Goal: Task Accomplishment & Management: Manage account settings

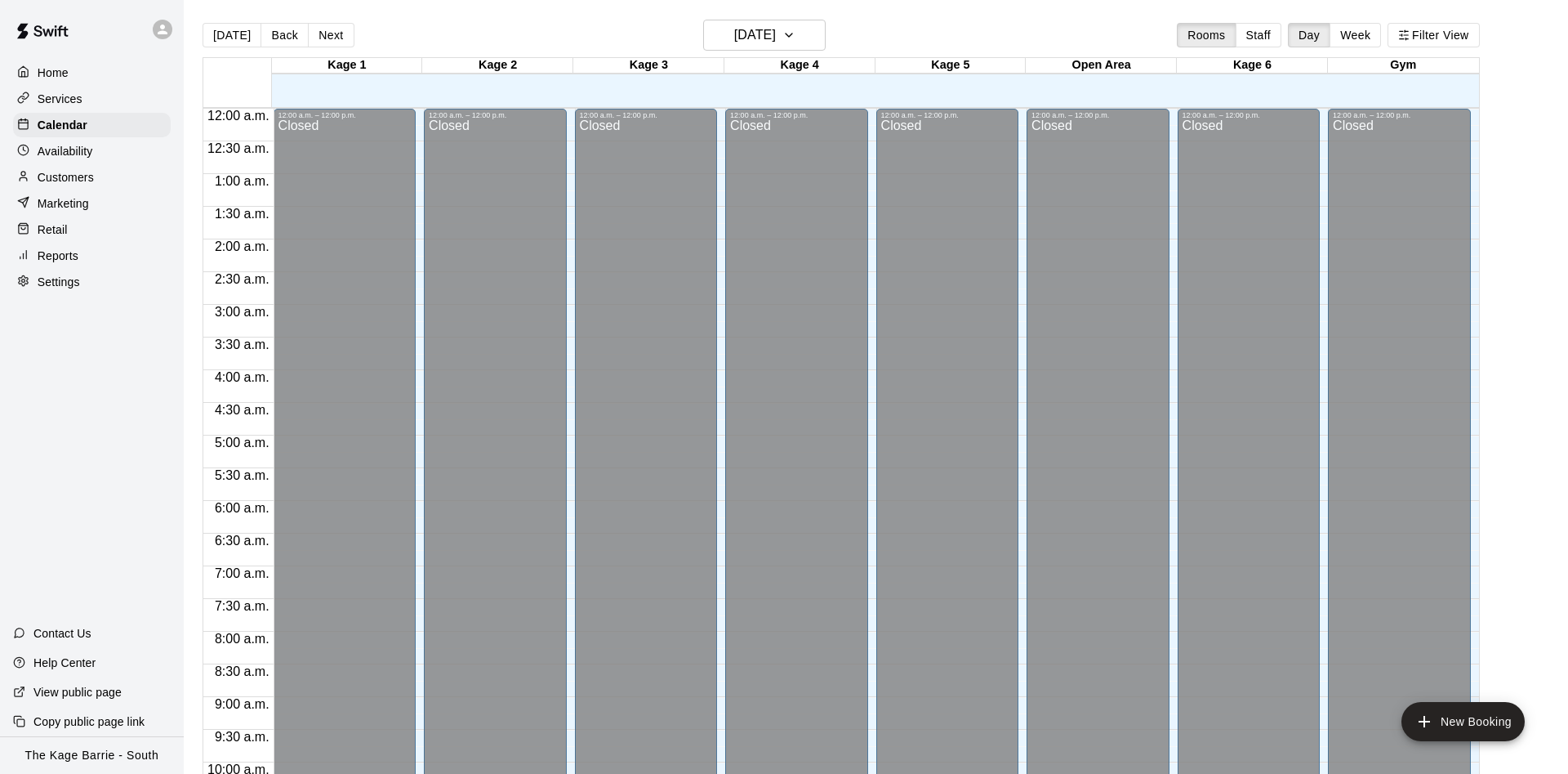
scroll to position [836, 0]
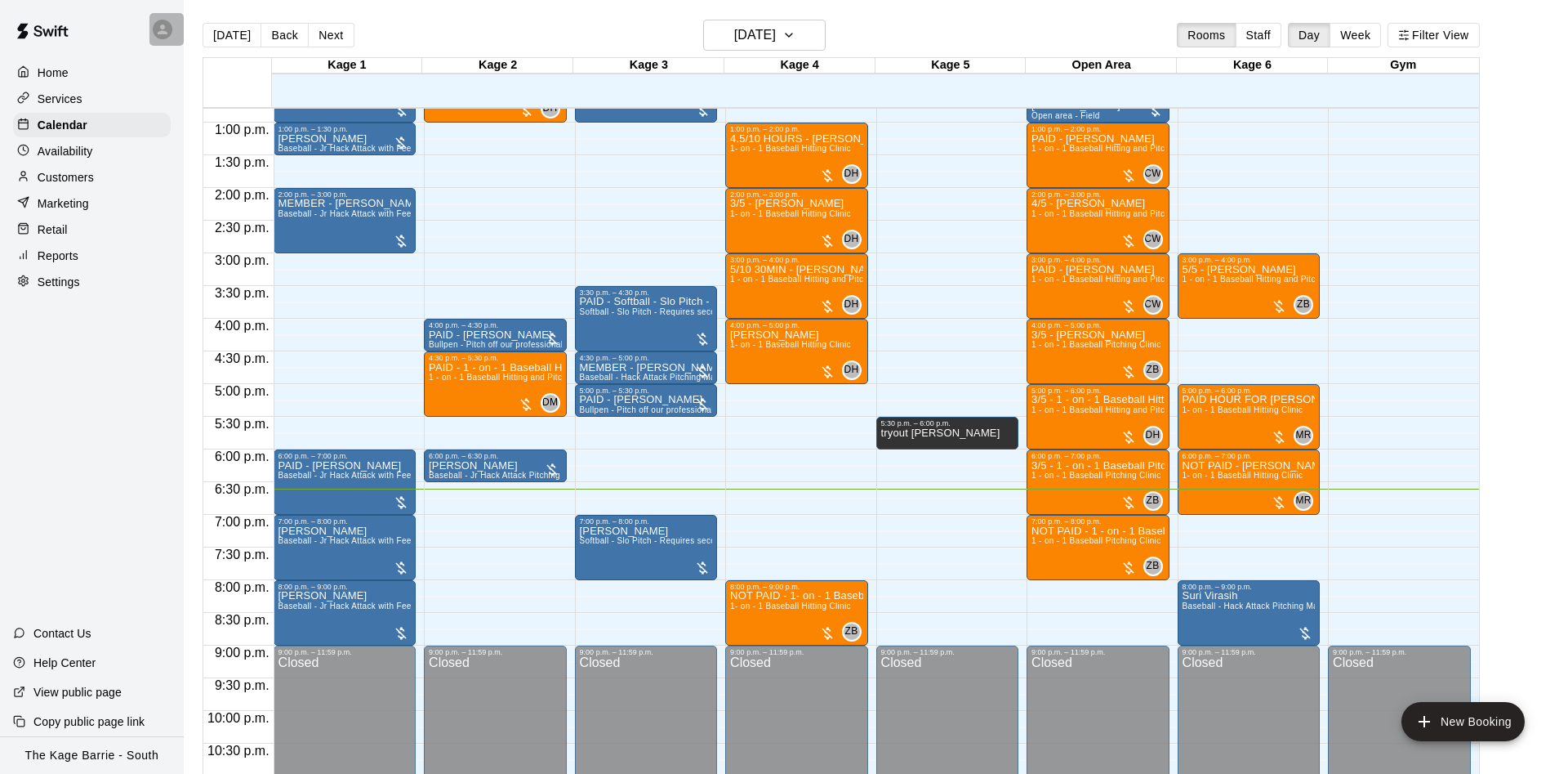
click at [154, 31] on div at bounding box center [162, 29] width 19 height 19
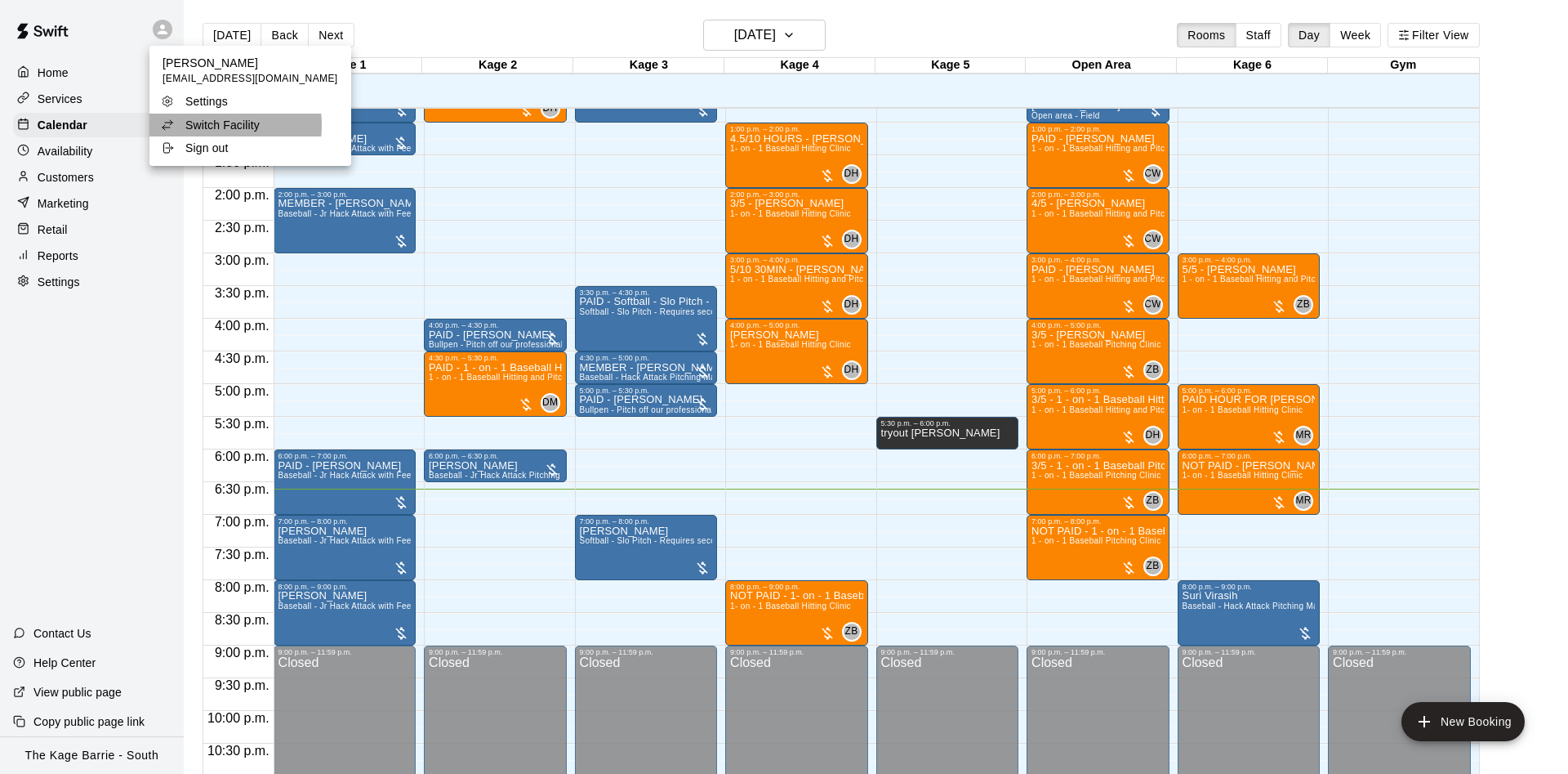
click at [191, 126] on p "Switch Facility" at bounding box center [222, 125] width 75 height 17
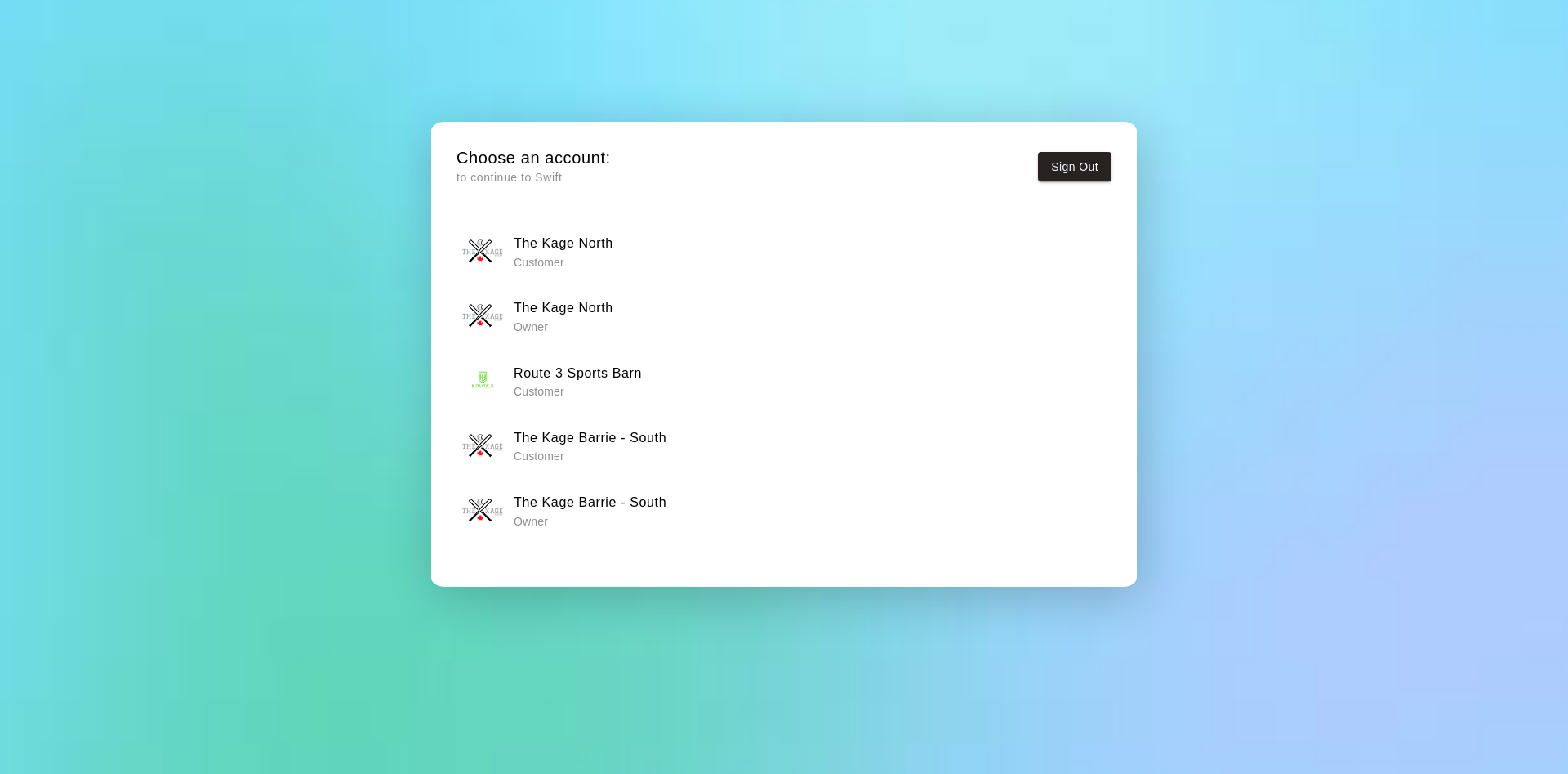
click at [569, 508] on h6 "The Kage Barrie - South" at bounding box center [591, 502] width 153 height 21
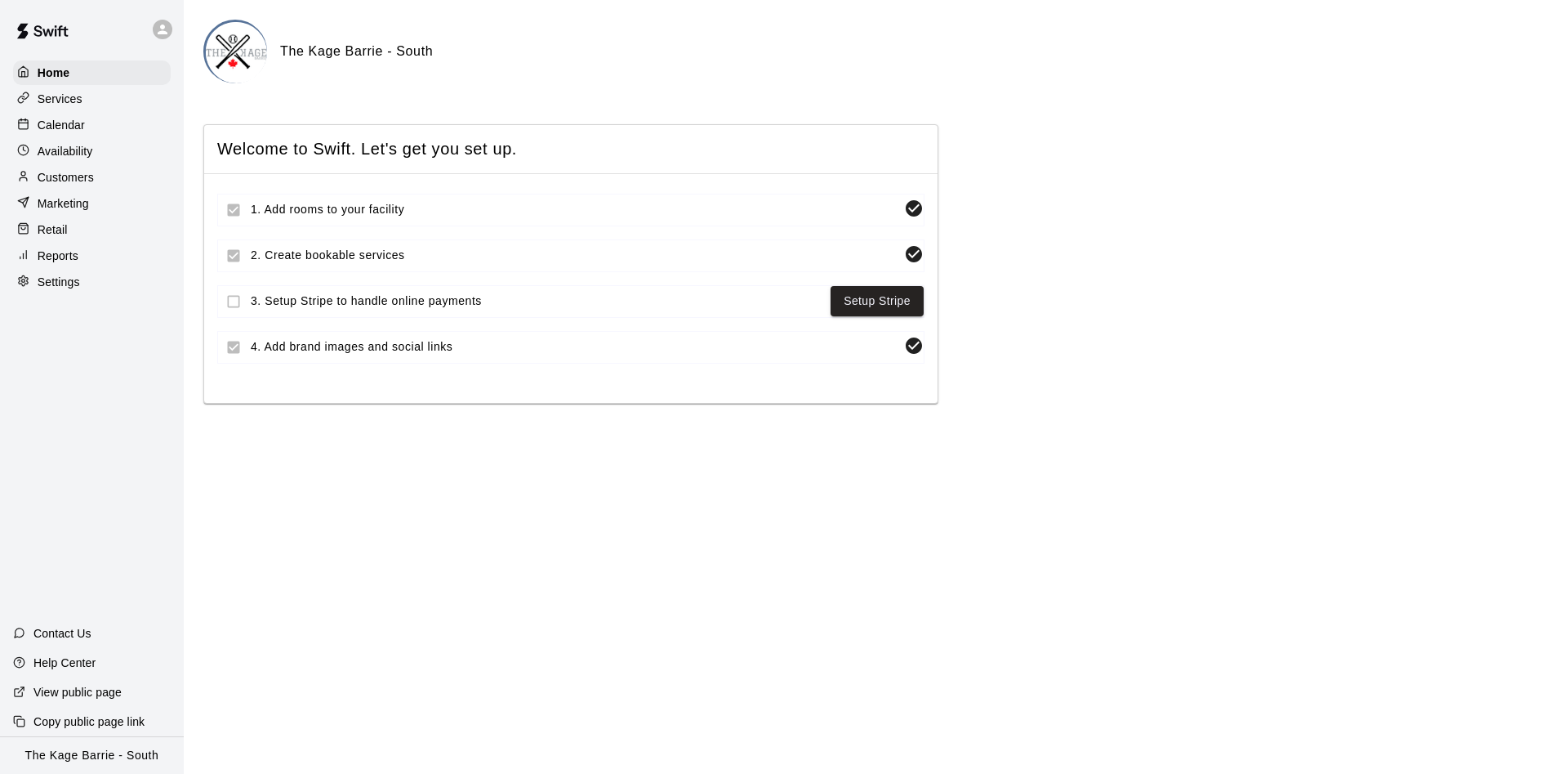
click at [117, 129] on div "Calendar" at bounding box center [91, 124] width 158 height 25
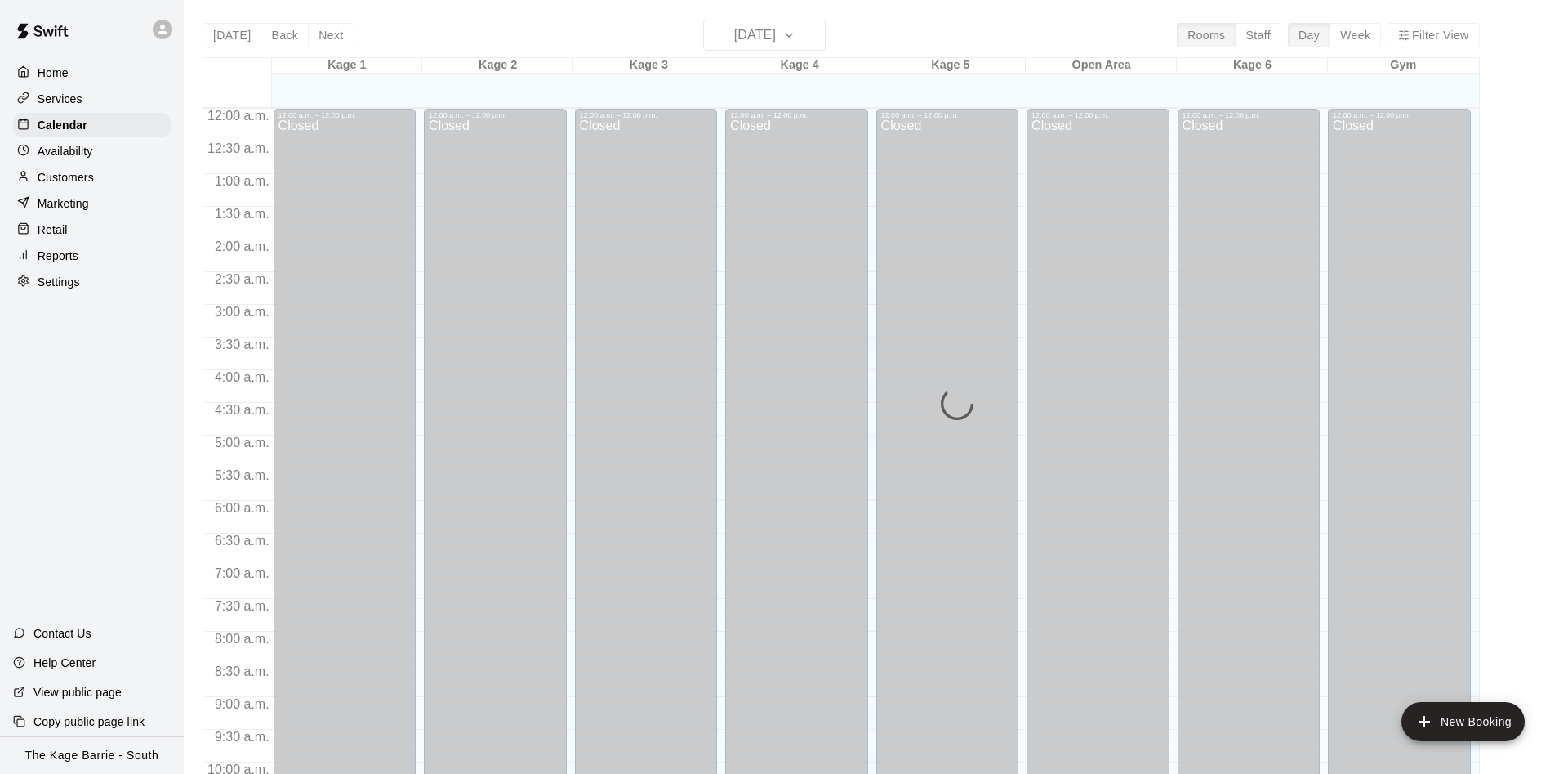
scroll to position [836, 0]
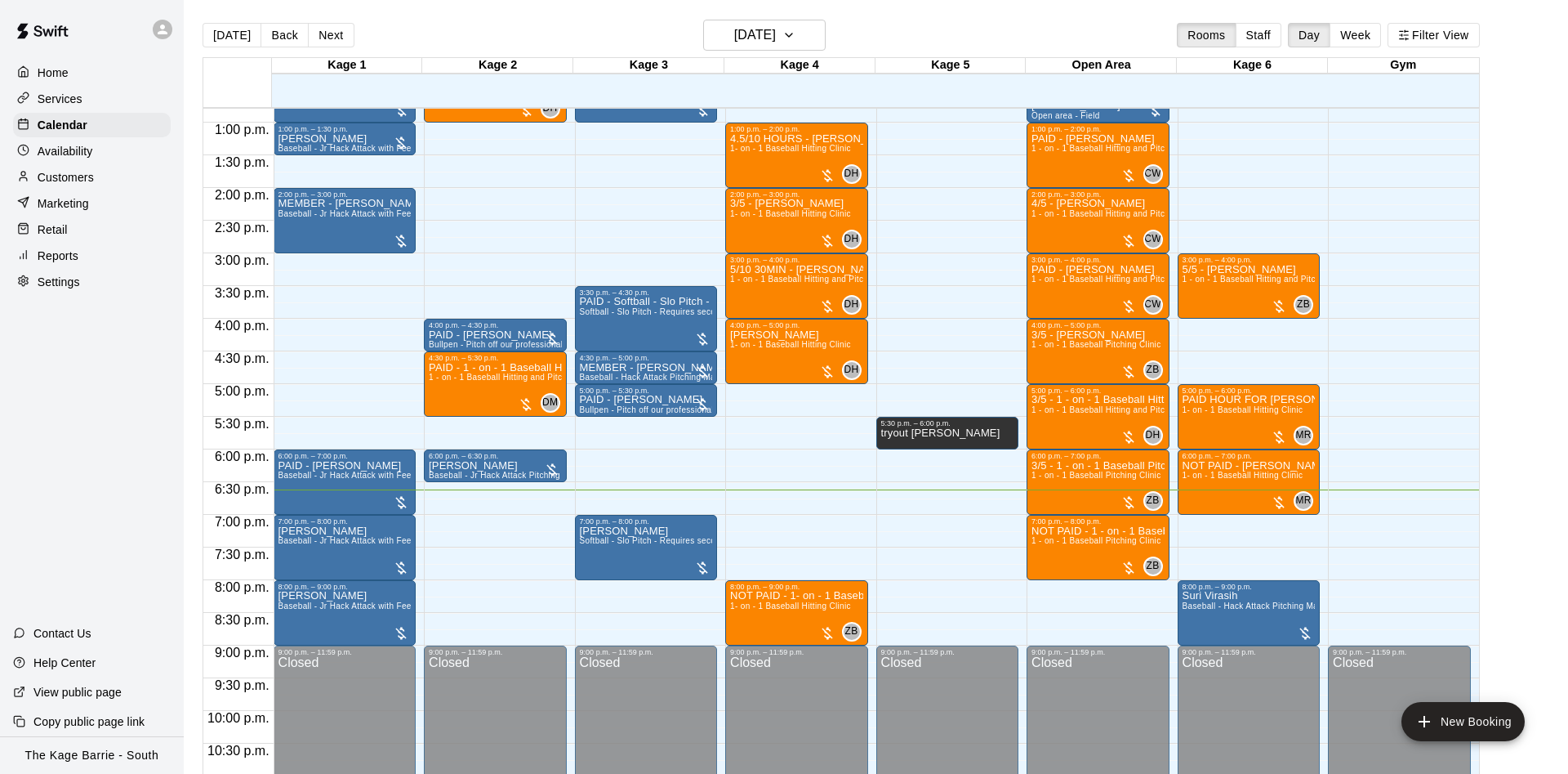
click at [153, 31] on div at bounding box center [166, 29] width 34 height 32
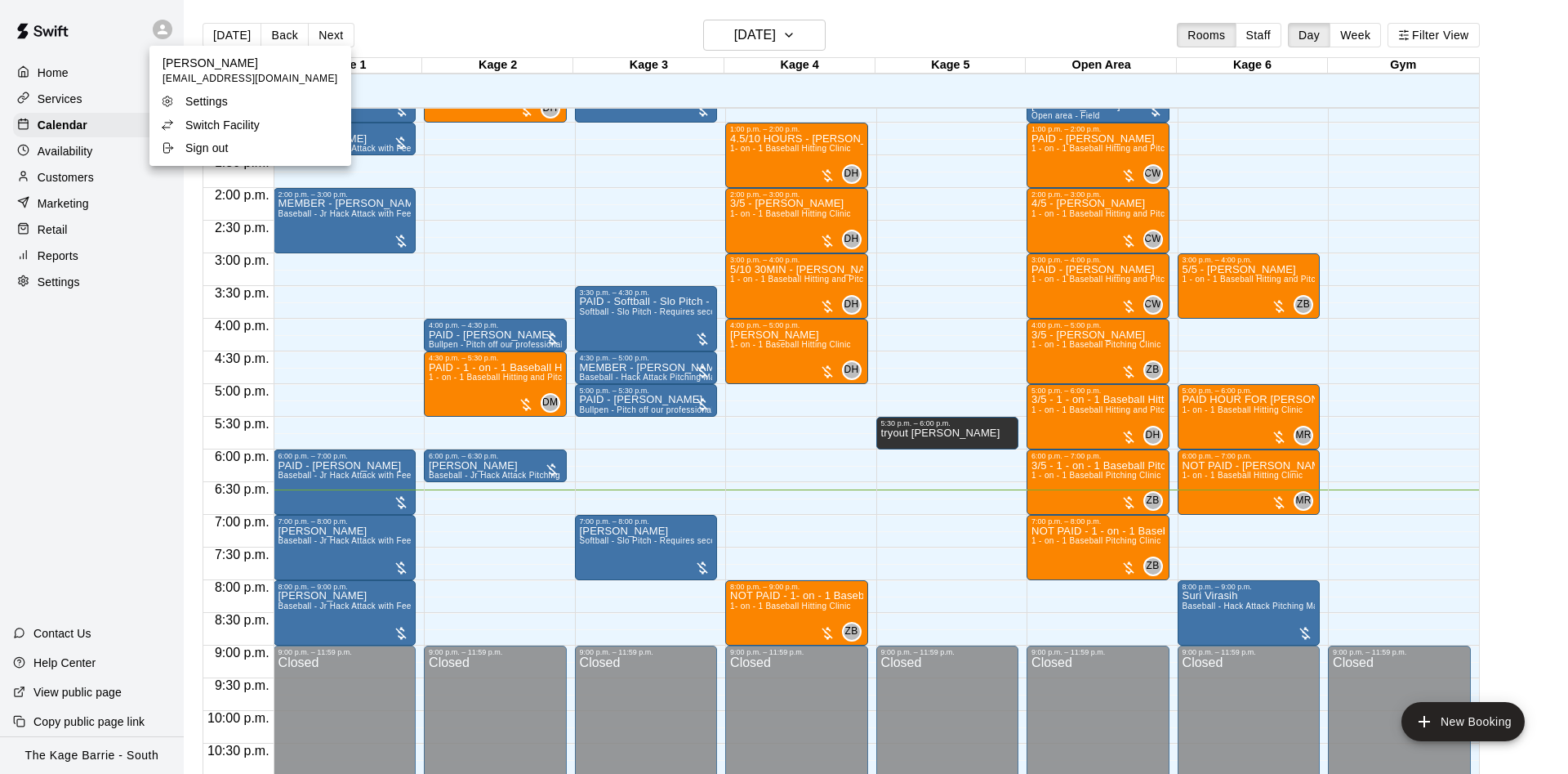
click at [277, 130] on li "Switch Facility" at bounding box center [250, 124] width 202 height 23
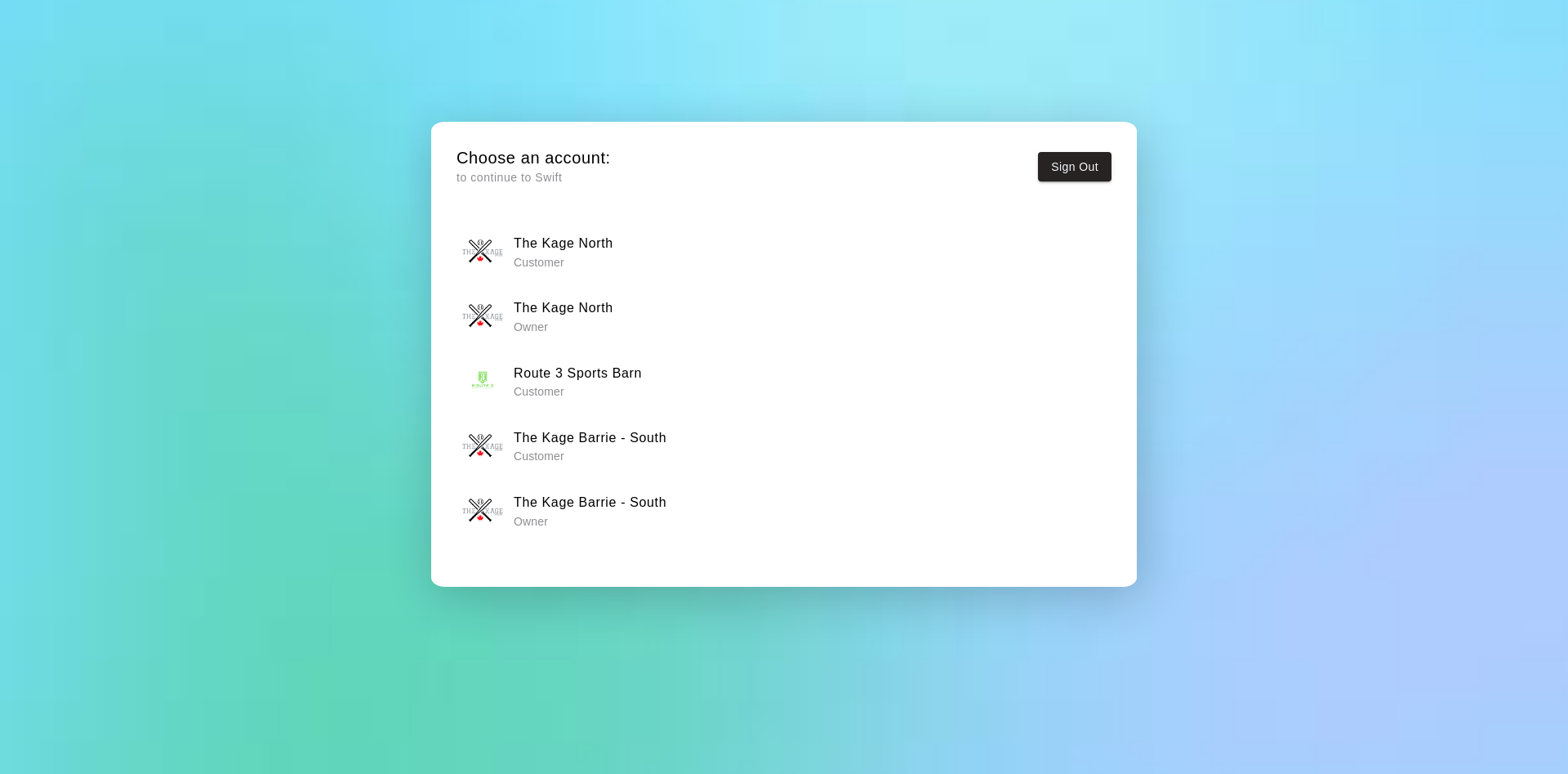
click at [614, 313] on div "The Kage North Owner" at bounding box center [785, 316] width 645 height 41
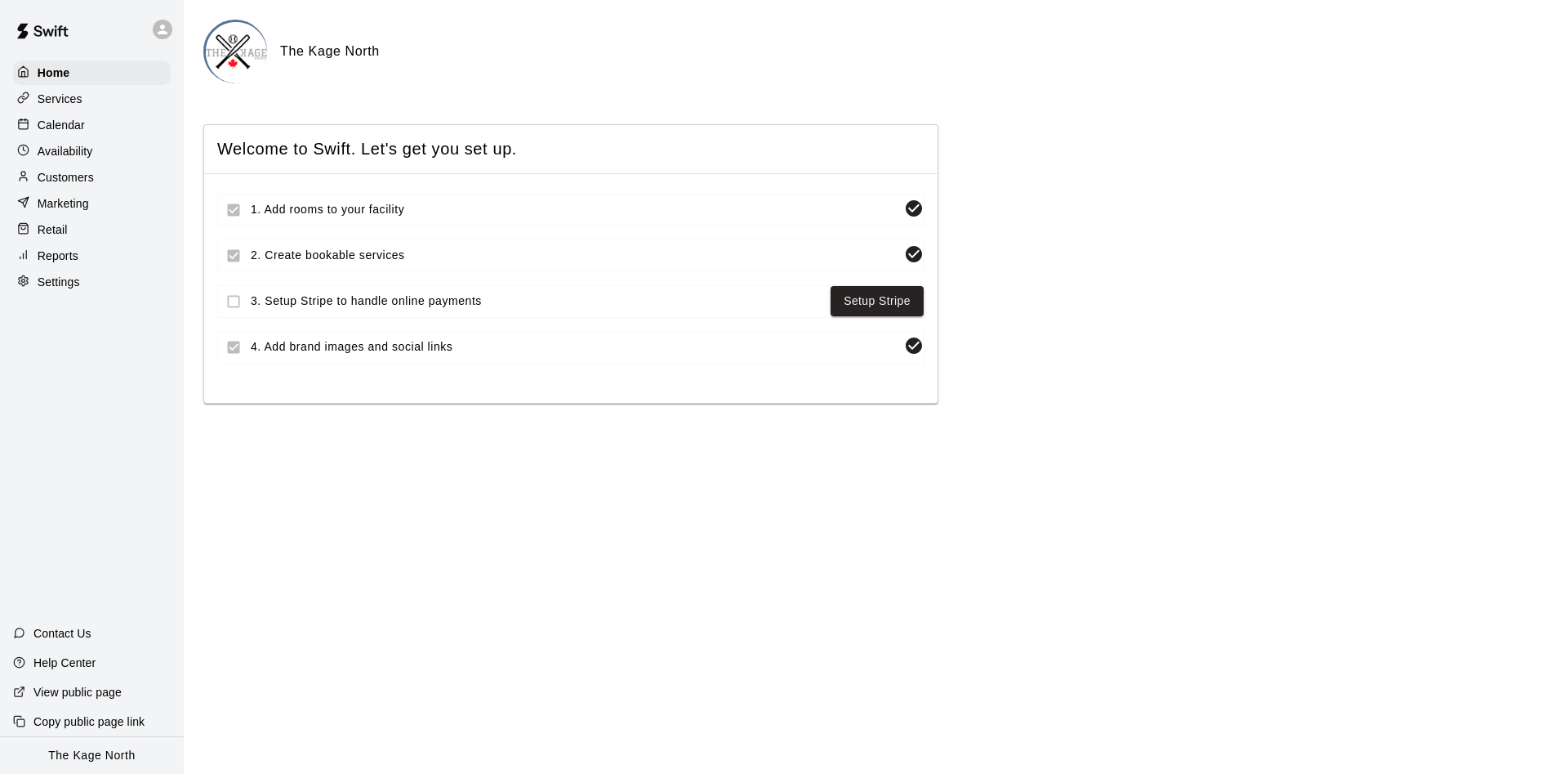
click at [104, 125] on div "Calendar" at bounding box center [91, 124] width 158 height 25
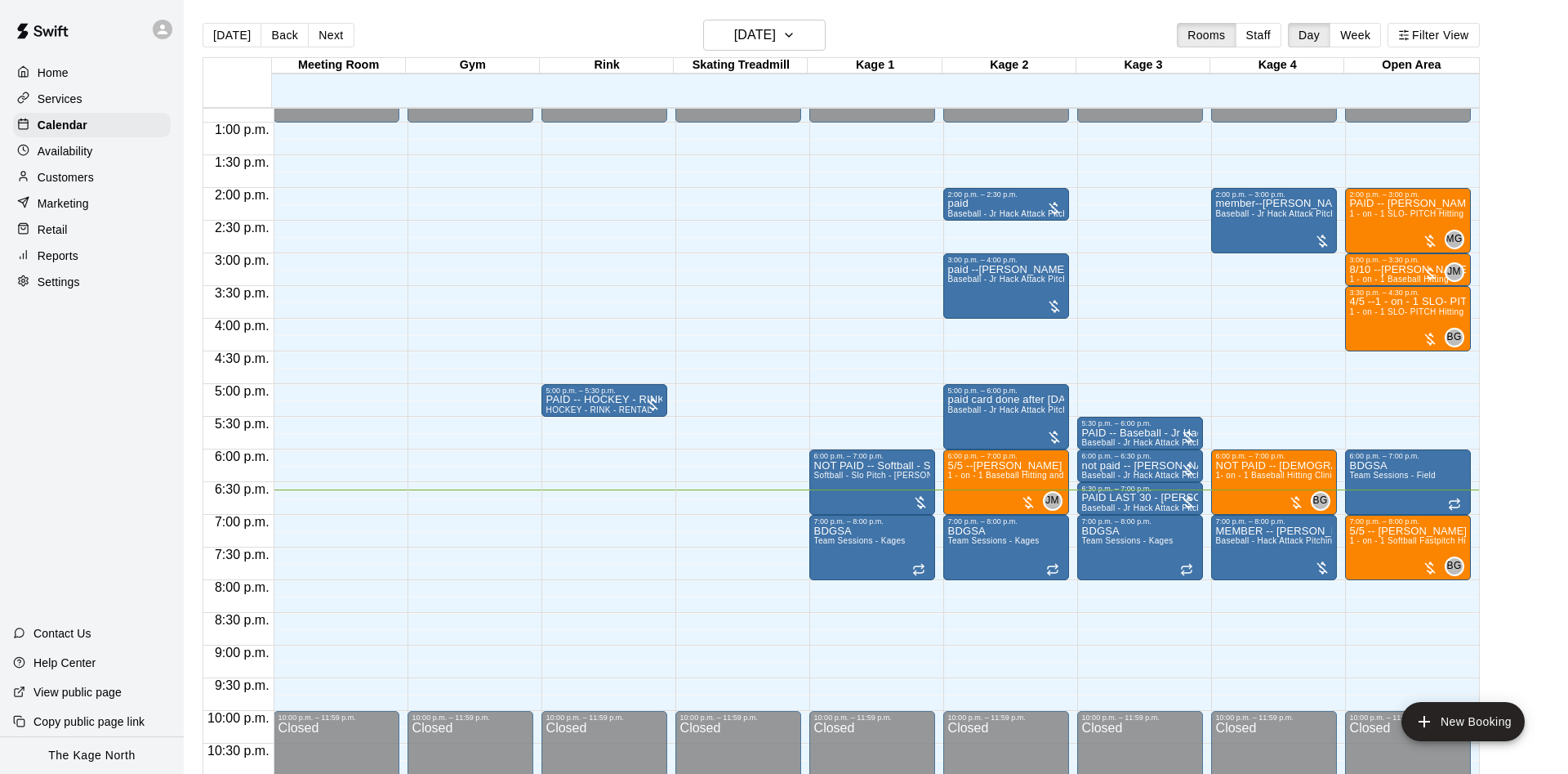
scroll to position [886, 0]
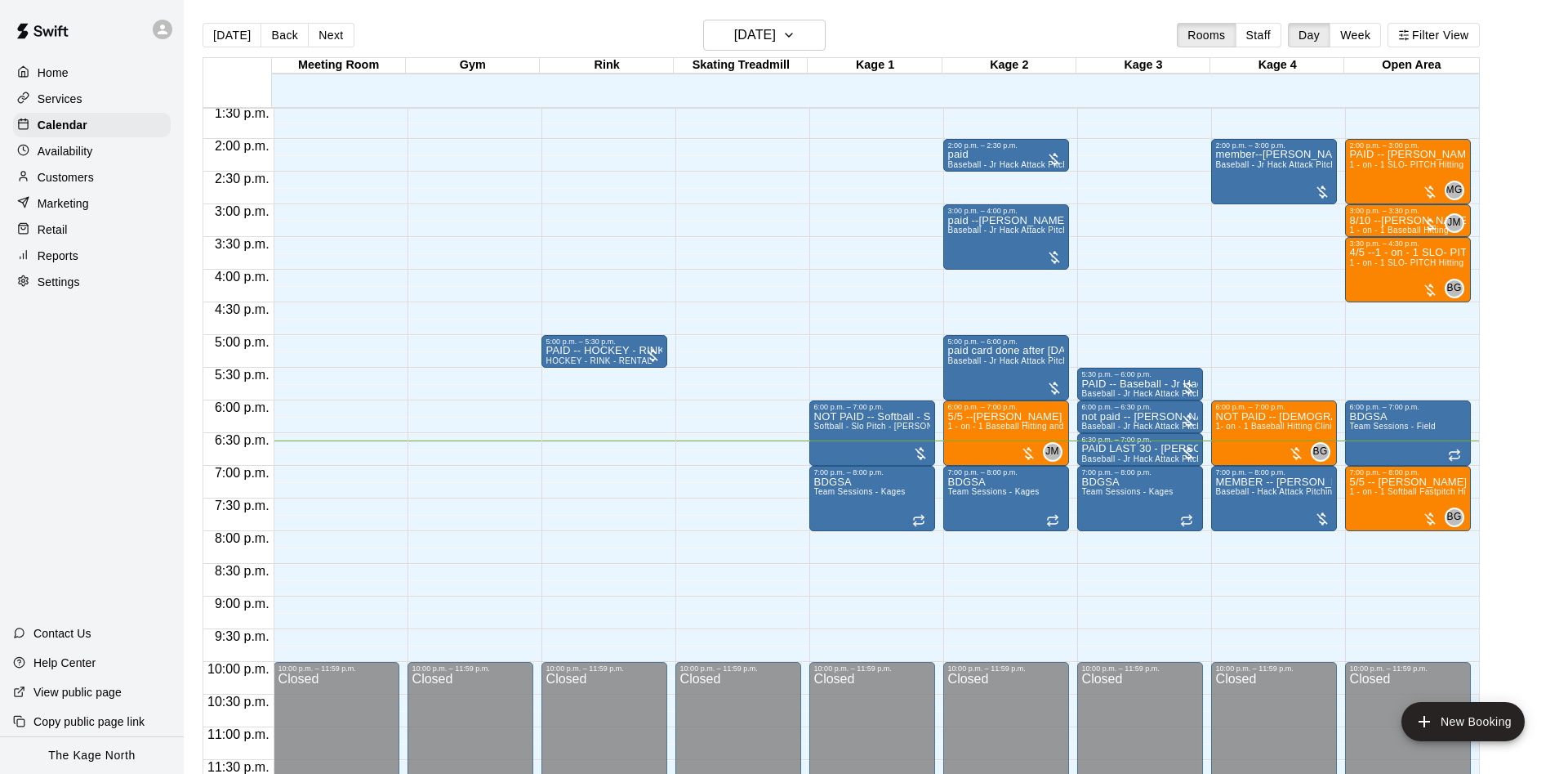
click at [171, 40] on div at bounding box center [166, 29] width 34 height 32
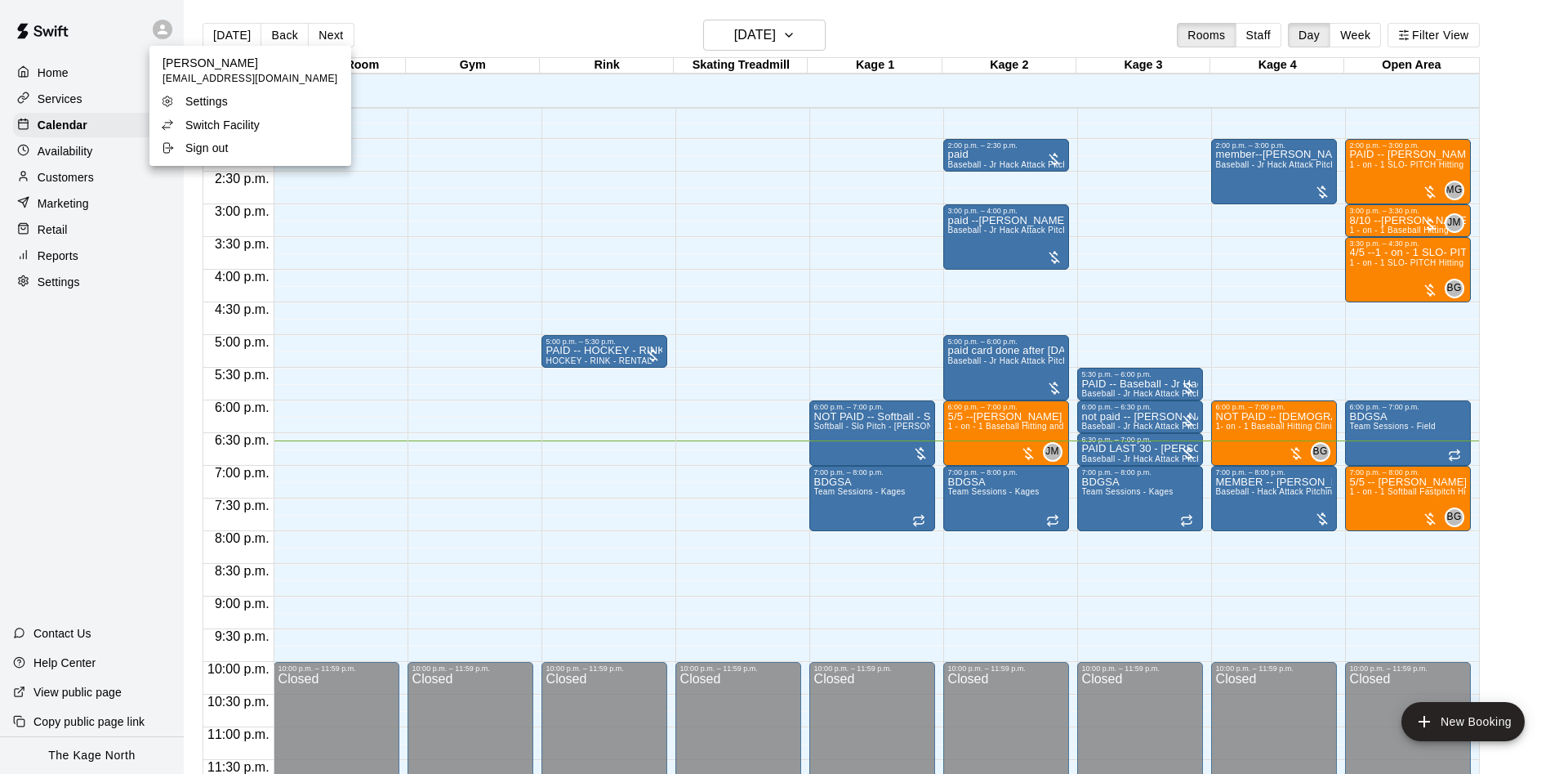
click at [206, 134] on li "Switch Facility" at bounding box center [250, 124] width 202 height 23
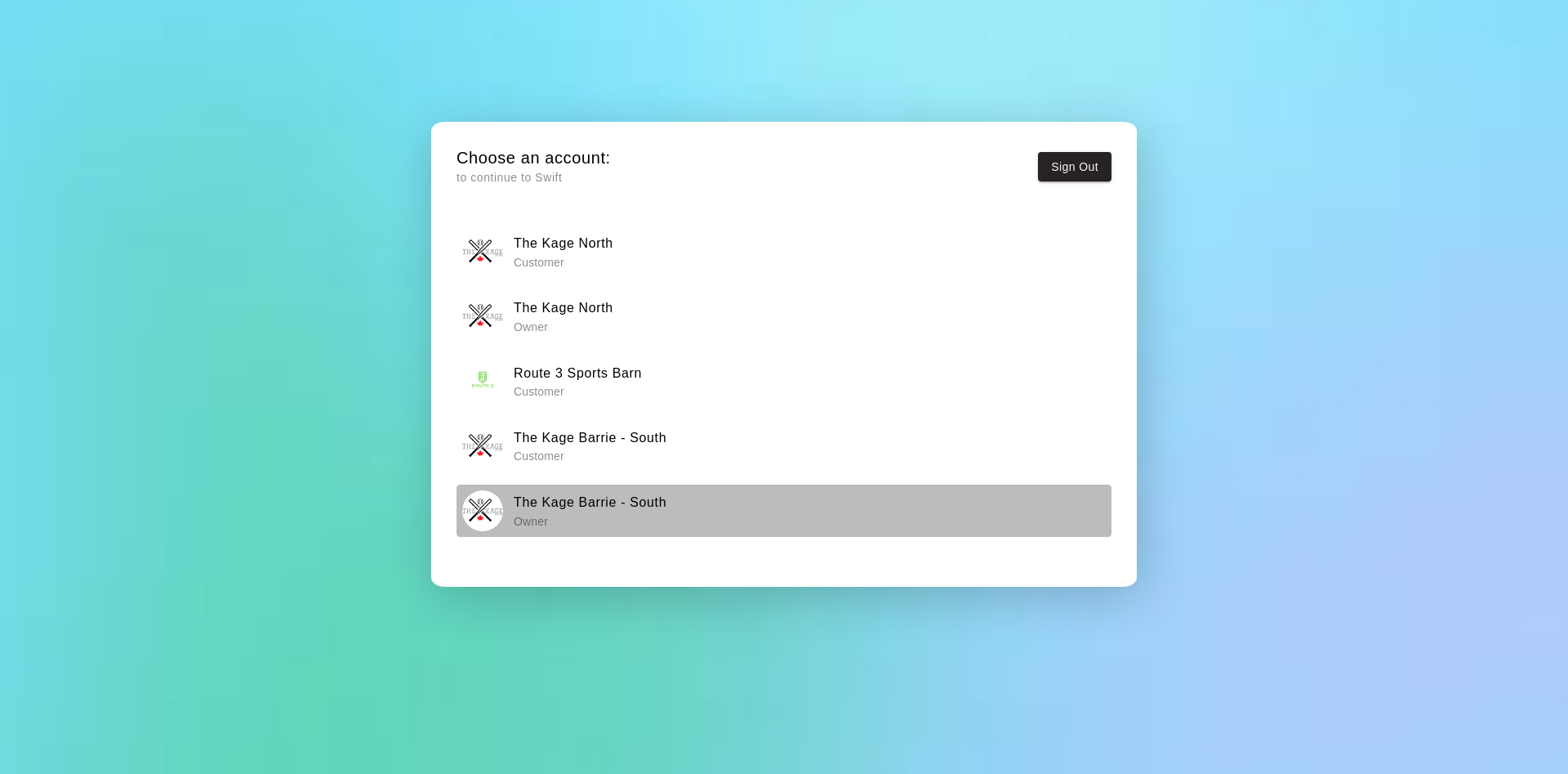
click at [615, 526] on p "Owner" at bounding box center [591, 522] width 153 height 17
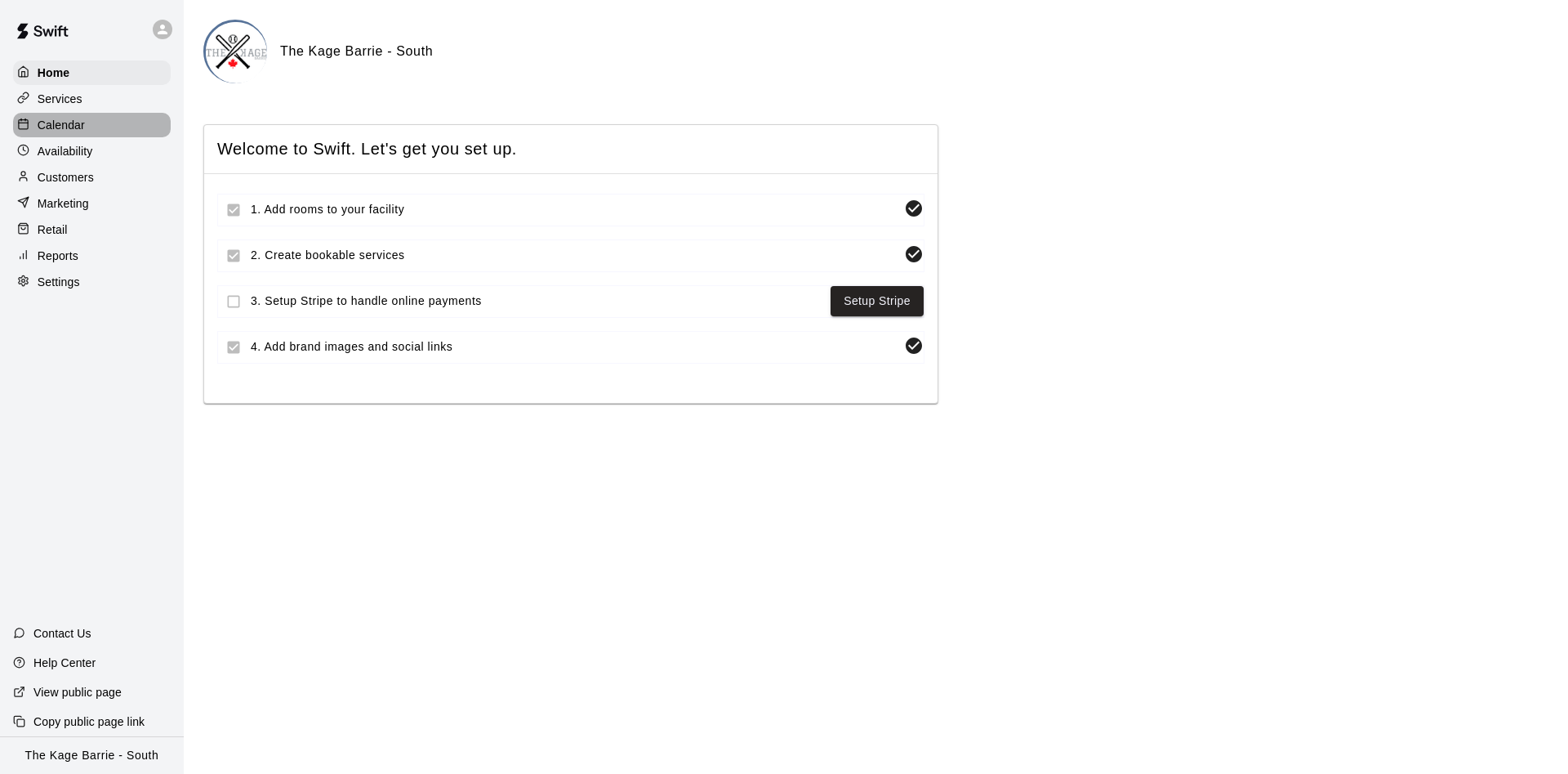
click at [103, 125] on div "Calendar" at bounding box center [91, 124] width 158 height 25
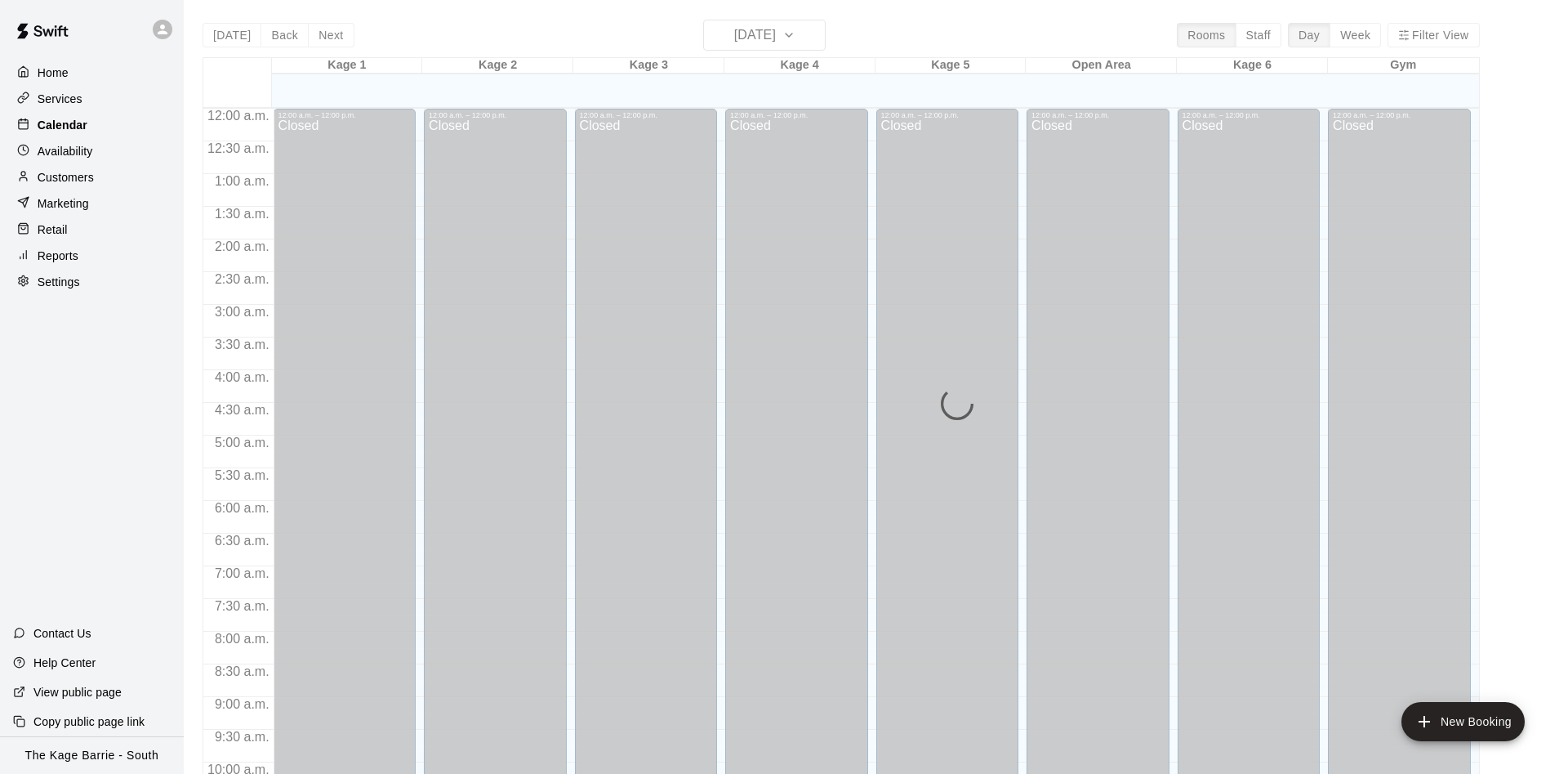
scroll to position [836, 0]
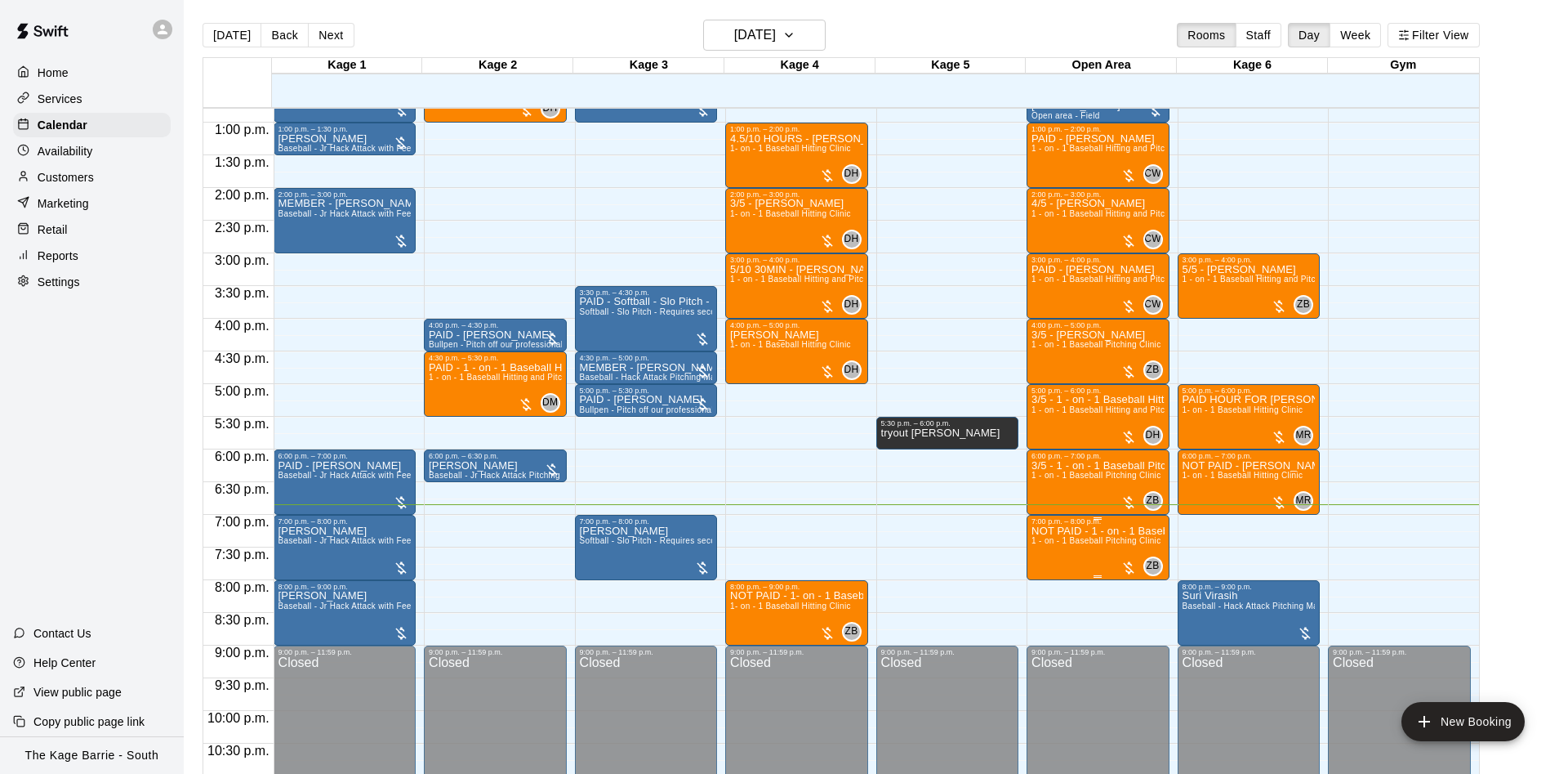
click at [1043, 581] on img "edit" at bounding box center [1047, 583] width 18 height 18
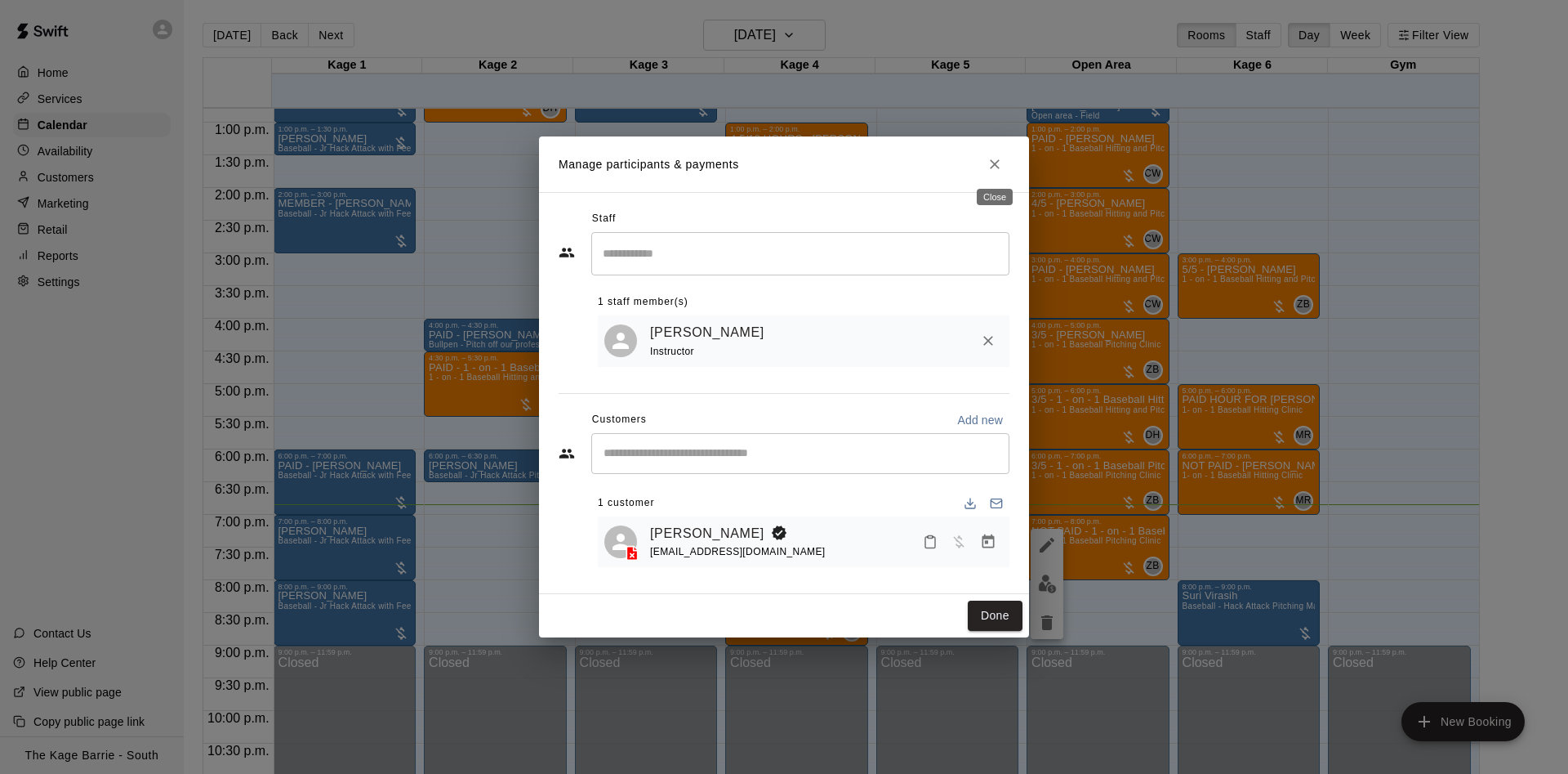
drag, startPoint x: 993, startPoint y: 156, endPoint x: 994, endPoint y: 138, distance: 18.0
click at [995, 150] on button "Close" at bounding box center [995, 164] width 29 height 29
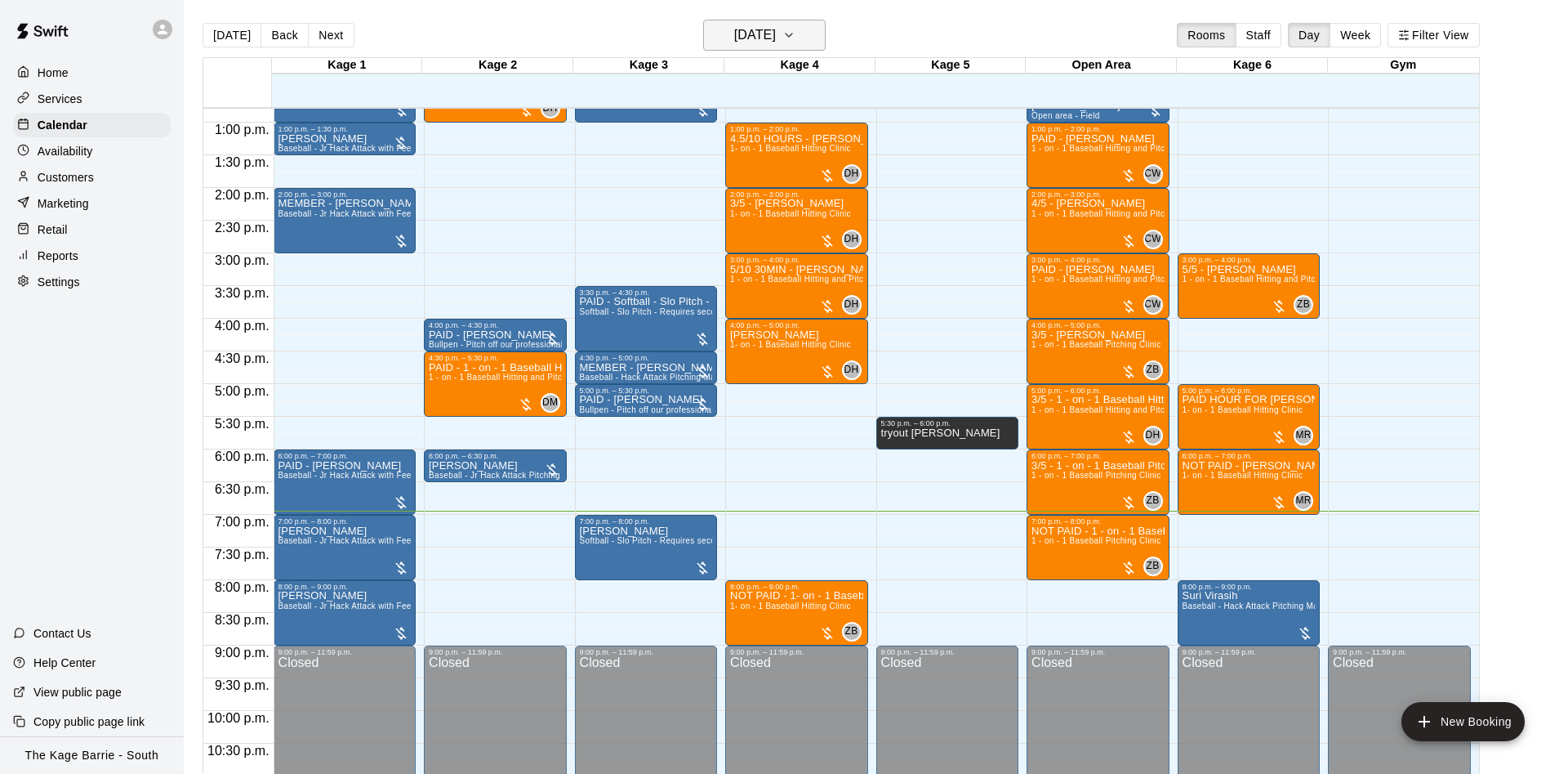
click at [722, 23] on button "[DATE]" at bounding box center [764, 35] width 123 height 31
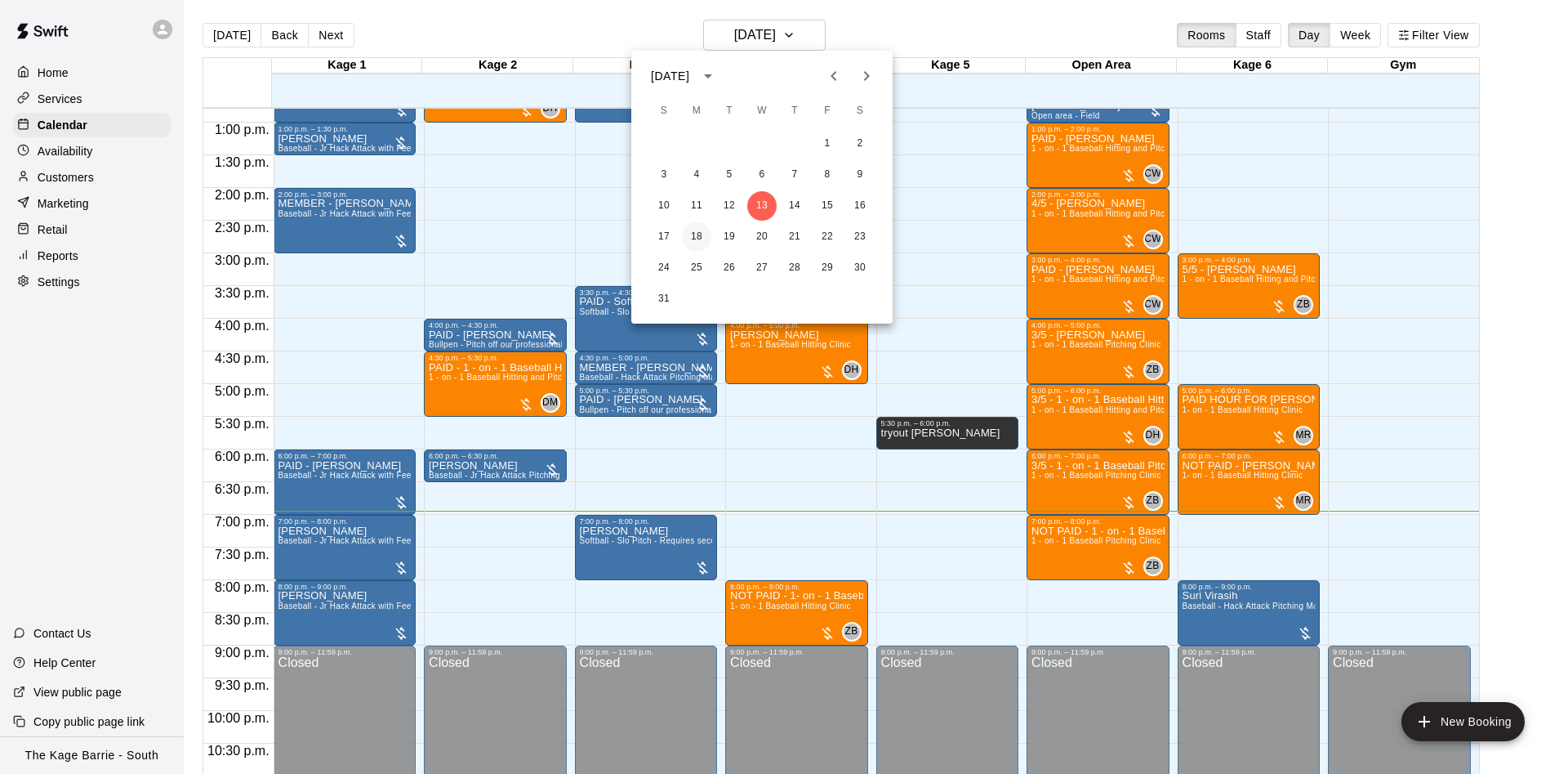
click at [696, 237] on button "18" at bounding box center [696, 237] width 29 height 29
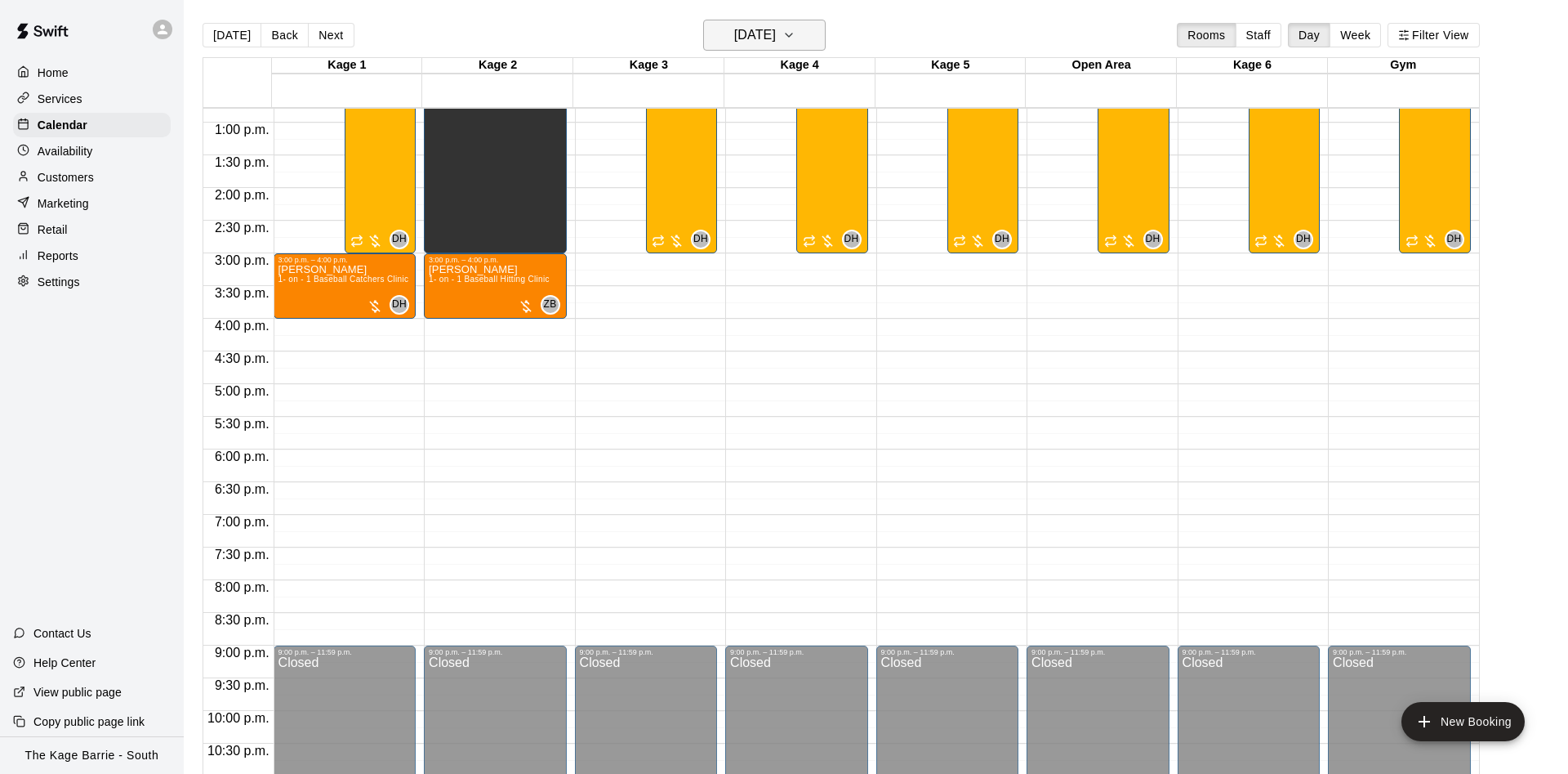
click at [766, 32] on h6 "Monday Aug 18" at bounding box center [755, 35] width 41 height 23
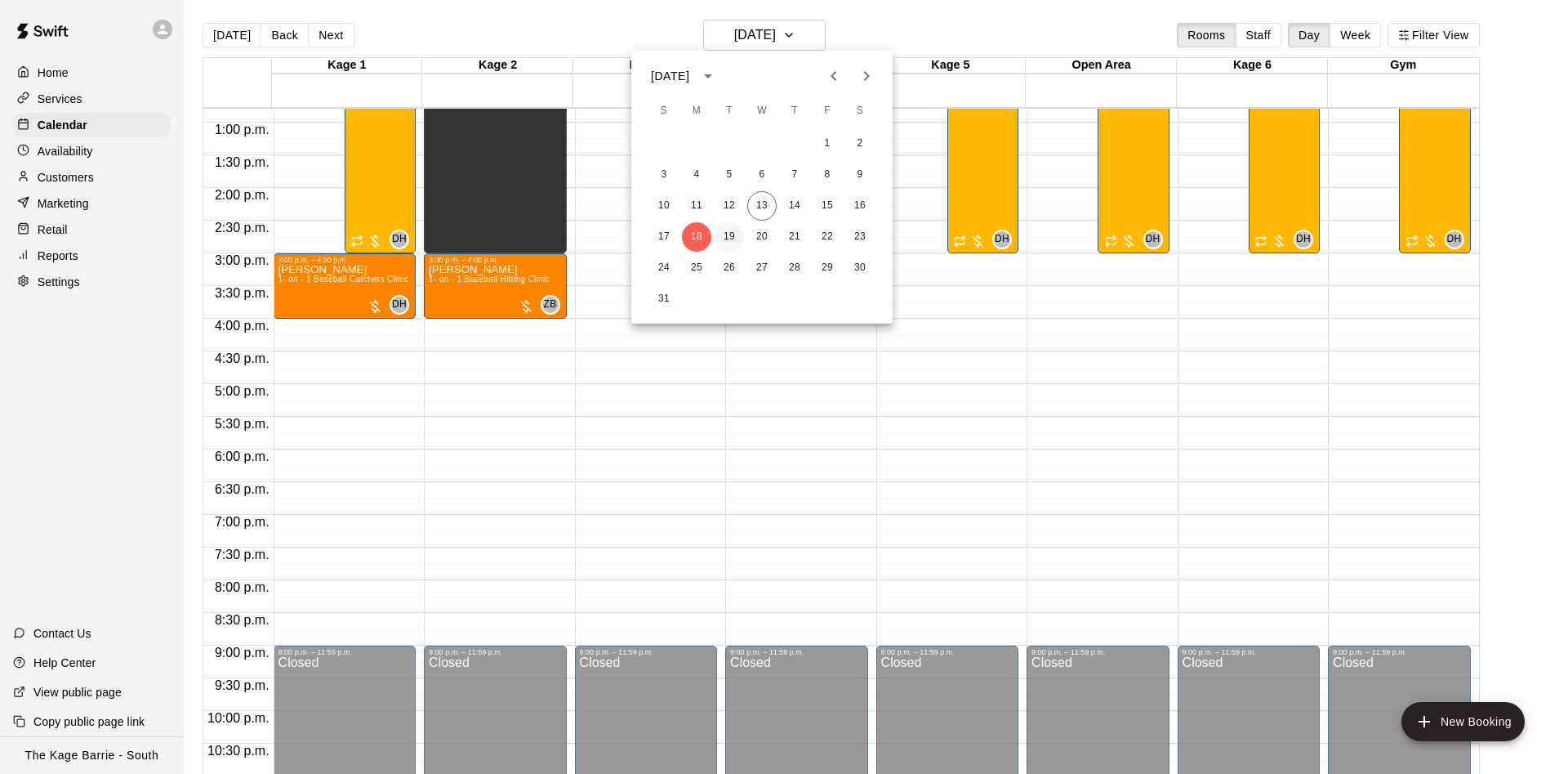
click at [726, 236] on button "19" at bounding box center [730, 237] width 29 height 29
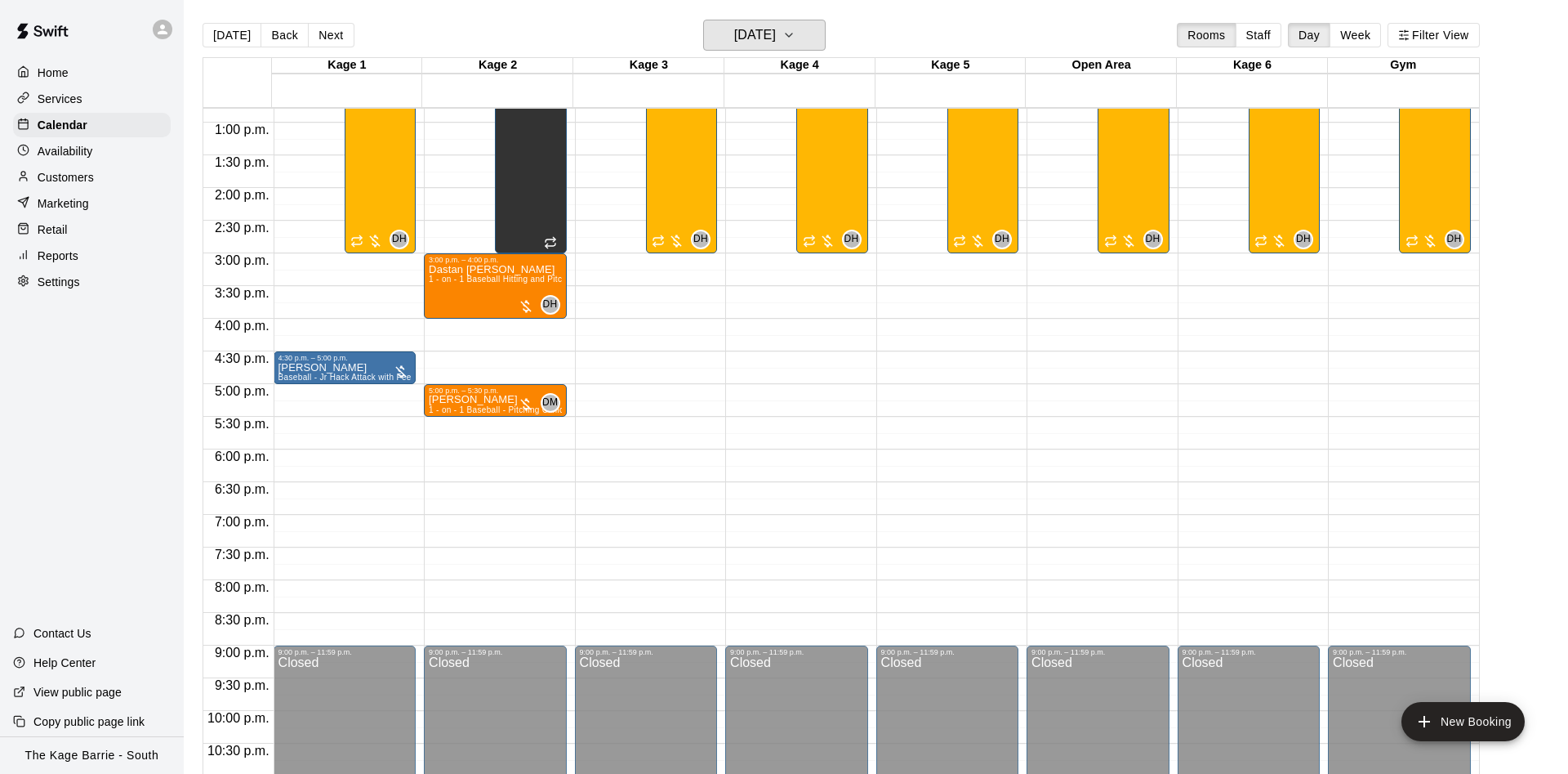
scroll to position [733, 0]
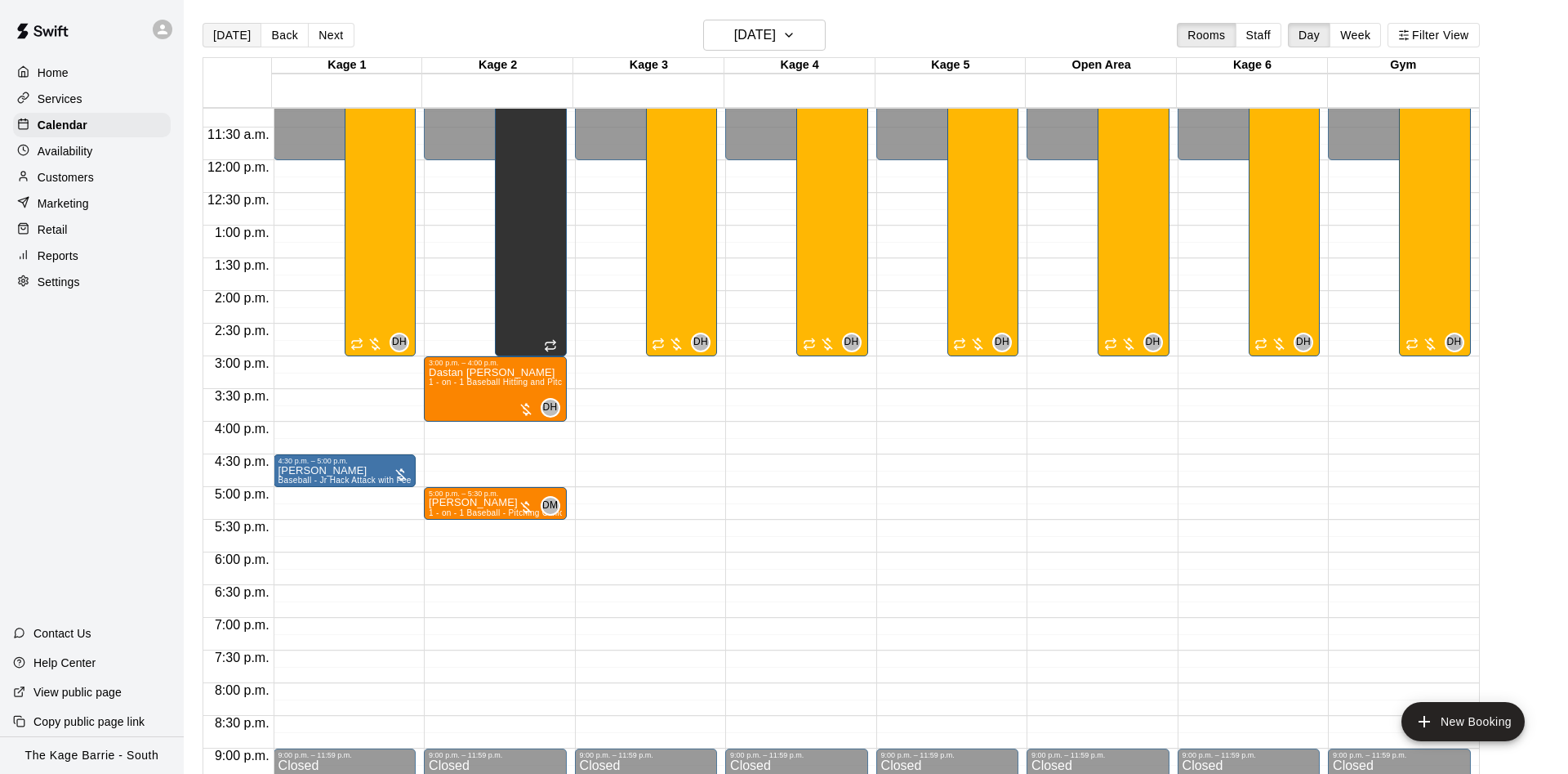
click at [222, 34] on button "[DATE]" at bounding box center [232, 35] width 59 height 25
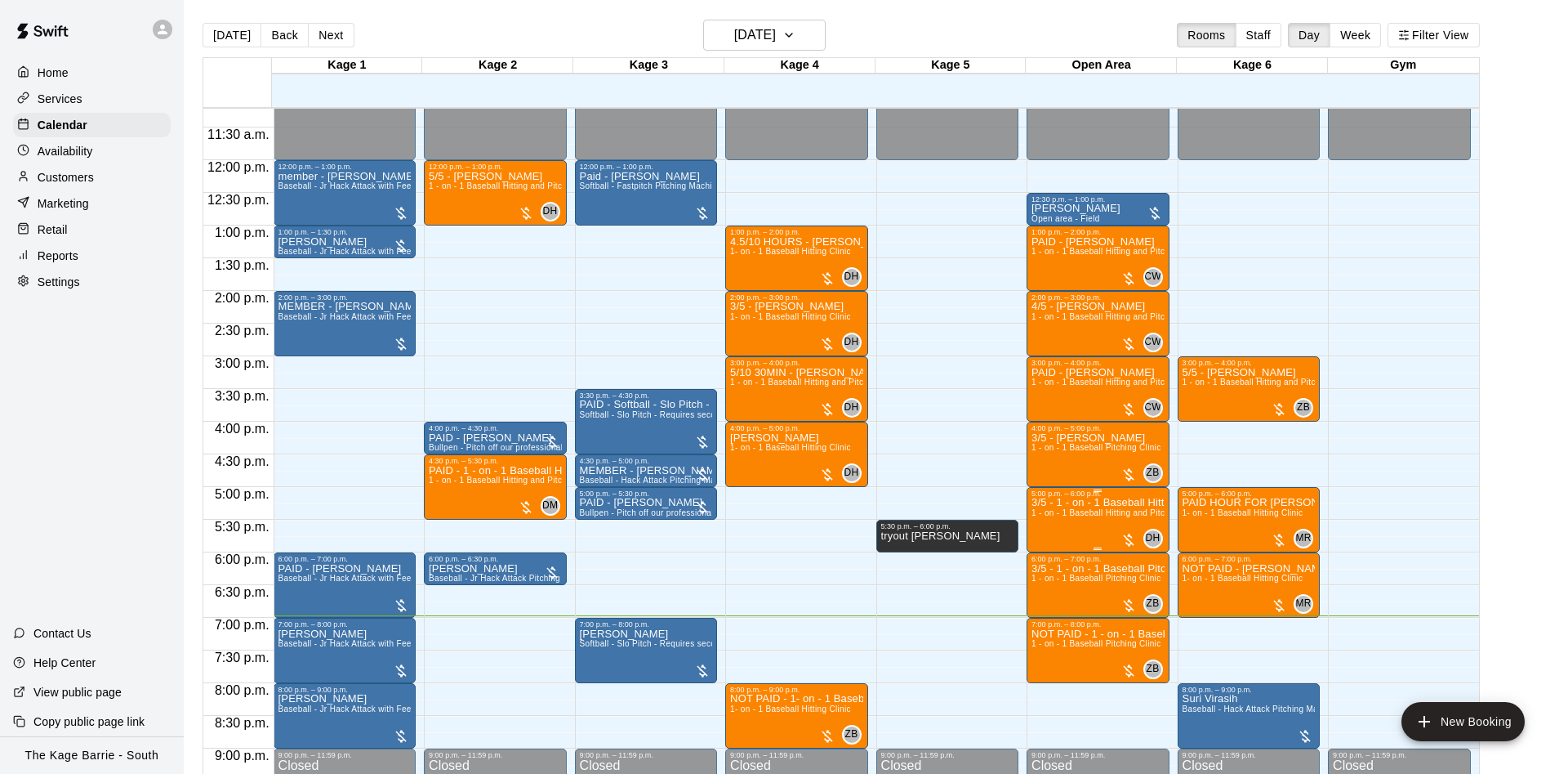
scroll to position [836, 0]
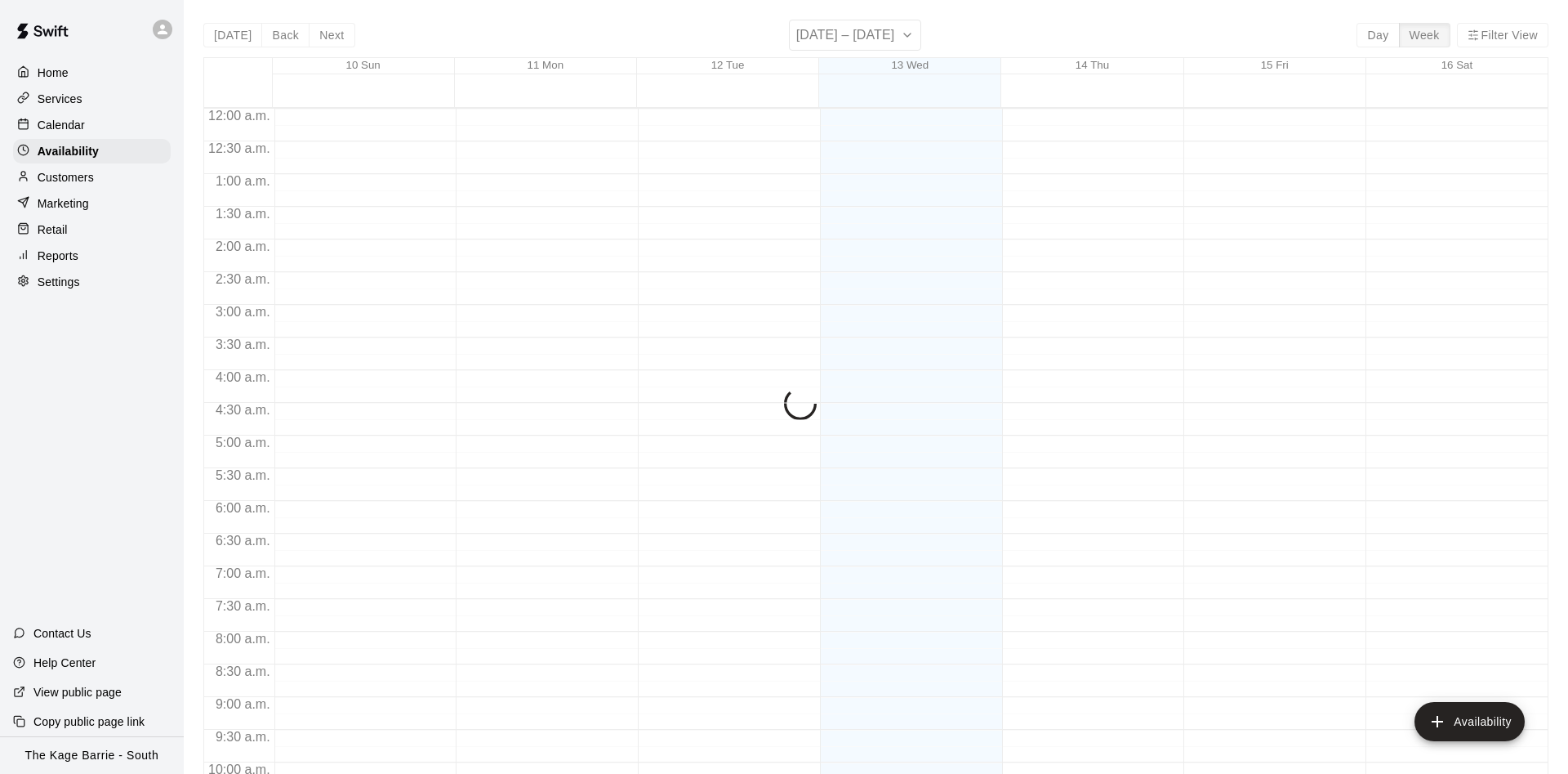
scroll to position [885, 0]
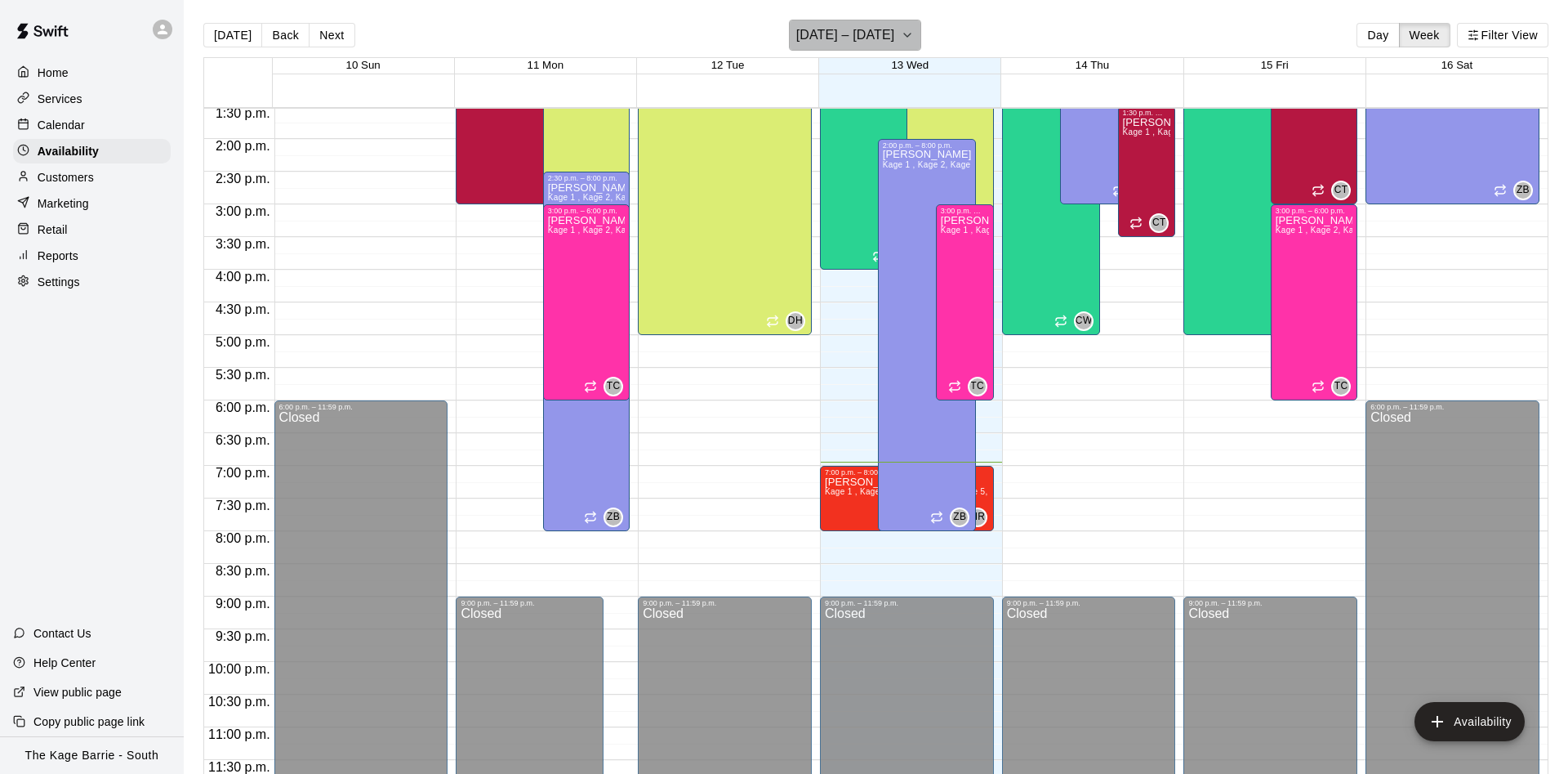
click at [881, 29] on h6 "[DATE] – [DATE]" at bounding box center [845, 35] width 99 height 23
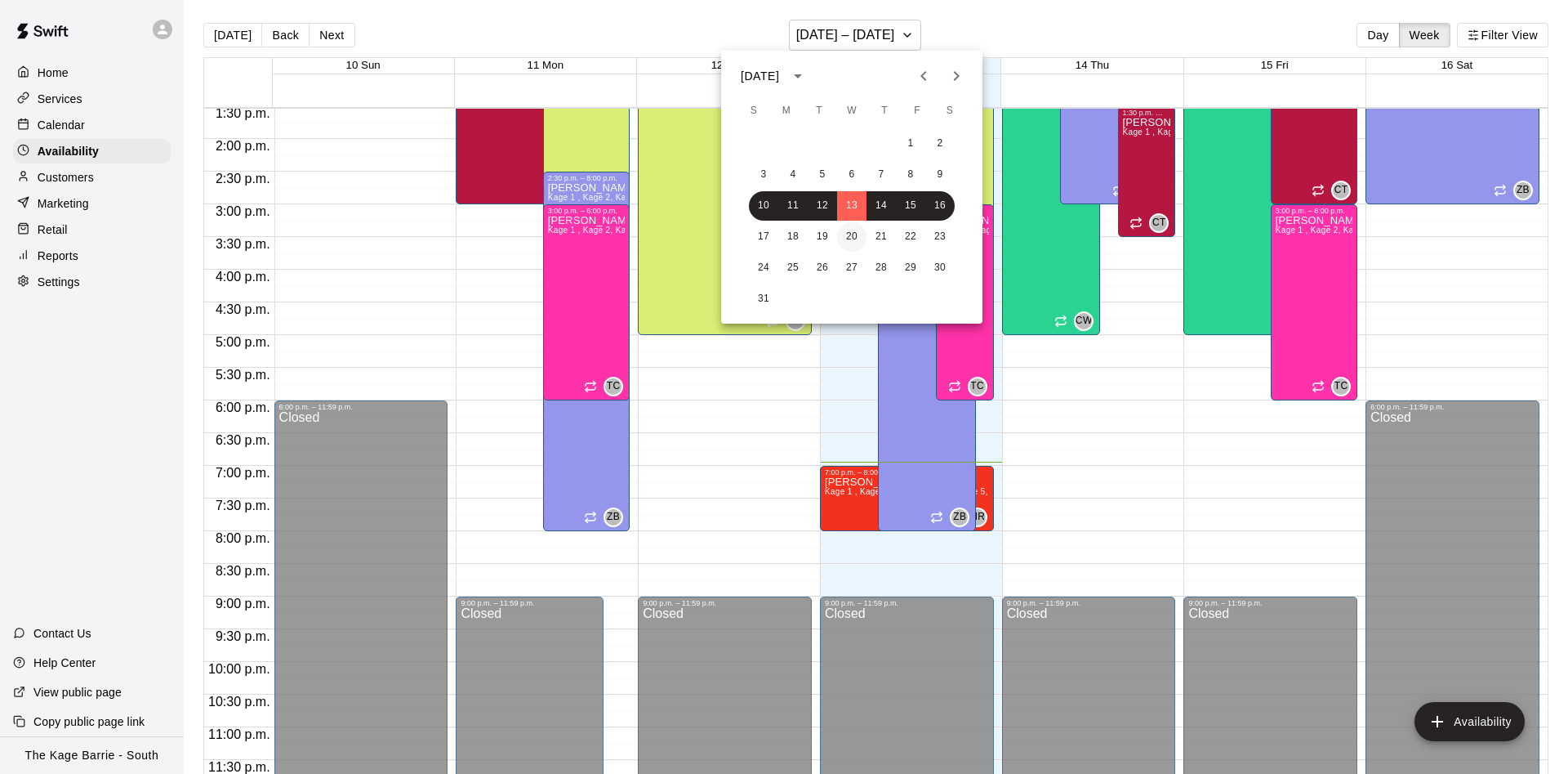
click at [850, 226] on button "20" at bounding box center [852, 237] width 29 height 29
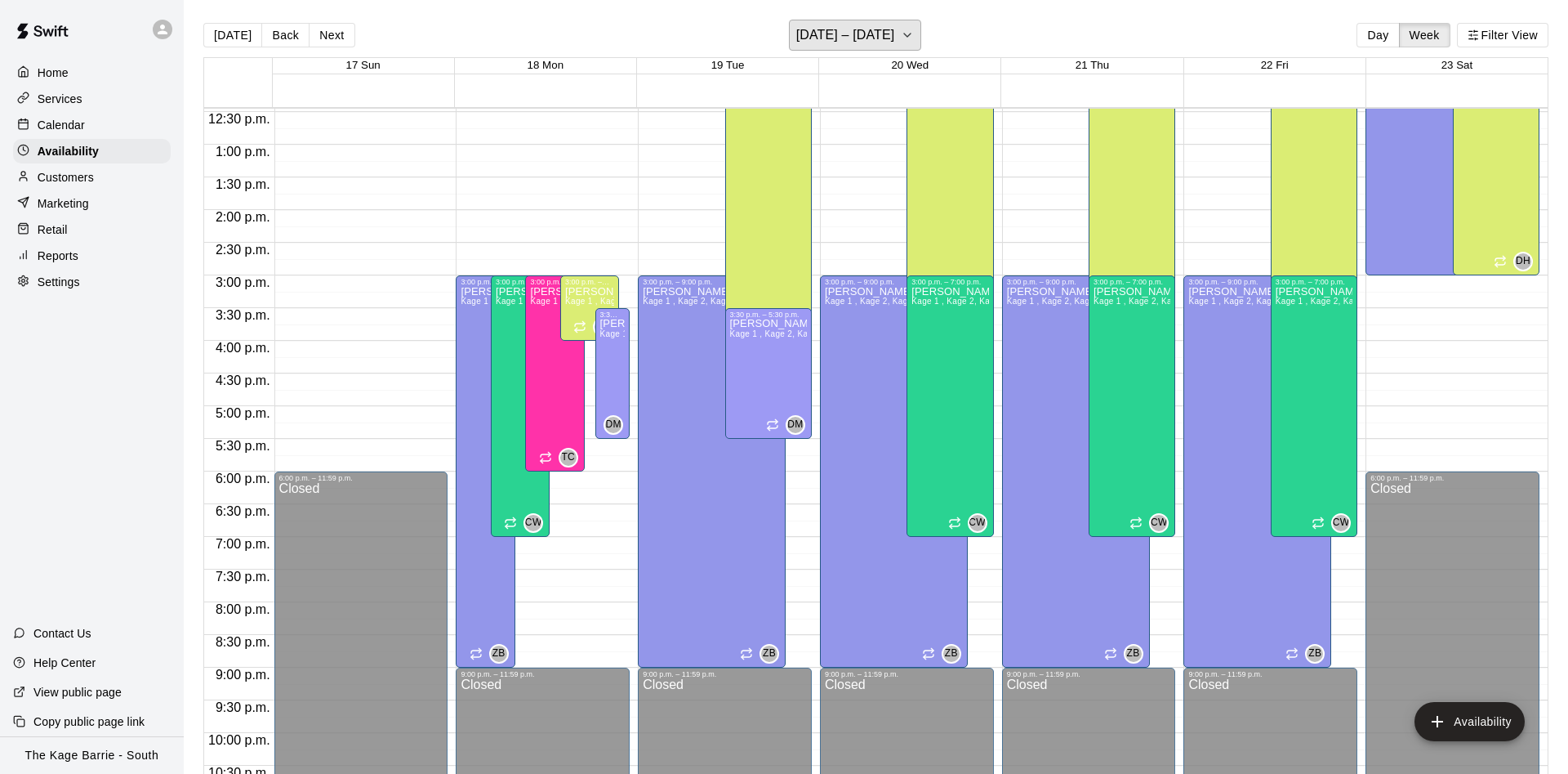
scroll to position [782, 0]
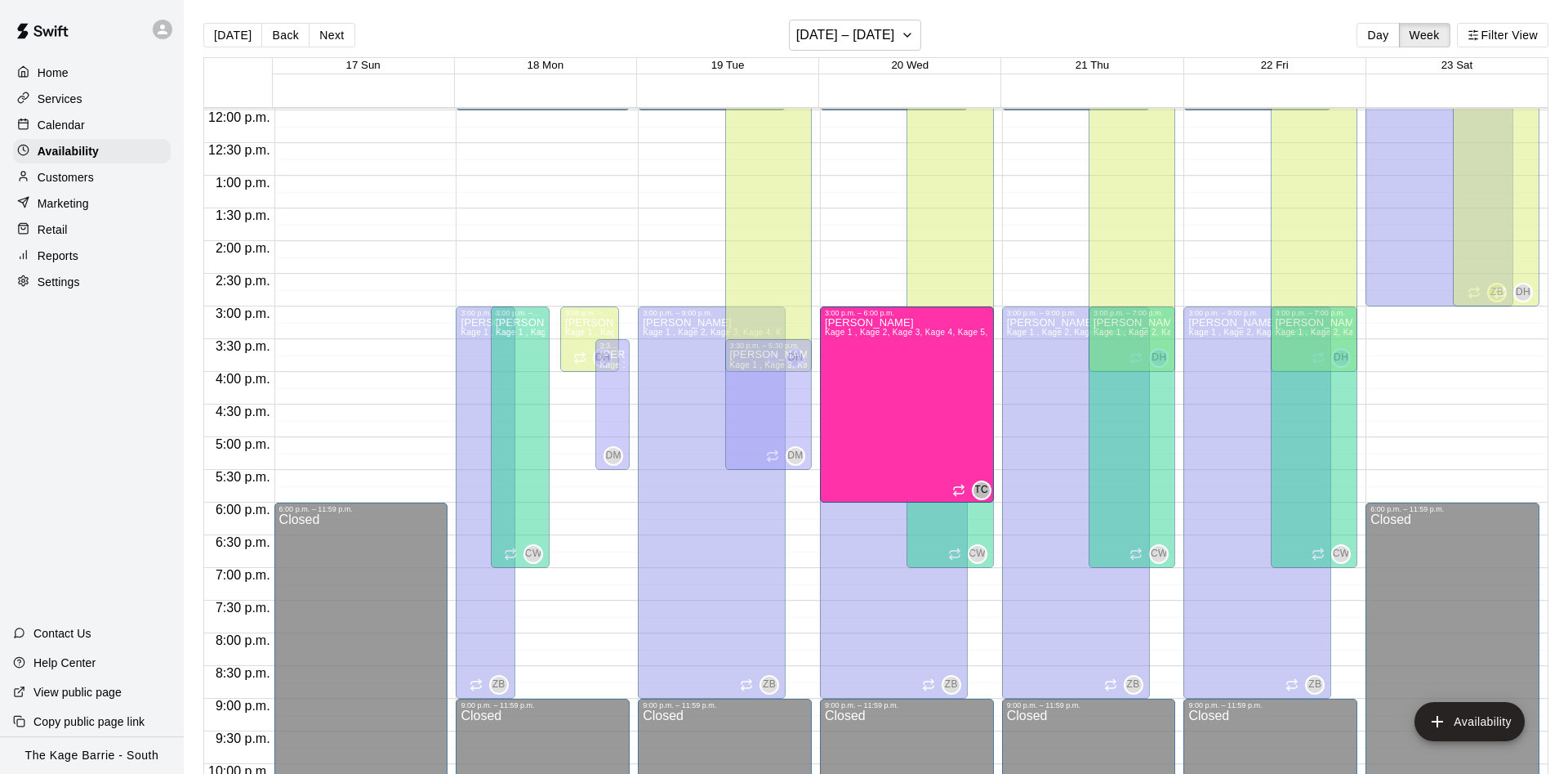
drag, startPoint x: 540, startPoint y: 386, endPoint x: 911, endPoint y: 393, distance: 371.1
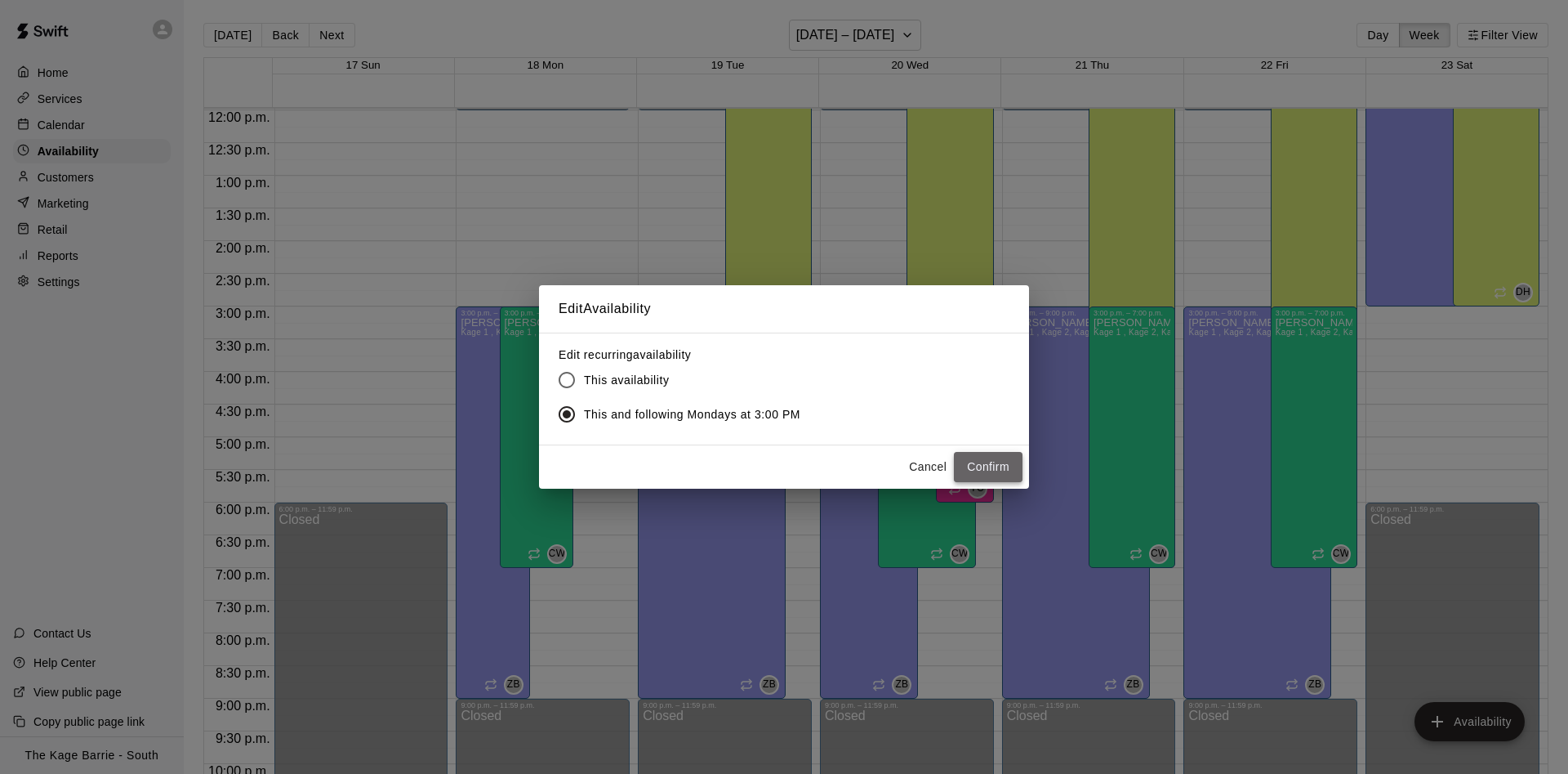
click at [996, 465] on button "Confirm" at bounding box center [989, 466] width 68 height 30
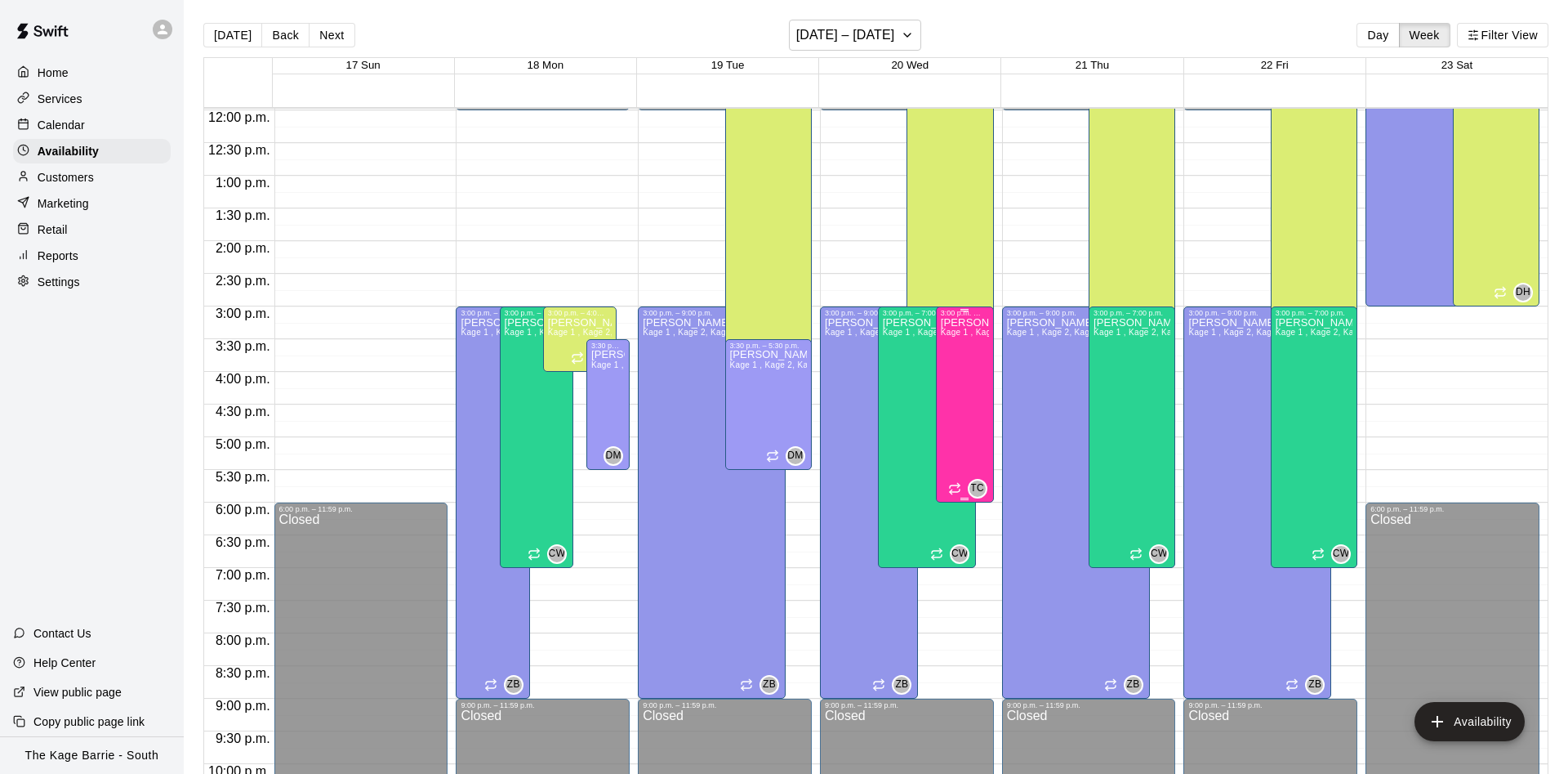
click at [963, 343] on div "[PERSON_NAME] Kage 1 , Kage 2, Kage 3, Kage 4, Kage 5, Open Area, STAFF SCHEDUL…" at bounding box center [965, 704] width 48 height 774
click at [954, 335] on icon "edit" at bounding box center [955, 335] width 15 height 15
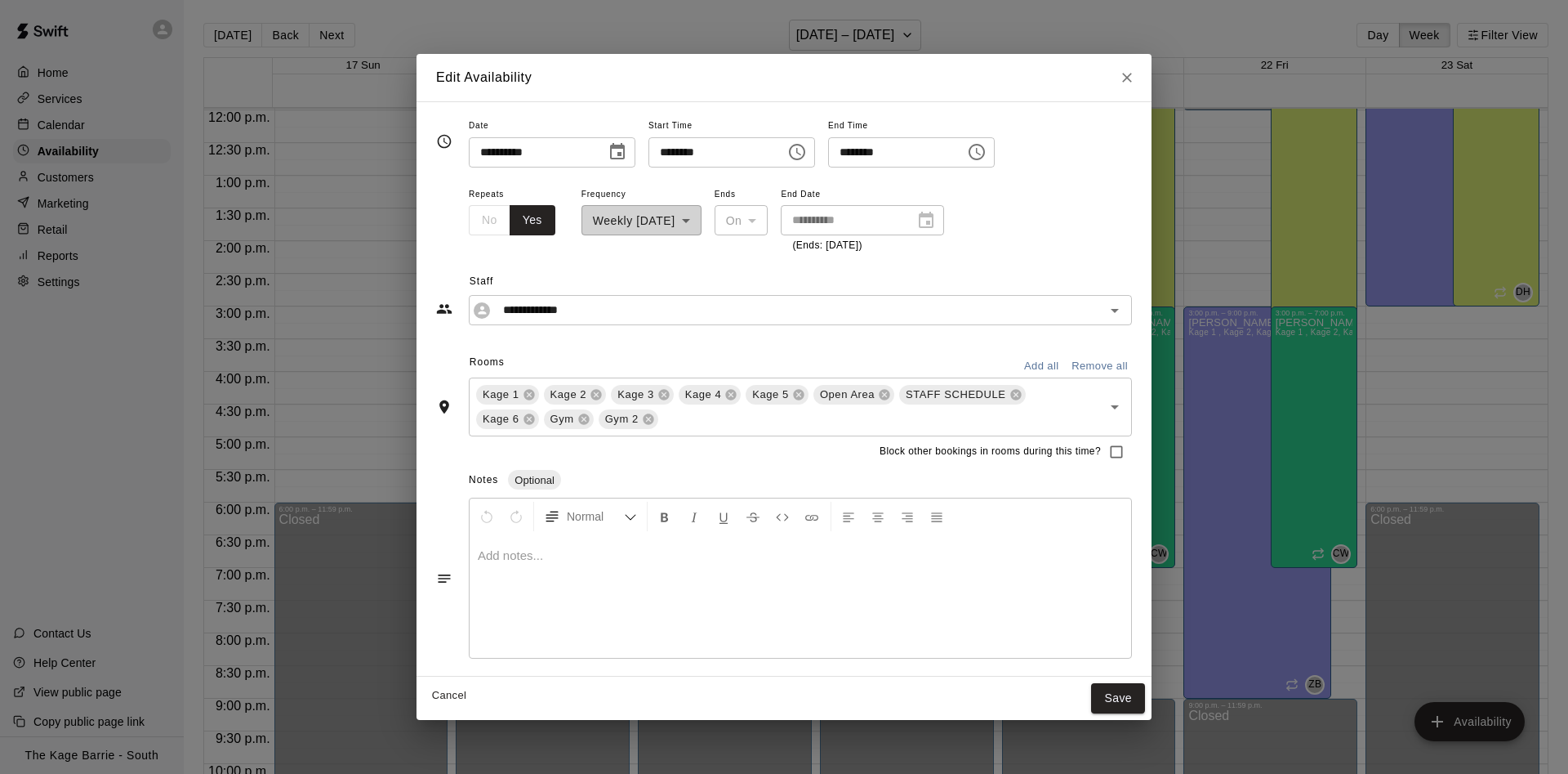
click at [1128, 82] on icon "Close" at bounding box center [1128, 77] width 17 height 17
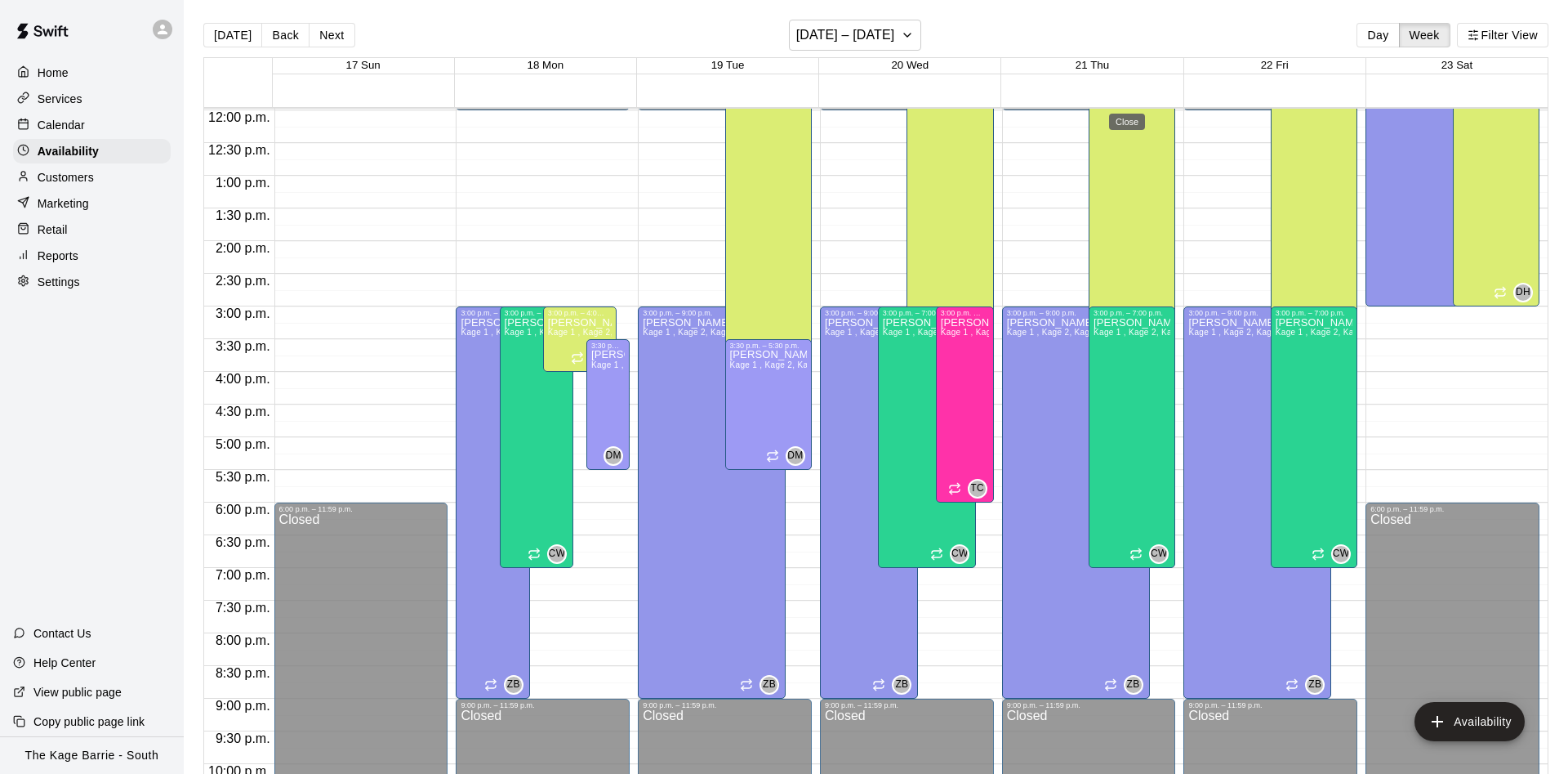
type input "**********"
click at [236, 32] on button "[DATE]" at bounding box center [233, 35] width 59 height 25
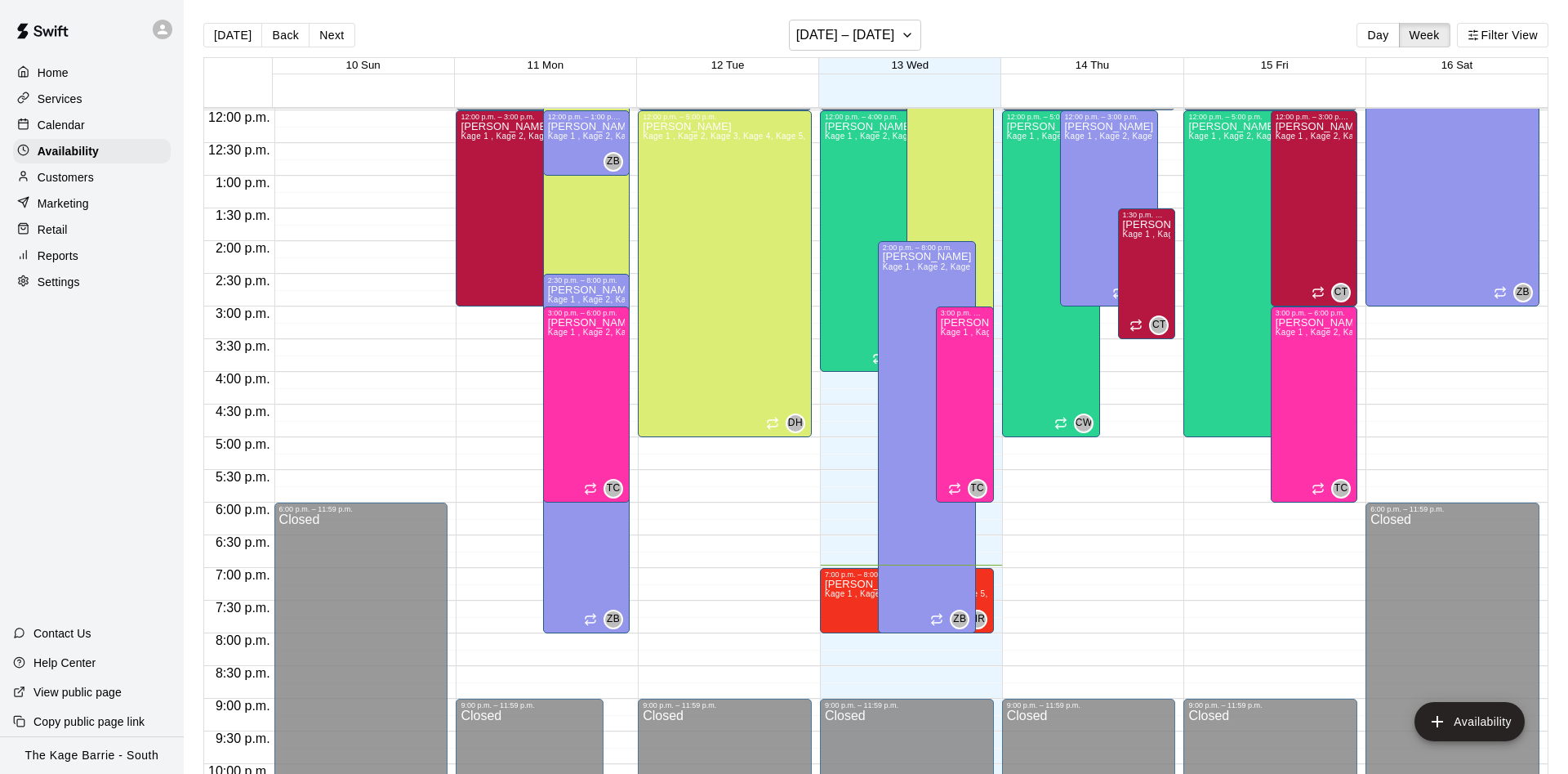
click at [82, 121] on p "Calendar" at bounding box center [61, 125] width 47 height 17
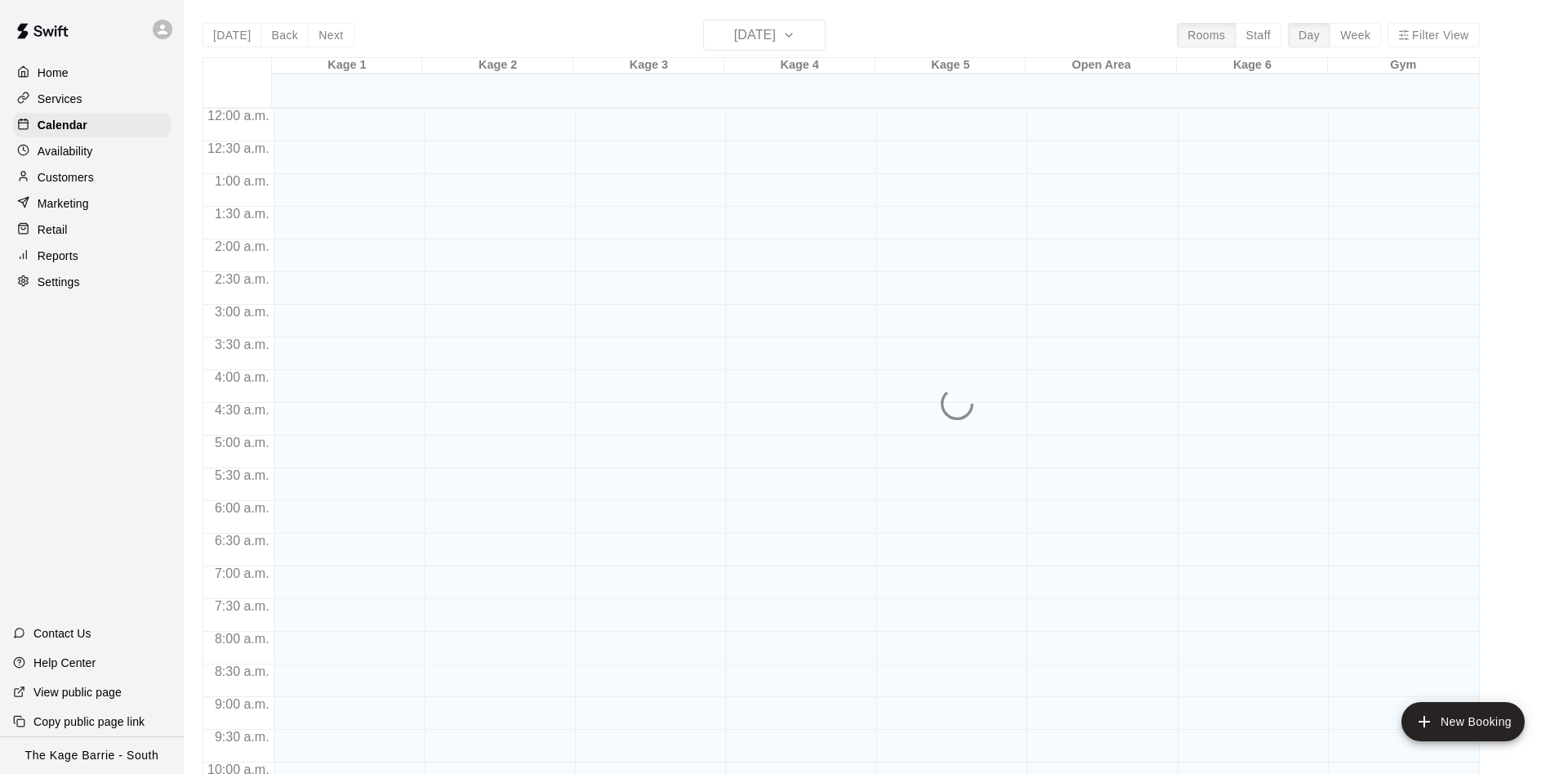
scroll to position [836, 0]
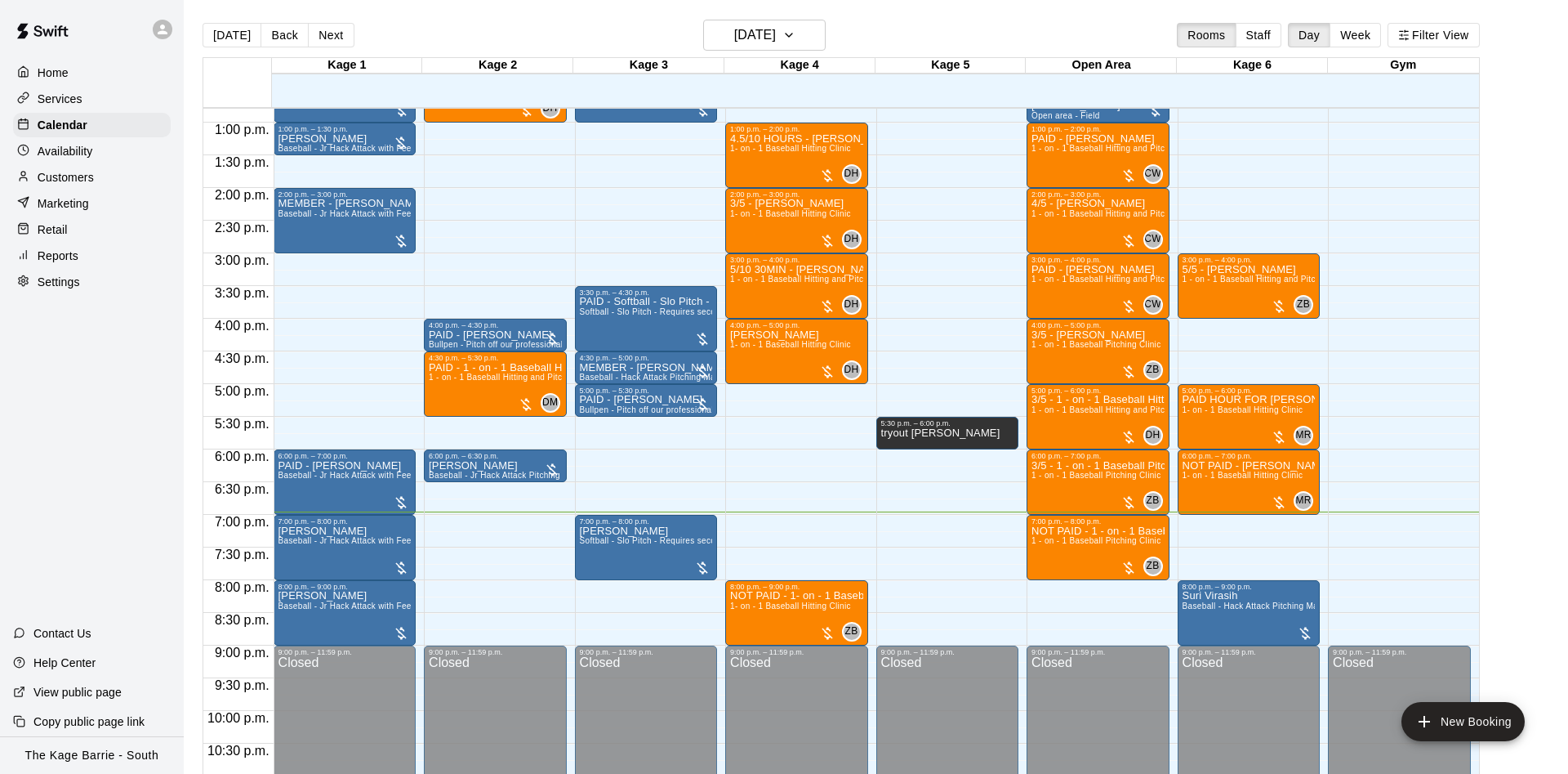
drag, startPoint x: 802, startPoint y: 9, endPoint x: 795, endPoint y: 18, distance: 11.4
click at [798, 13] on main "[DATE] Back [DATE][DATE] Rooms Staff Day Week Filter View Kage 1 13 Wed Kage 2 …" at bounding box center [875, 400] width 1385 height 800
click at [795, 18] on main "[DATE] Back [DATE][DATE] Rooms Staff Day Week Filter View Kage 1 13 Wed Kage 2 …" at bounding box center [875, 400] width 1385 height 800
click at [776, 26] on h6 "[DATE]" at bounding box center [755, 35] width 41 height 23
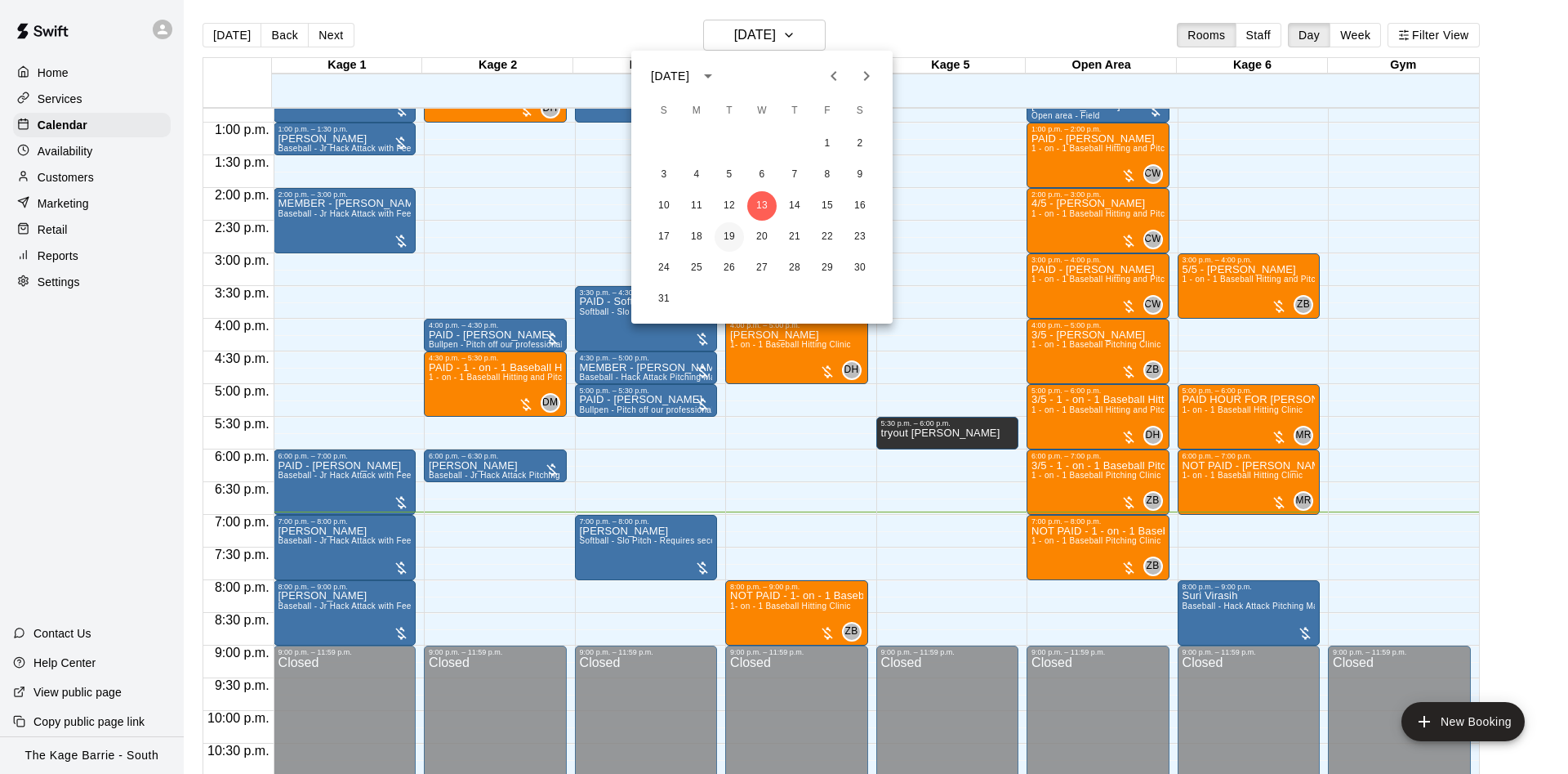
click at [722, 234] on button "19" at bounding box center [730, 237] width 29 height 29
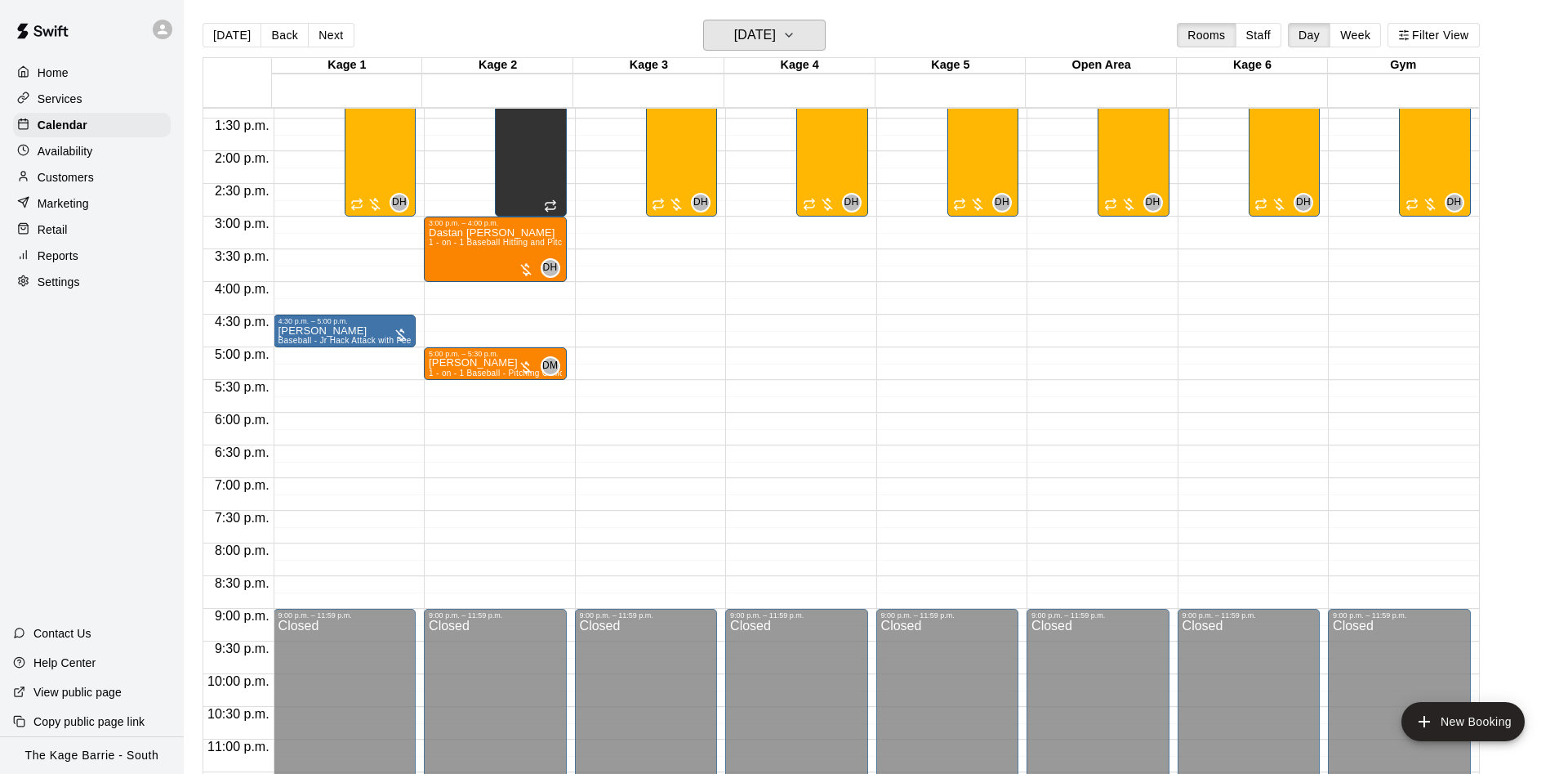
scroll to position [886, 0]
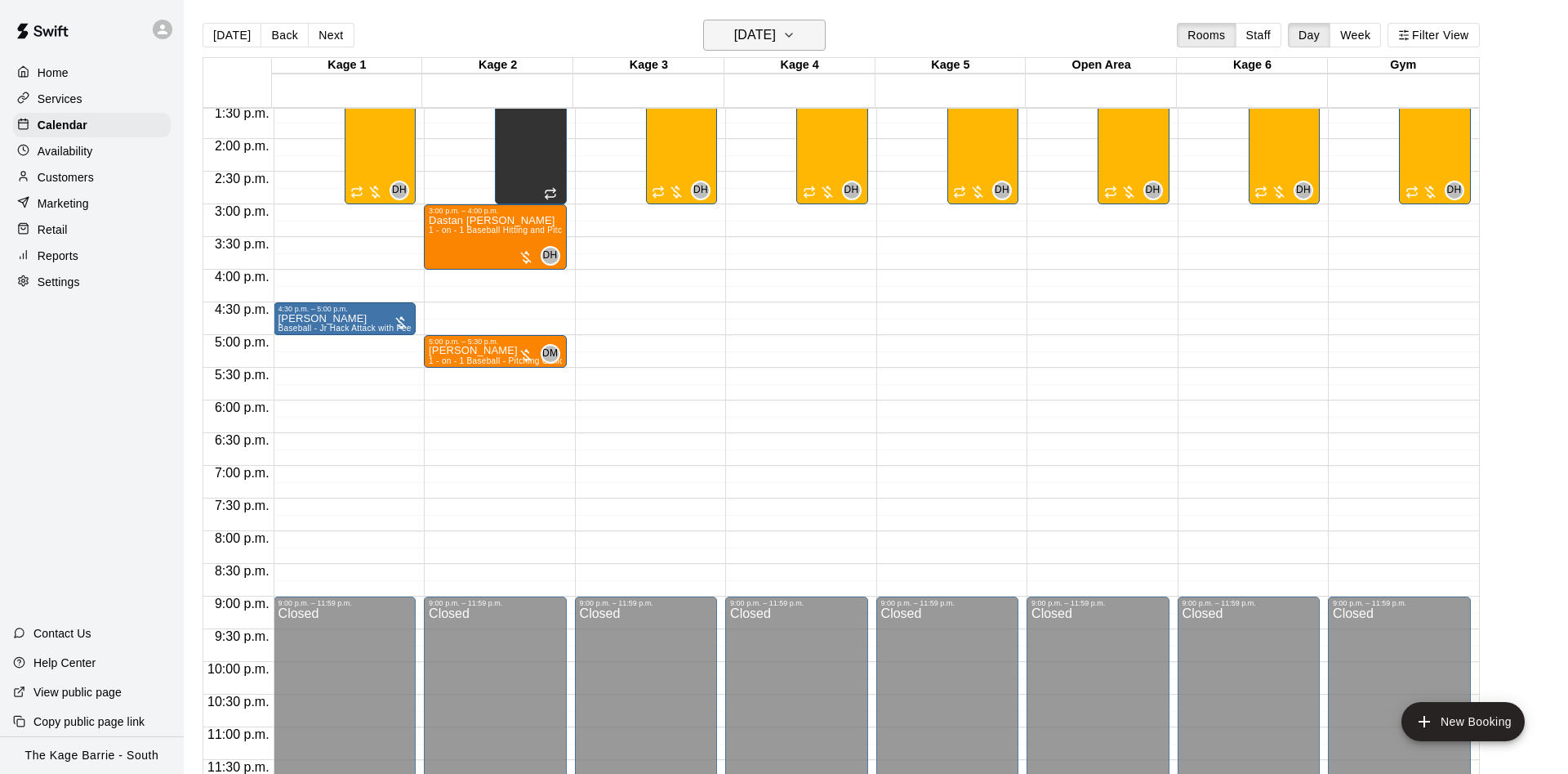
click at [776, 28] on h6 "[DATE]" at bounding box center [755, 35] width 41 height 23
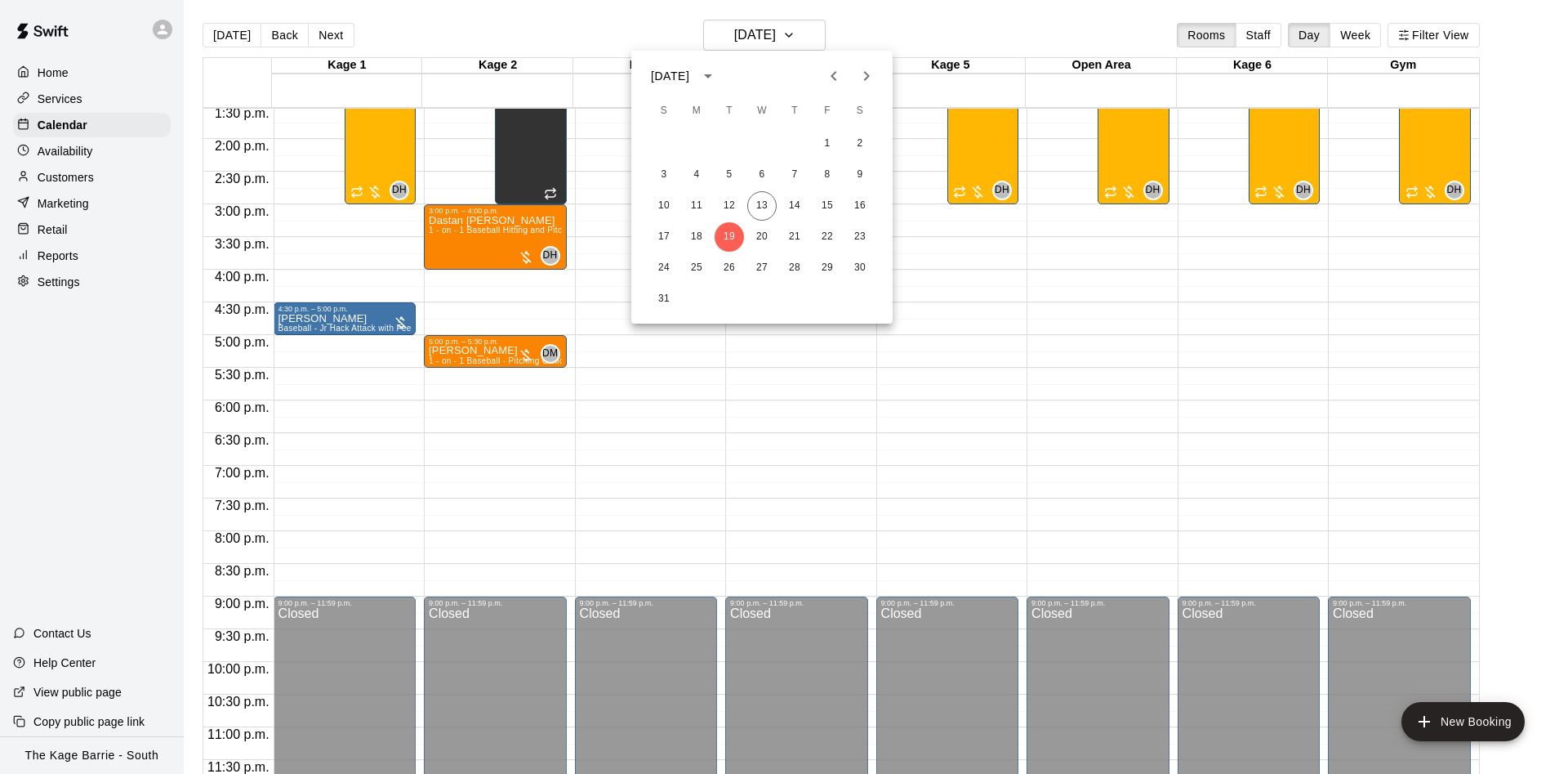
drag, startPoint x: 489, startPoint y: 406, endPoint x: 492, endPoint y: 438, distance: 32.1
click at [492, 438] on div at bounding box center [784, 387] width 1568 height 774
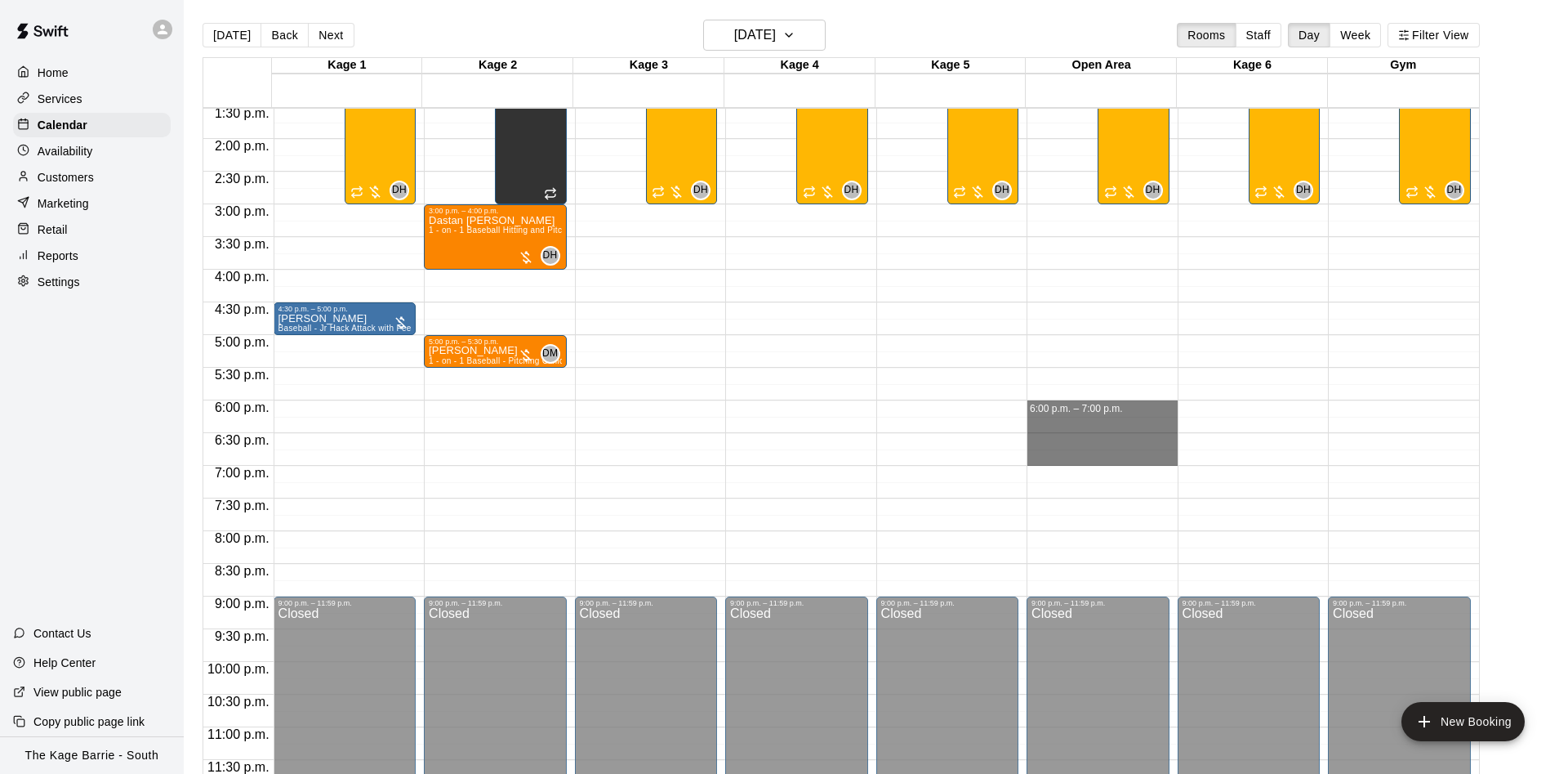
drag, startPoint x: 1102, startPoint y: 409, endPoint x: 1103, endPoint y: 450, distance: 41.0
click at [1103, 450] on div "12:00 a.m. – 12:00 p.m. Closed 9:00 p.m. – 11:59 p.m. Closed 9:00 a.m. – 3:00 p…" at bounding box center [1103, 8] width 151 height 1568
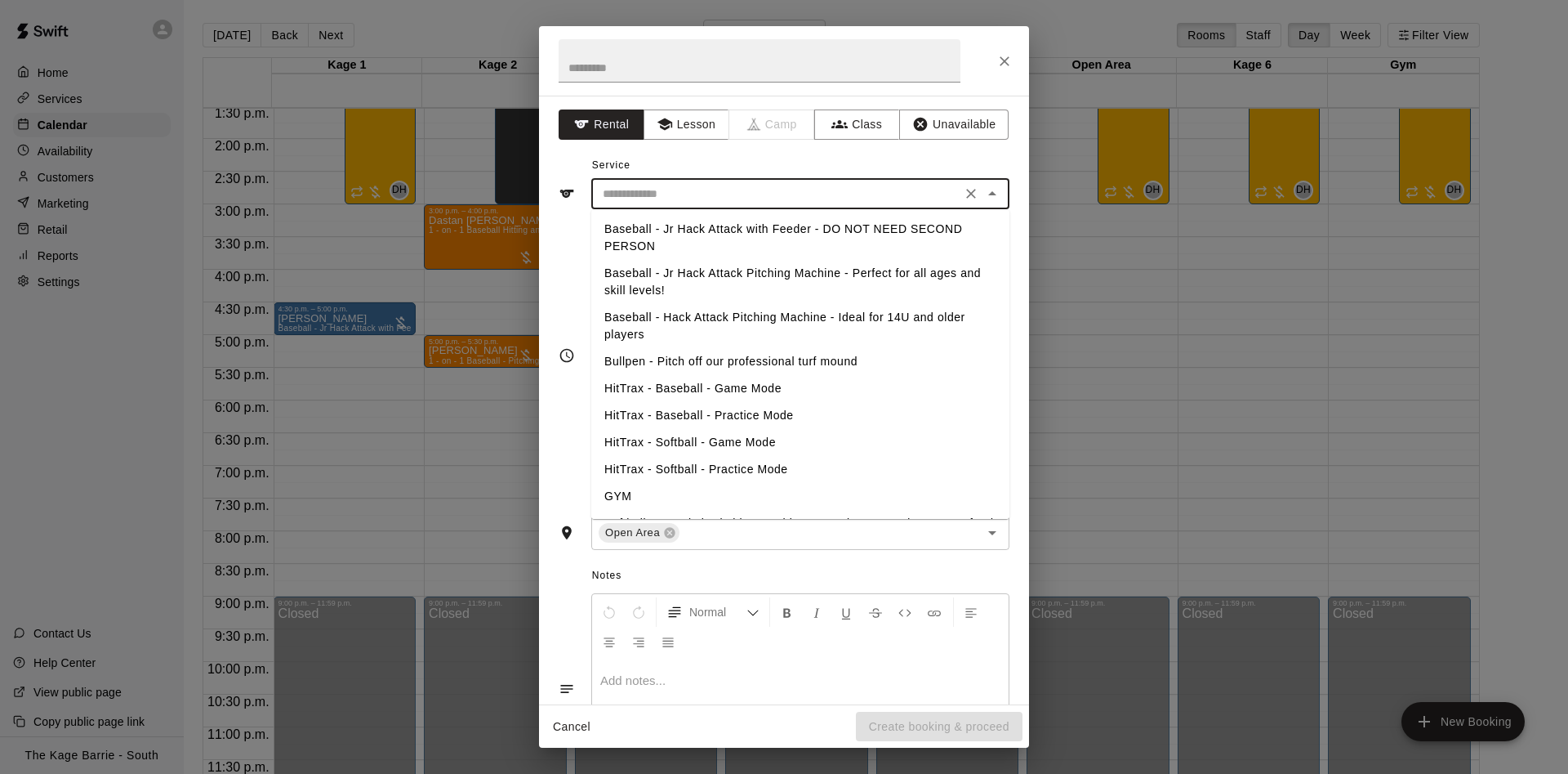
click at [760, 198] on input "text" at bounding box center [776, 194] width 360 height 20
click at [688, 106] on div "**********" at bounding box center [784, 400] width 490 height 609
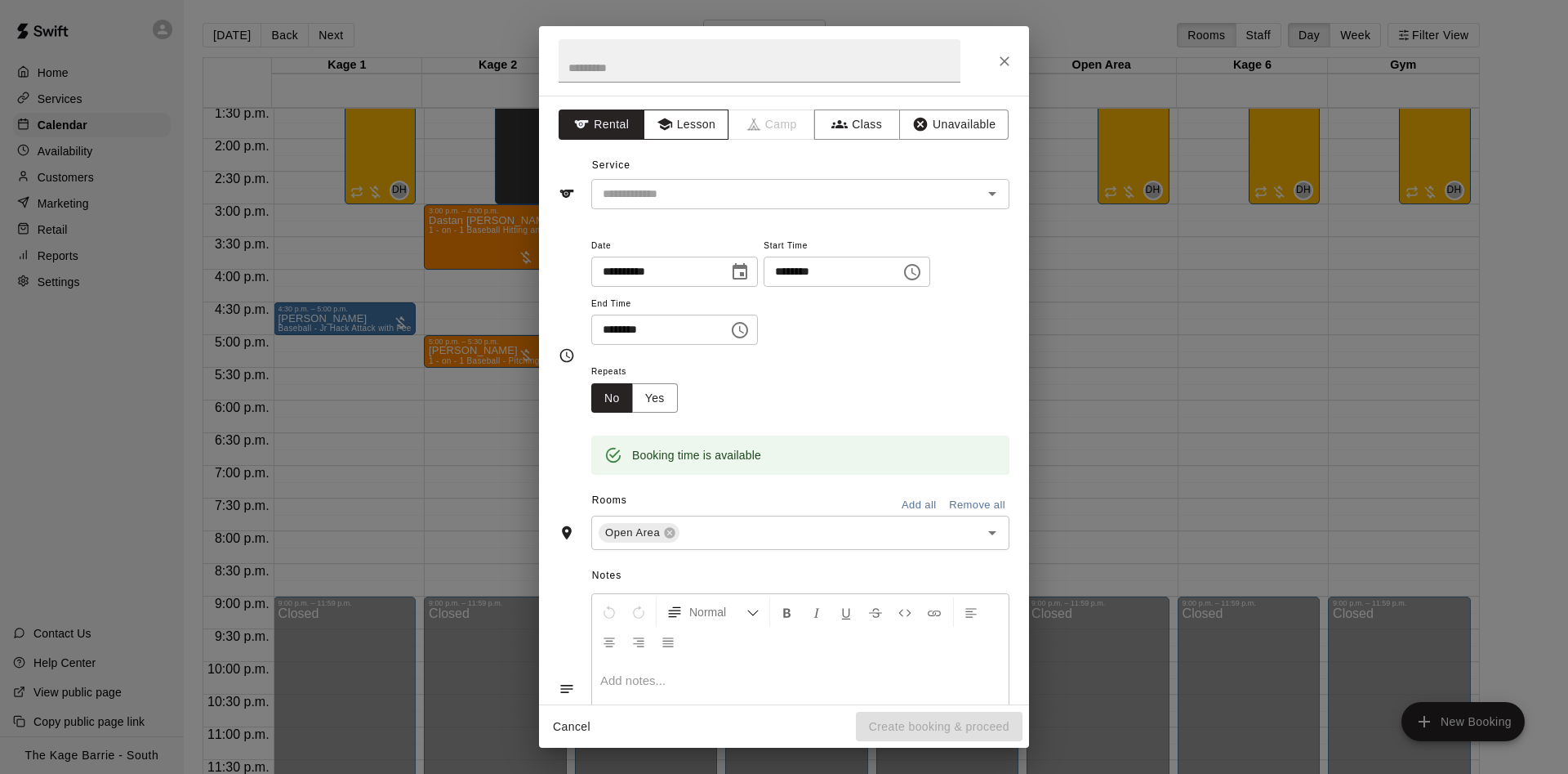
click at [688, 129] on button "Lesson" at bounding box center [686, 124] width 86 height 30
click at [700, 195] on input "text" at bounding box center [776, 194] width 360 height 20
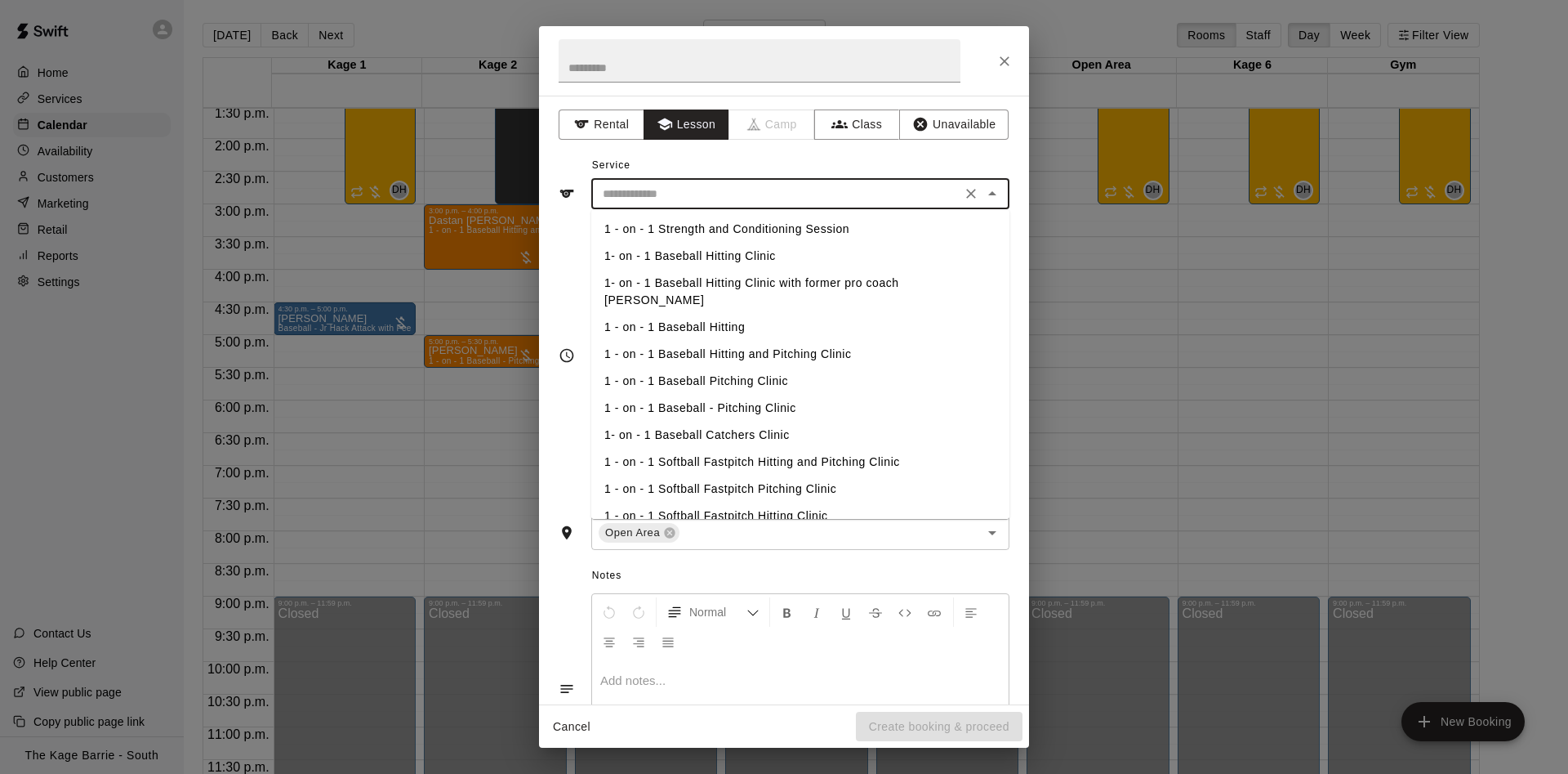
click at [753, 368] on li "1 - on - 1 Baseball Pitching Clinic" at bounding box center [801, 381] width 418 height 27
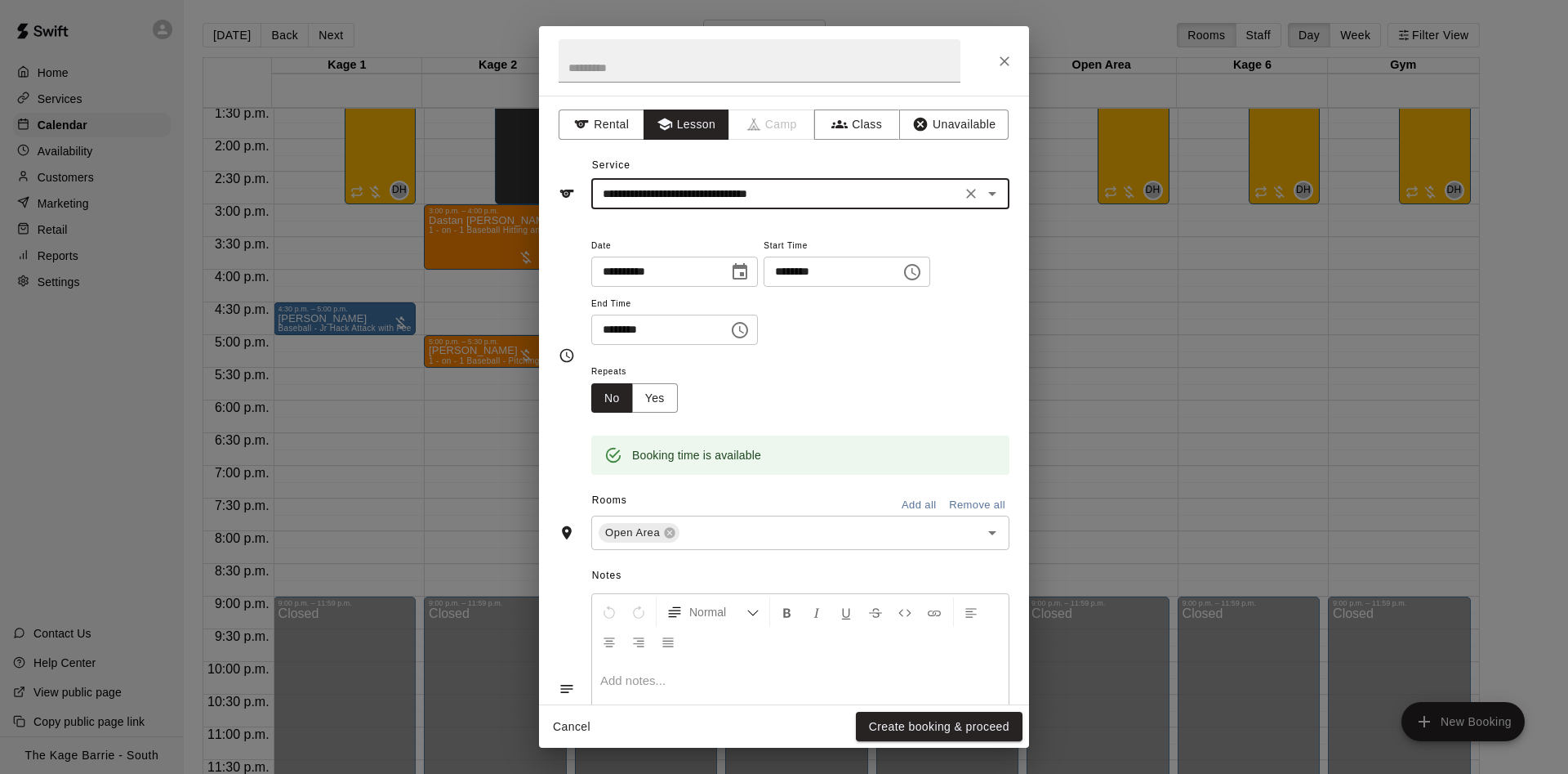
type input "**********"
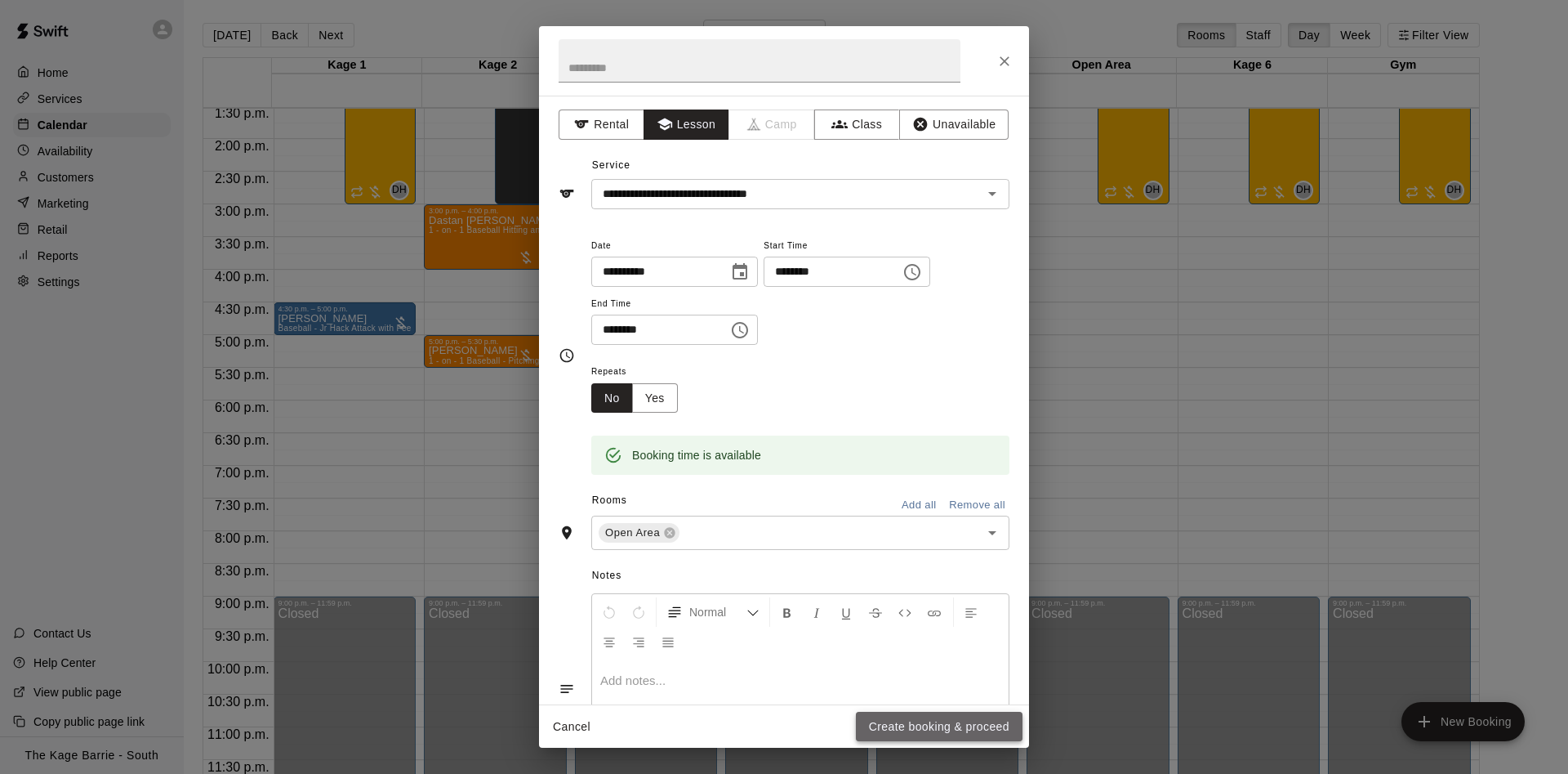
click at [943, 724] on button "Create booking & proceed" at bounding box center [939, 726] width 167 height 30
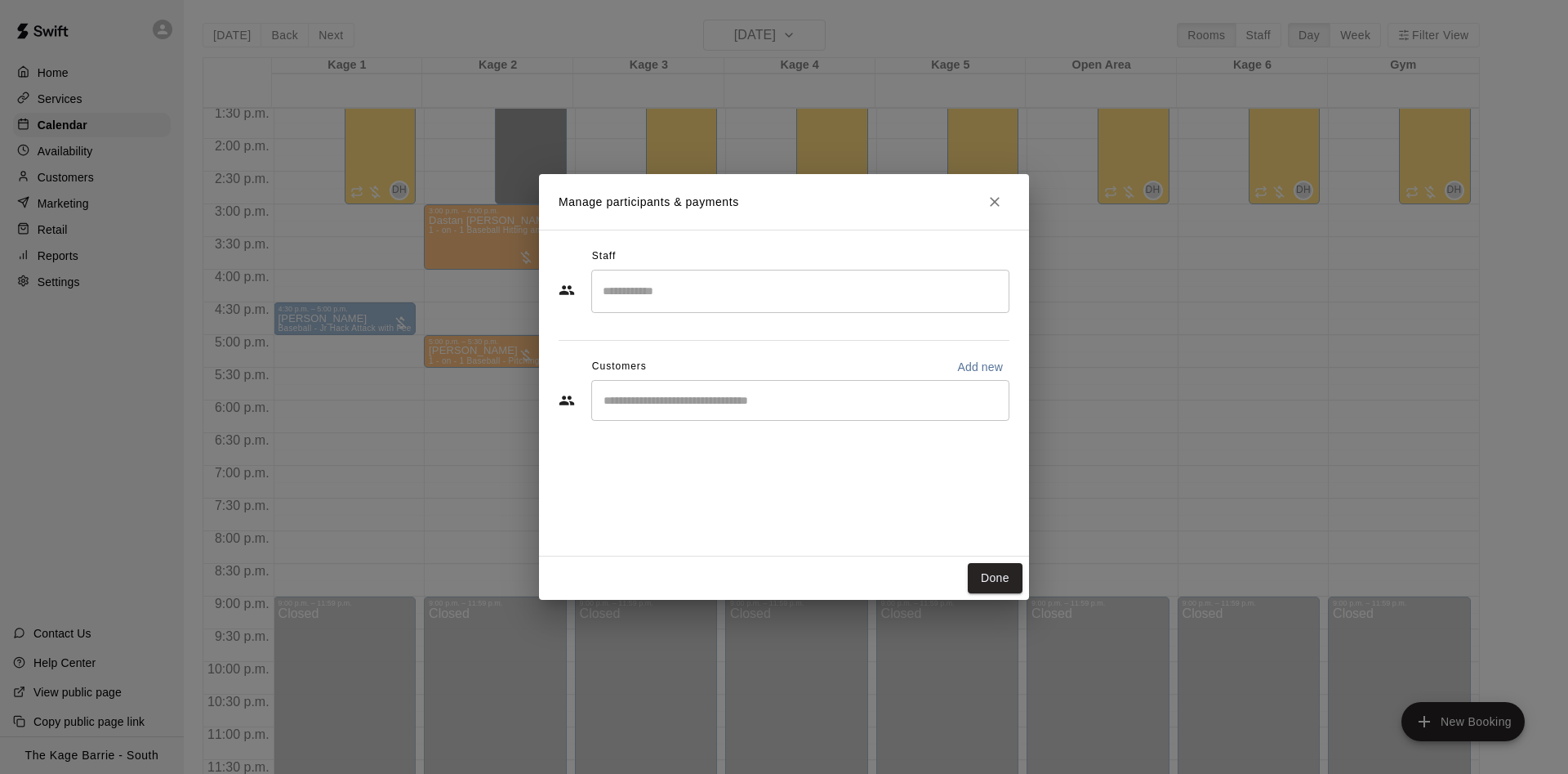
click at [748, 403] on input "Start typing to search customers..." at bounding box center [801, 401] width 404 height 17
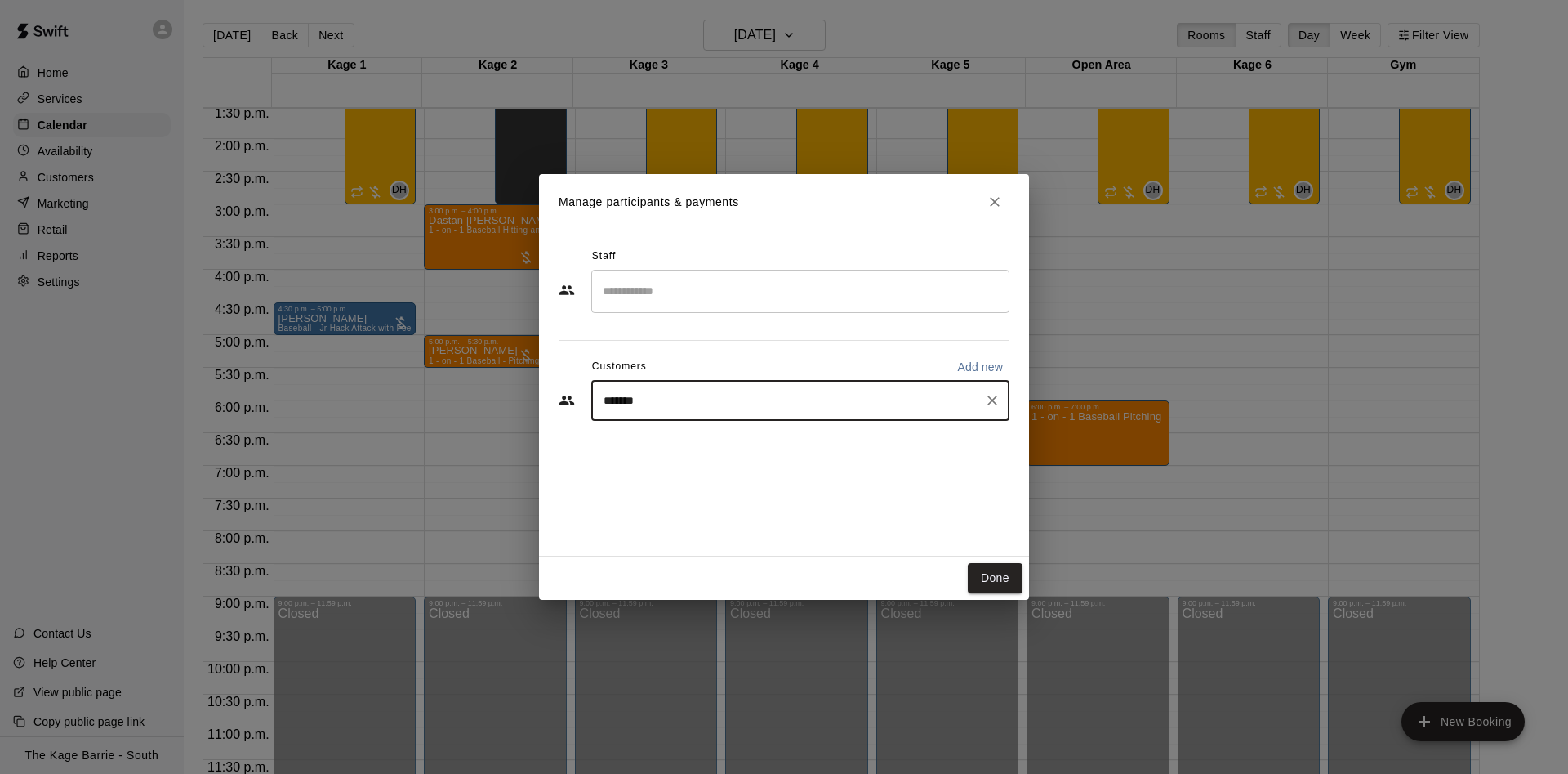
type input "********"
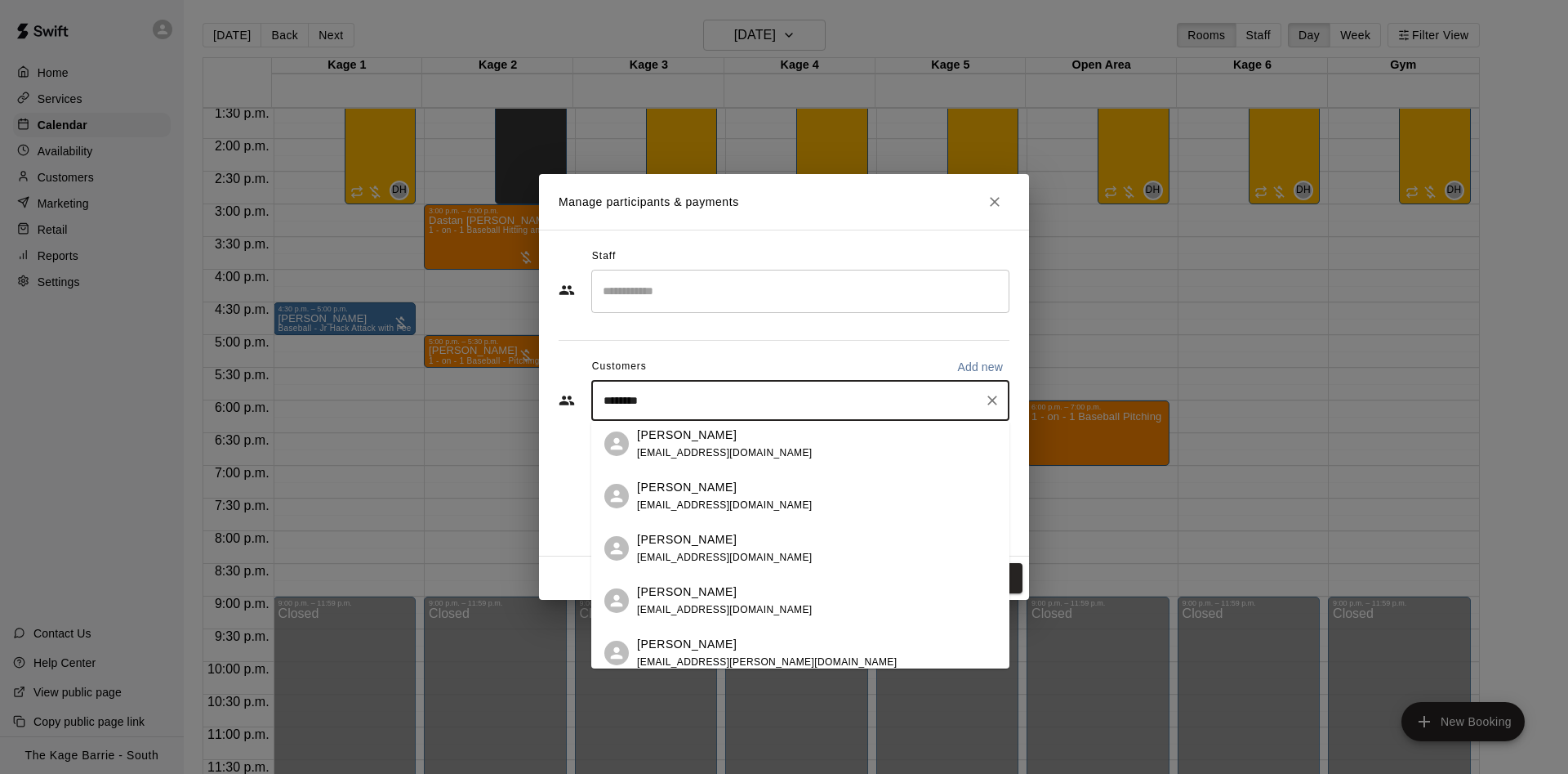
scroll to position [393, 0]
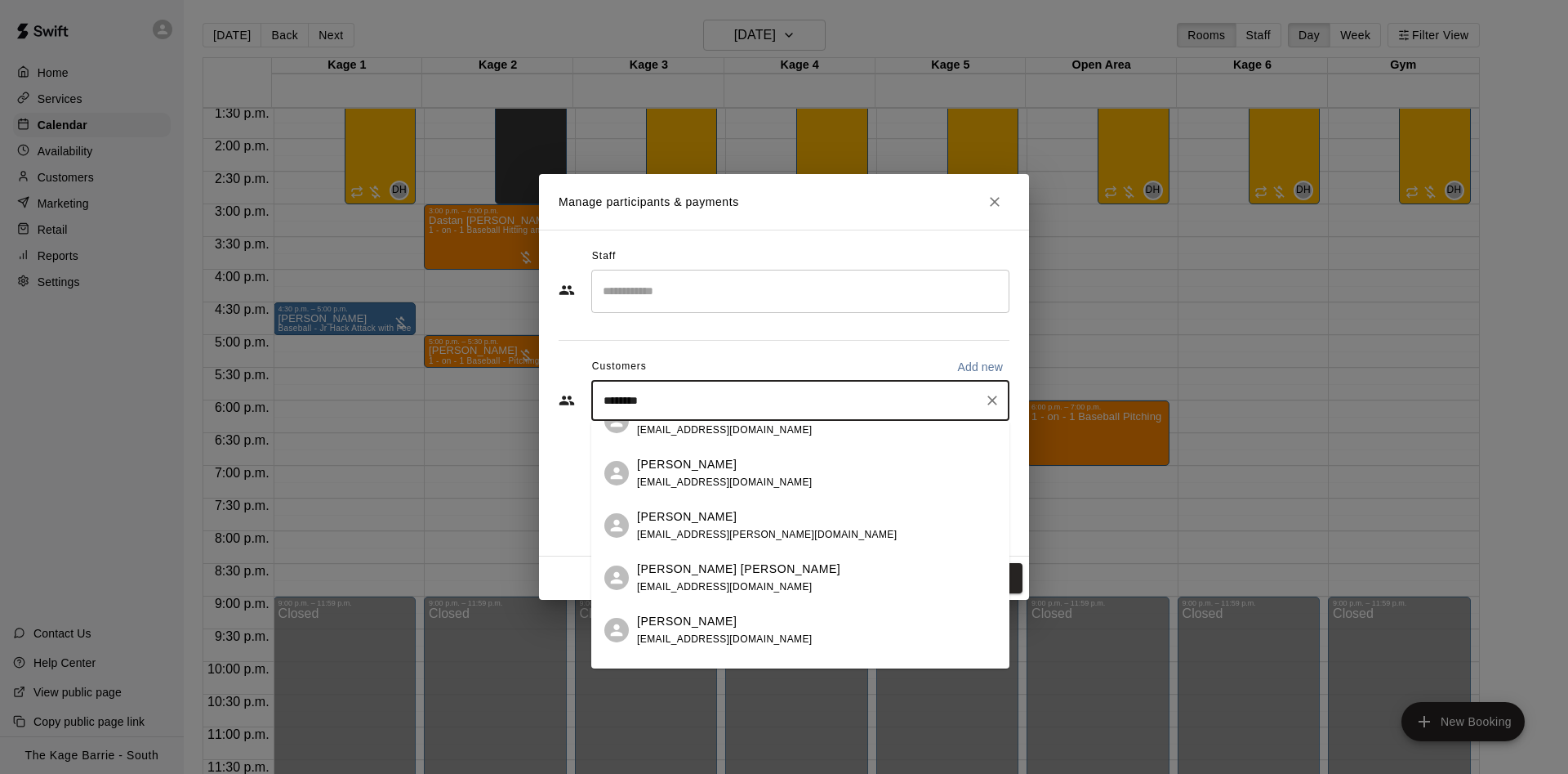
click at [810, 633] on div "[PERSON_NAME] [EMAIL_ADDRESS][DOMAIN_NAME]" at bounding box center [817, 630] width 359 height 35
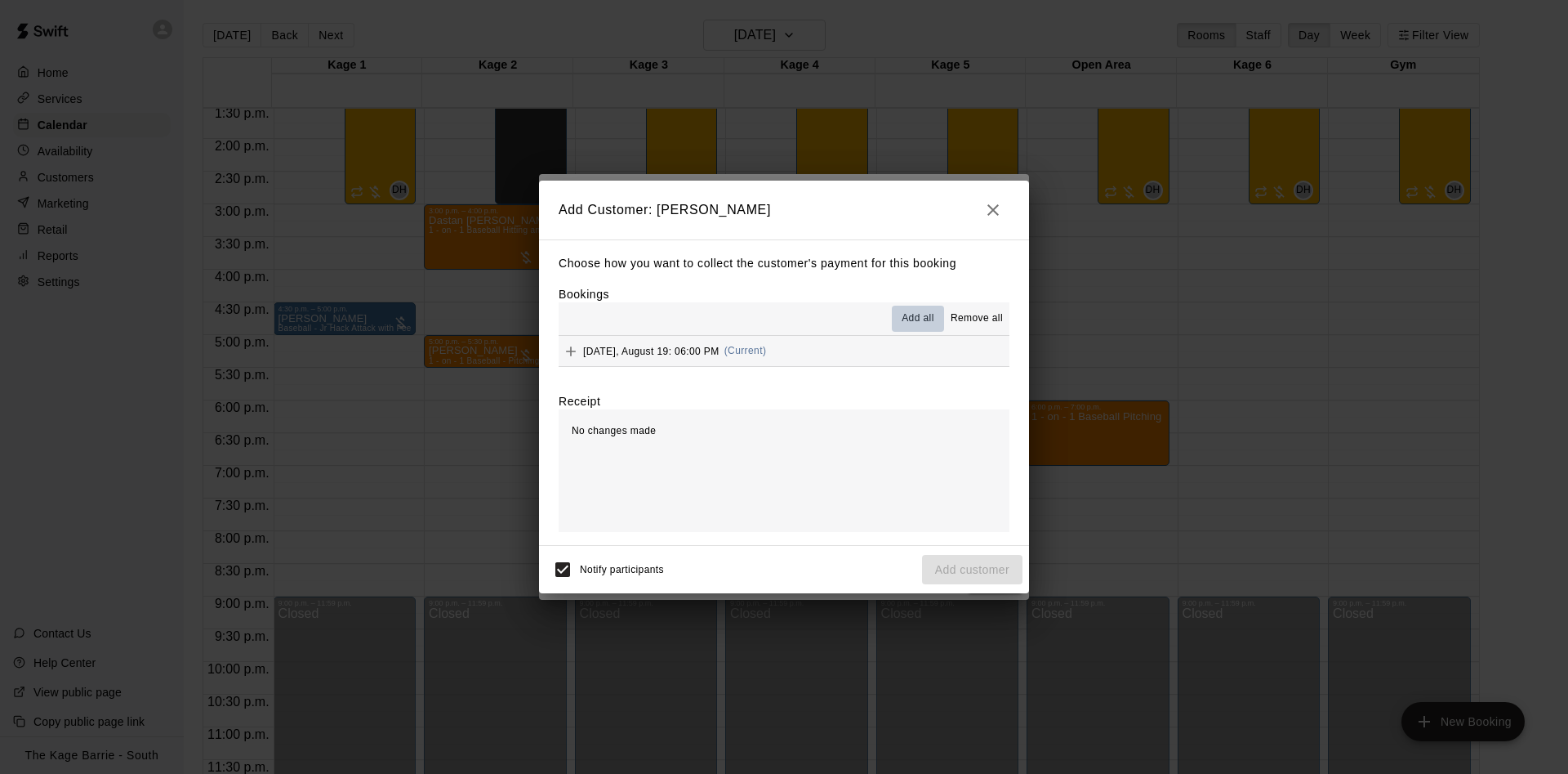
click at [936, 312] on button "Add all" at bounding box center [918, 319] width 53 height 26
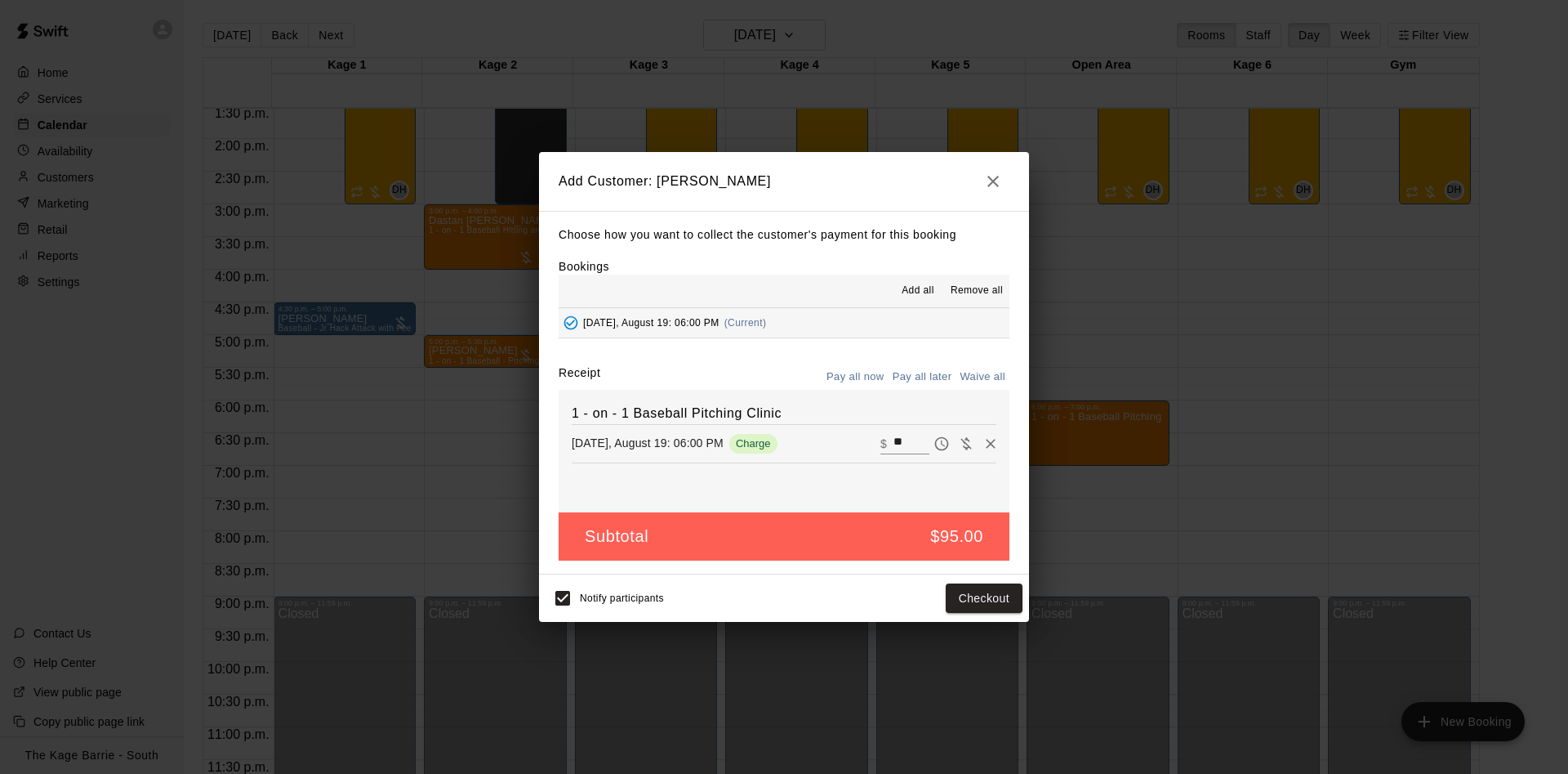
click at [931, 368] on button "Pay all later" at bounding box center [923, 376] width 68 height 25
click at [974, 585] on button "Add customer" at bounding box center [972, 598] width 100 height 30
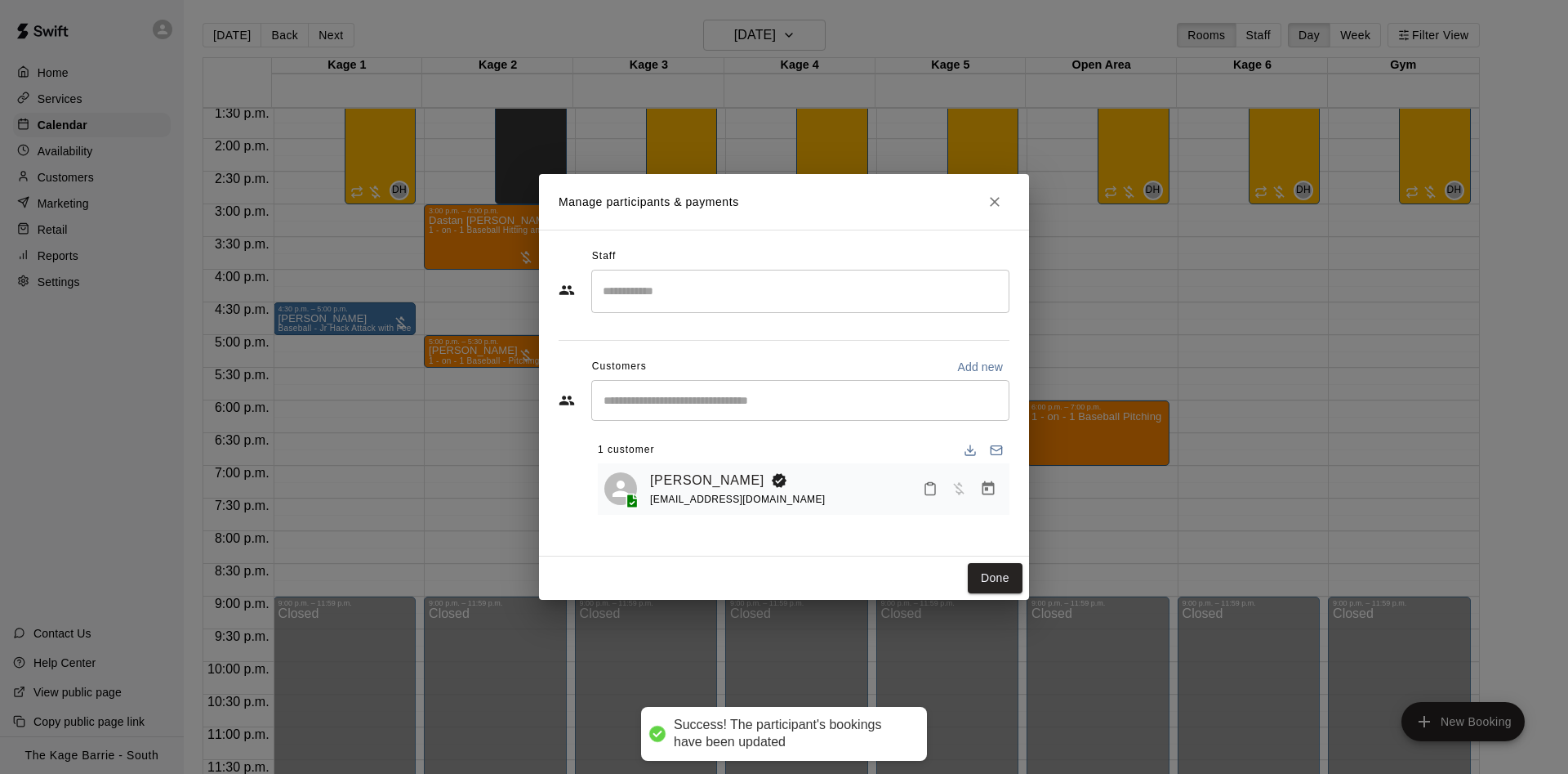
click at [728, 296] on input "Search staff" at bounding box center [801, 291] width 404 height 29
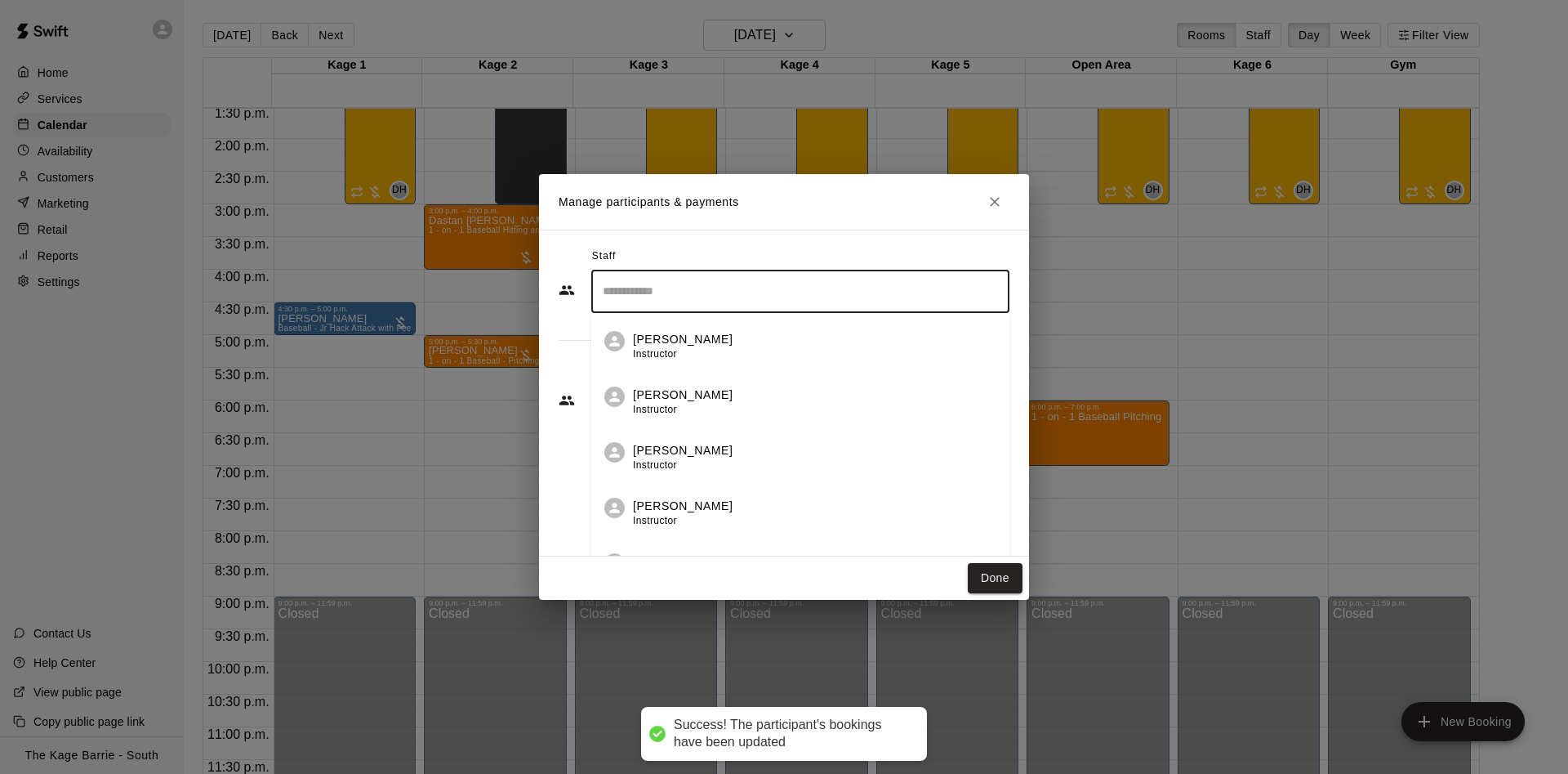
click at [739, 351] on div "[PERSON_NAME] Instructor" at bounding box center [814, 346] width 364 height 32
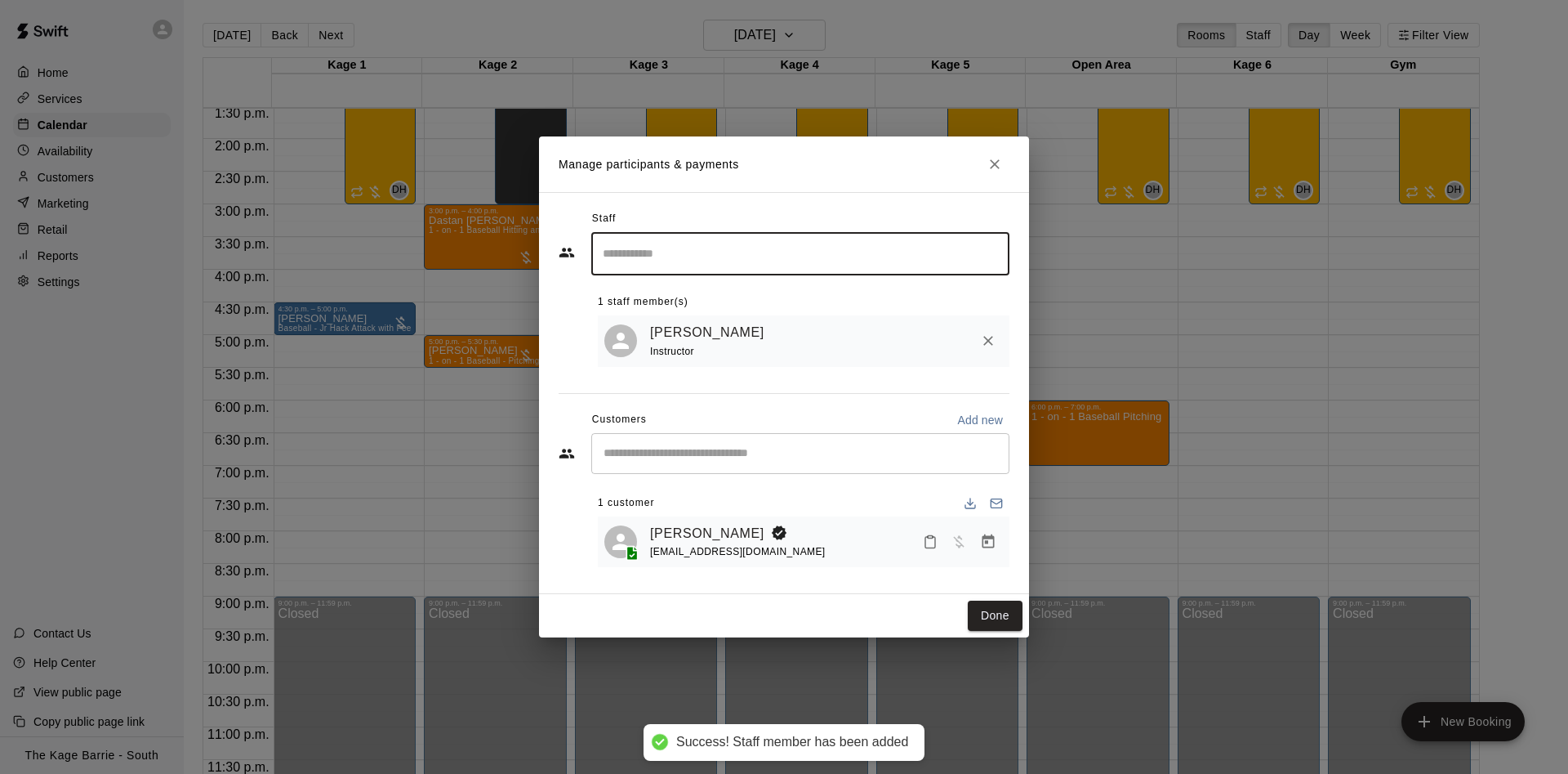
click at [995, 636] on div "Done" at bounding box center [784, 616] width 490 height 43
click at [995, 618] on button "Done" at bounding box center [995, 616] width 54 height 30
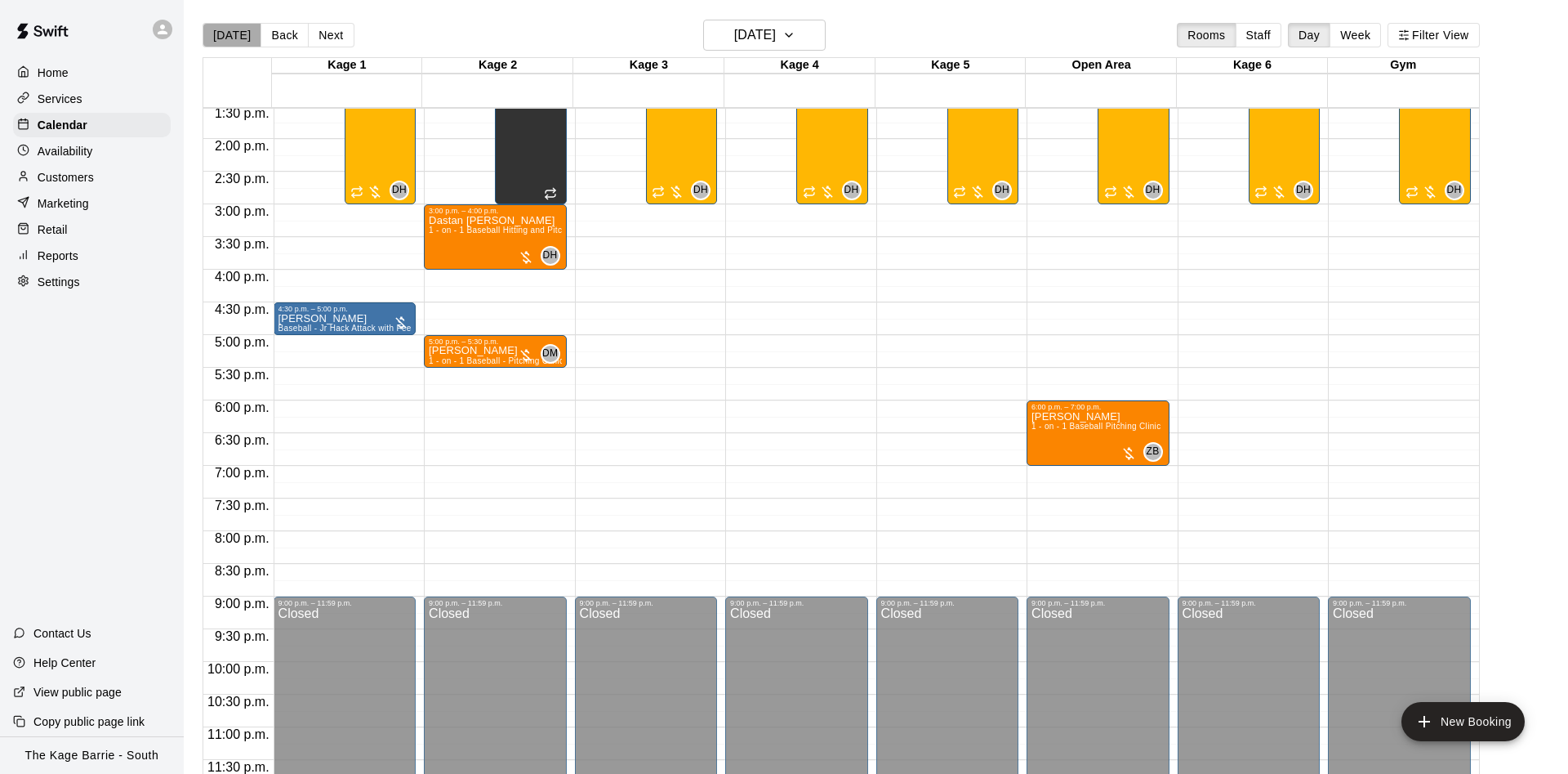
click at [232, 34] on button "[DATE]" at bounding box center [232, 35] width 59 height 25
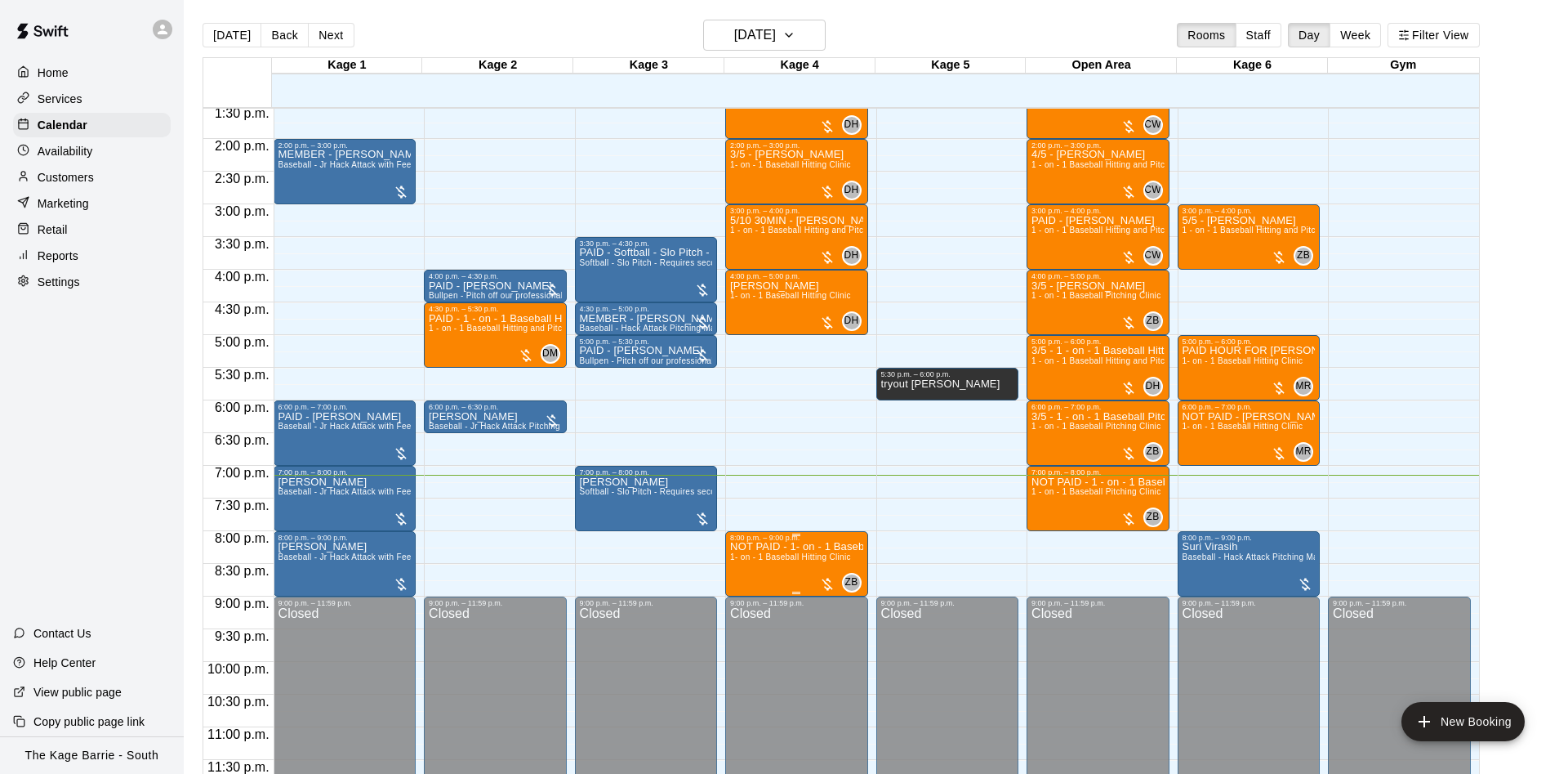
click at [755, 596] on button "edit" at bounding box center [744, 598] width 32 height 32
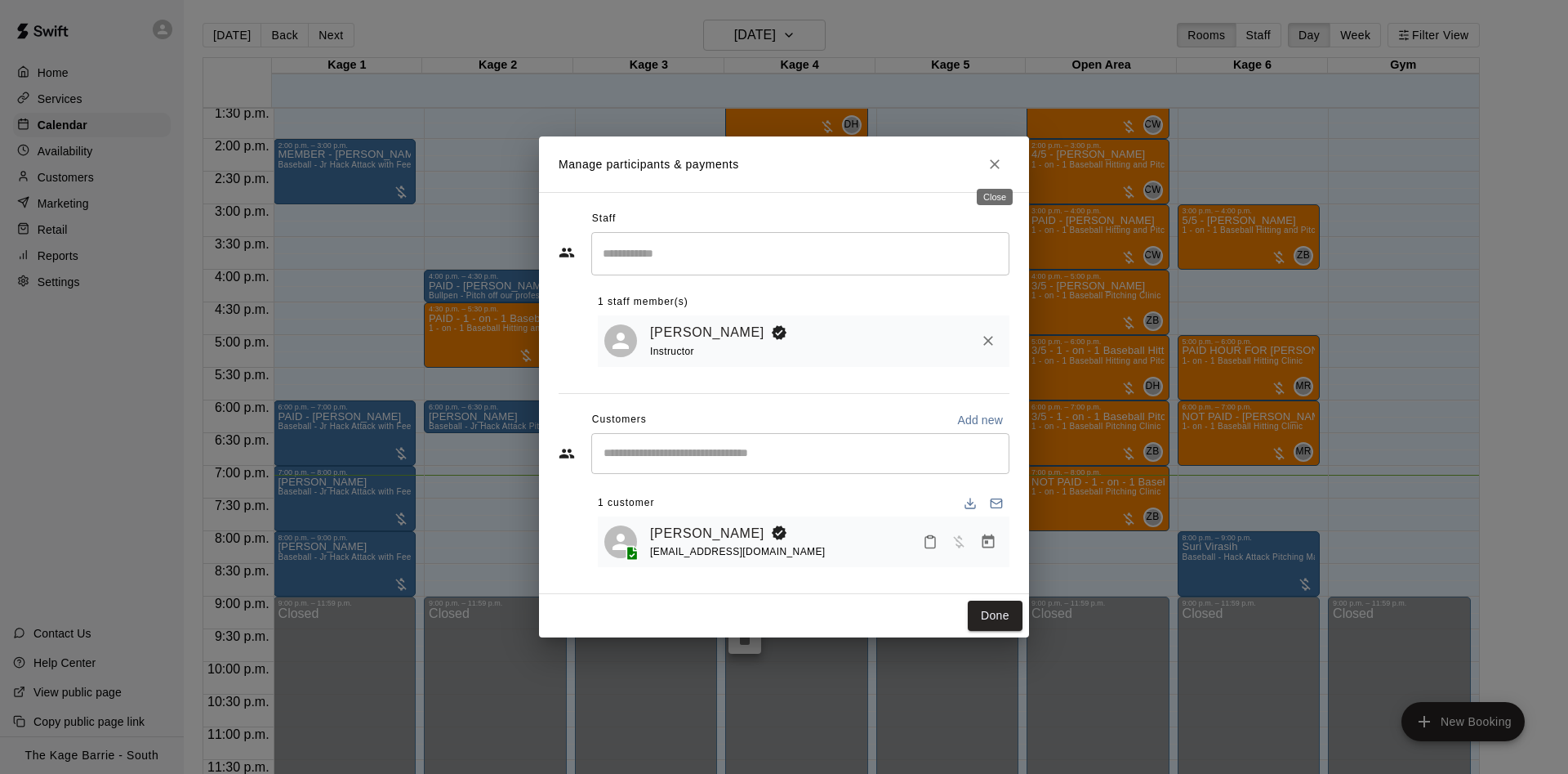
click at [991, 168] on icon "Close" at bounding box center [995, 164] width 17 height 17
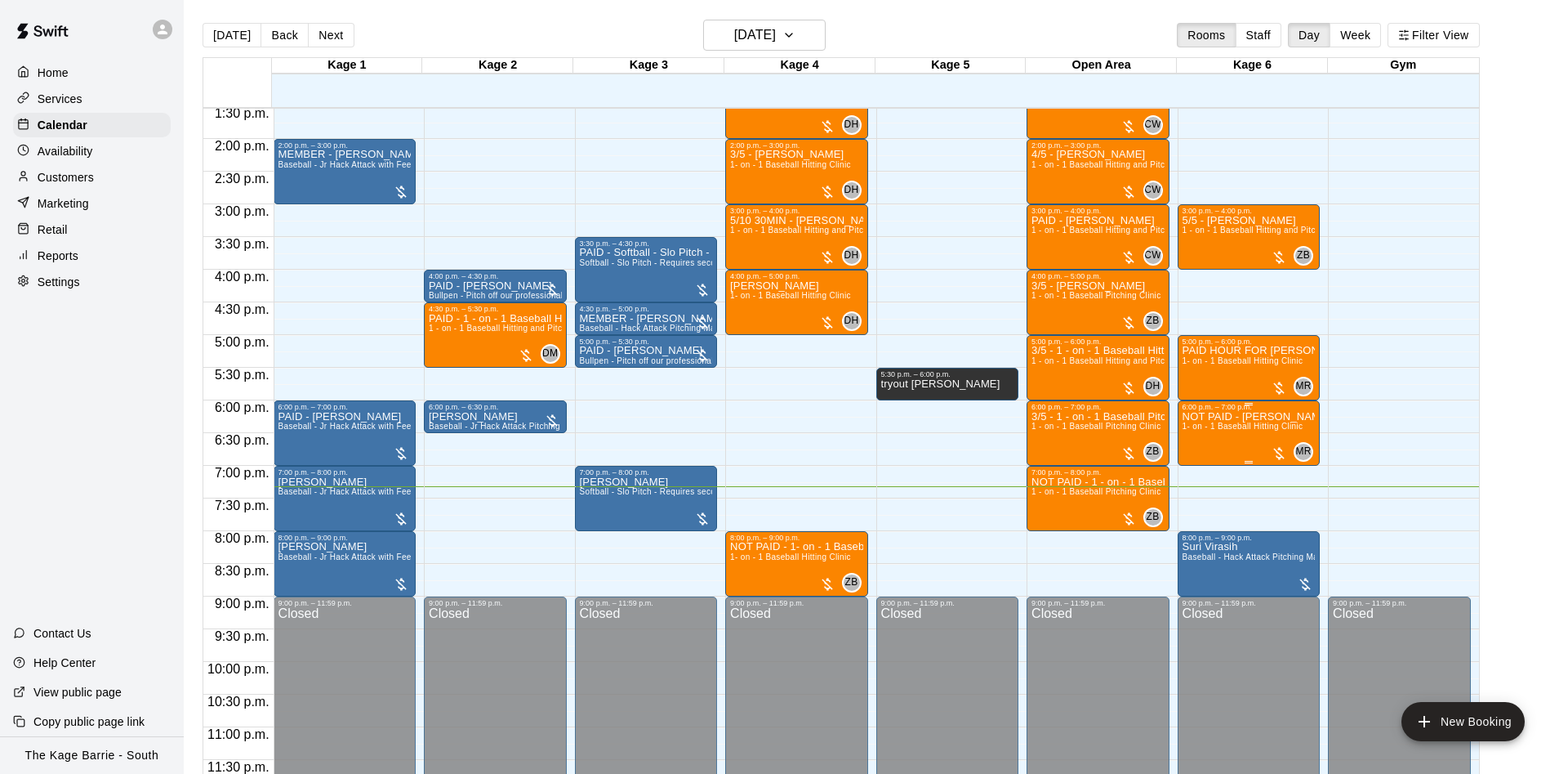
click at [1229, 425] on span "1- on - 1 Baseball Hitting Clinic" at bounding box center [1243, 427] width 121 height 9
click at [1199, 433] on icon "edit" at bounding box center [1198, 440] width 19 height 19
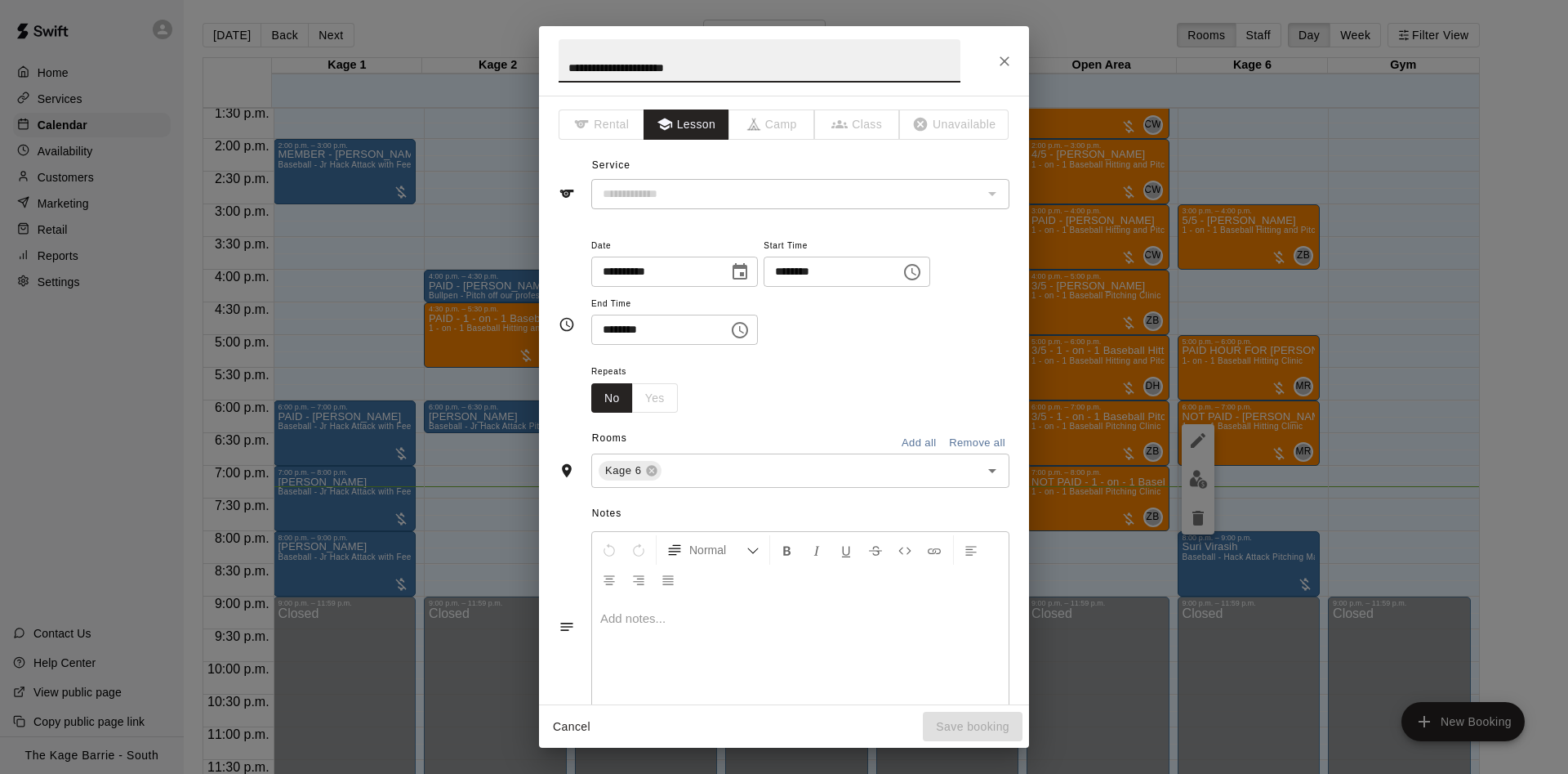
type input "**********"
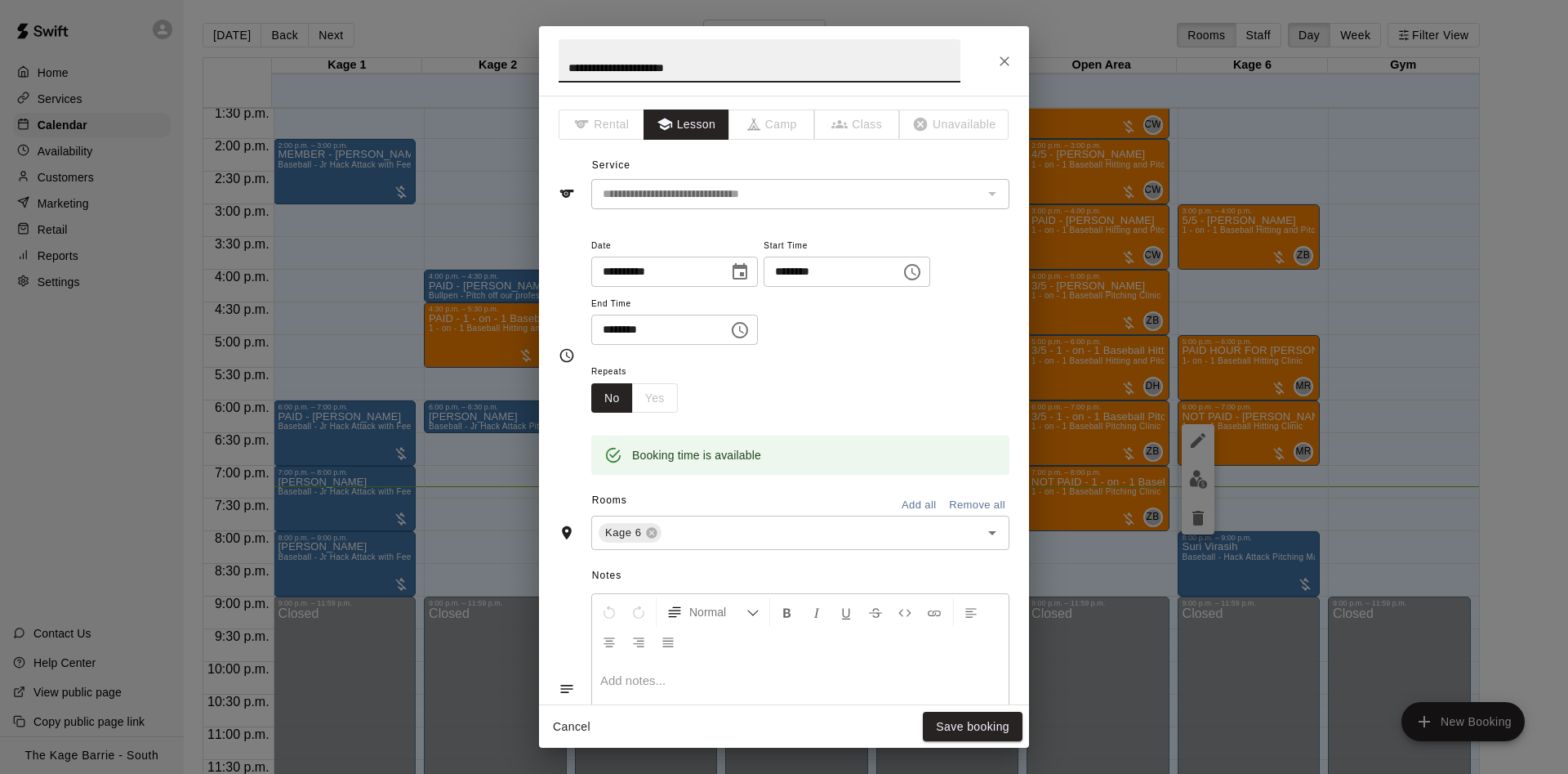
drag, startPoint x: 624, startPoint y: 68, endPoint x: 527, endPoint y: 54, distance: 98.0
click at [558, 54] on input "**********" at bounding box center [759, 61] width 402 height 43
type input "**********"
click at [991, 720] on button "Save booking" at bounding box center [973, 726] width 99 height 30
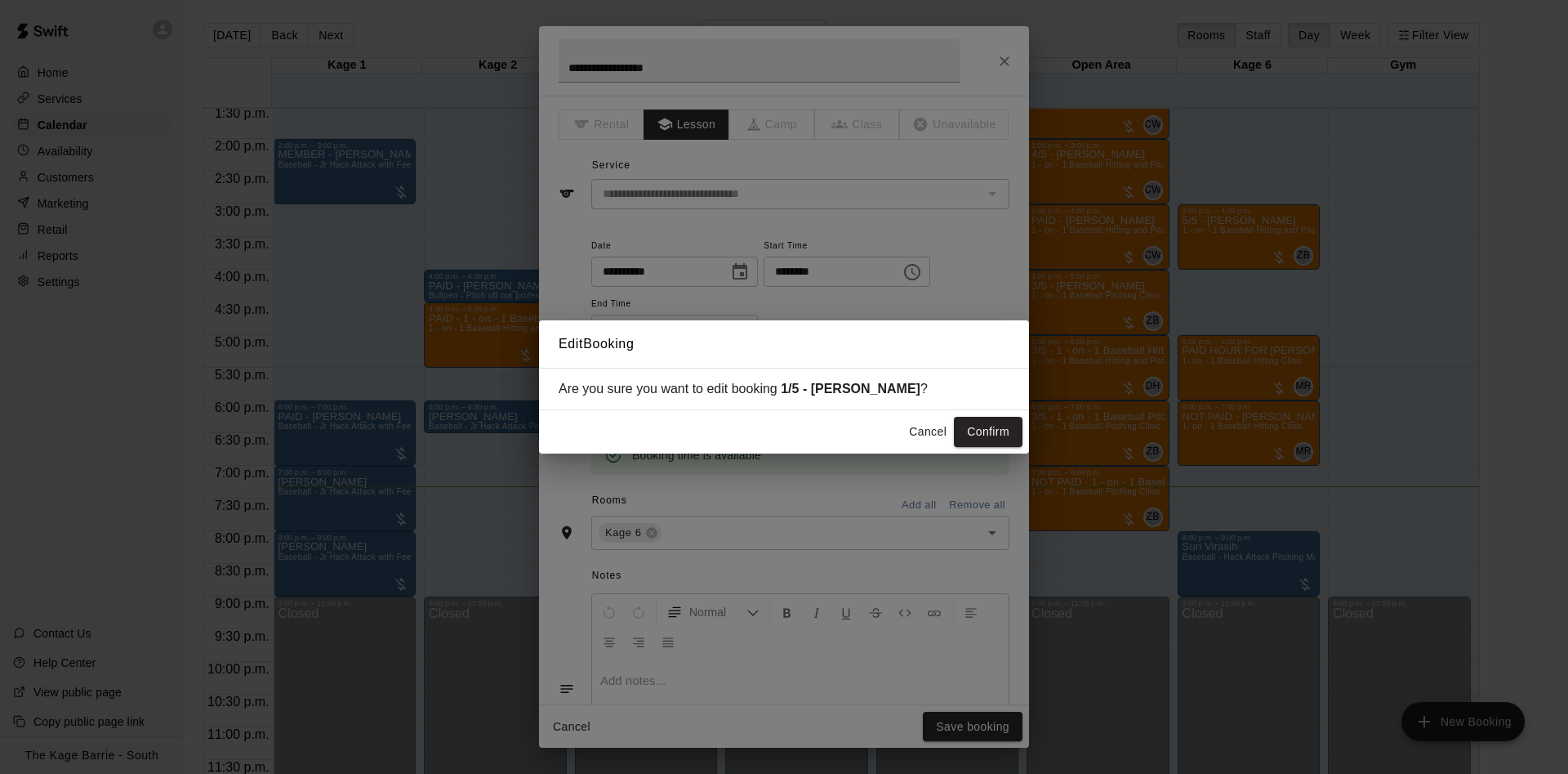
click at [998, 416] on div "Cancel Confirm" at bounding box center [784, 431] width 490 height 43
click at [996, 424] on button "Confirm" at bounding box center [989, 431] width 68 height 30
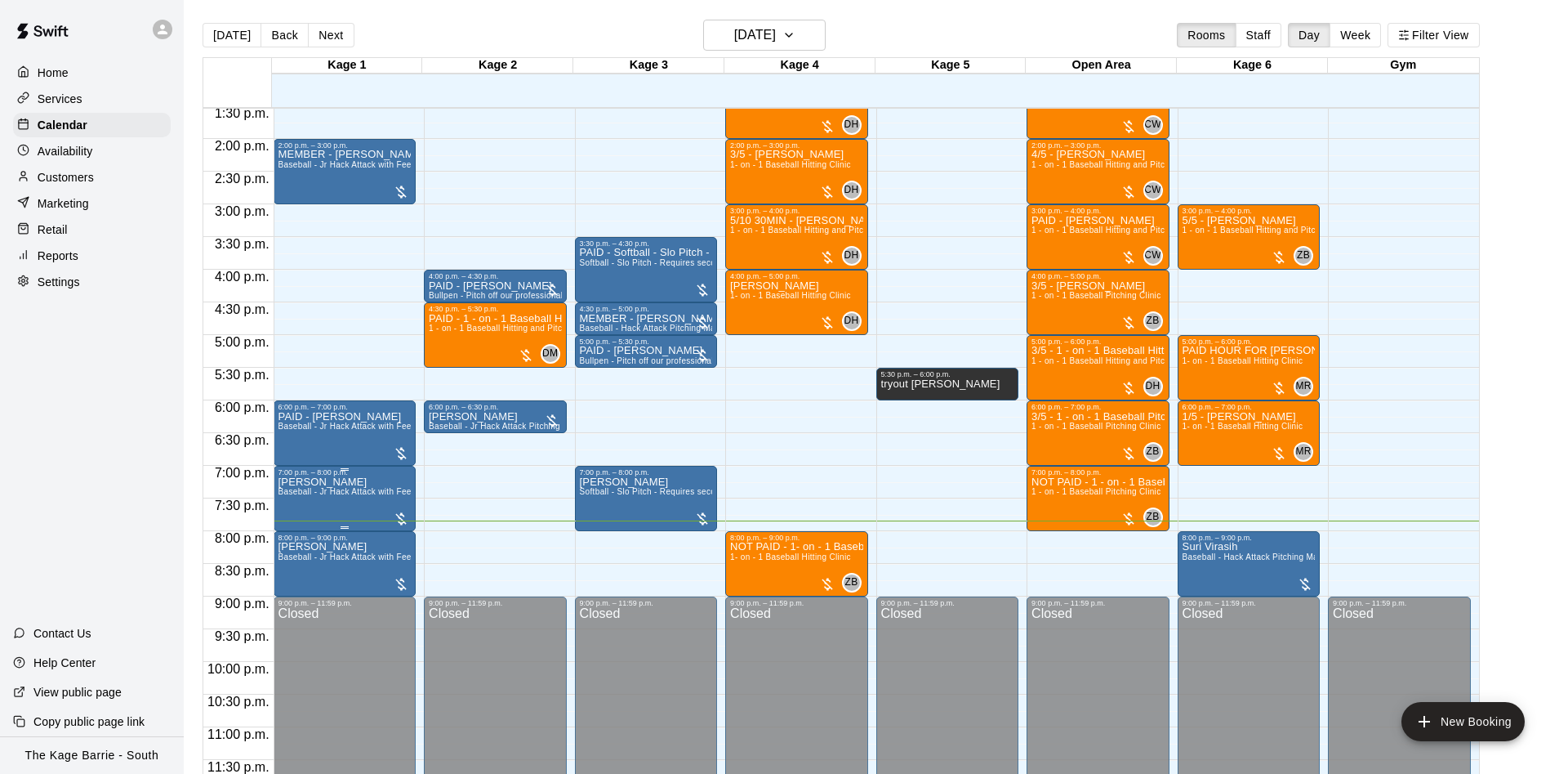
click at [274, 530] on div at bounding box center [784, 387] width 1568 height 774
click at [289, 527] on img "edit" at bounding box center [293, 533] width 18 height 18
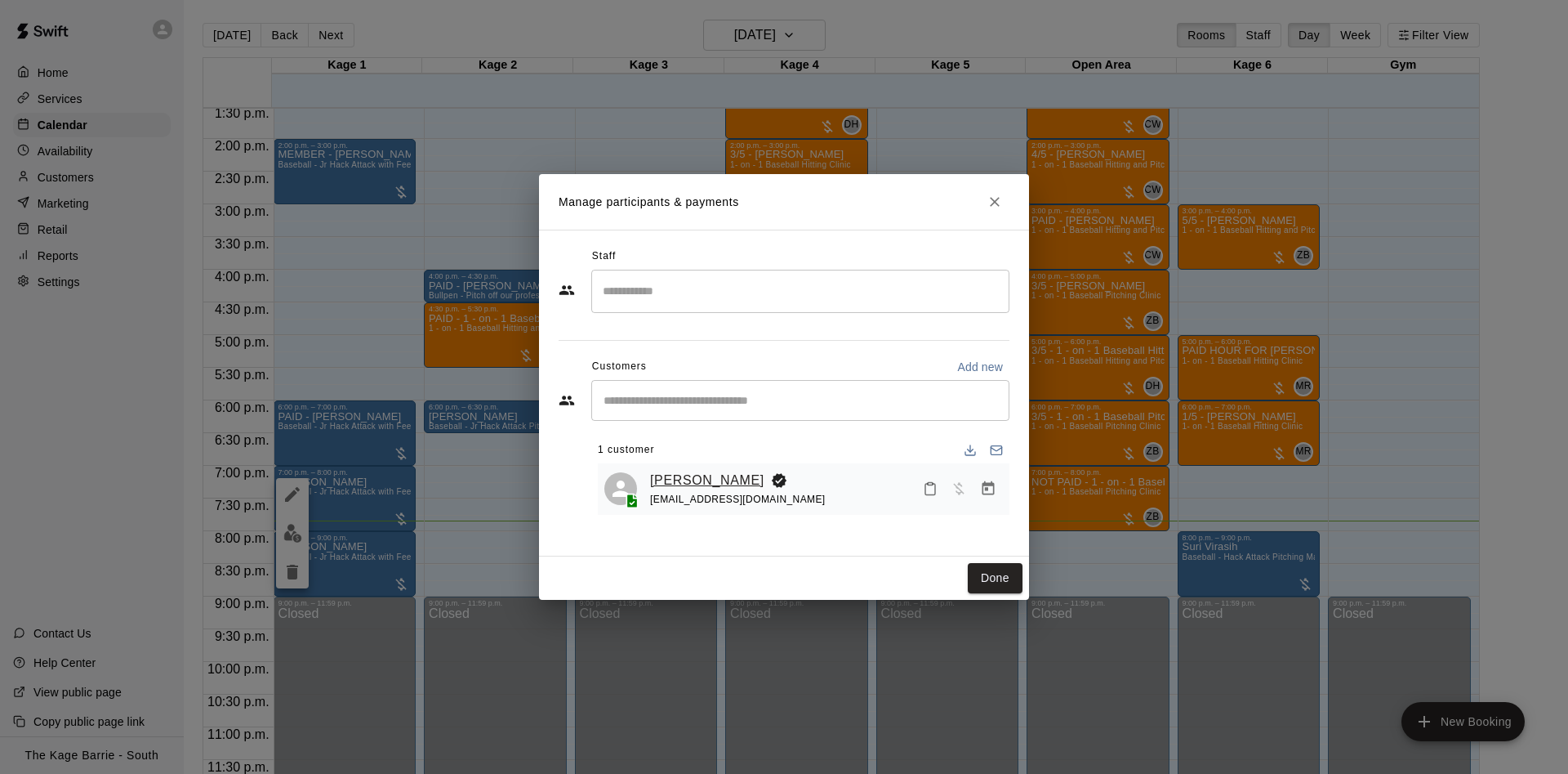
click at [665, 481] on link "[PERSON_NAME]" at bounding box center [708, 480] width 114 height 21
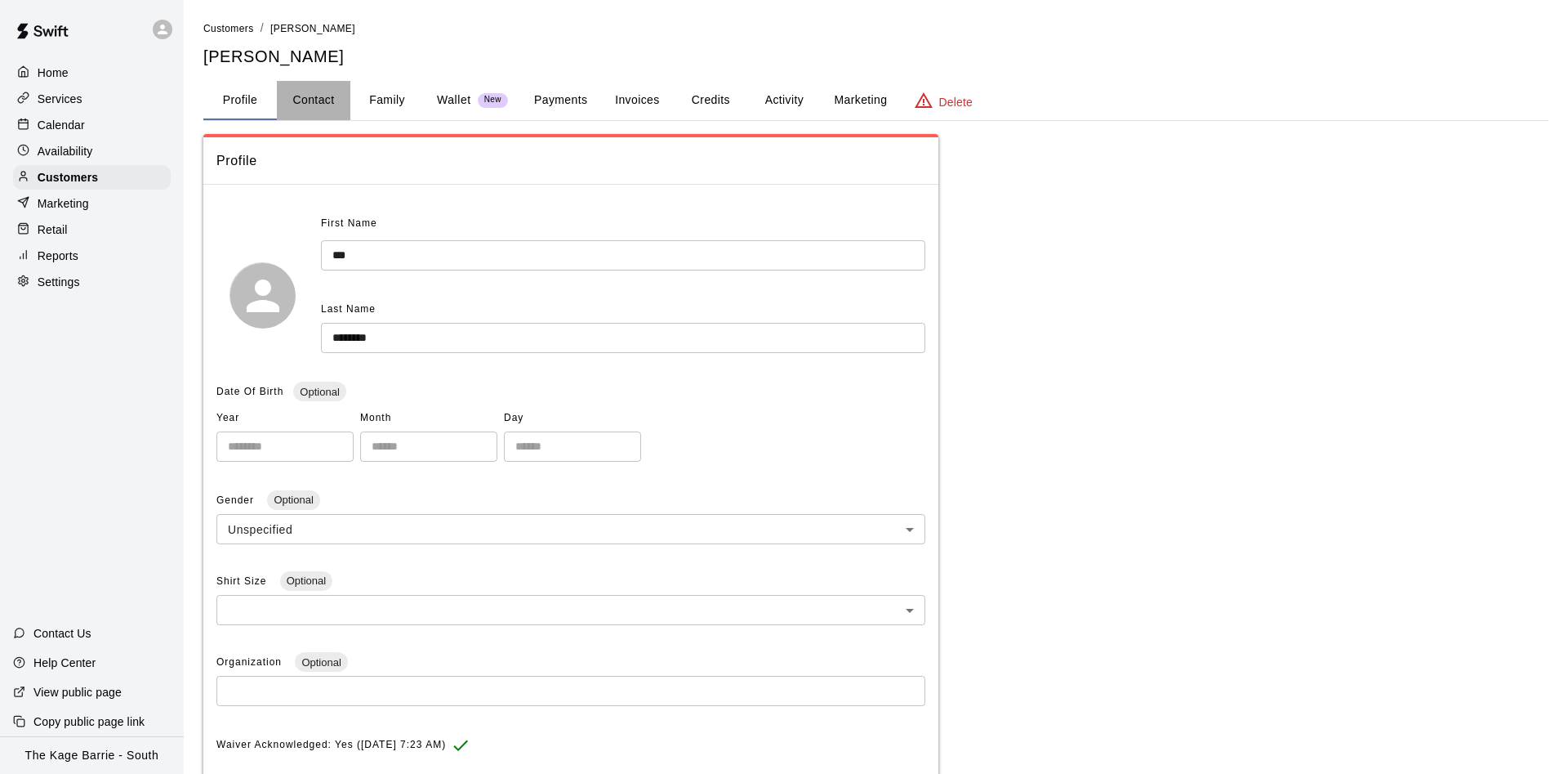
click at [343, 115] on button "Contact" at bounding box center [314, 100] width 74 height 40
select select "**"
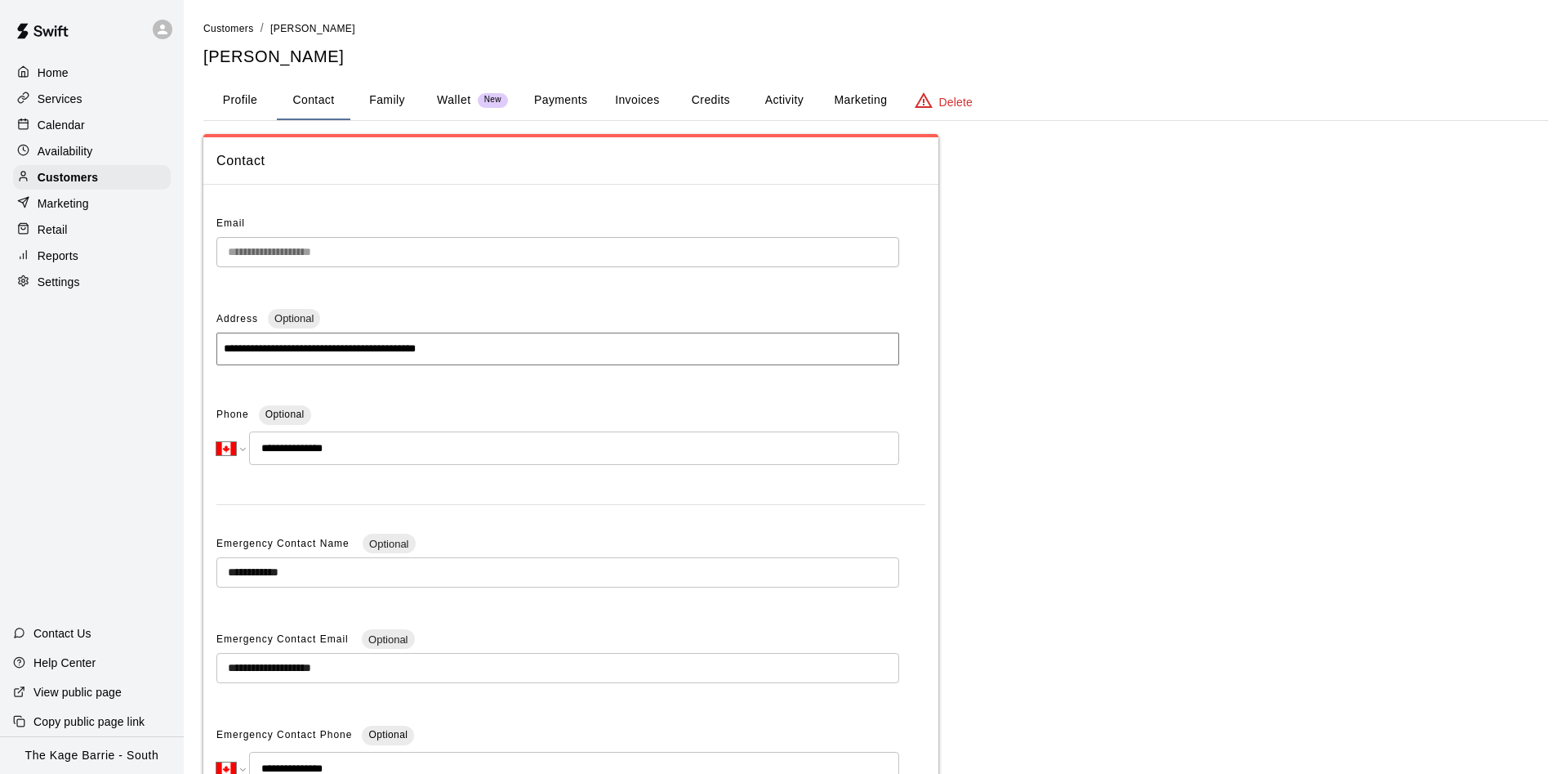
click at [227, 93] on button "Profile" at bounding box center [240, 100] width 74 height 40
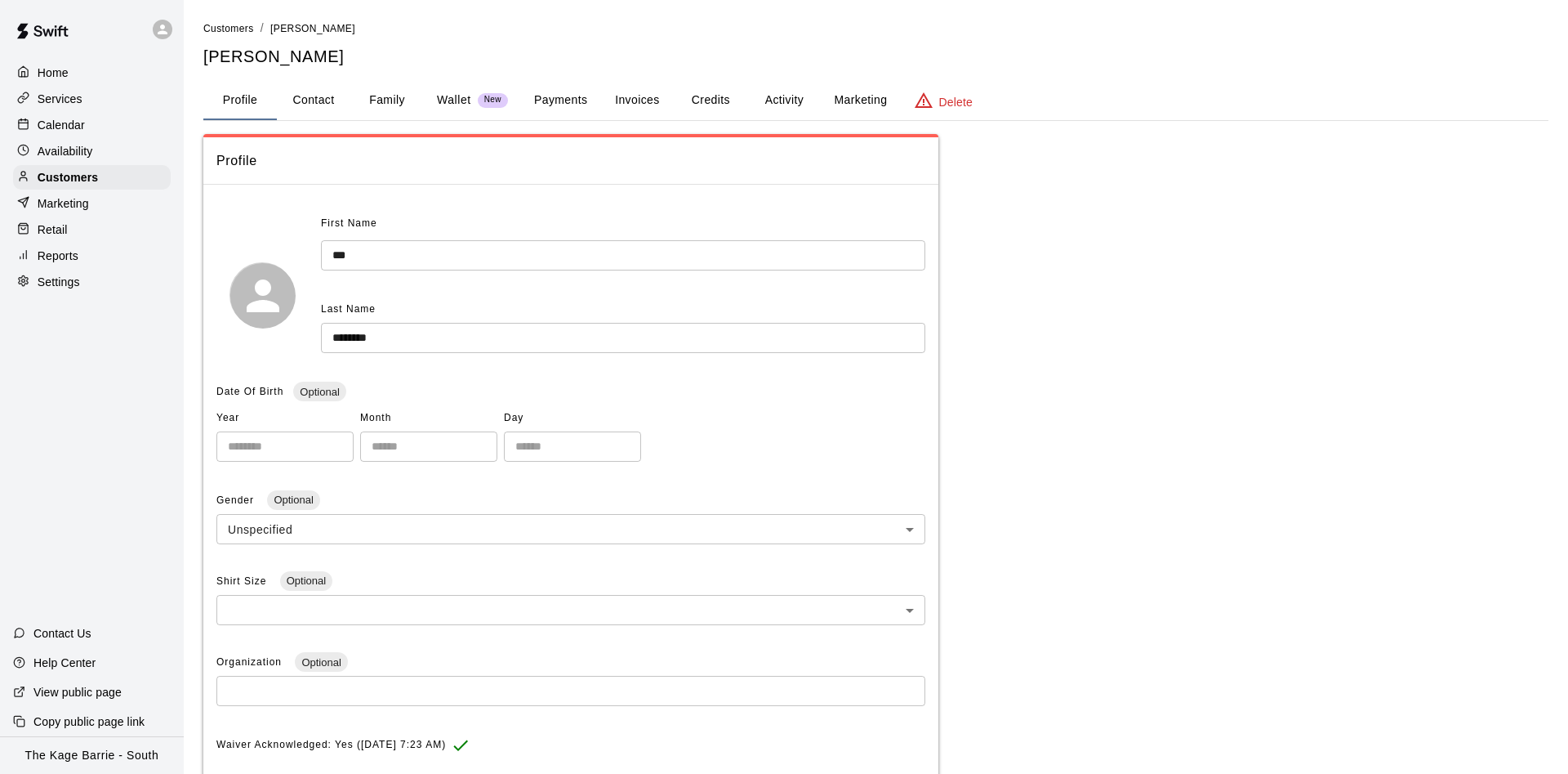
drag, startPoint x: 100, startPoint y: 126, endPoint x: 88, endPoint y: 127, distance: 12.0
click at [99, 126] on div "Calendar" at bounding box center [91, 124] width 158 height 25
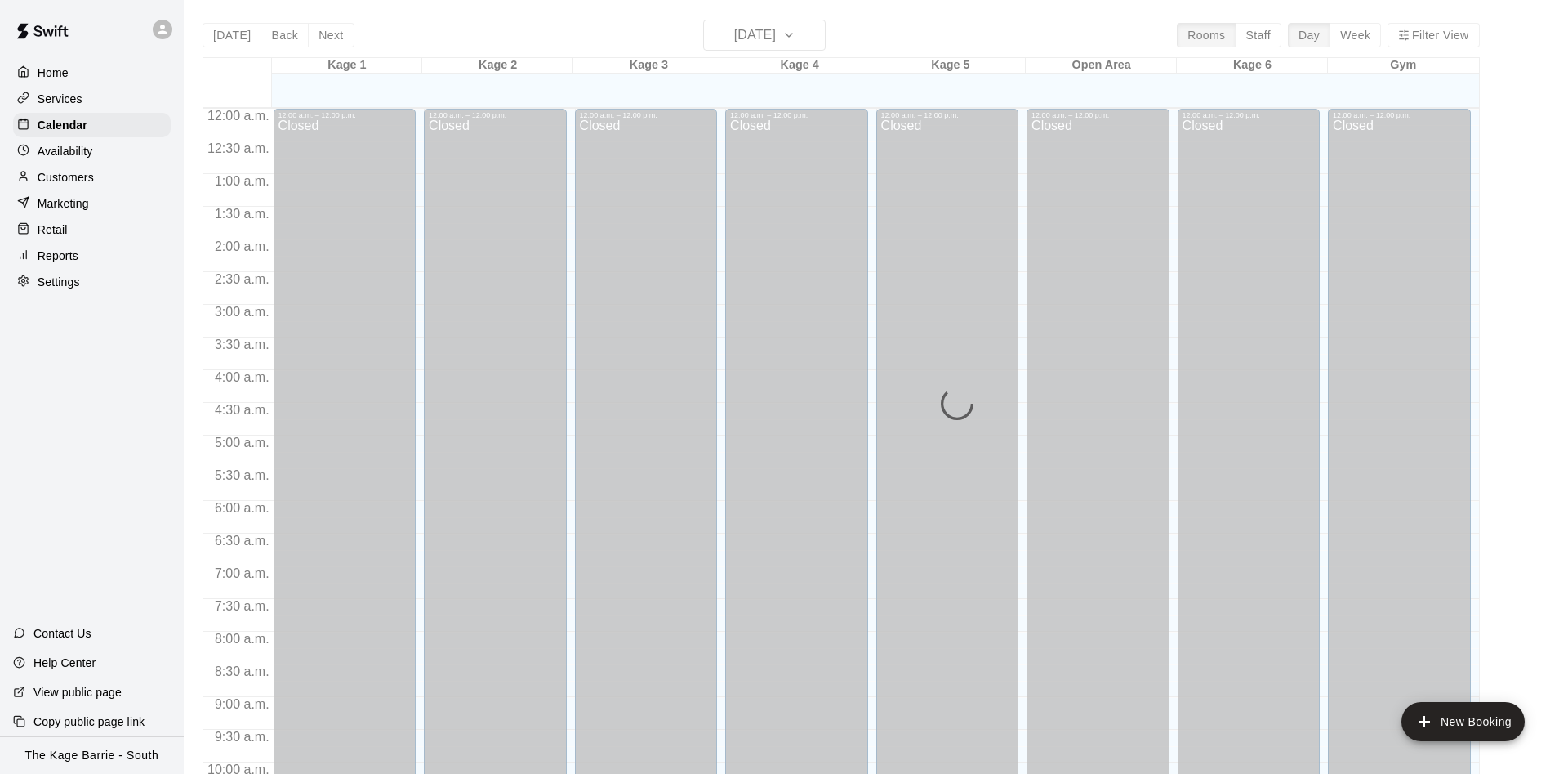
scroll to position [836, 0]
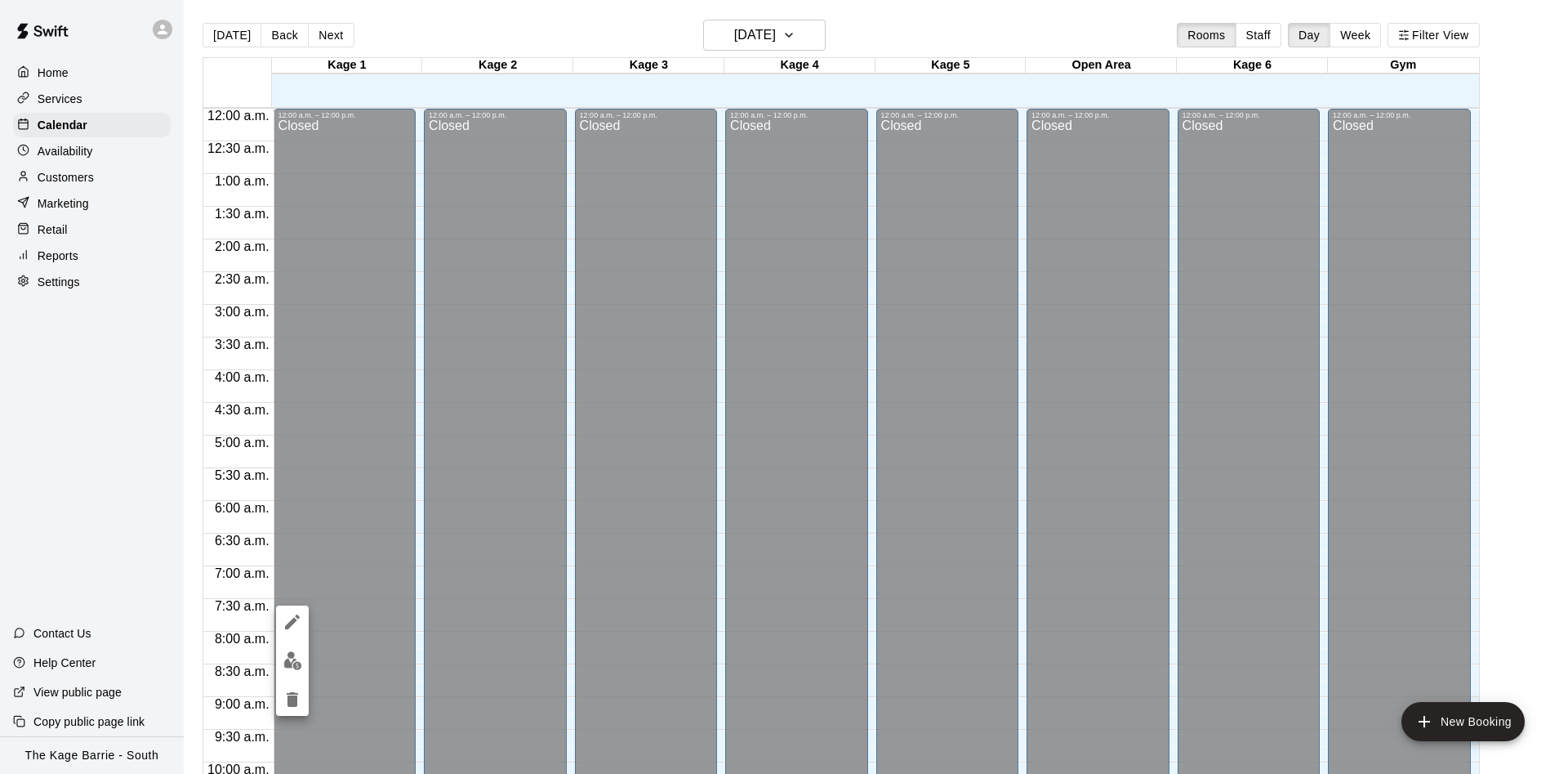
scroll to position [836, 0]
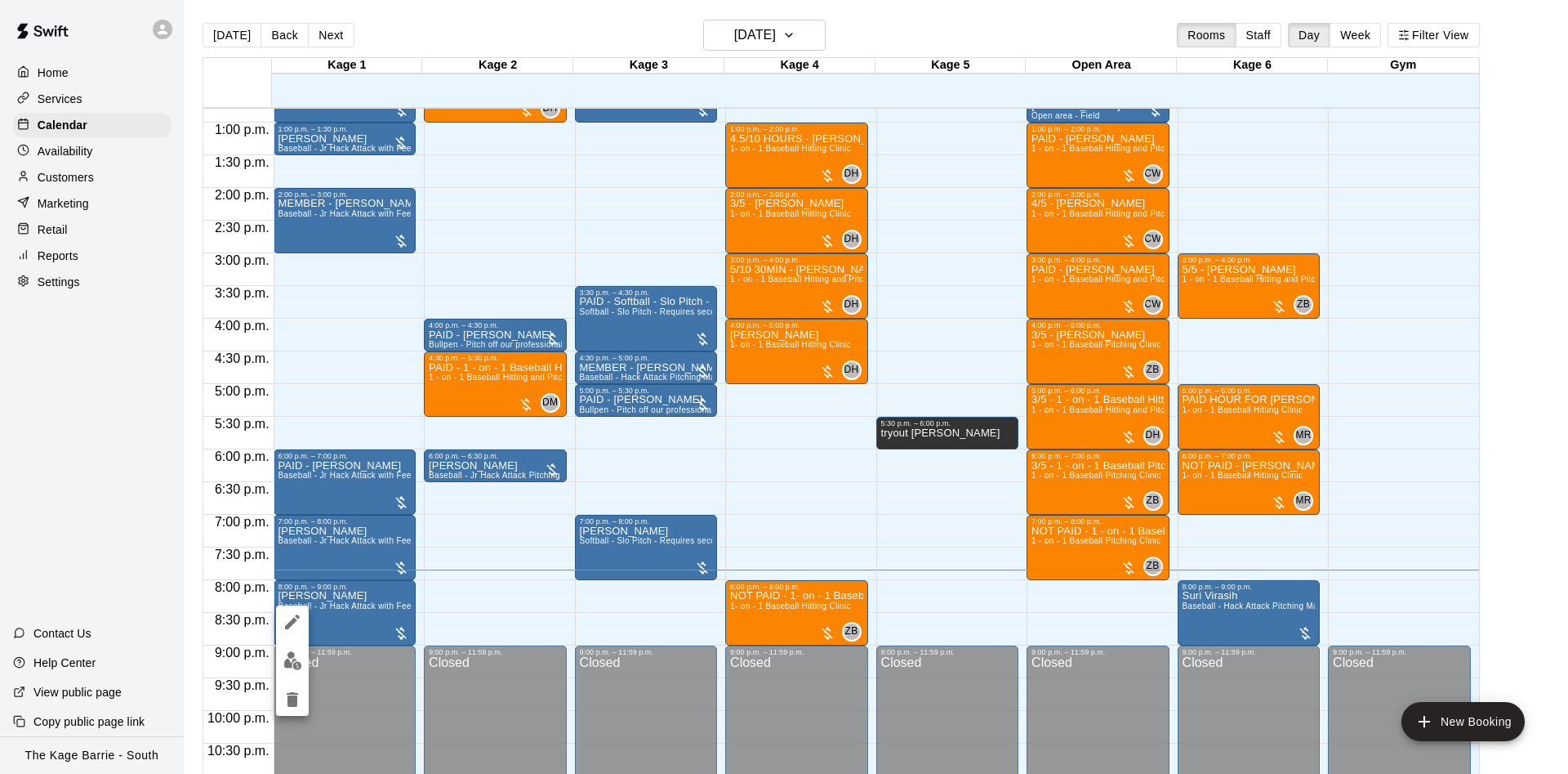
click at [361, 510] on div at bounding box center [784, 387] width 1568 height 774
click at [304, 580] on button "edit" at bounding box center [292, 583] width 32 height 32
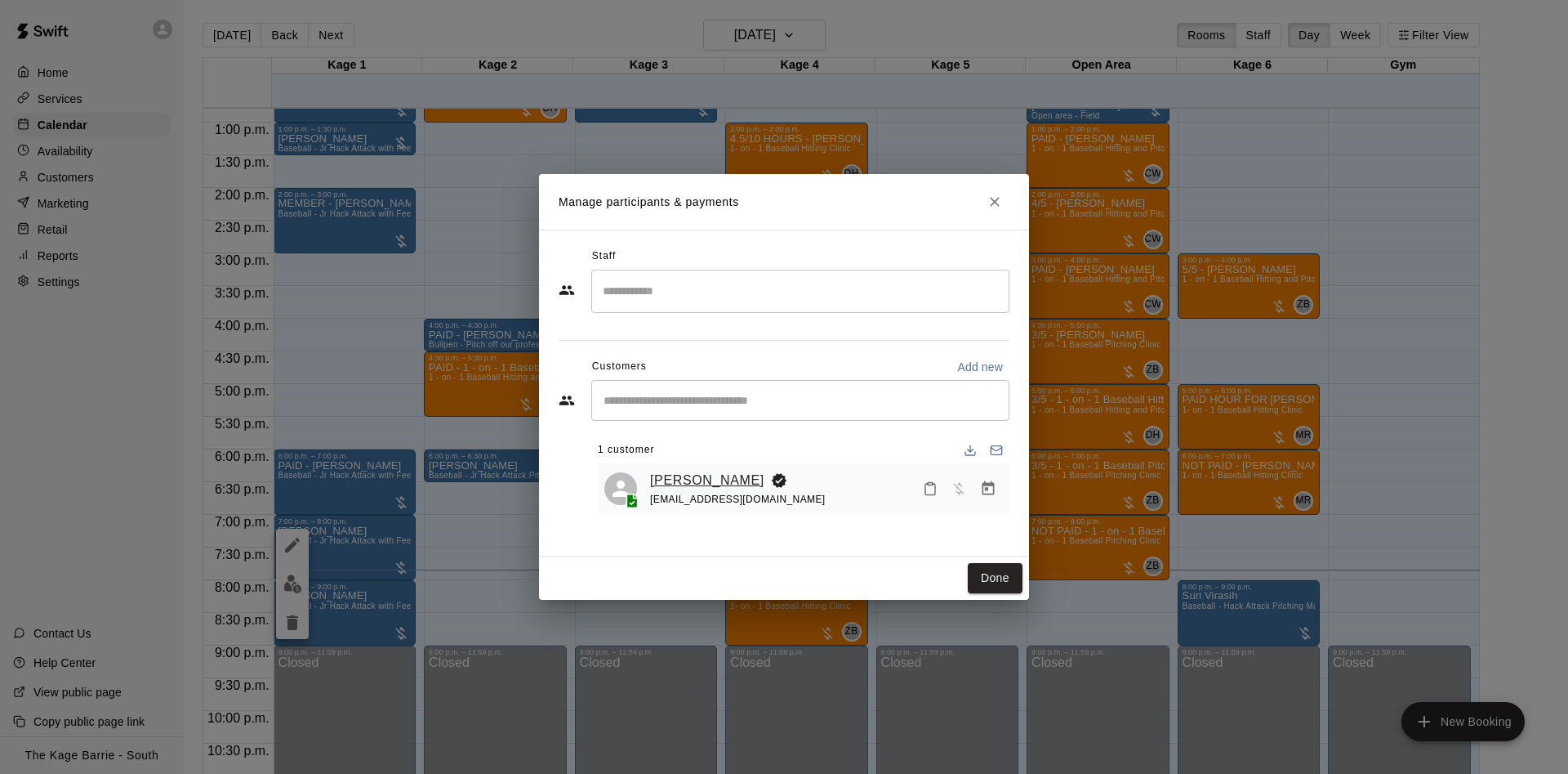
click at [699, 480] on link "[PERSON_NAME]" at bounding box center [708, 480] width 114 height 21
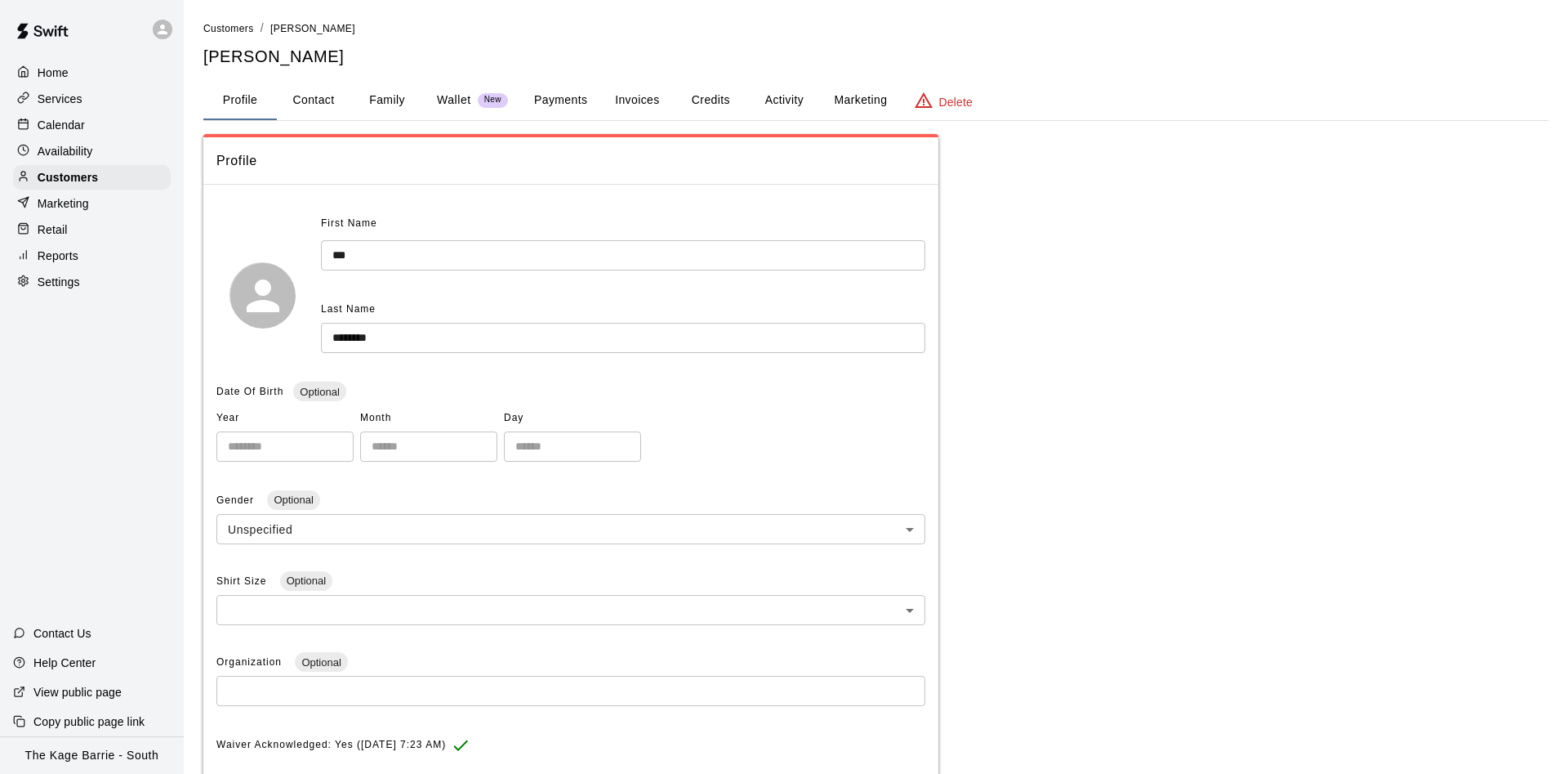
click at [324, 106] on button "Contact" at bounding box center [314, 100] width 74 height 40
select select "**"
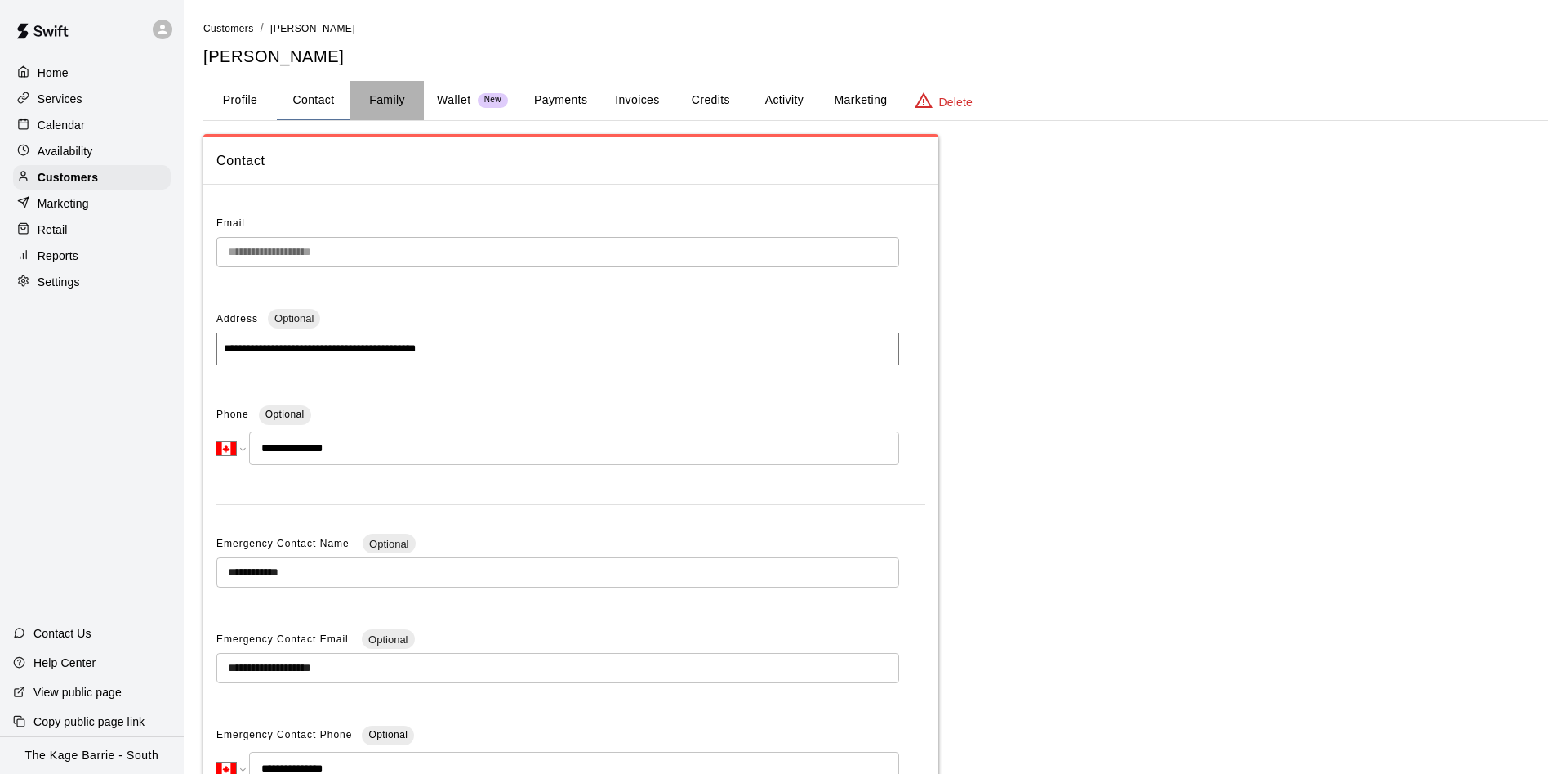
click at [379, 89] on button "Family" at bounding box center [387, 100] width 74 height 40
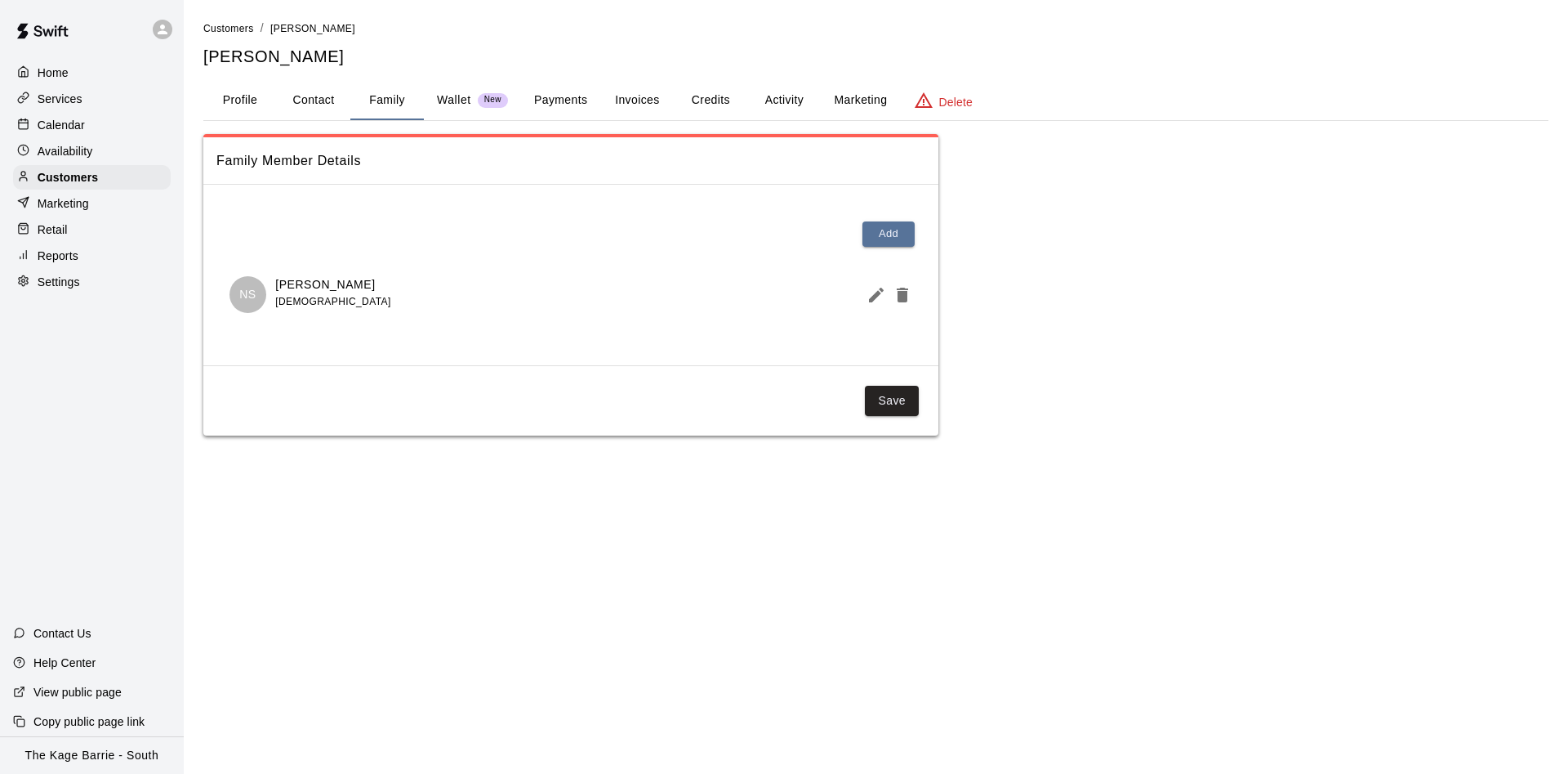
click at [127, 126] on div "Calendar" at bounding box center [91, 124] width 158 height 25
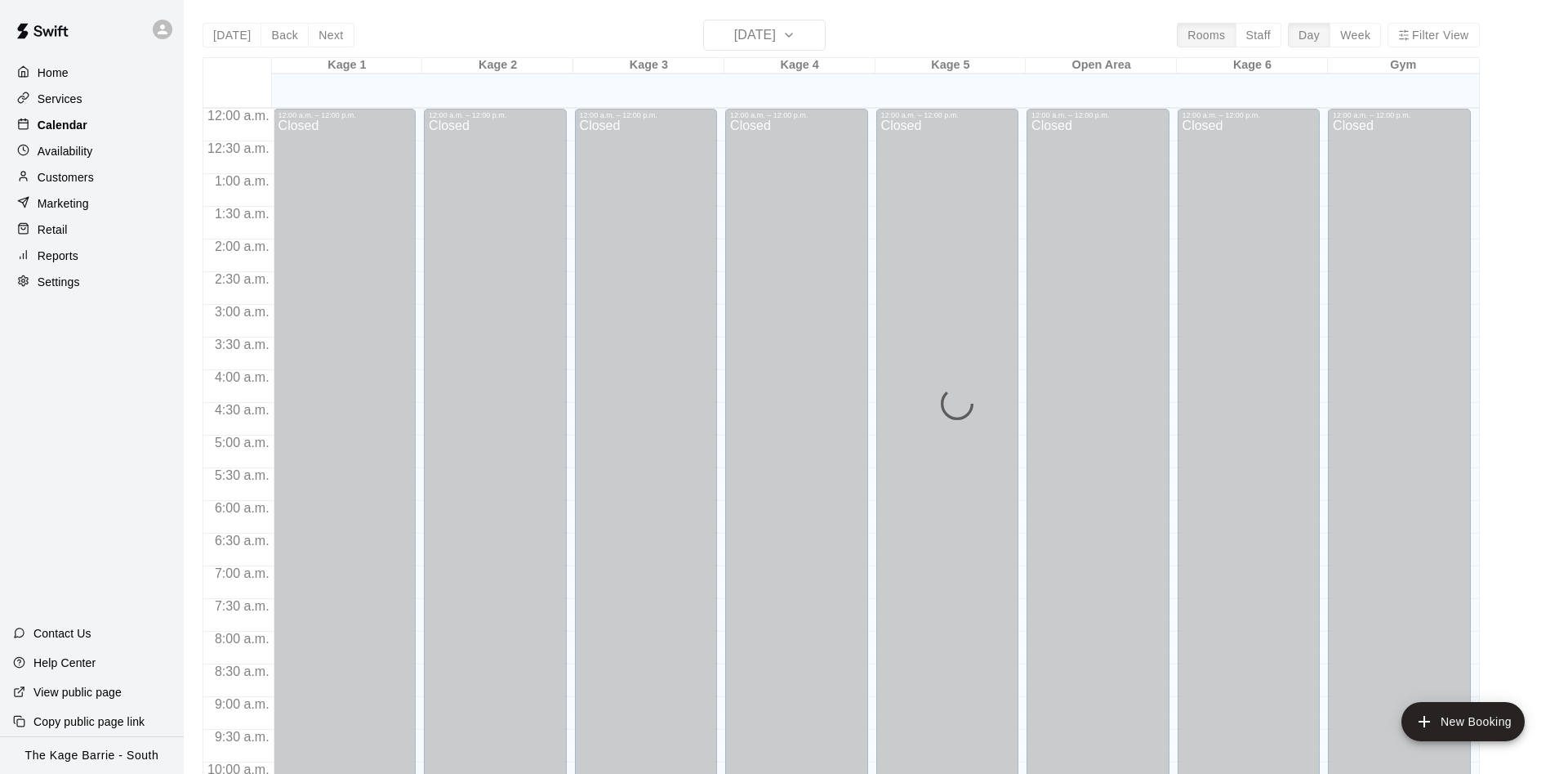
scroll to position [836, 0]
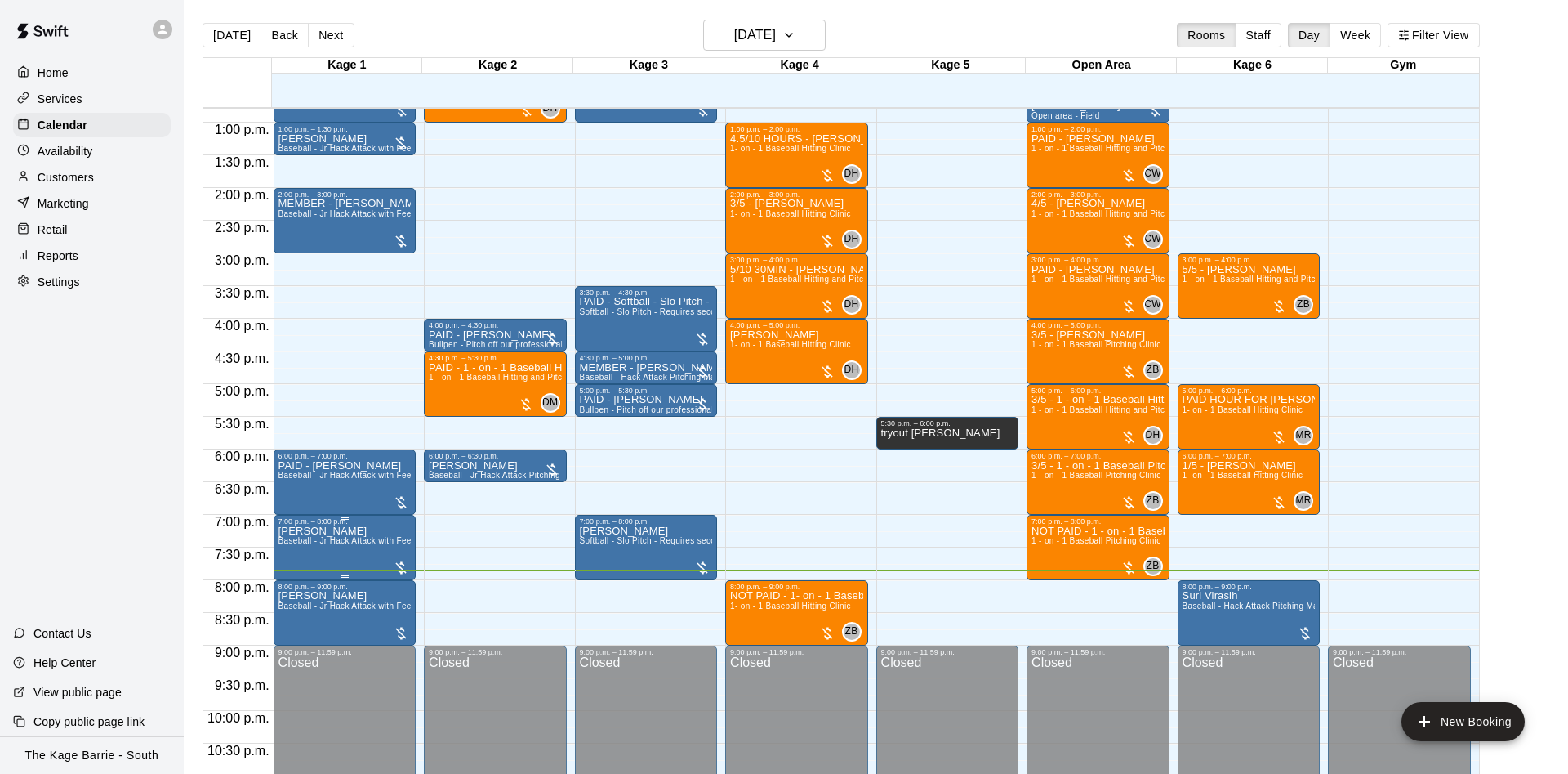
click at [292, 549] on icon "edit" at bounding box center [292, 545] width 19 height 19
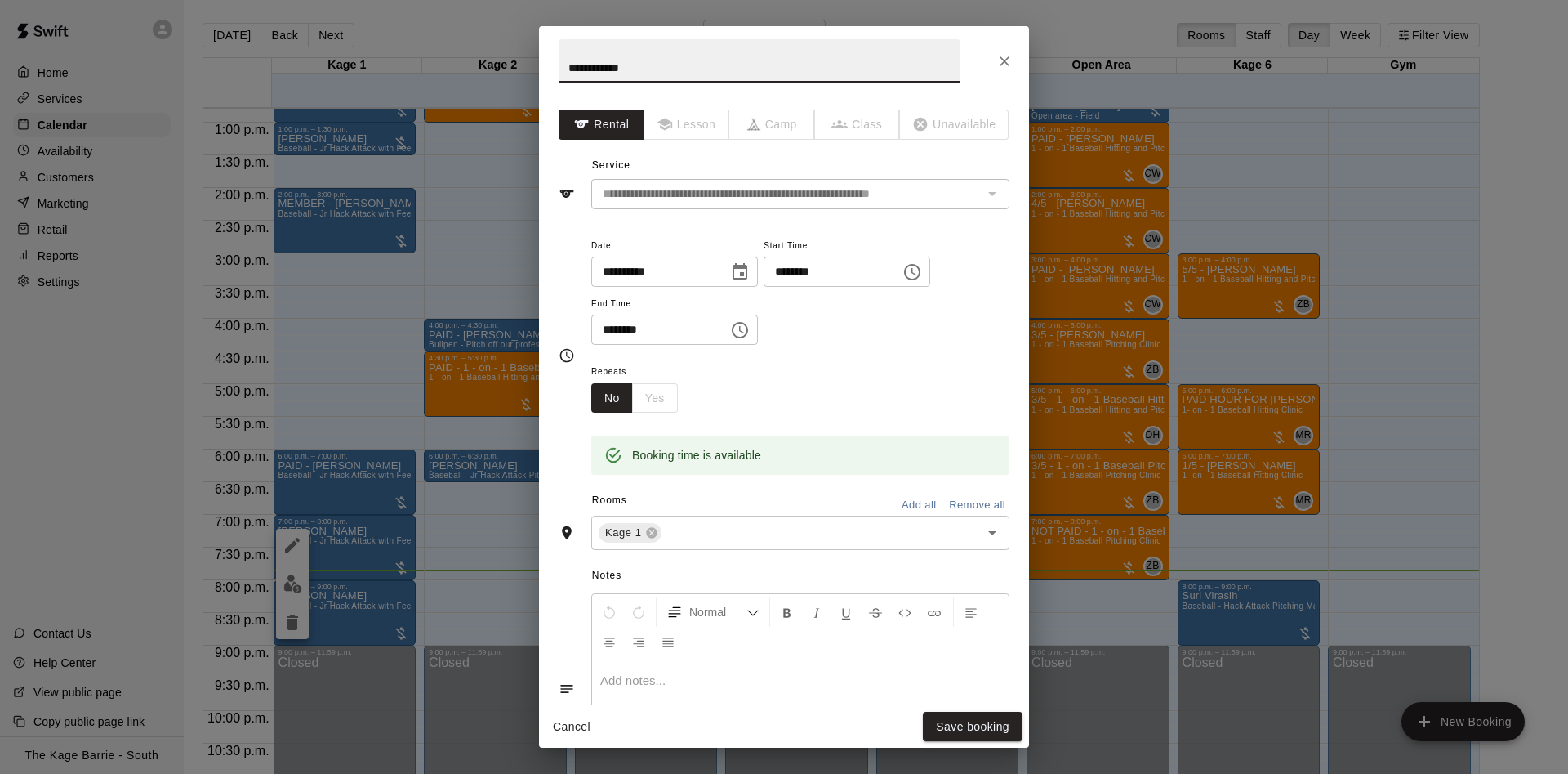
click at [564, 64] on input "**********" at bounding box center [759, 61] width 402 height 43
type input "**********"
click at [980, 728] on button "Save booking" at bounding box center [973, 726] width 99 height 30
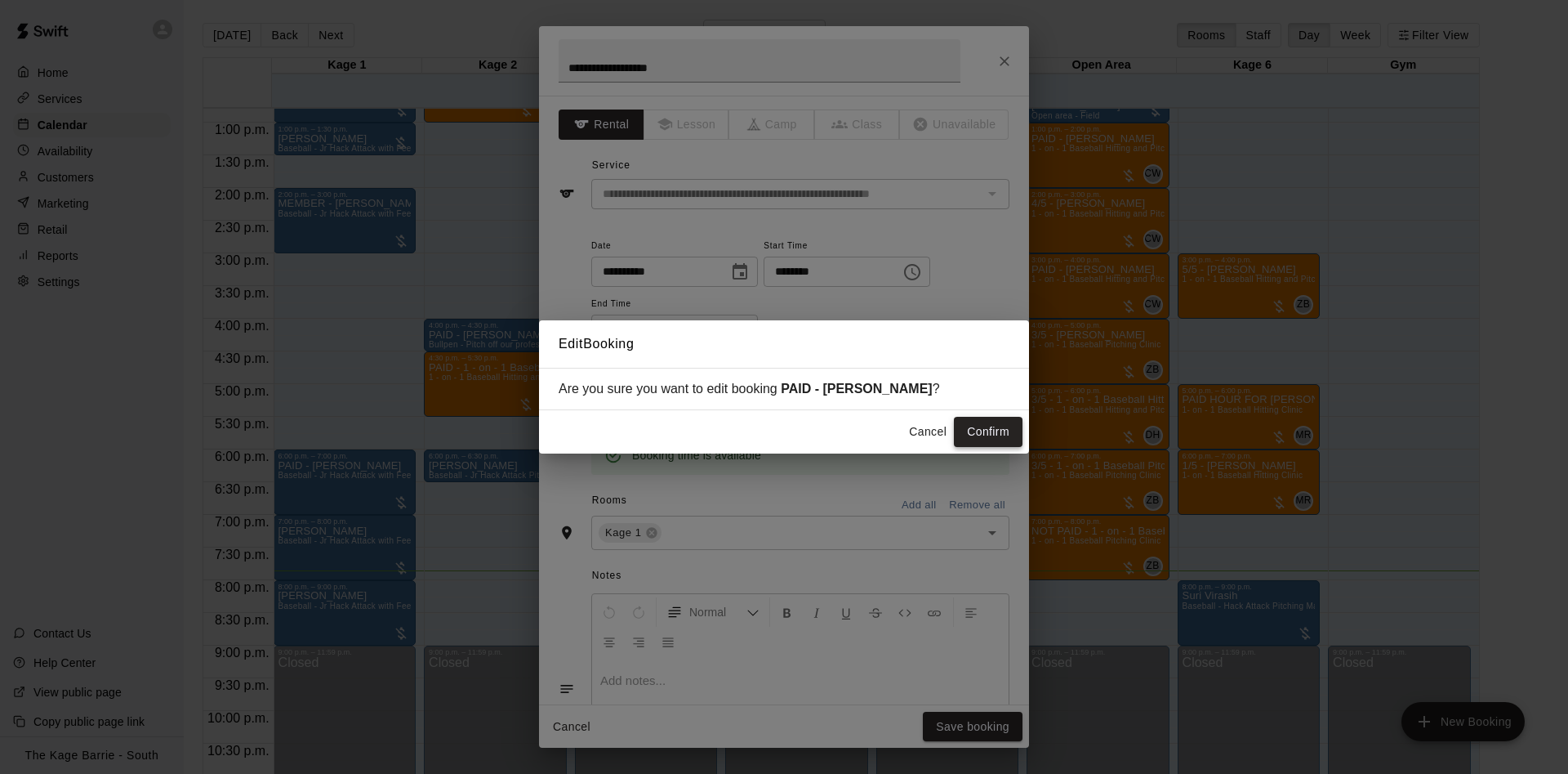
click at [982, 436] on button "Confirm" at bounding box center [989, 431] width 68 height 30
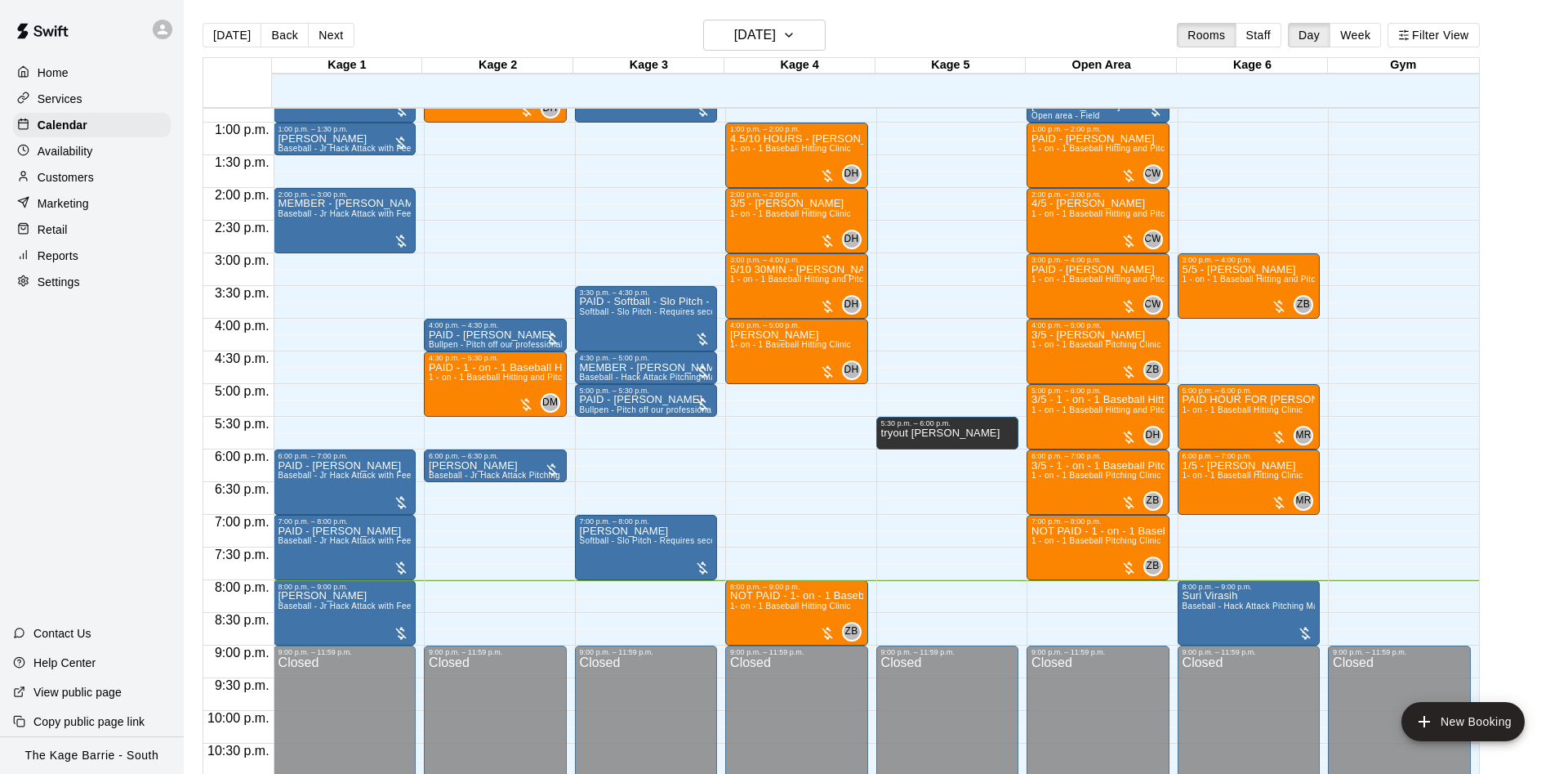
scroll to position [886, 0]
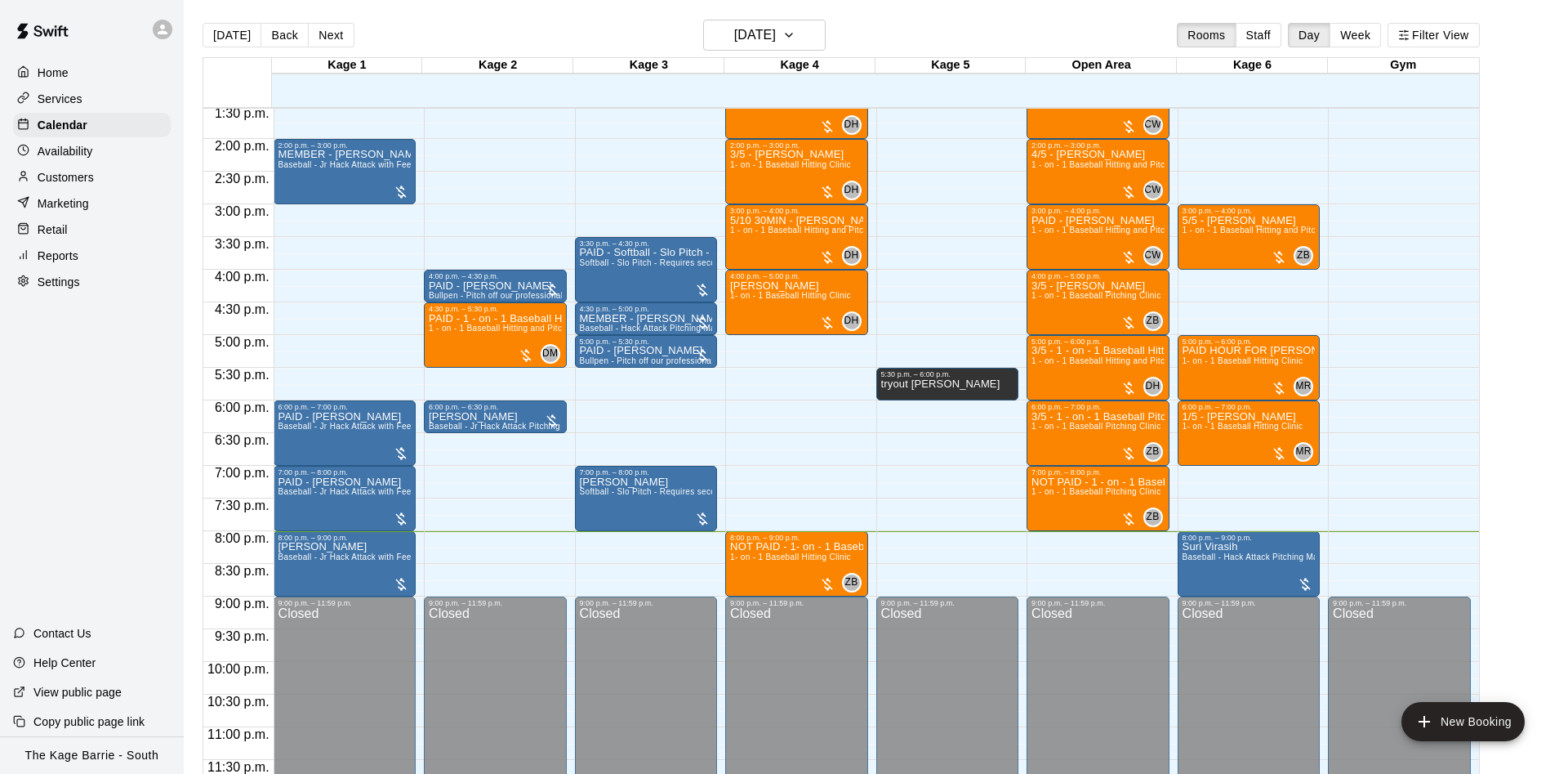
drag, startPoint x: 330, startPoint y: 36, endPoint x: 338, endPoint y: 37, distance: 8.1
click at [336, 37] on button "Next" at bounding box center [331, 35] width 46 height 25
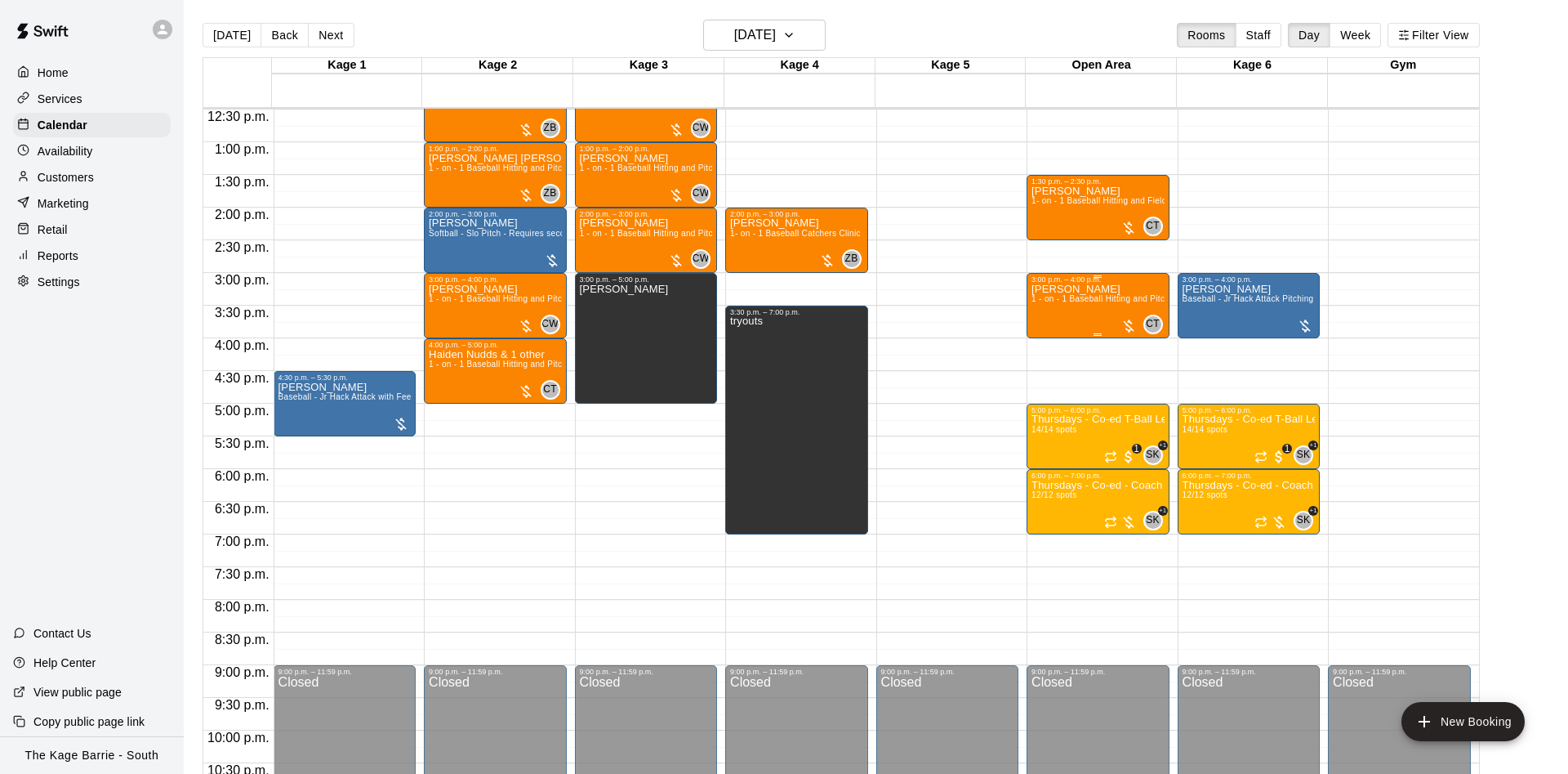
scroll to position [783, 0]
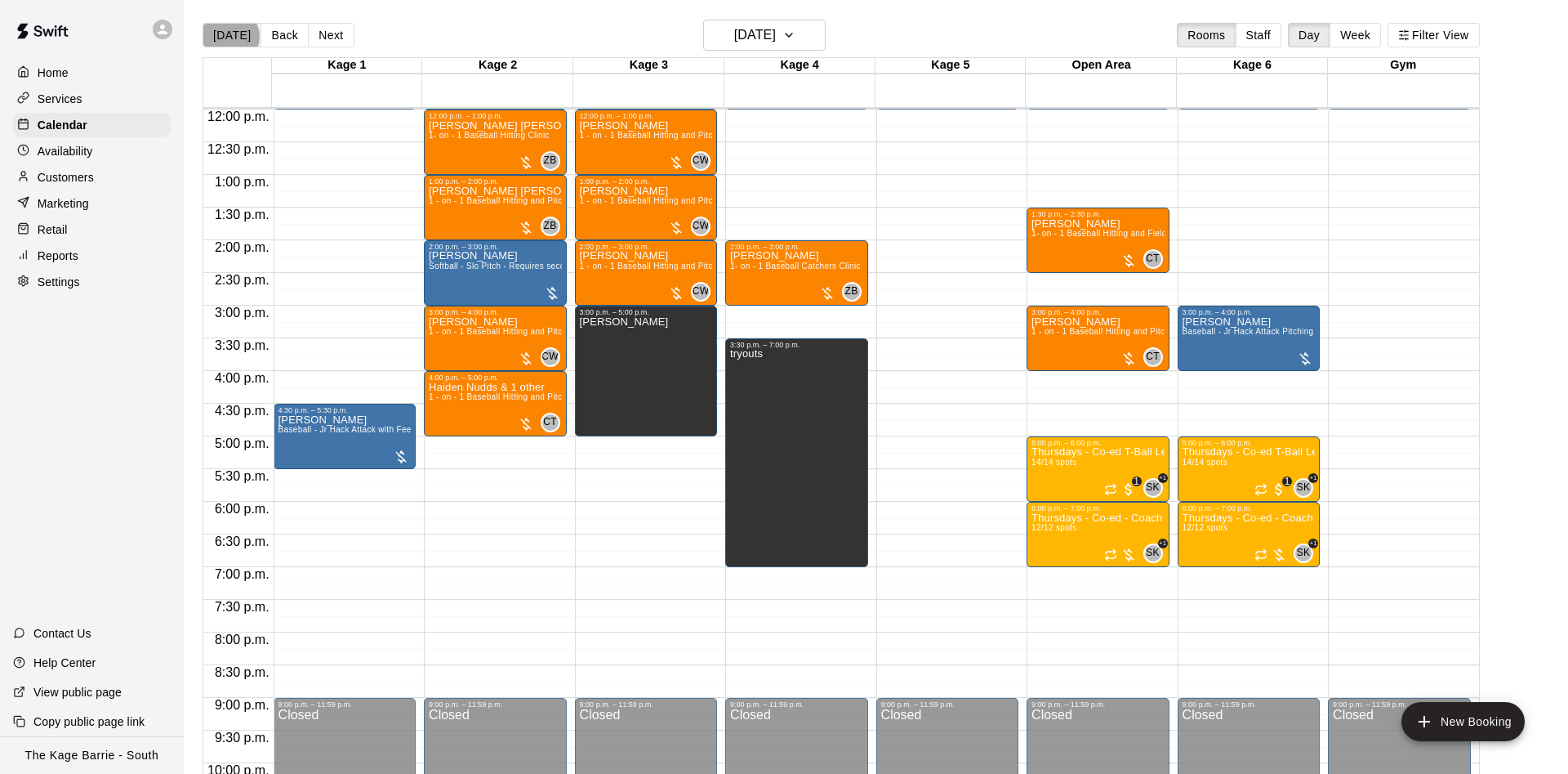
click at [229, 36] on button "[DATE]" at bounding box center [232, 35] width 59 height 25
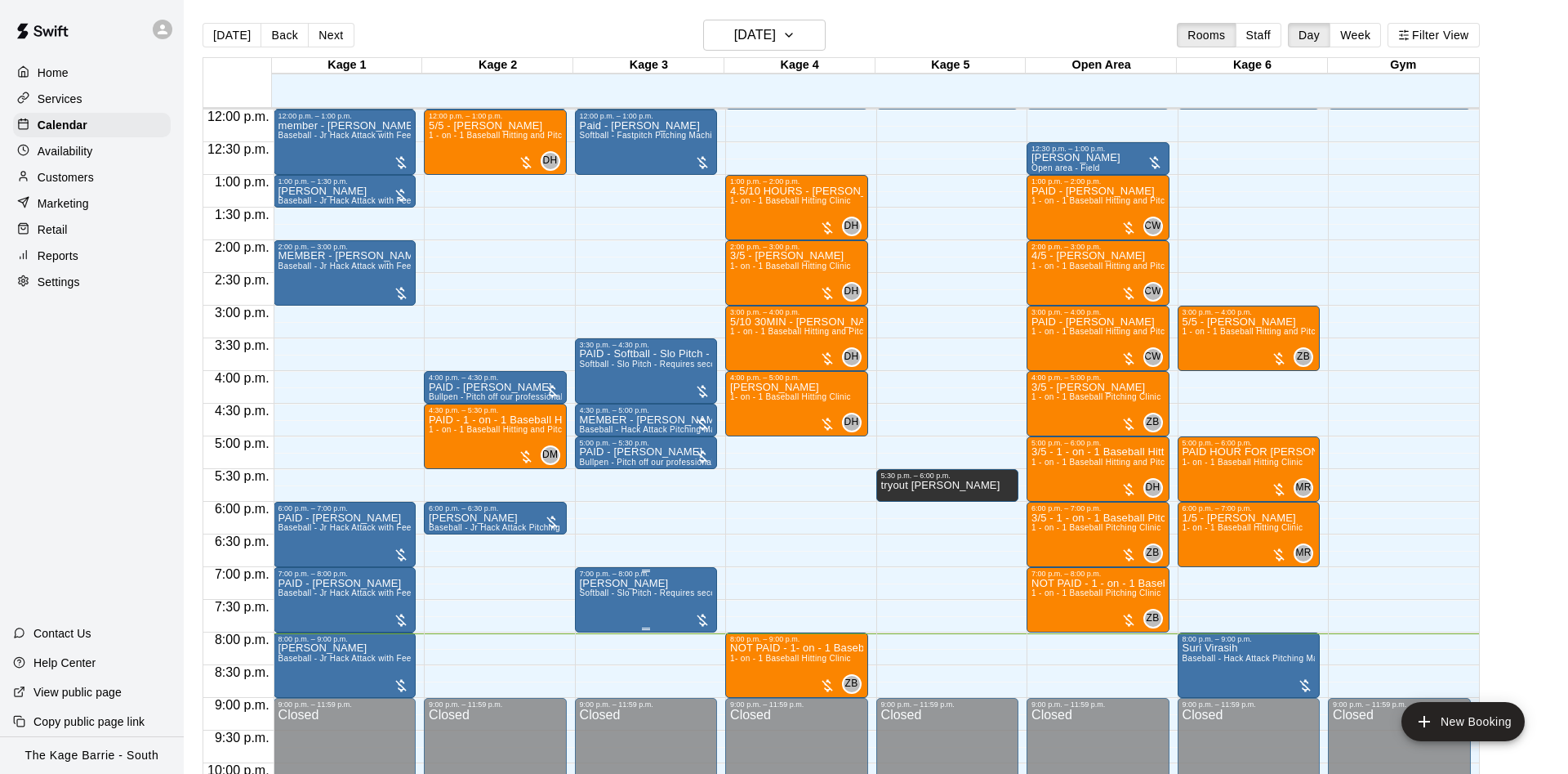
click at [654, 595] on span "Softball - Slo Pitch - Requires second person to feed machine" at bounding box center [700, 592] width 240 height 9
click at [592, 612] on icon "edit" at bounding box center [594, 609] width 15 height 15
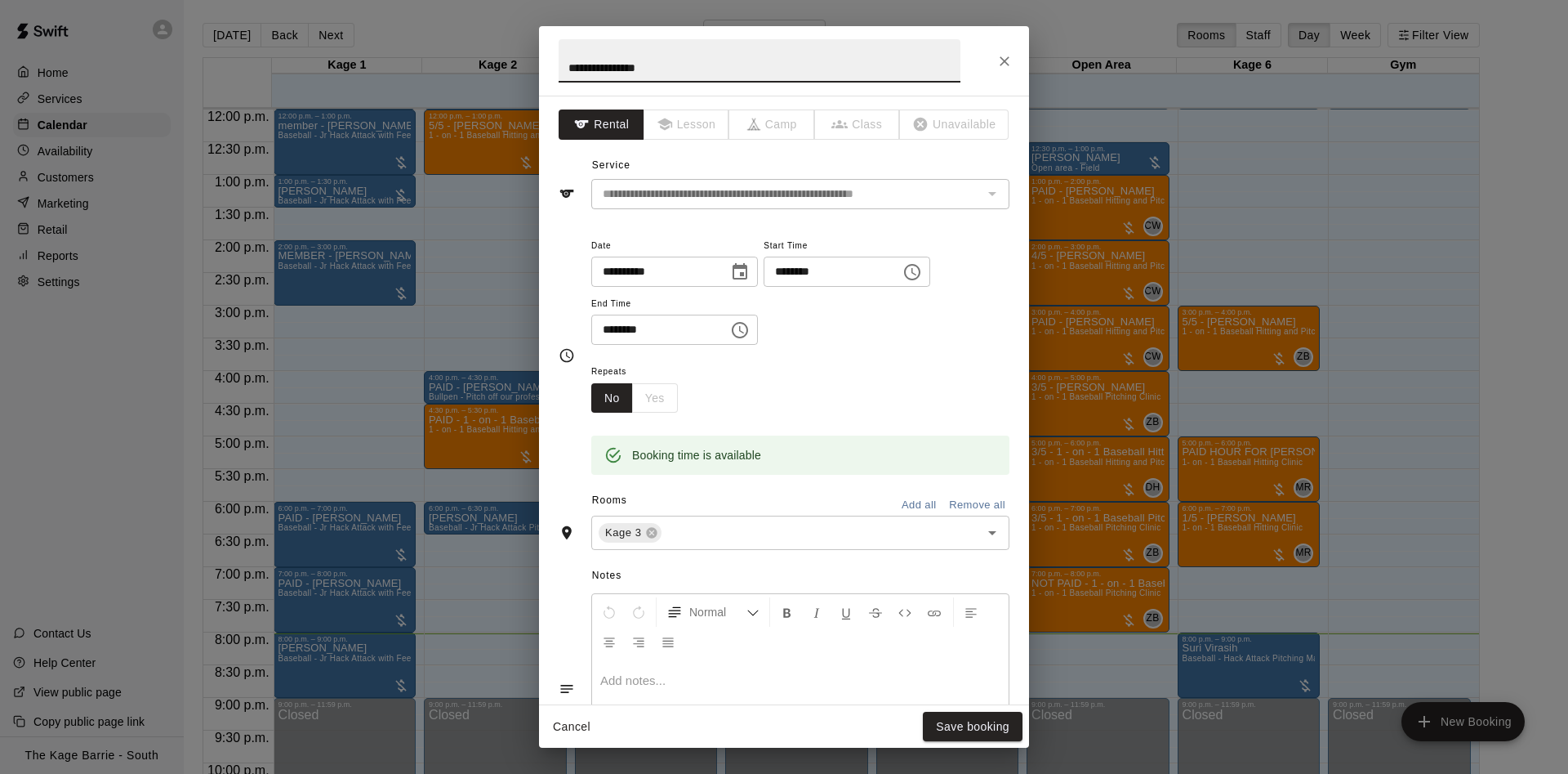
click at [564, 68] on input "**********" at bounding box center [759, 61] width 402 height 43
type input "**********"
click at [977, 731] on button "Save booking" at bounding box center [973, 726] width 99 height 30
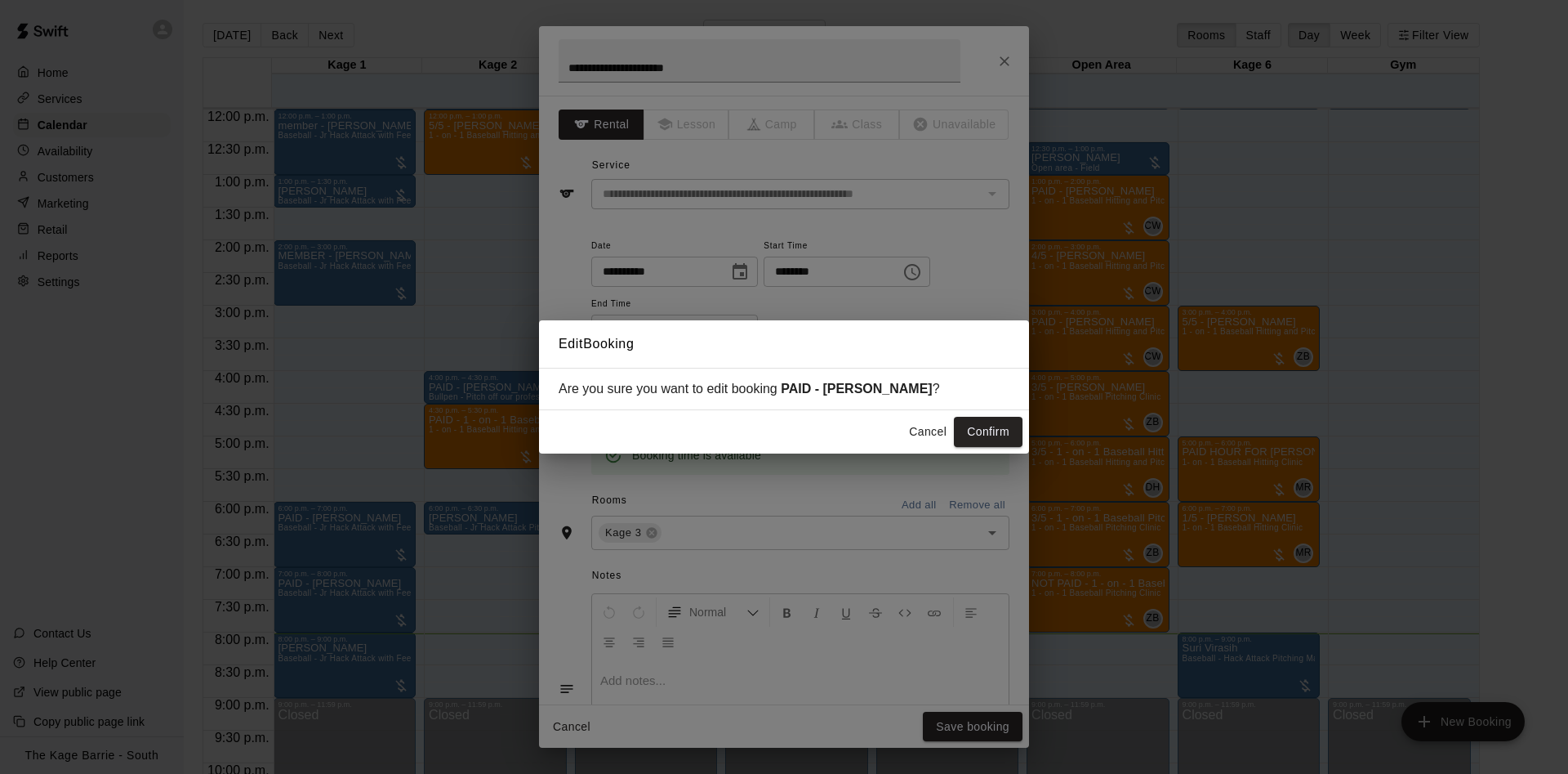
click at [989, 438] on button "Confirm" at bounding box center [989, 431] width 68 height 30
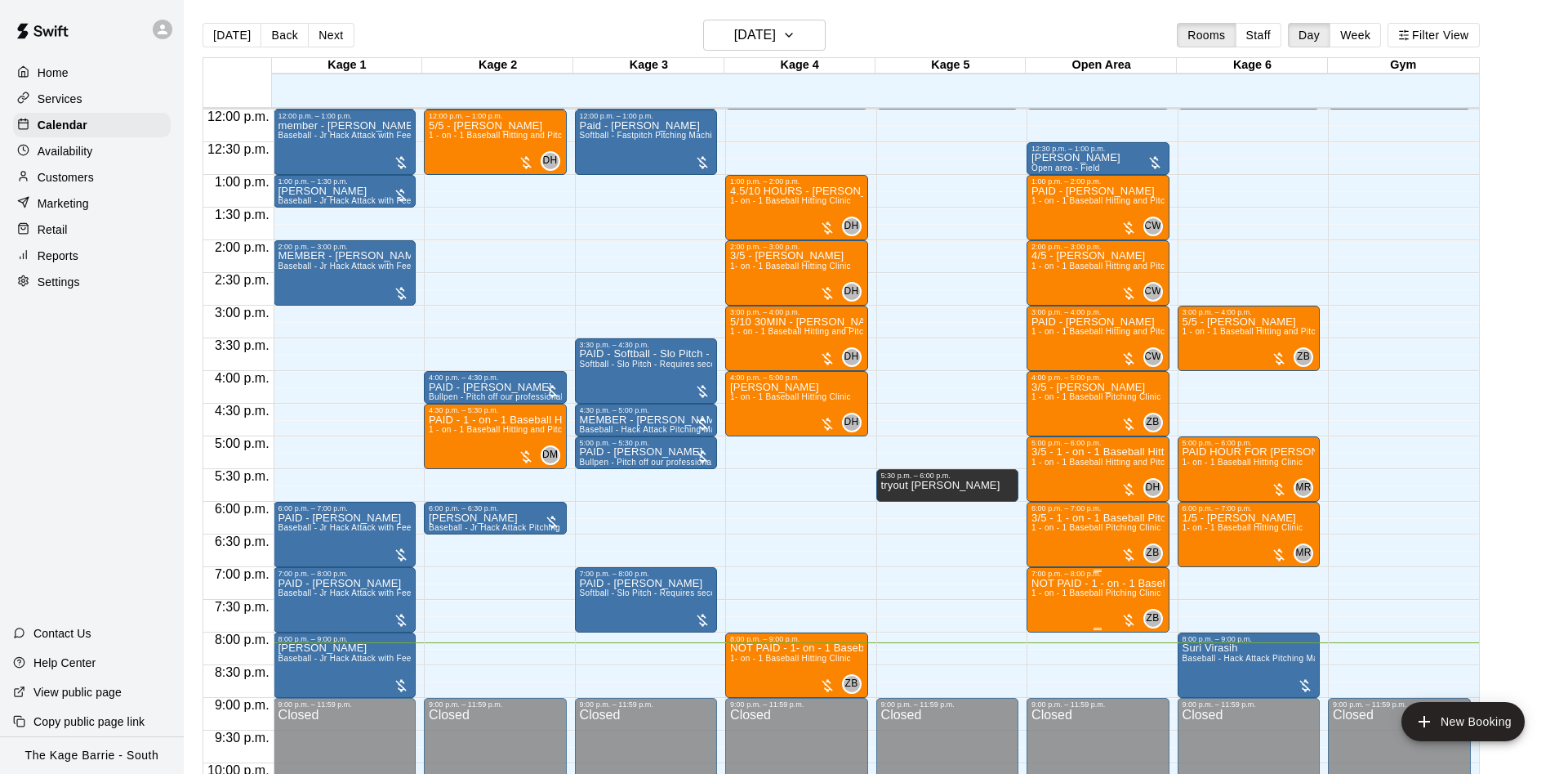
click at [1059, 583] on p "NOT PAID - 1 - on - 1 Baseball Pitching Clinic" at bounding box center [1098, 583] width 134 height 0
click at [1049, 595] on icon "edit" at bounding box center [1047, 603] width 19 height 19
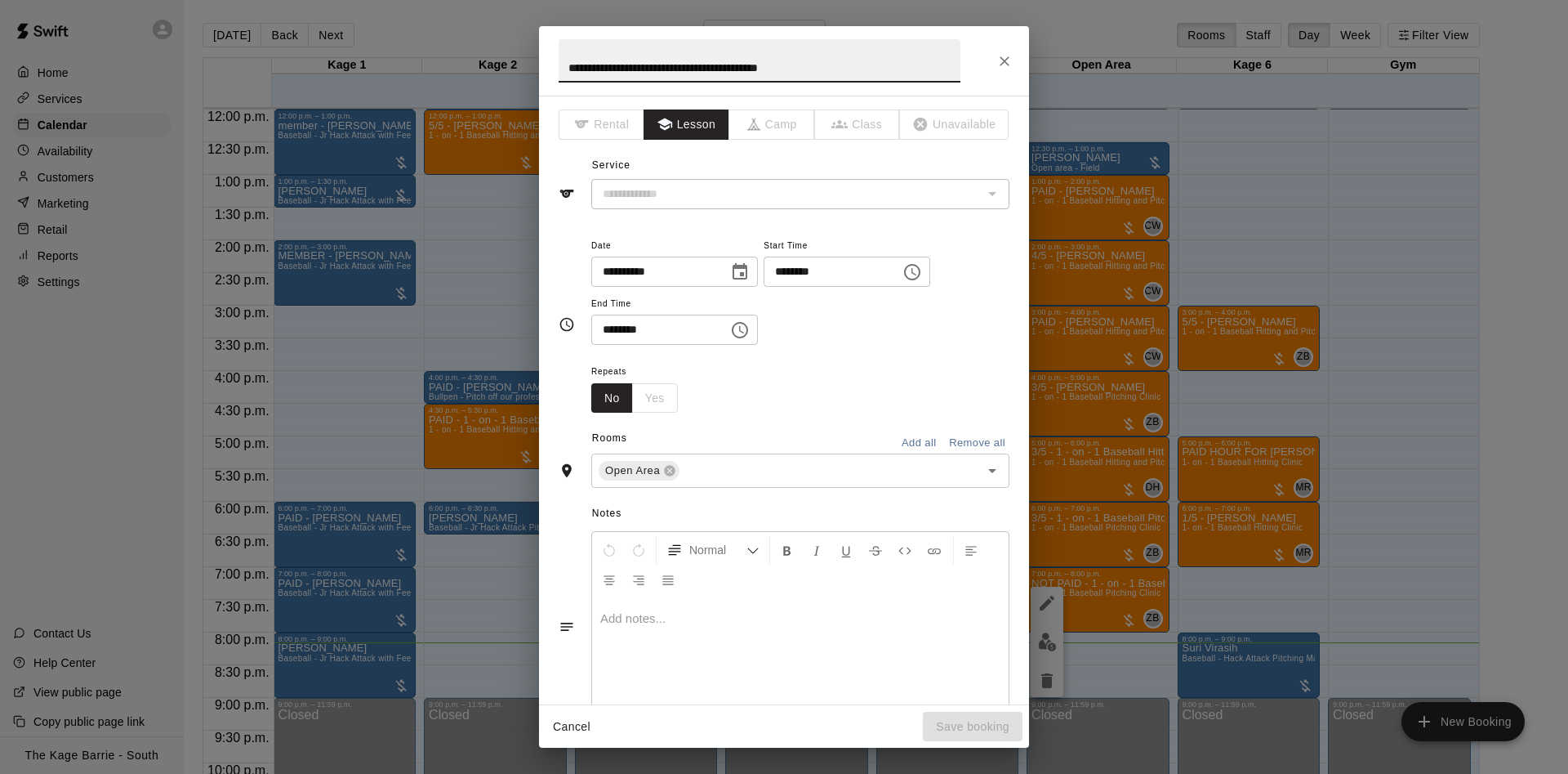
type input "**********"
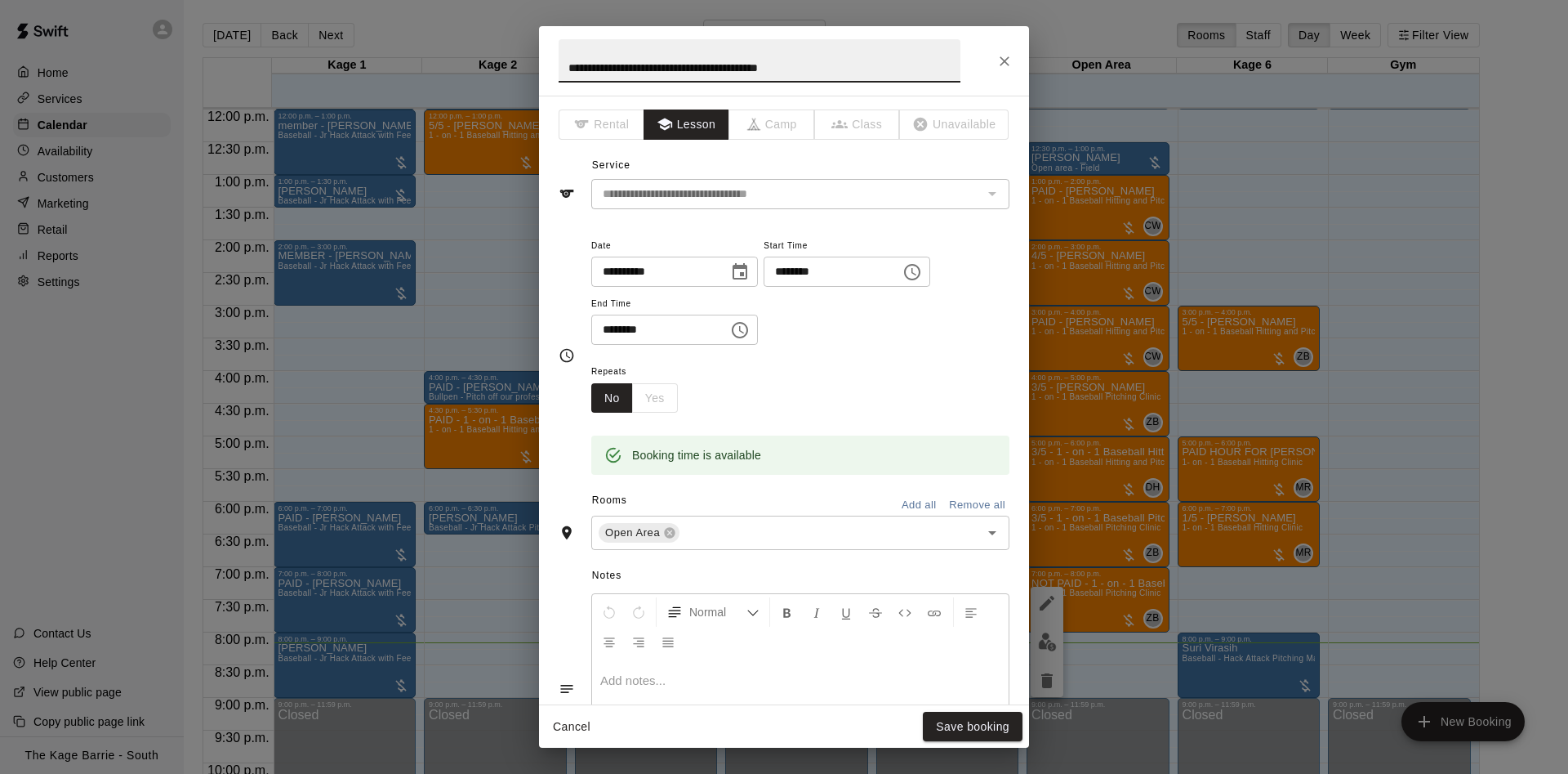
drag, startPoint x: 598, startPoint y: 65, endPoint x: 565, endPoint y: 54, distance: 34.8
click at [563, 62] on input "**********" at bounding box center [759, 61] width 402 height 43
type input "**********"
click at [966, 722] on button "Save booking" at bounding box center [973, 726] width 99 height 30
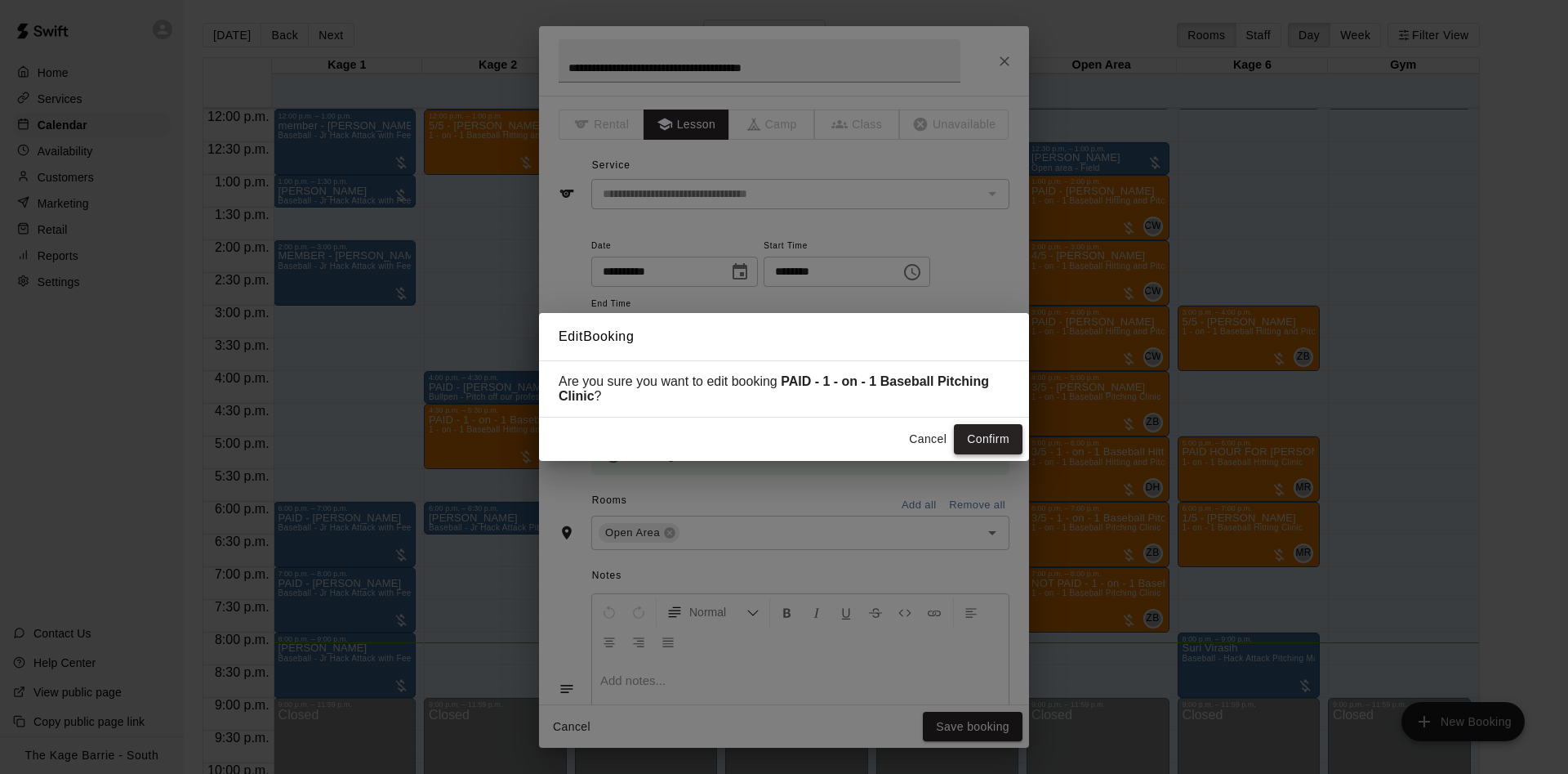
click at [1004, 433] on button "Confirm" at bounding box center [989, 439] width 68 height 30
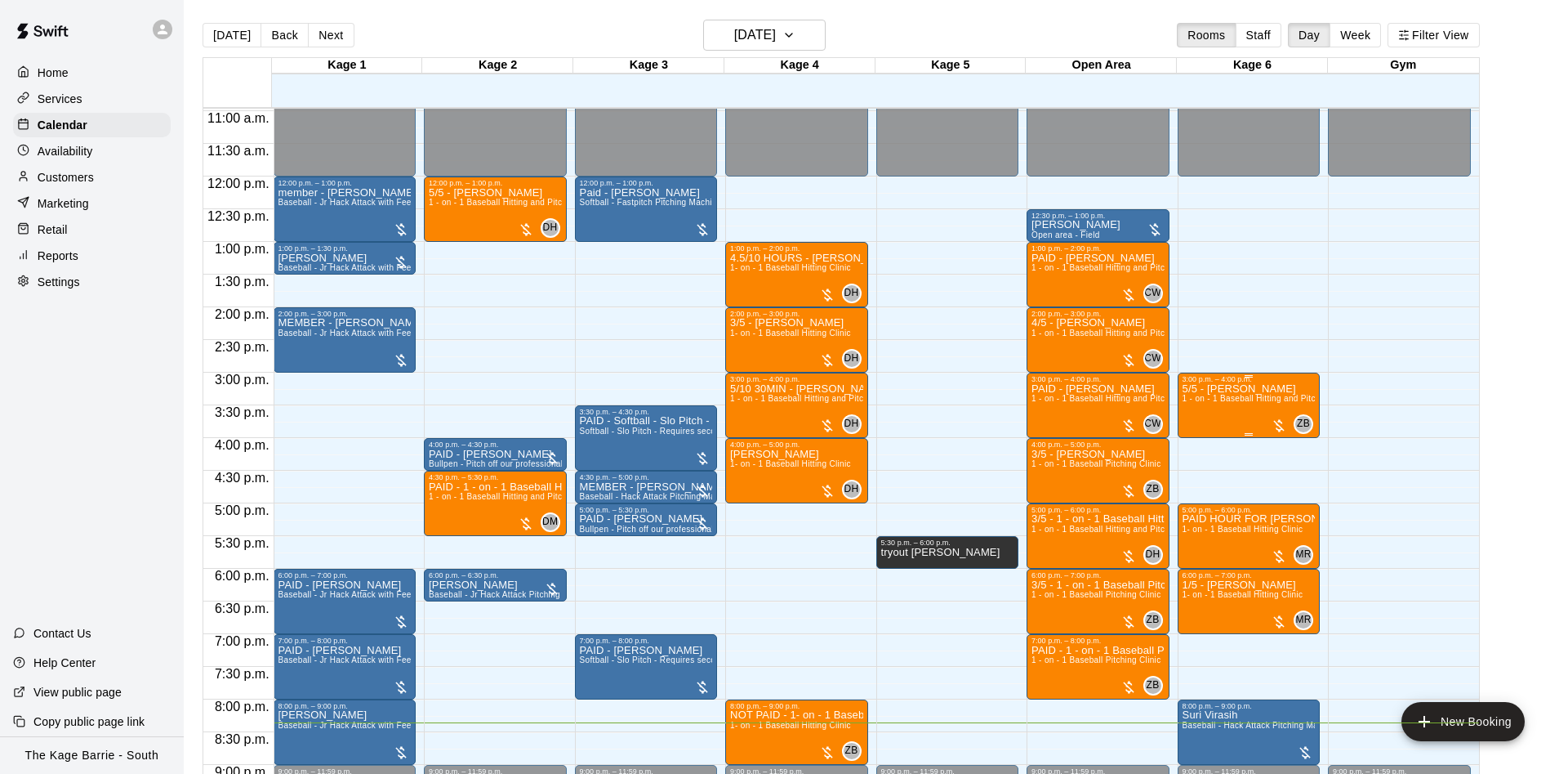
scroll to position [681, 0]
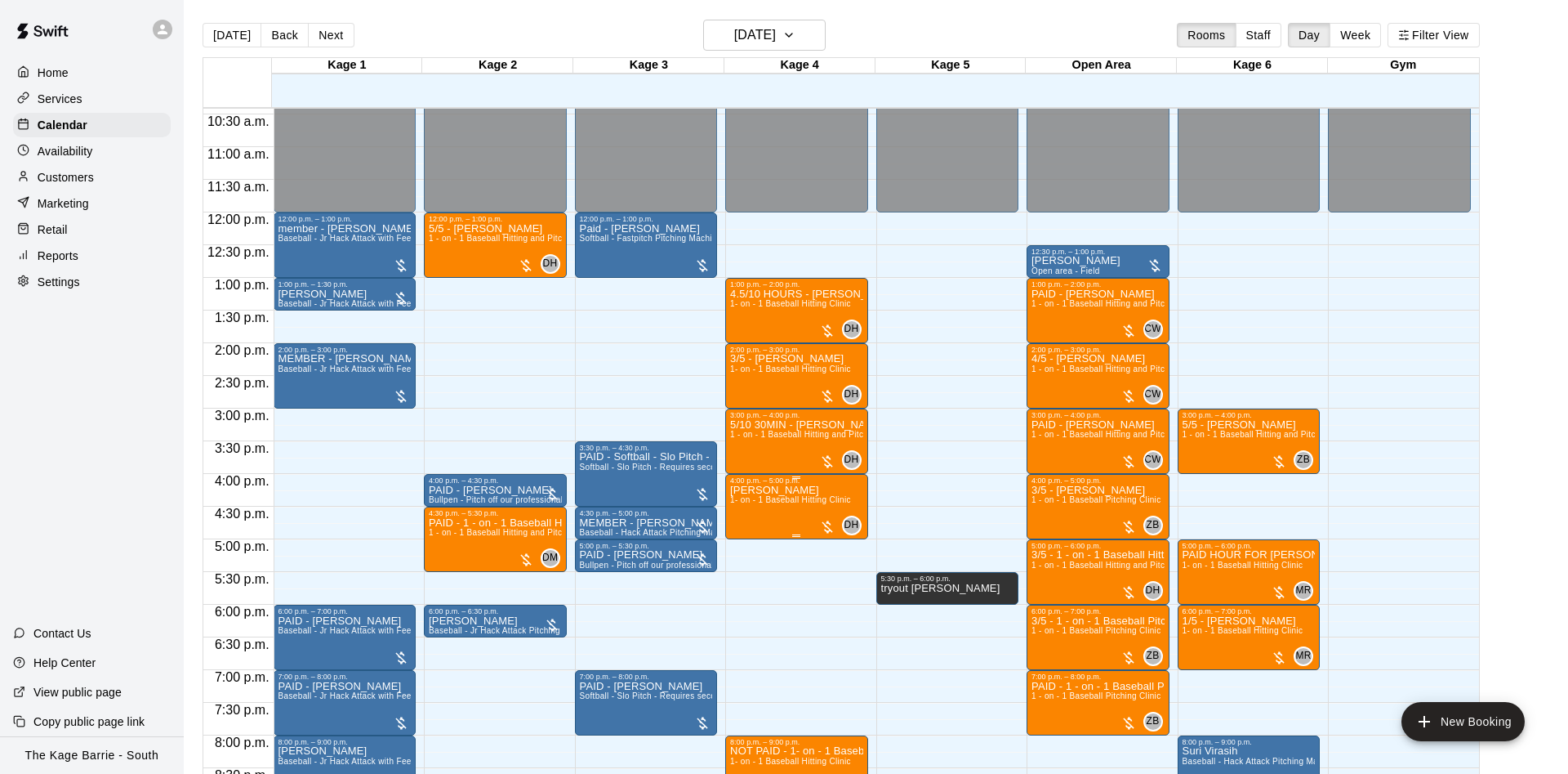
click at [779, 503] on span "1- on - 1 Baseball Hitting Clinic" at bounding box center [790, 499] width 121 height 9
click at [739, 557] on img "edit" at bounding box center [745, 554] width 18 height 18
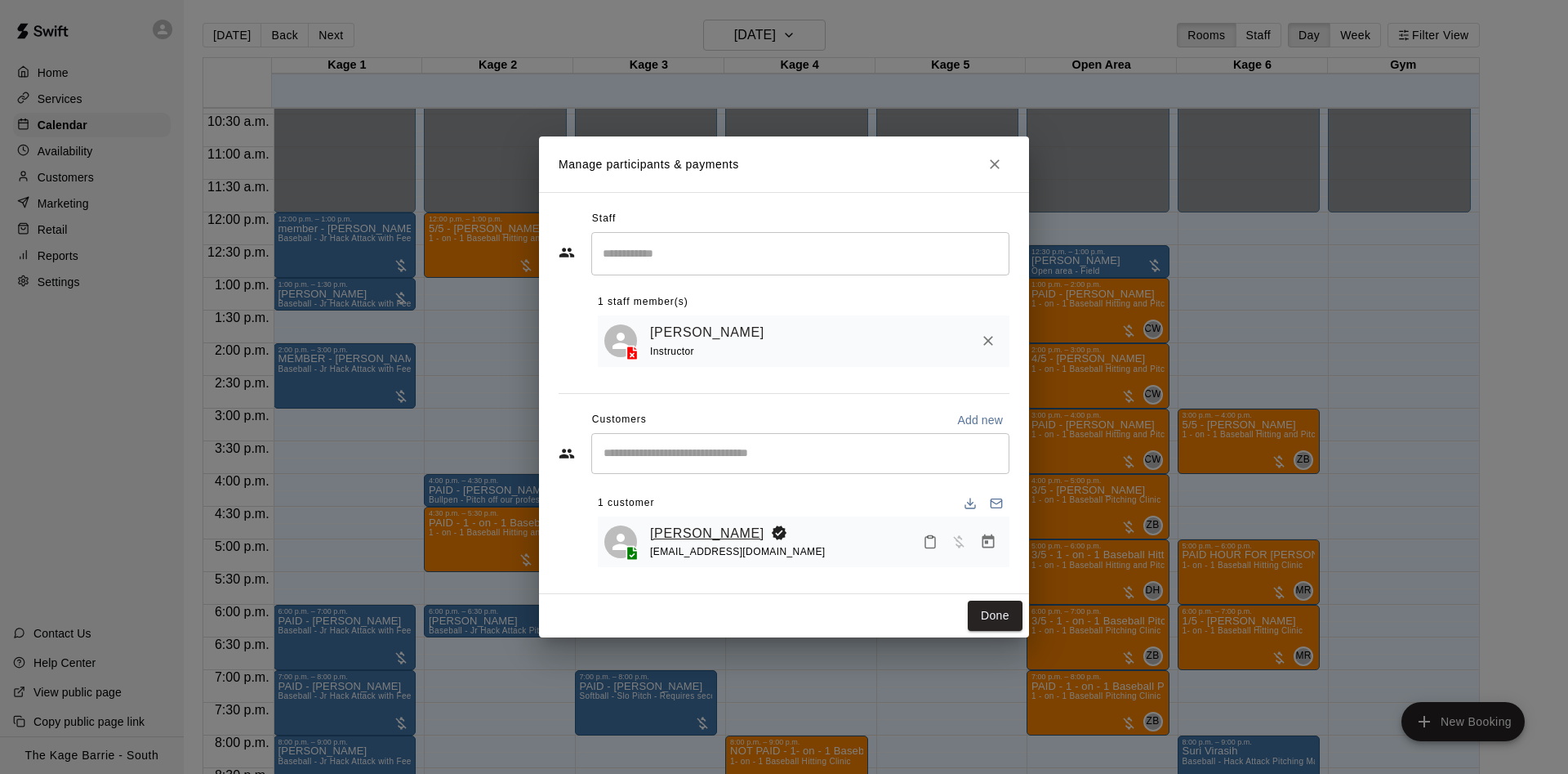
click at [717, 529] on link "[PERSON_NAME]" at bounding box center [708, 533] width 114 height 21
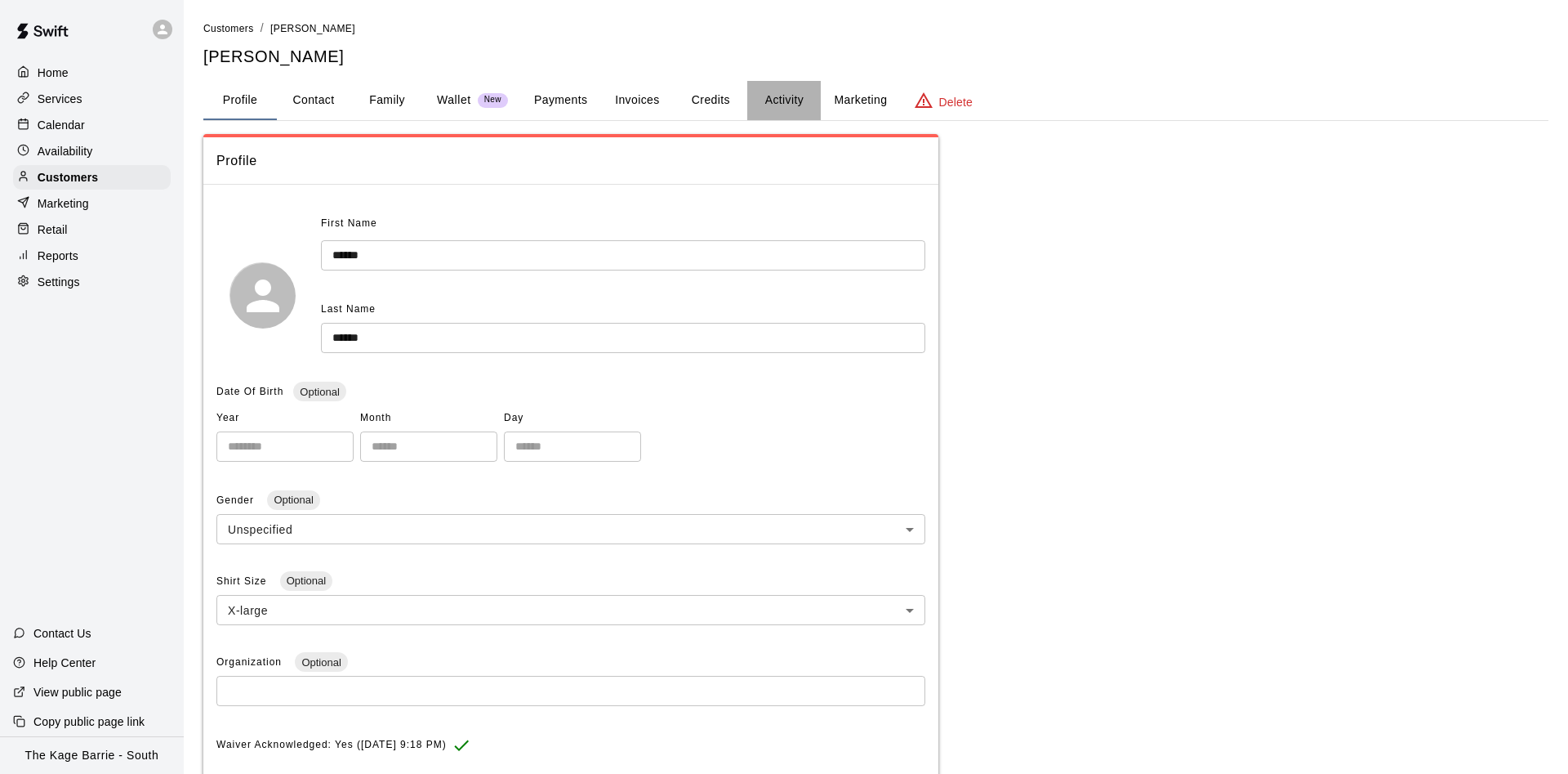
click at [782, 100] on button "Activity" at bounding box center [784, 100] width 74 height 40
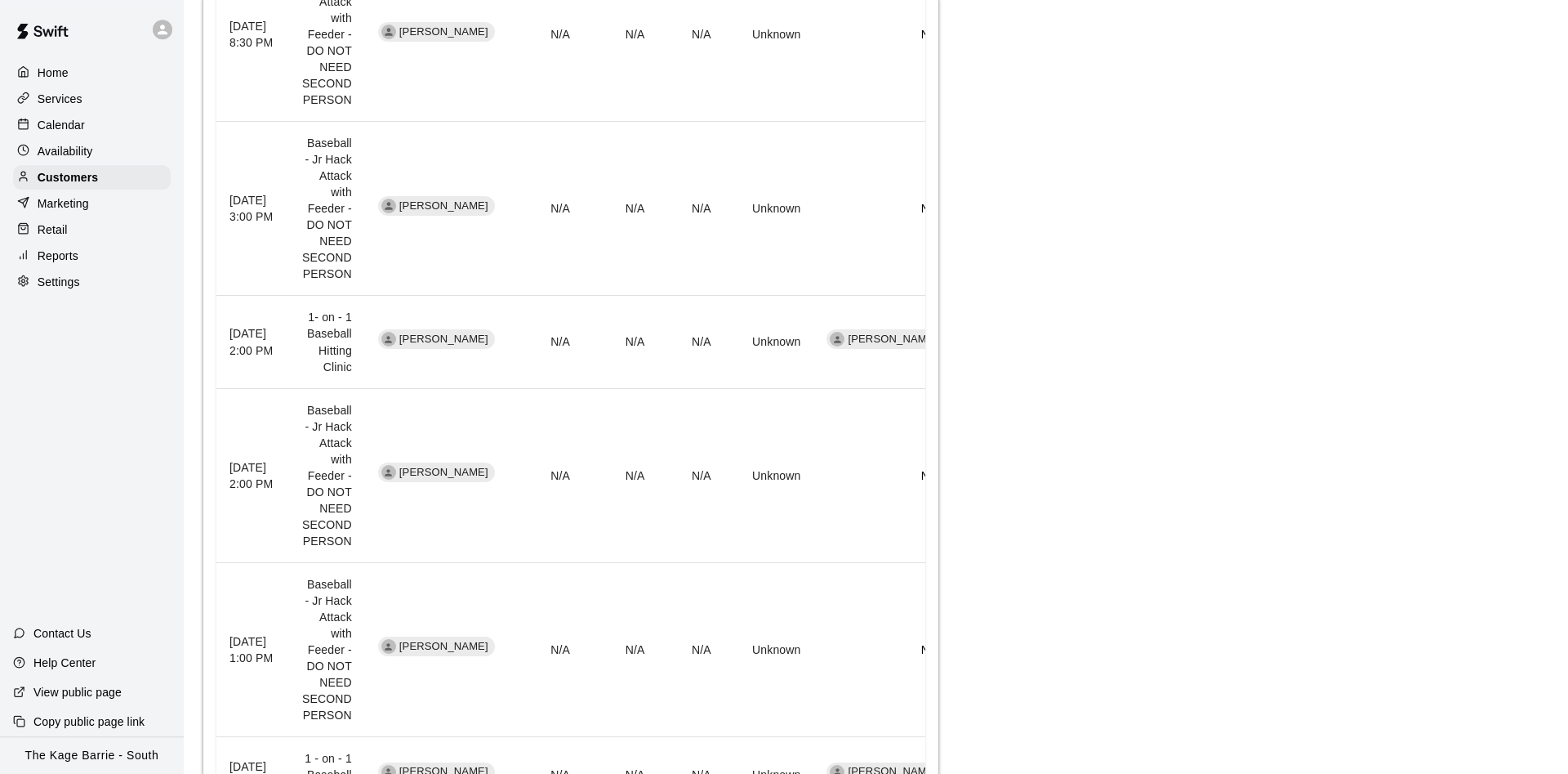
scroll to position [1084, 0]
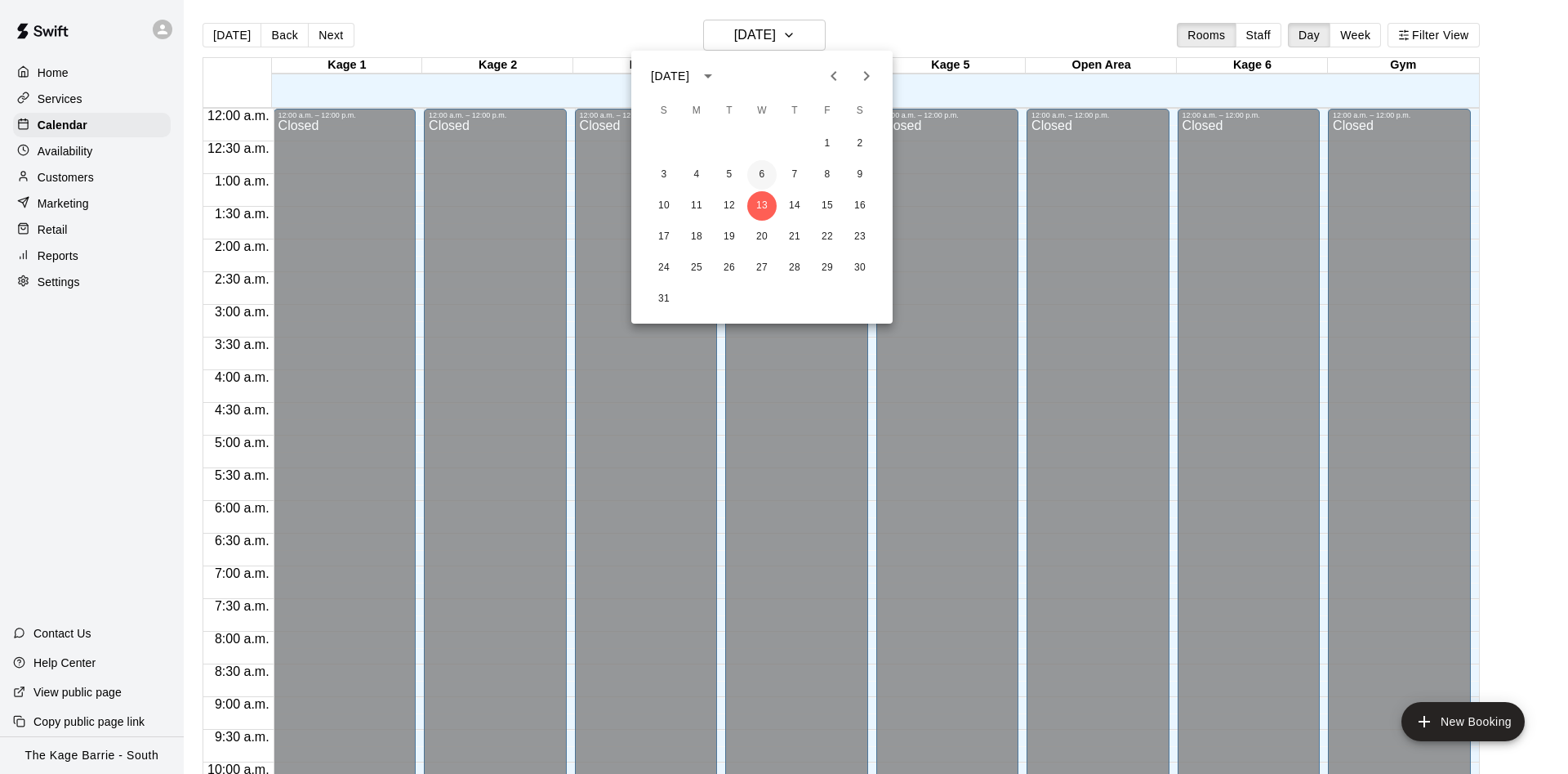
scroll to position [836, 0]
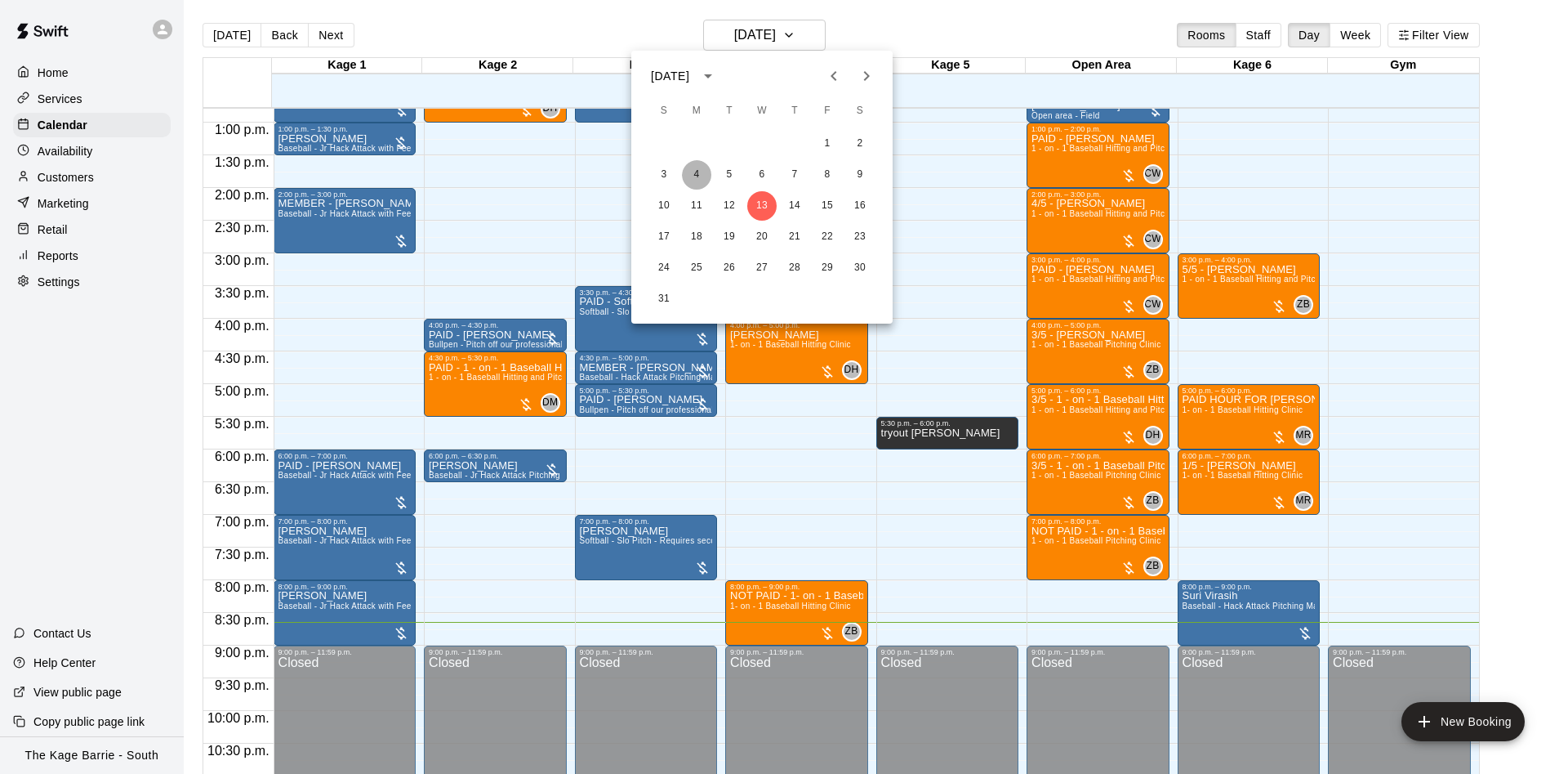
click at [704, 173] on button "4" at bounding box center [696, 175] width 29 height 29
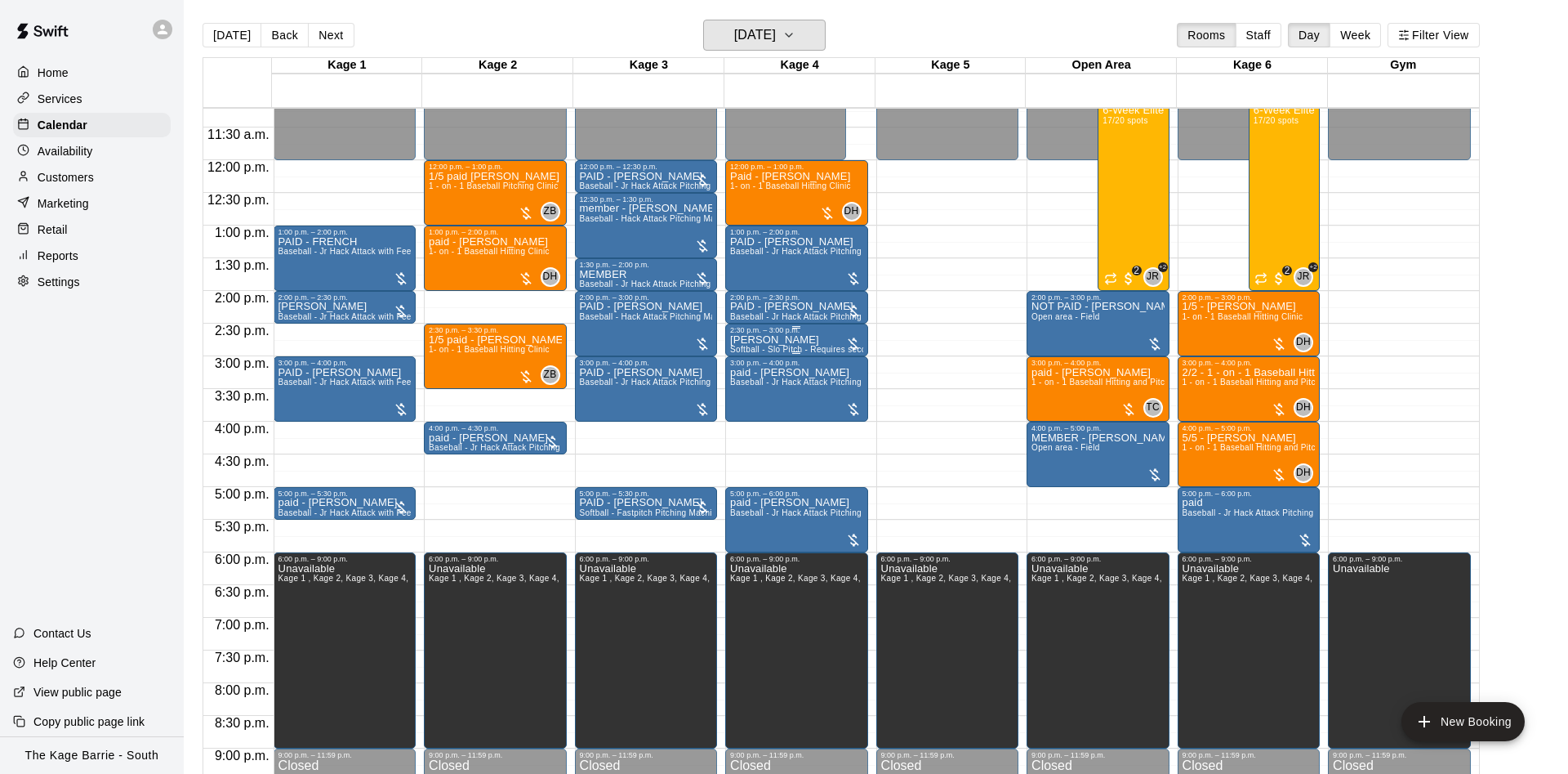
scroll to position [630, 0]
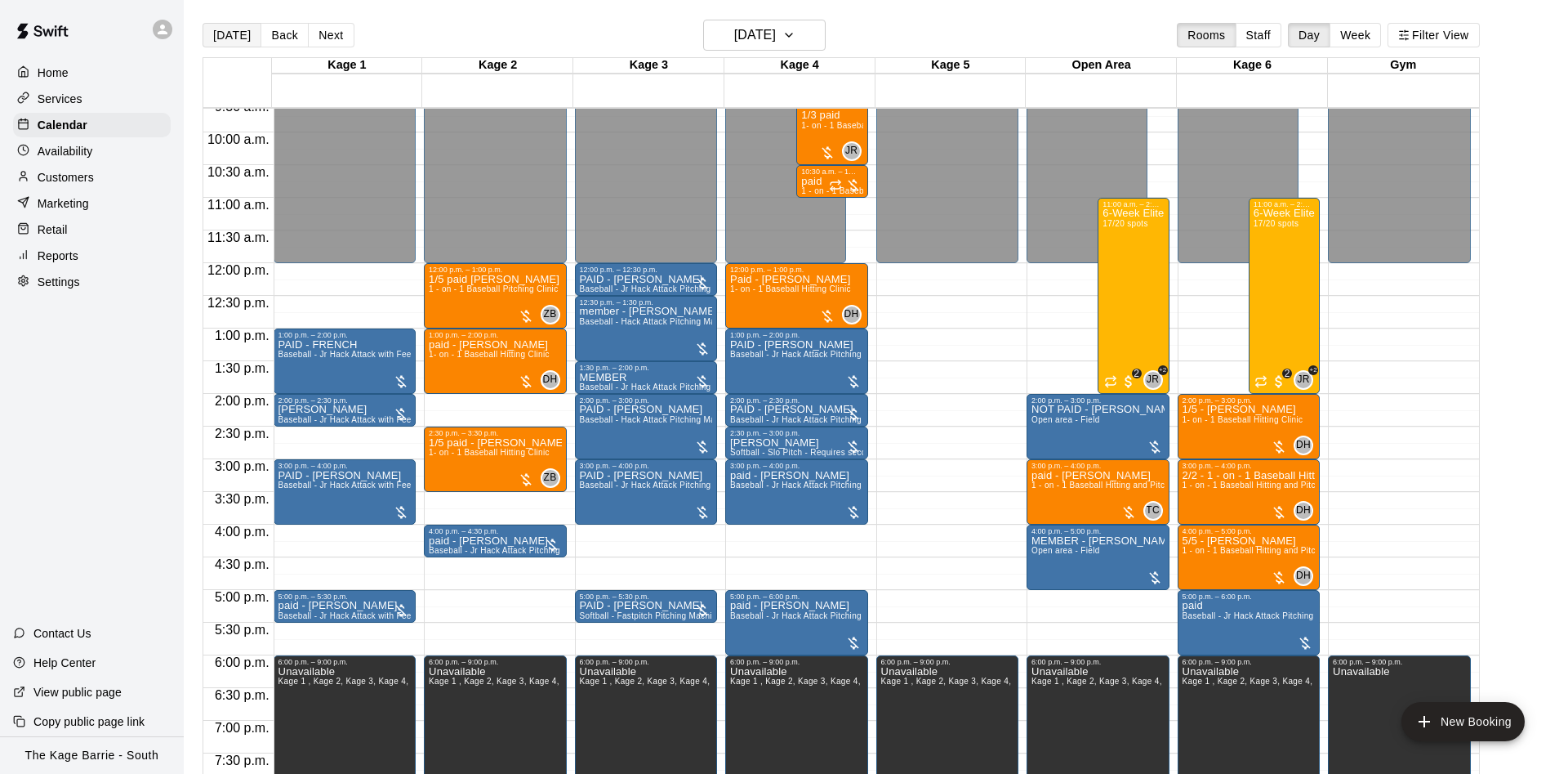
click at [219, 26] on button "[DATE]" at bounding box center [232, 35] width 59 height 25
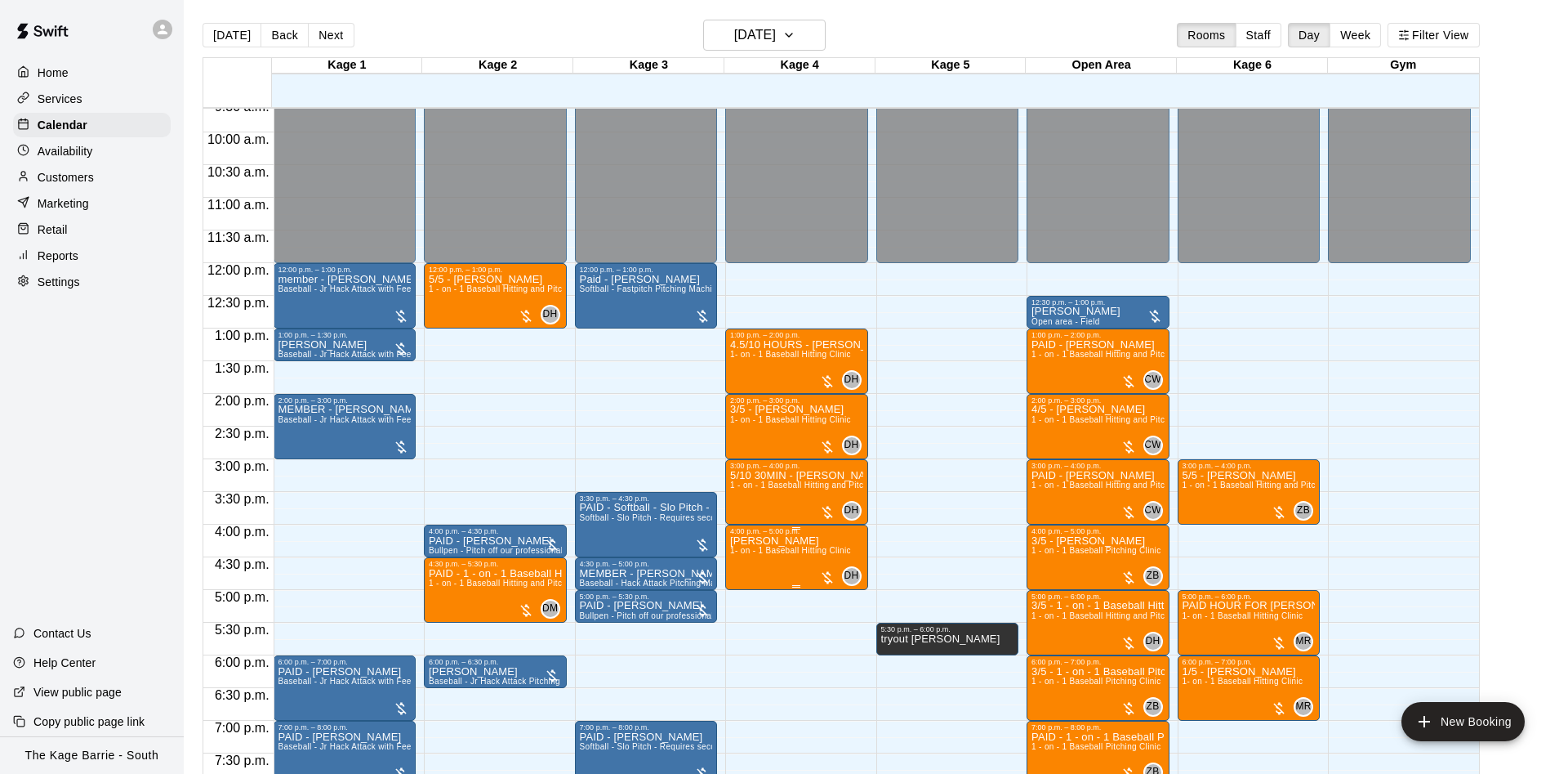
click at [797, 555] on span "1- on - 1 Baseball Hitting Clinic" at bounding box center [790, 550] width 121 height 9
click at [749, 557] on icon "edit" at bounding box center [744, 566] width 19 height 19
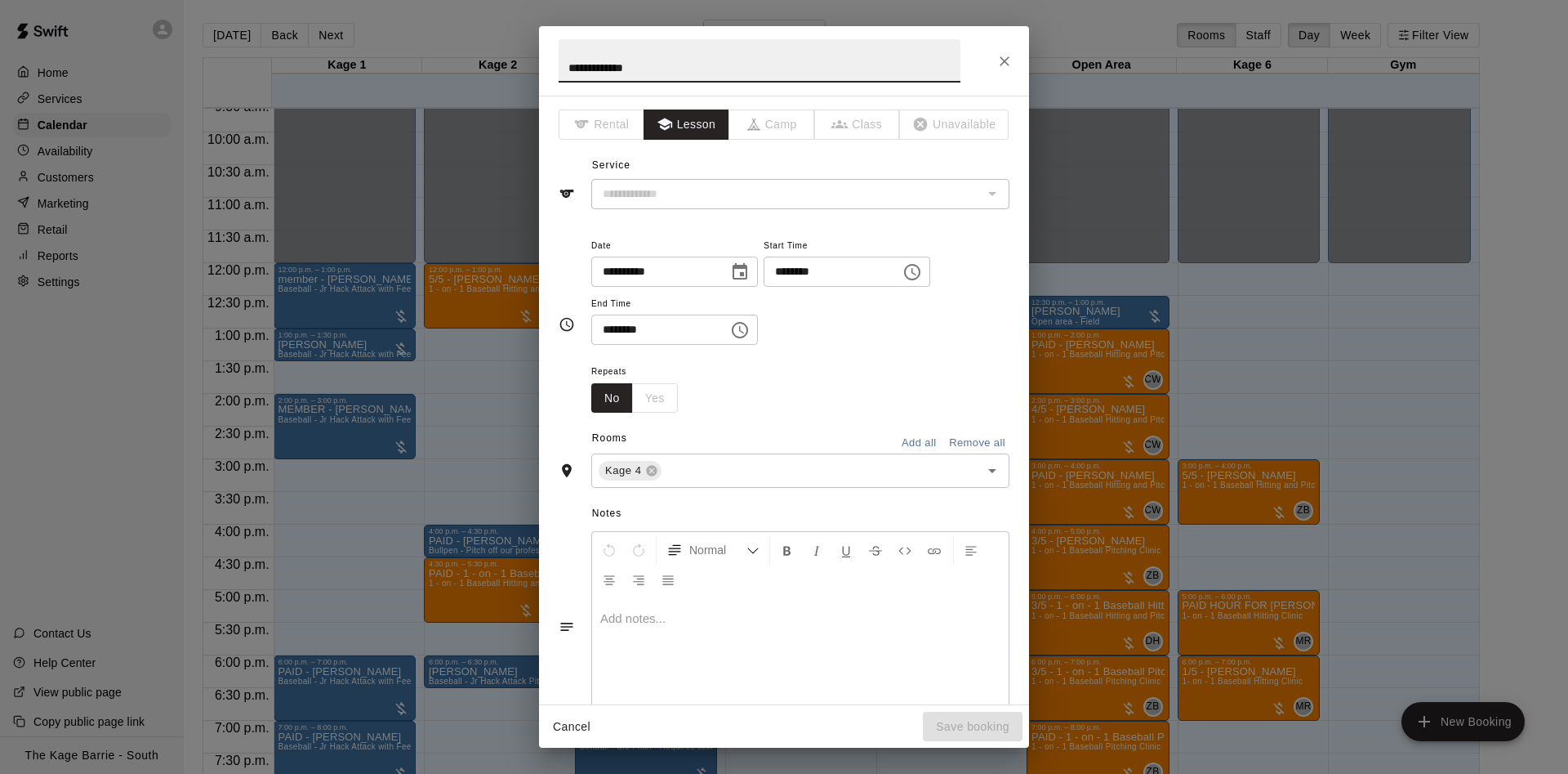
type input "**********"
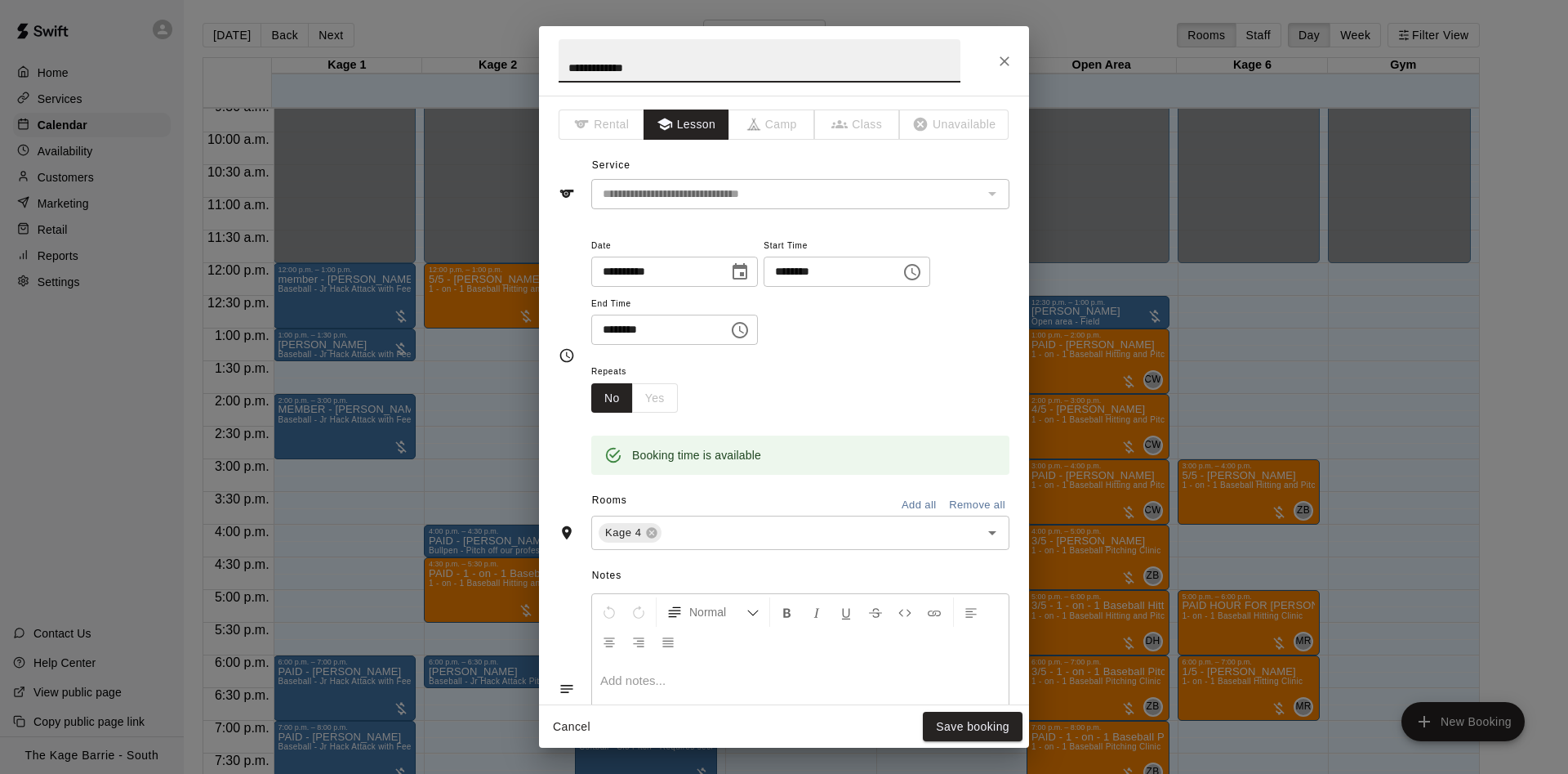
click at [559, 59] on input "**********" at bounding box center [759, 61] width 402 height 43
type input "**********"
click at [969, 723] on button "Save booking" at bounding box center [973, 726] width 99 height 30
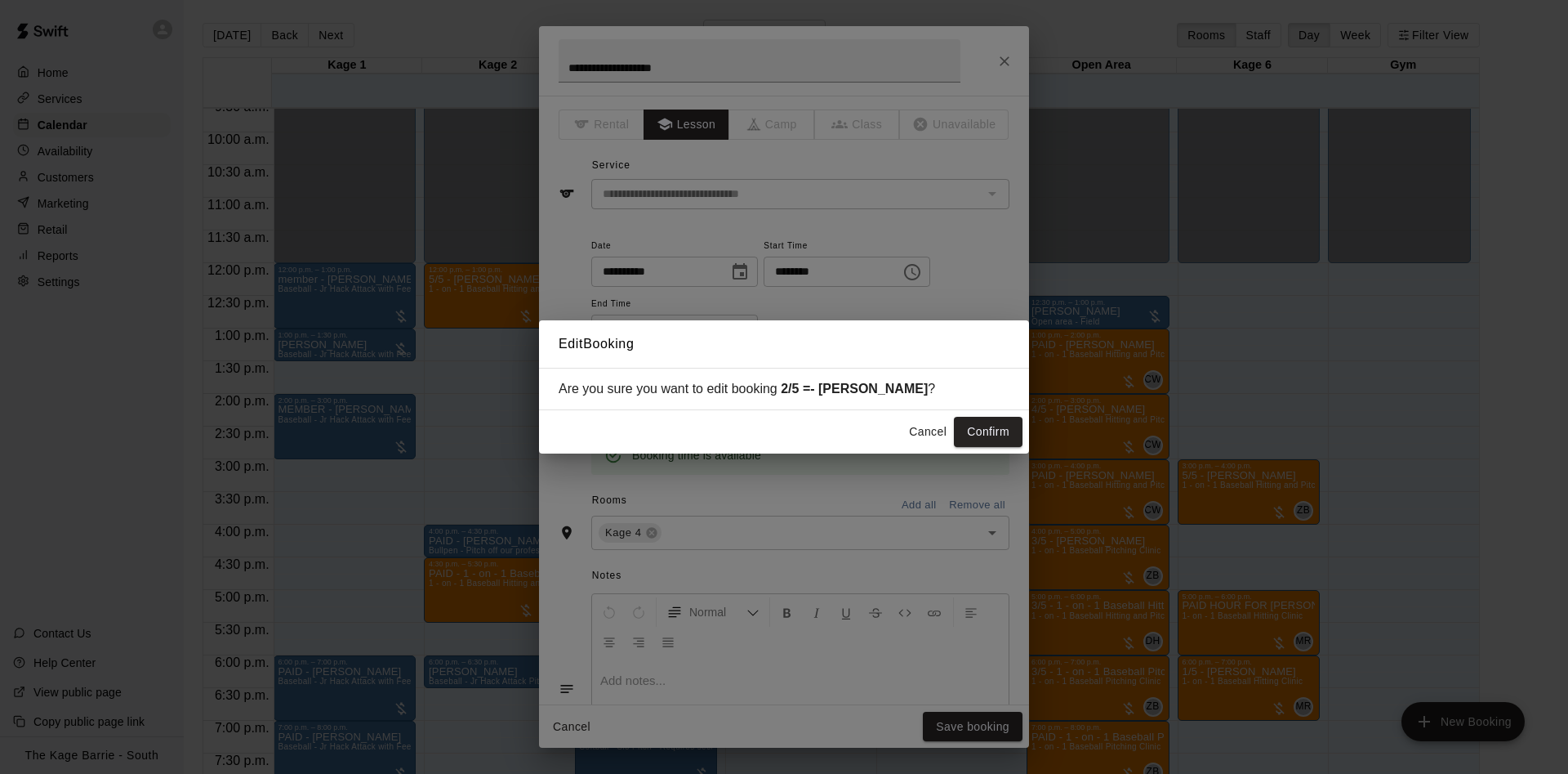
click at [976, 426] on button "Confirm" at bounding box center [989, 431] width 68 height 30
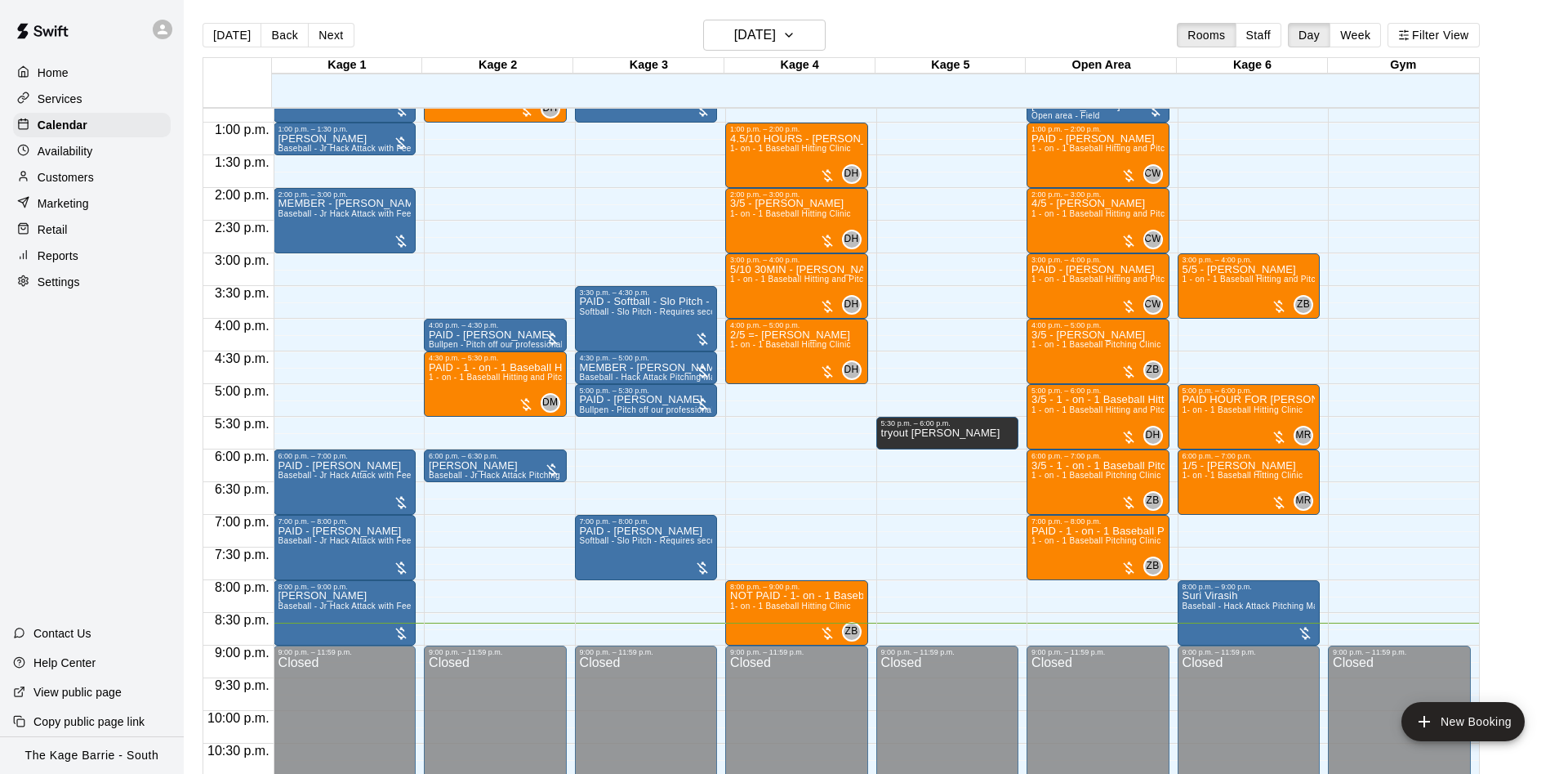
scroll to position [733, 0]
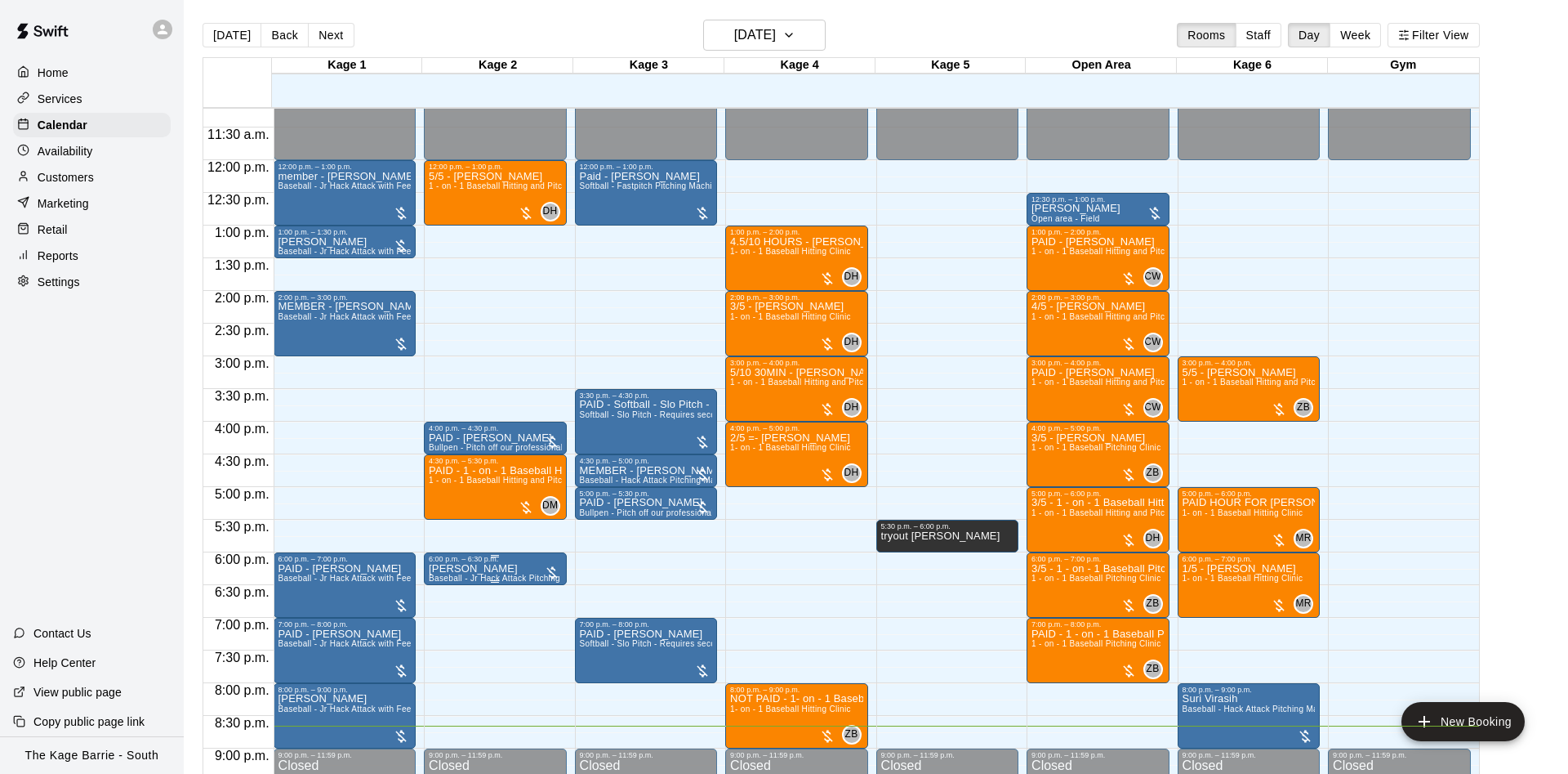
click at [486, 578] on span "Baseball - Jr Hack Attack Pitching Machine - Perfect for all ages and skill lev…" at bounding box center [583, 578] width 310 height 9
click at [445, 581] on button "edit" at bounding box center [442, 593] width 32 height 32
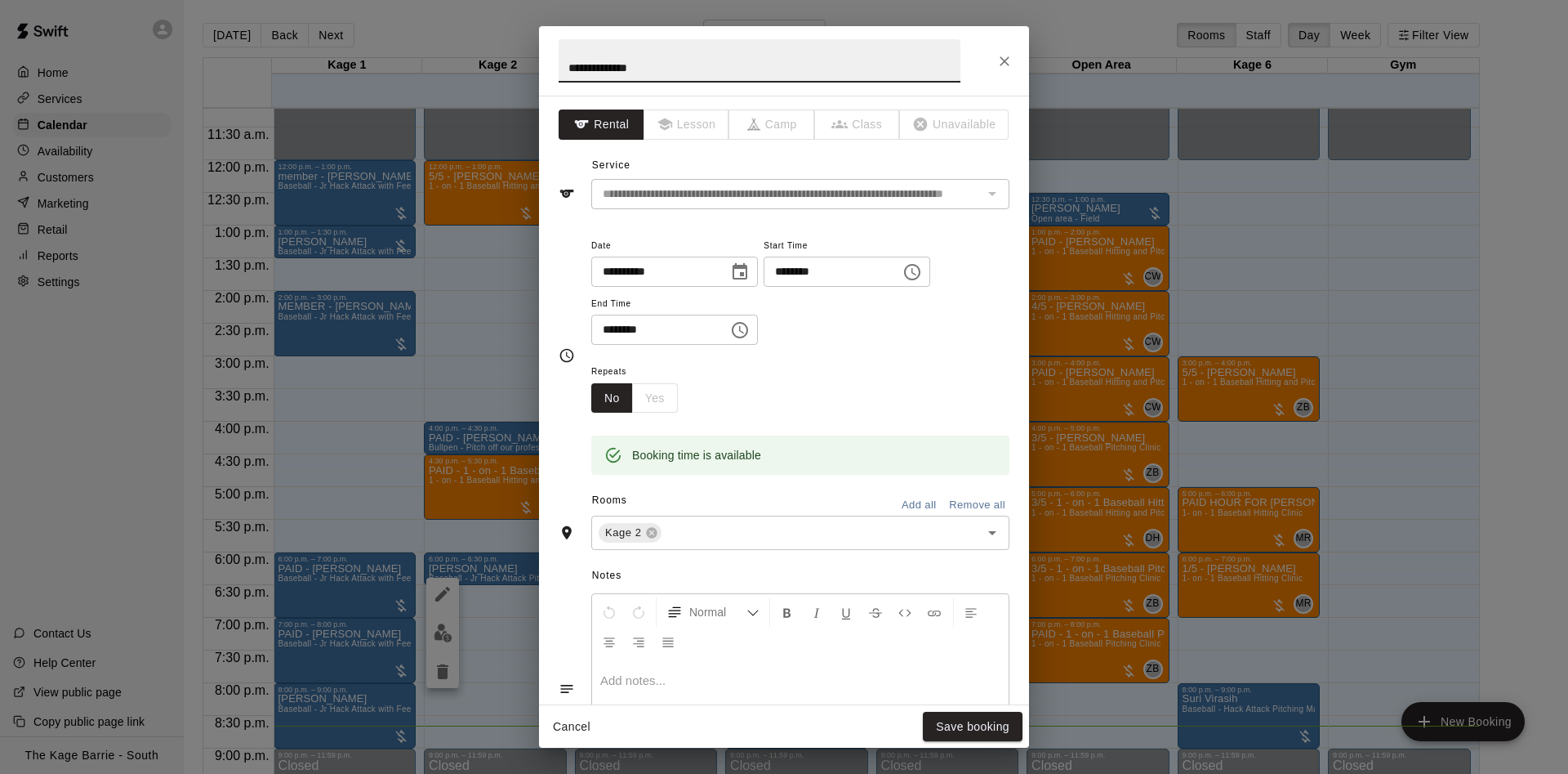
click at [559, 58] on input "**********" at bounding box center [759, 61] width 402 height 43
type input "**********"
click at [925, 725] on button "Save booking" at bounding box center [973, 726] width 99 height 30
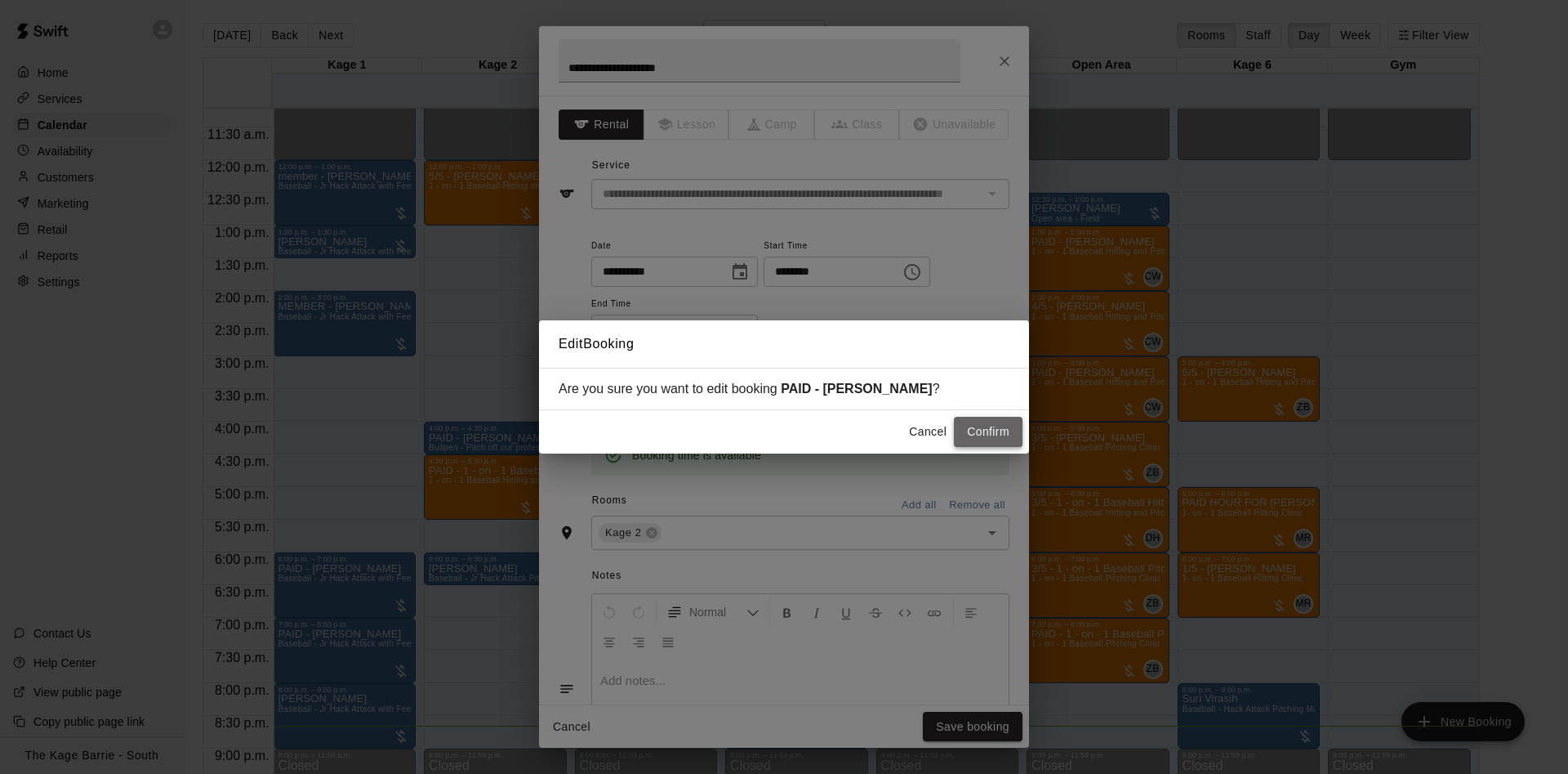
click at [986, 432] on button "Confirm" at bounding box center [989, 431] width 68 height 30
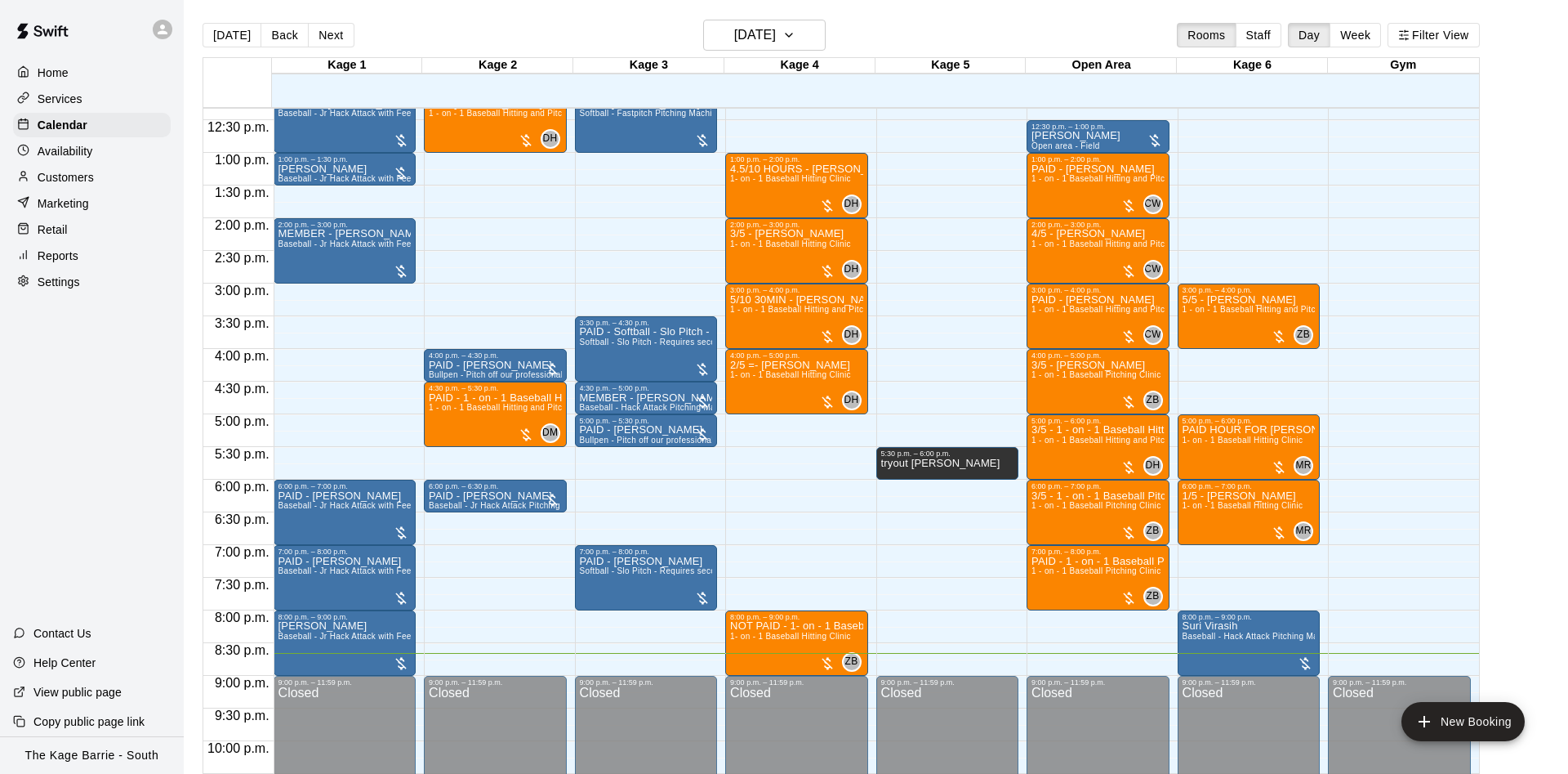
scroll to position [836, 0]
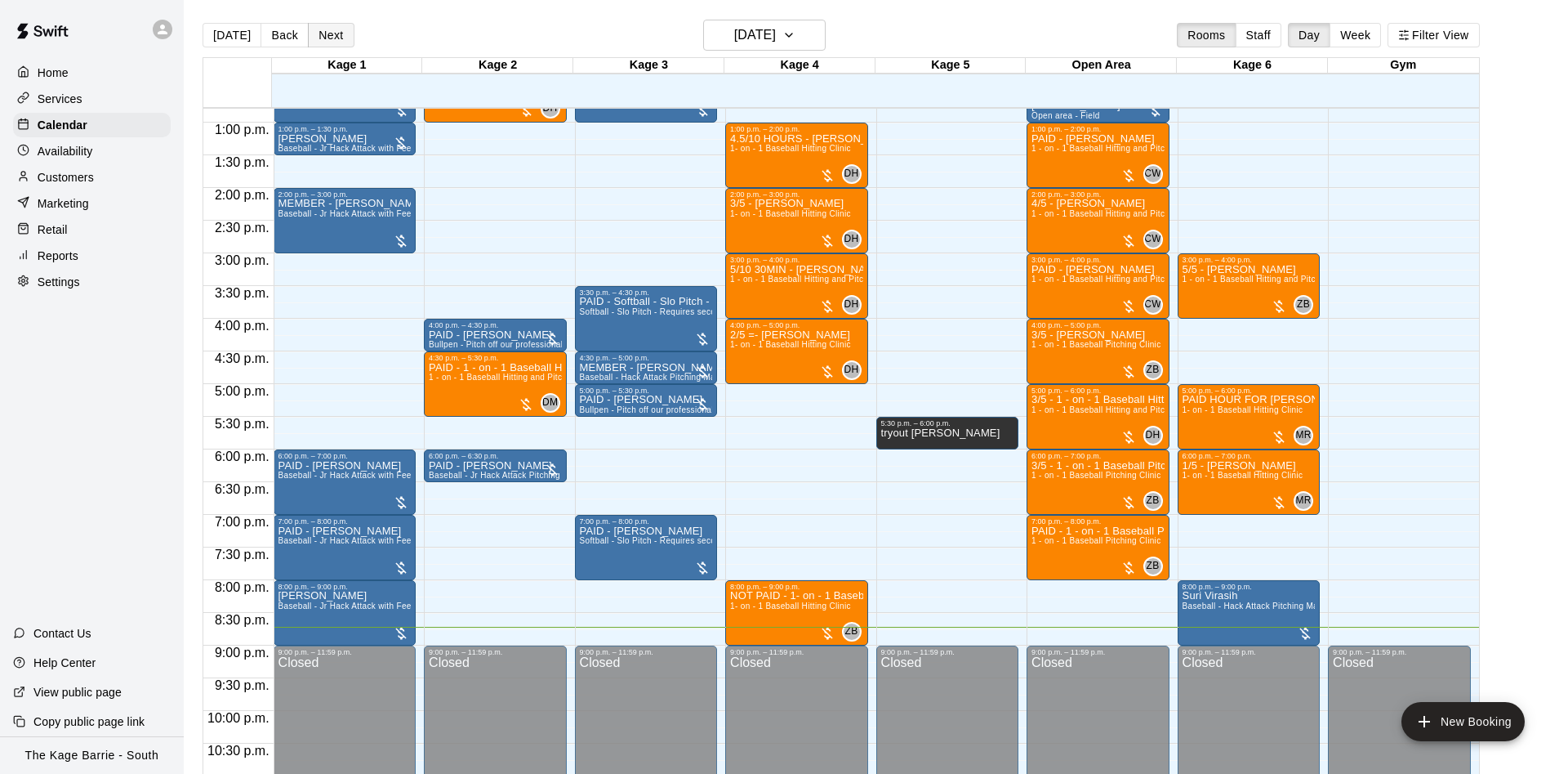
click at [333, 43] on button "Next" at bounding box center [331, 35] width 46 height 25
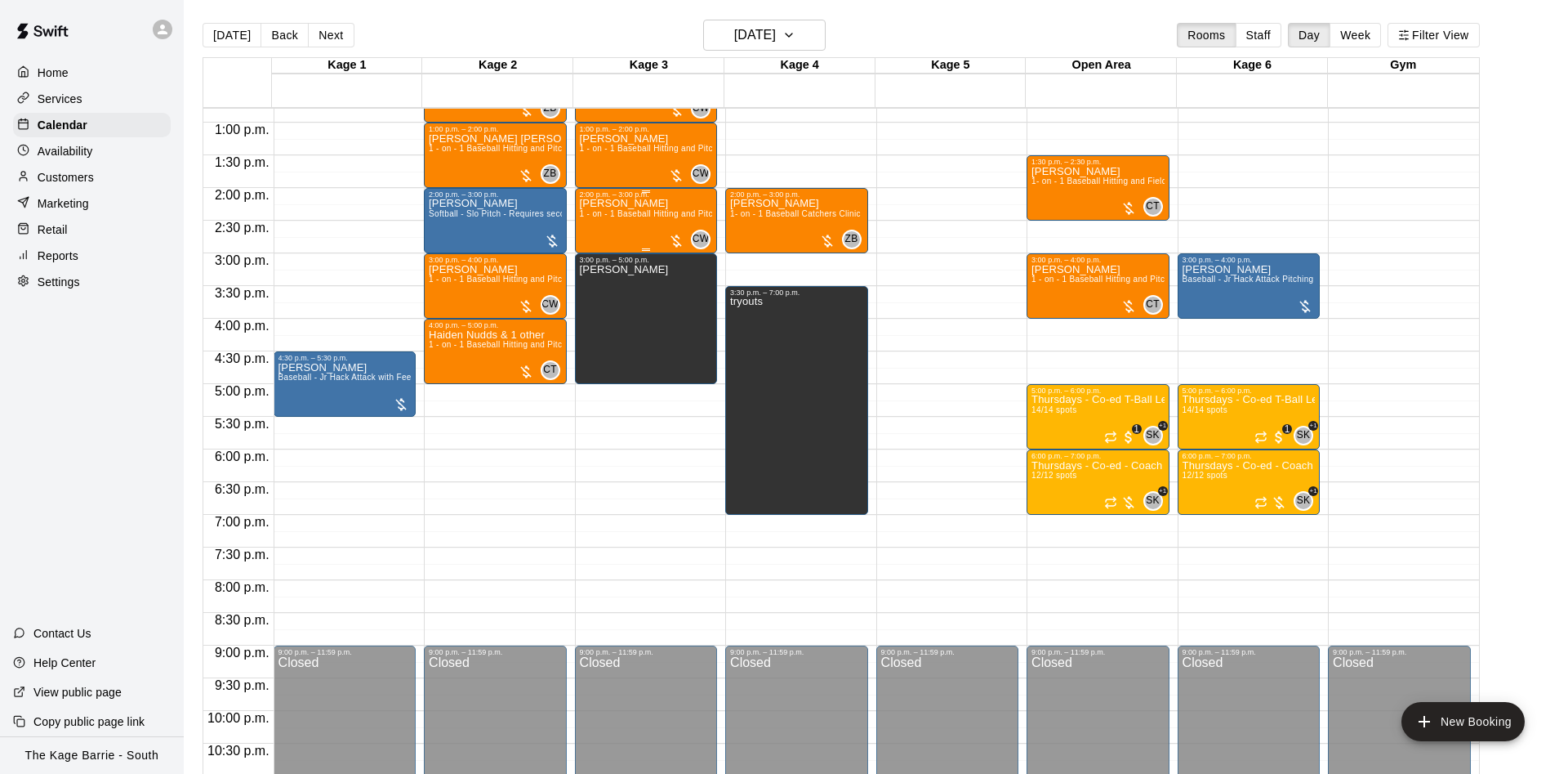
scroll to position [733, 0]
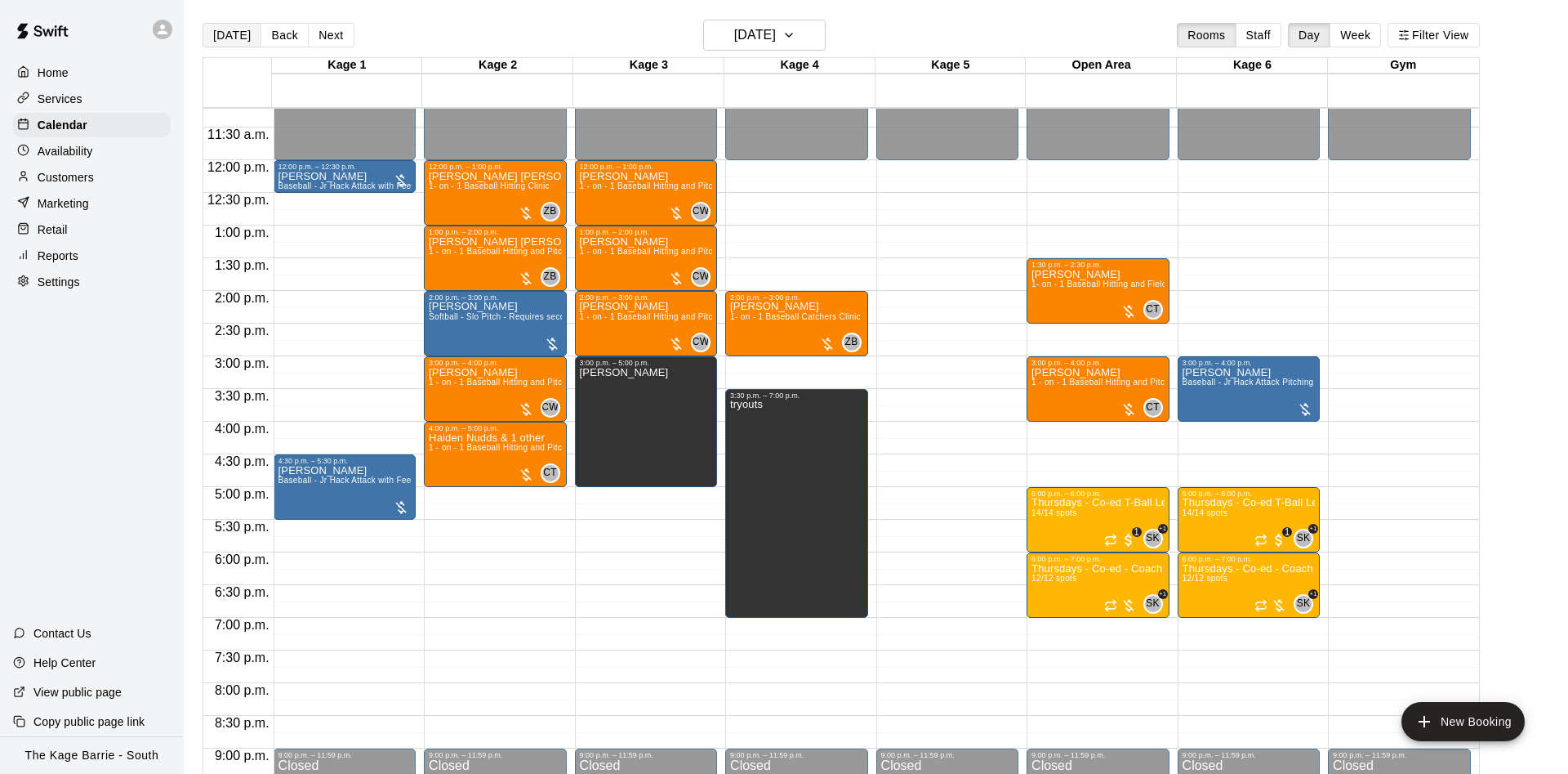
click at [240, 43] on button "[DATE]" at bounding box center [232, 35] width 59 height 25
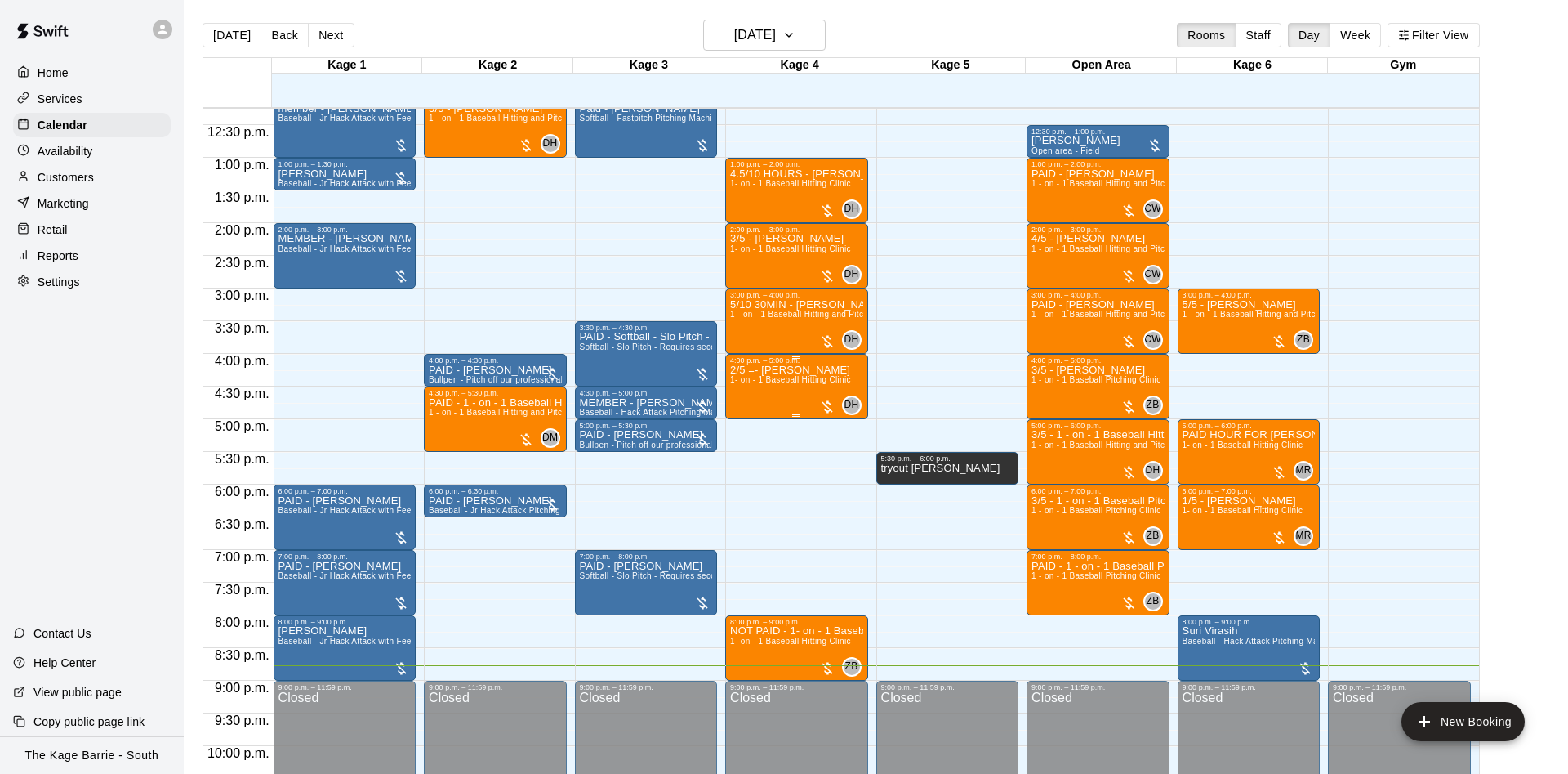
scroll to position [836, 0]
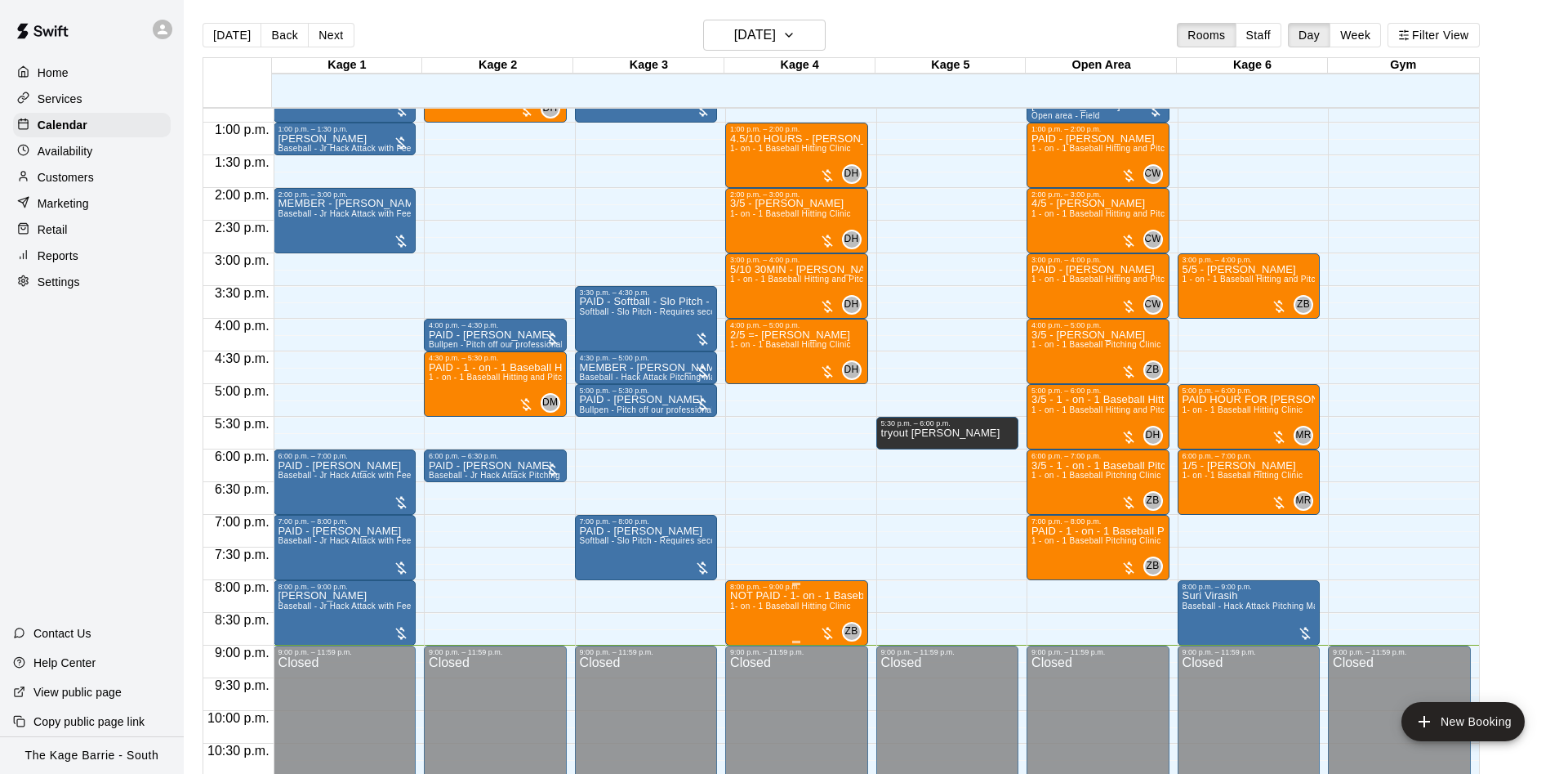
click at [755, 610] on span "1- on - 1 Baseball Hitting Clinic" at bounding box center [790, 606] width 121 height 9
click at [744, 609] on button "edit" at bounding box center [744, 621] width 32 height 32
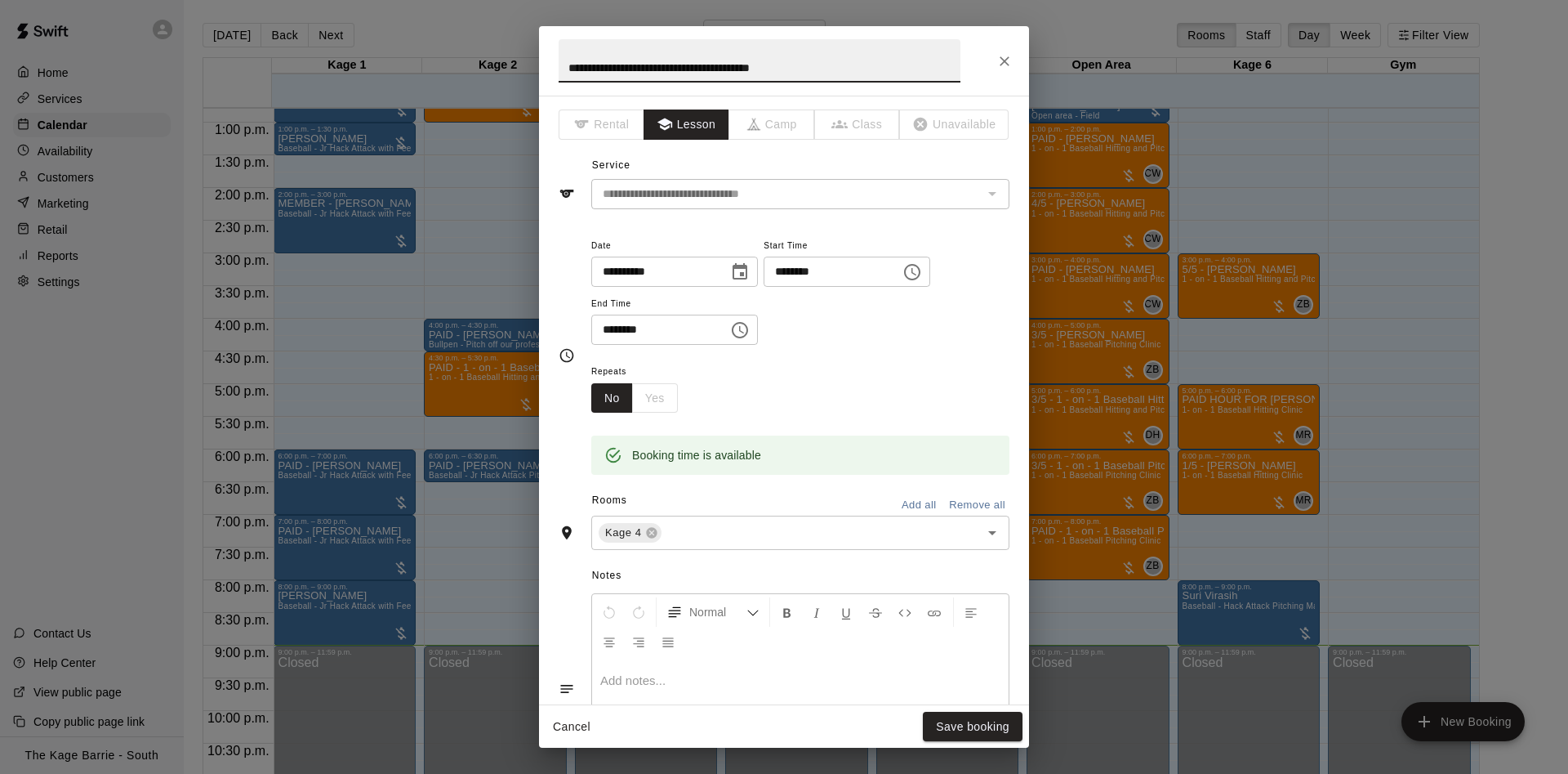
drag, startPoint x: 592, startPoint y: 66, endPoint x: 500, endPoint y: 52, distance: 93.1
click at [558, 52] on input "**********" at bounding box center [759, 61] width 402 height 43
type input "**********"
click at [978, 718] on button "Save booking" at bounding box center [973, 726] width 99 height 30
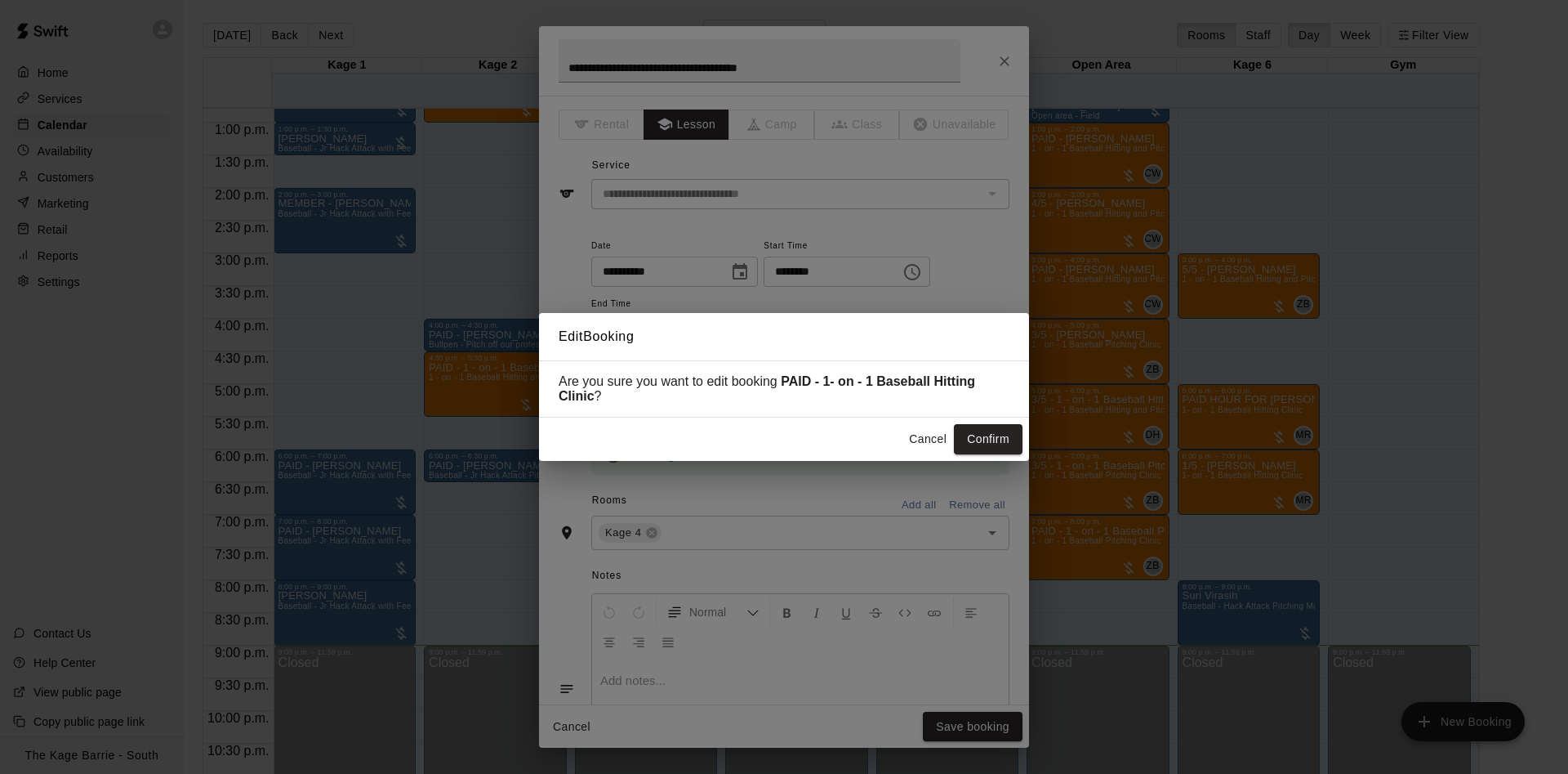
click at [992, 421] on div "Cancel Confirm" at bounding box center [784, 439] width 490 height 43
click at [998, 446] on button "Confirm" at bounding box center [989, 439] width 68 height 30
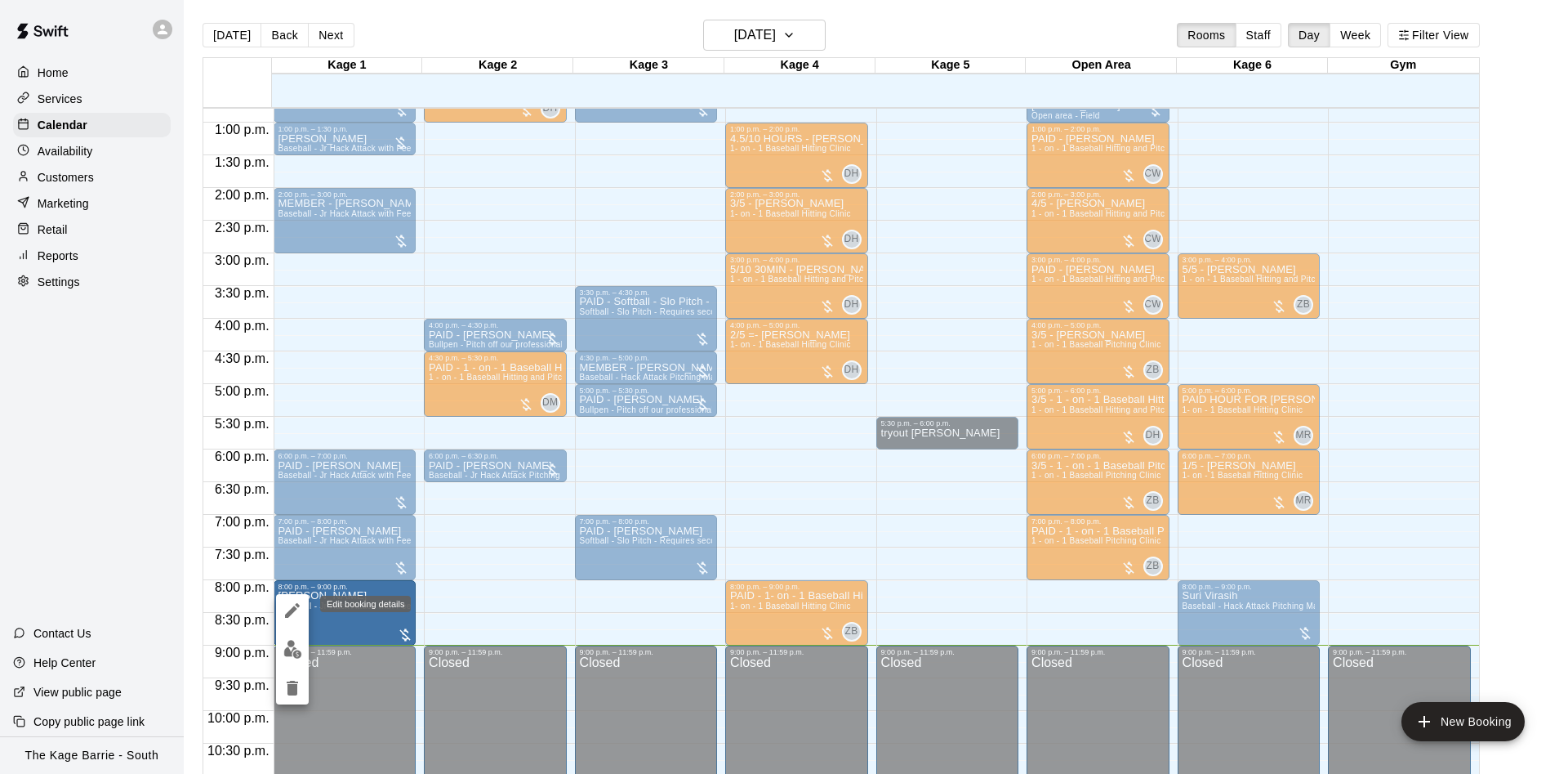
click at [298, 615] on icon "edit" at bounding box center [292, 610] width 19 height 19
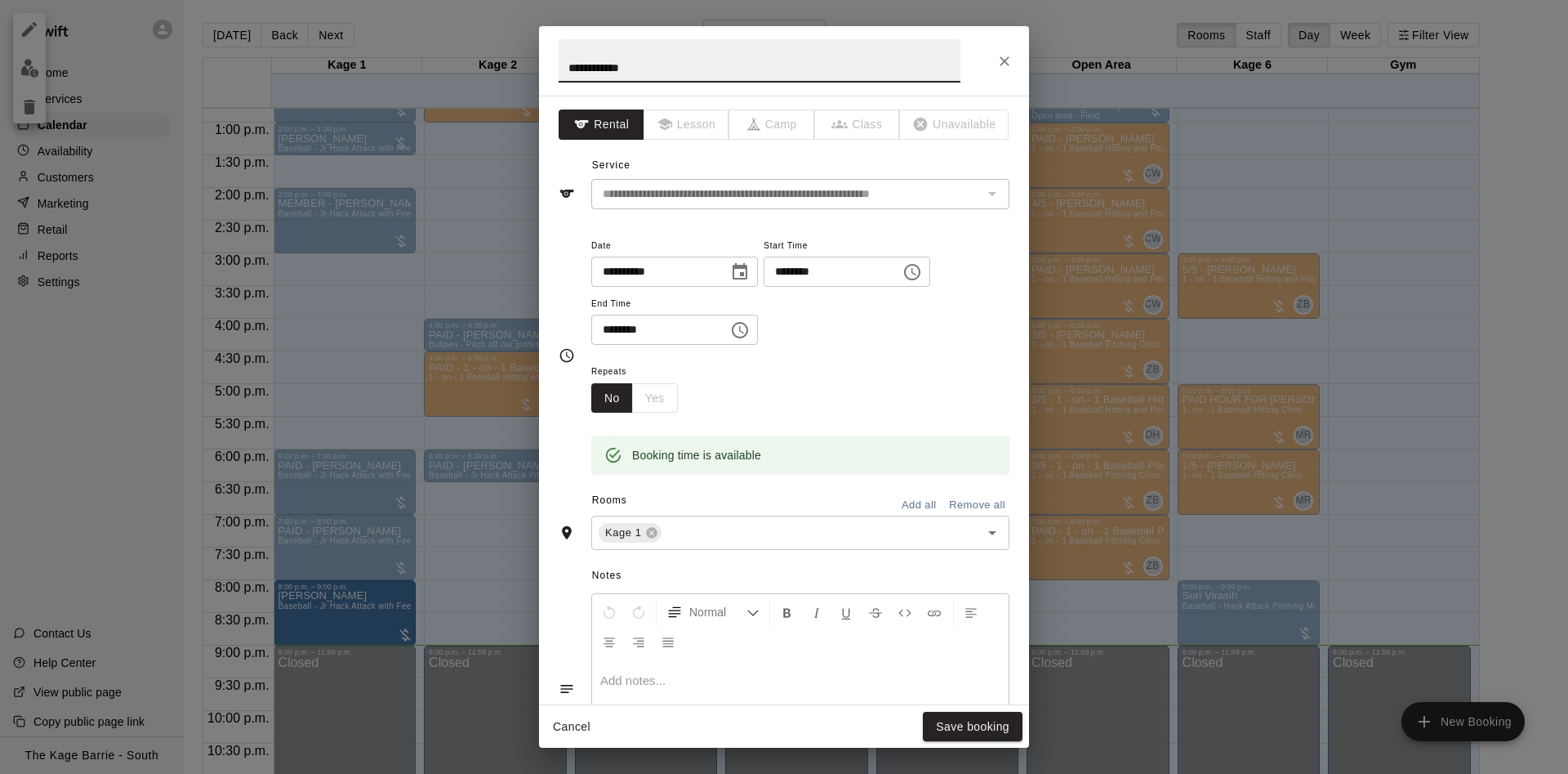
click at [566, 68] on input "**********" at bounding box center [759, 61] width 402 height 43
type input "**********"
click at [999, 720] on button "Save booking" at bounding box center [973, 726] width 99 height 30
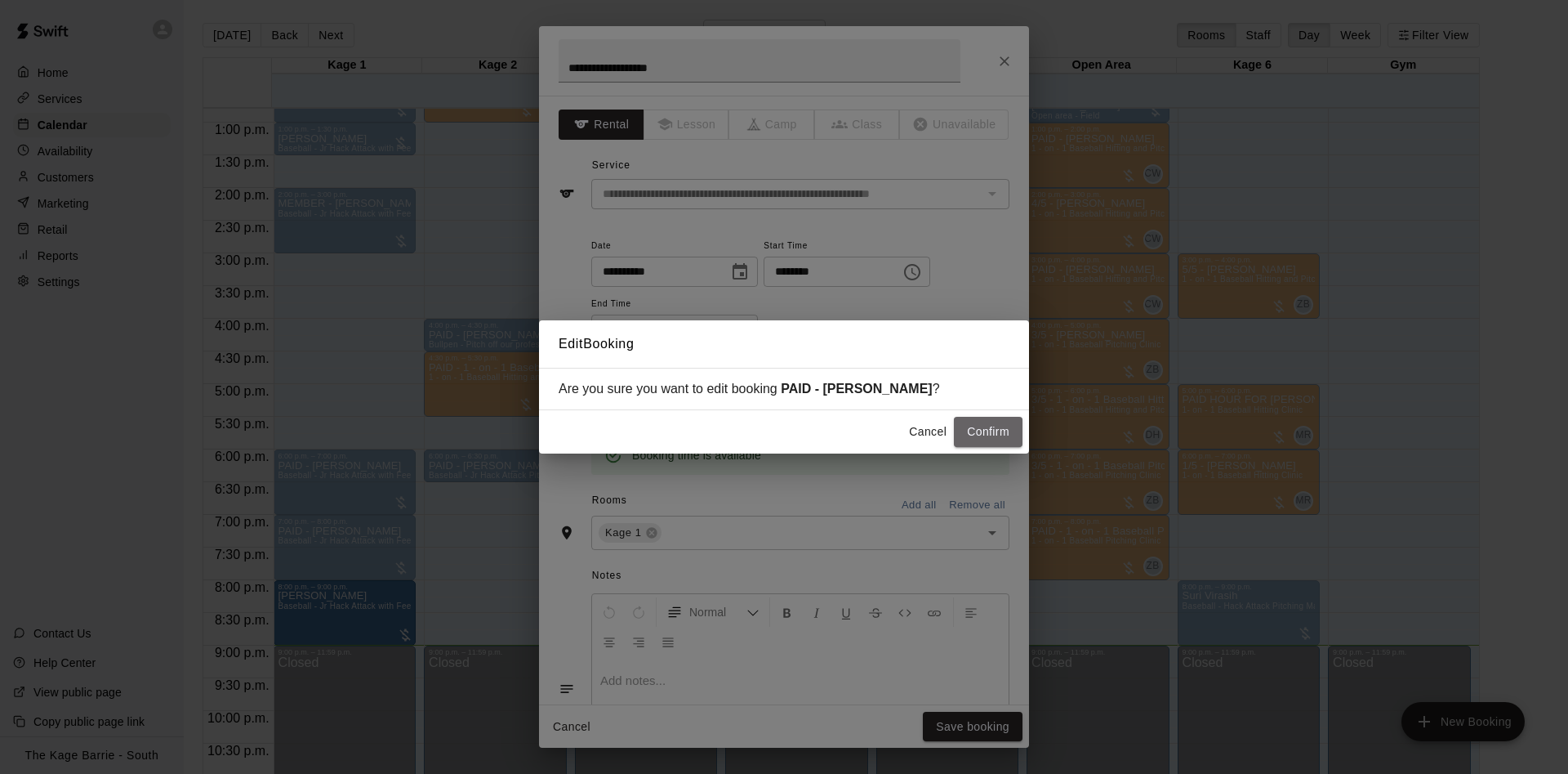
click at [998, 431] on button "Confirm" at bounding box center [989, 431] width 68 height 30
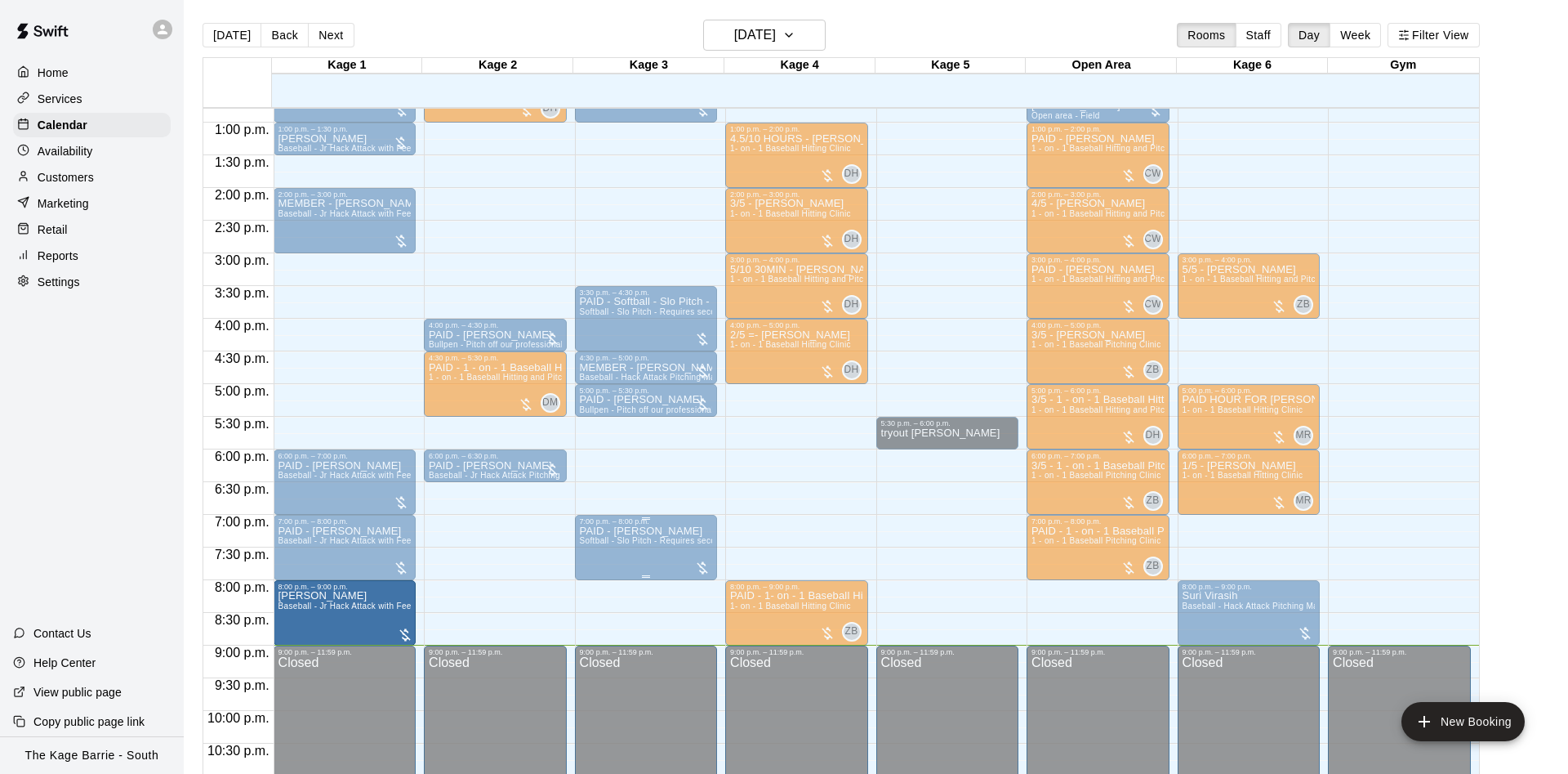
click at [607, 531] on p "PAID - Kathryn Horlings" at bounding box center [647, 531] width 134 height 0
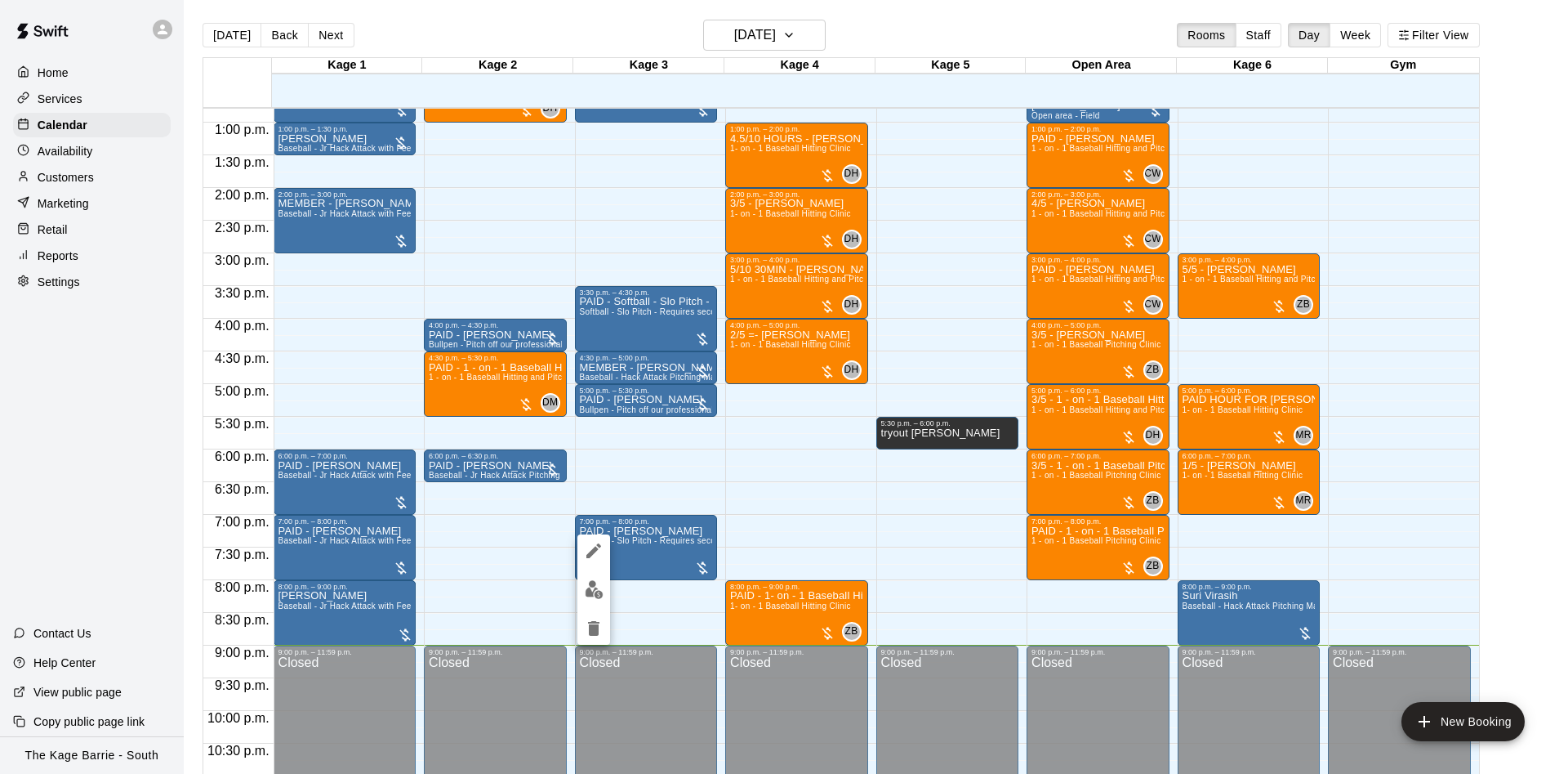
click at [505, 580] on div at bounding box center [784, 387] width 1568 height 774
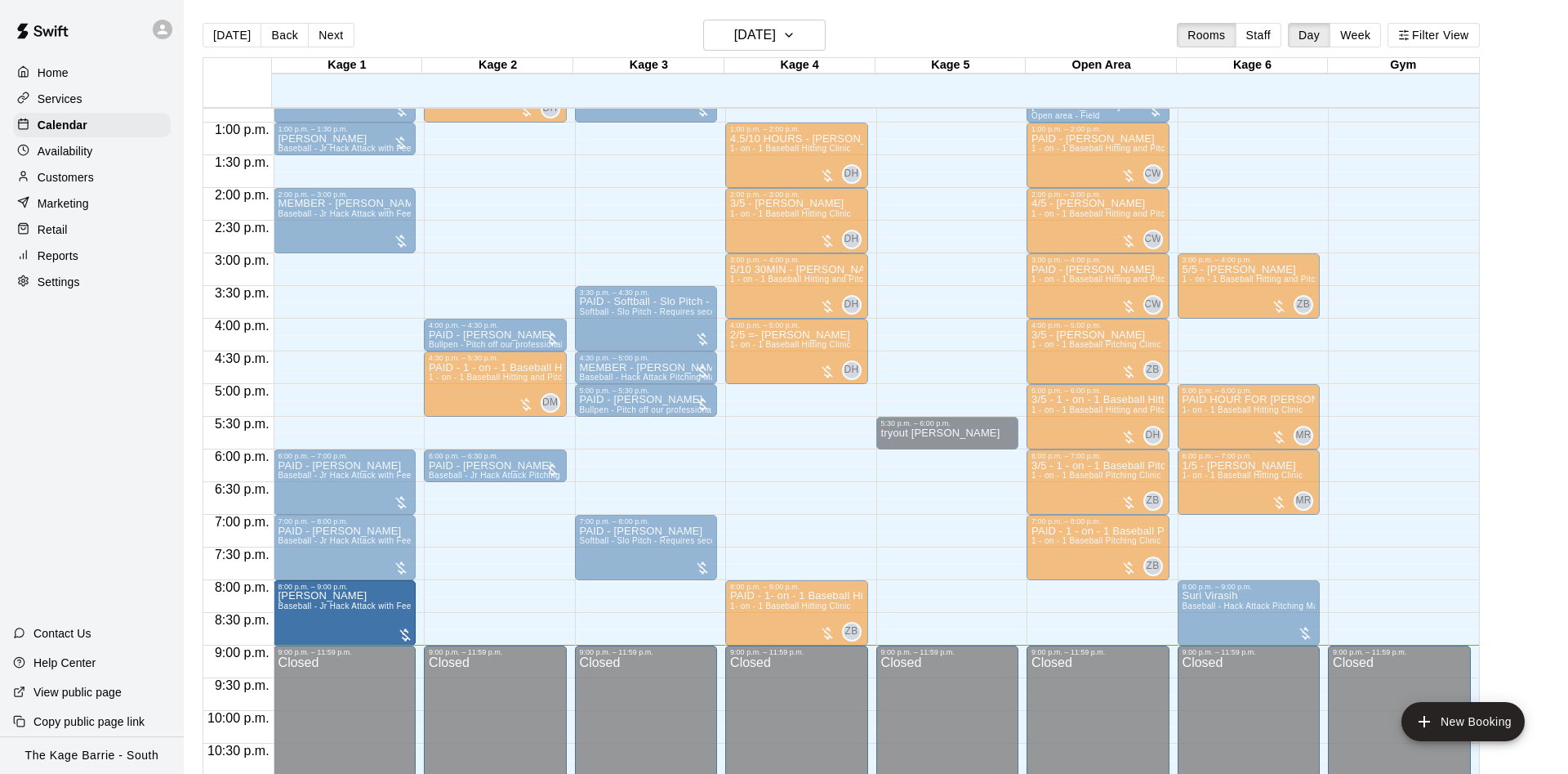
drag, startPoint x: 360, startPoint y: 618, endPoint x: 361, endPoint y: 627, distance: 9.1
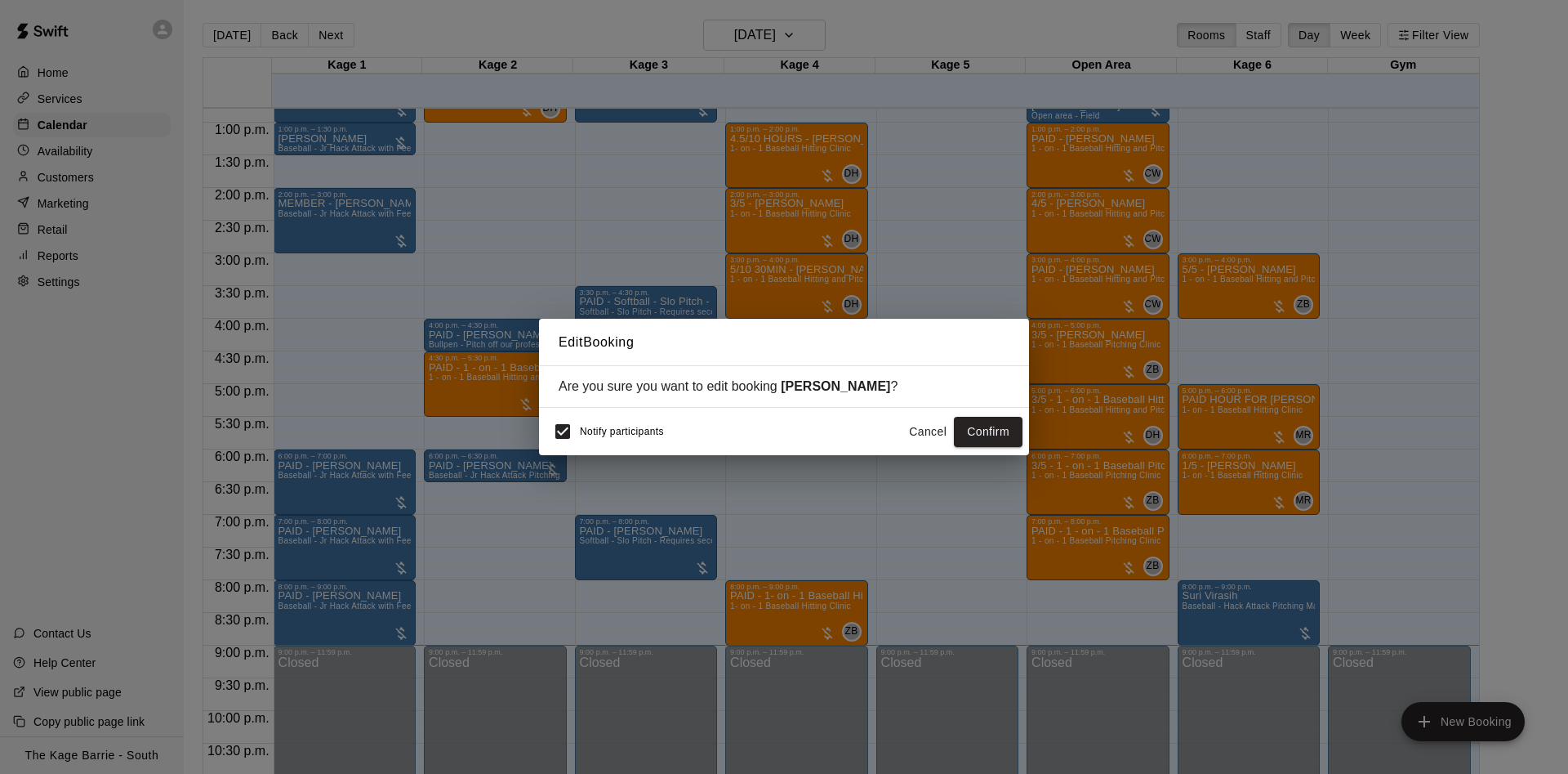
click at [914, 428] on button "Cancel" at bounding box center [928, 431] width 53 height 30
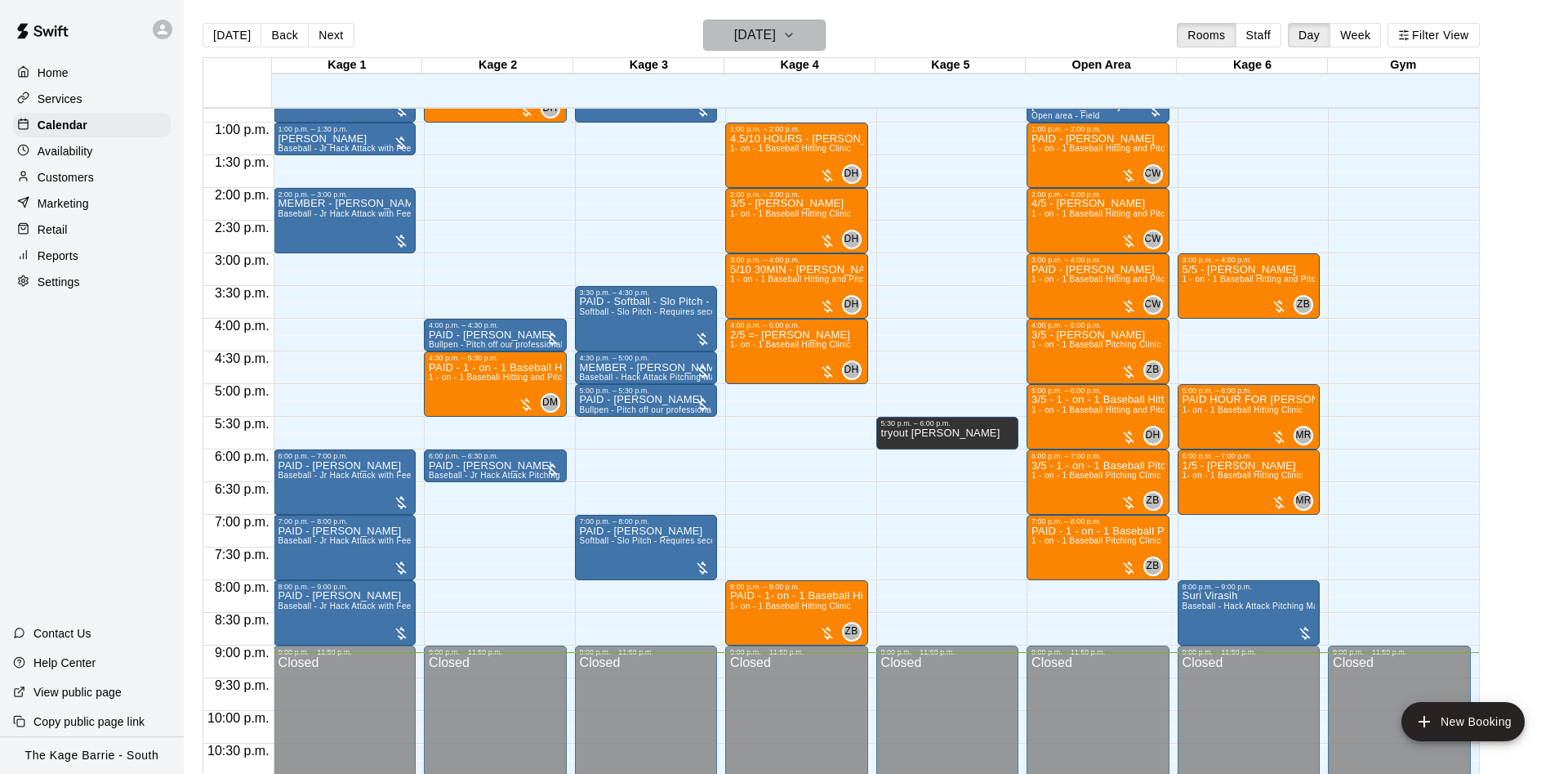
click at [813, 48] on button "[DATE]" at bounding box center [764, 35] width 123 height 31
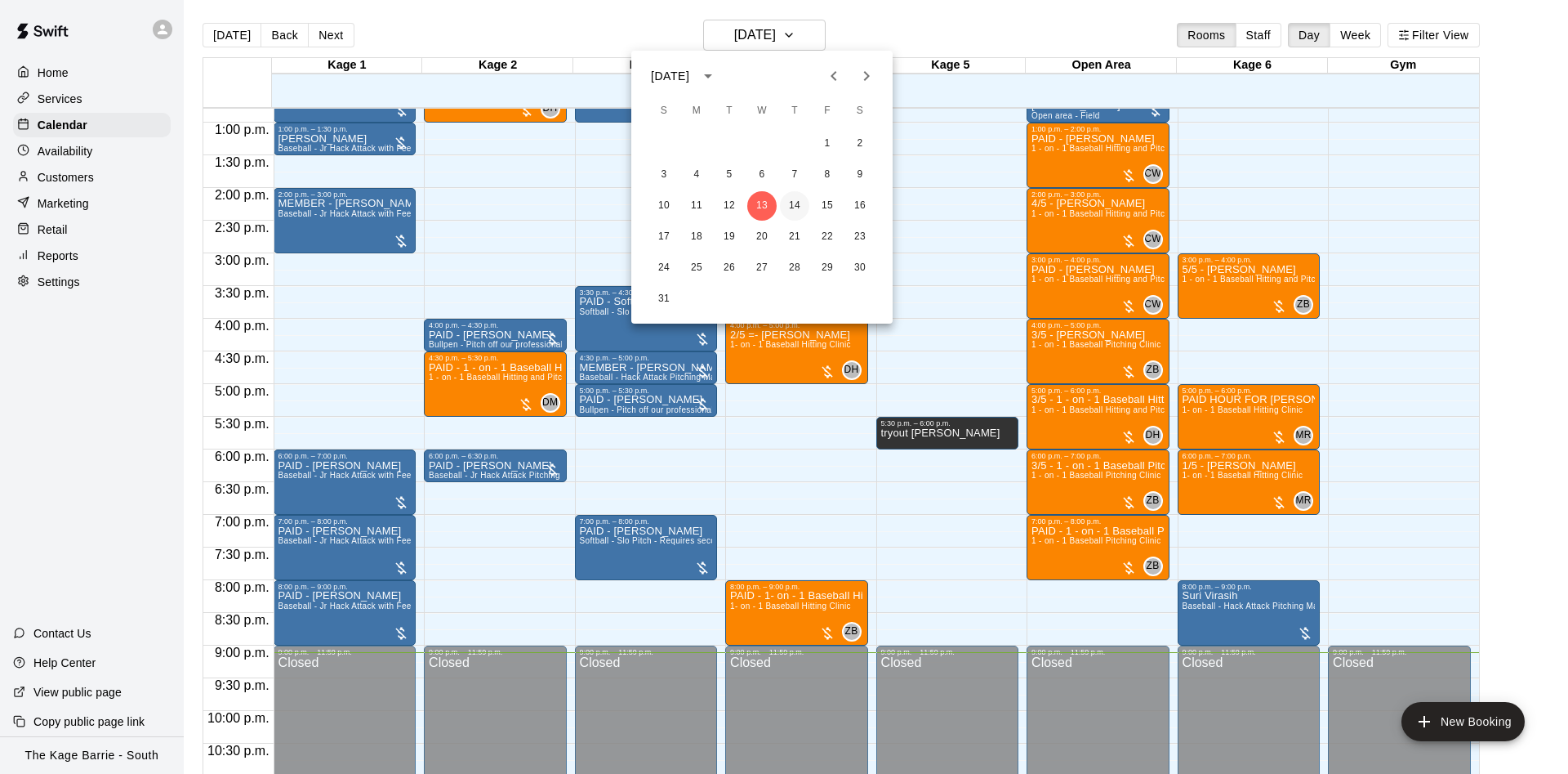
click at [791, 203] on button "14" at bounding box center [795, 205] width 29 height 29
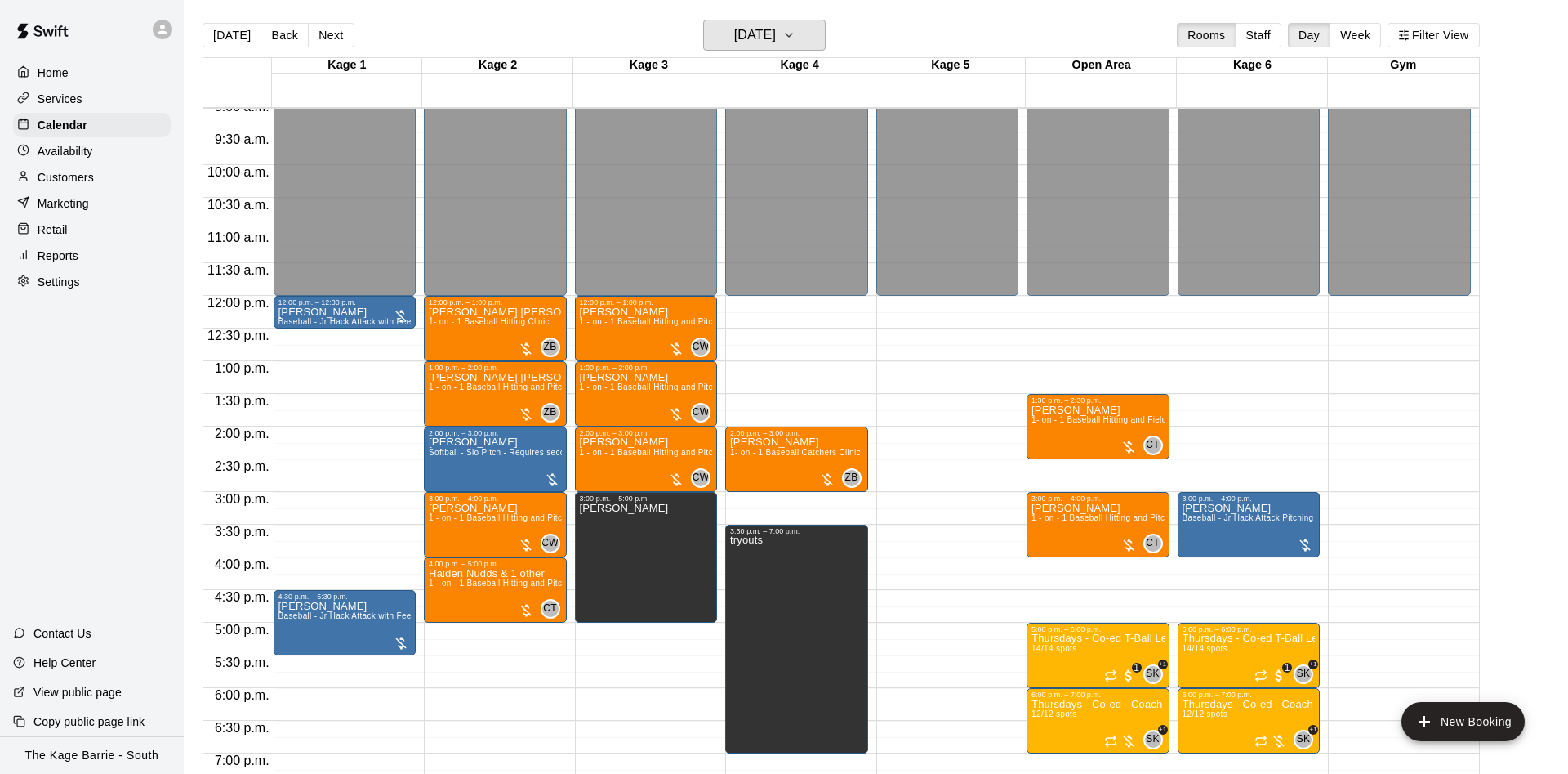
scroll to position [681, 0]
